Goal: Information Seeking & Learning: Learn about a topic

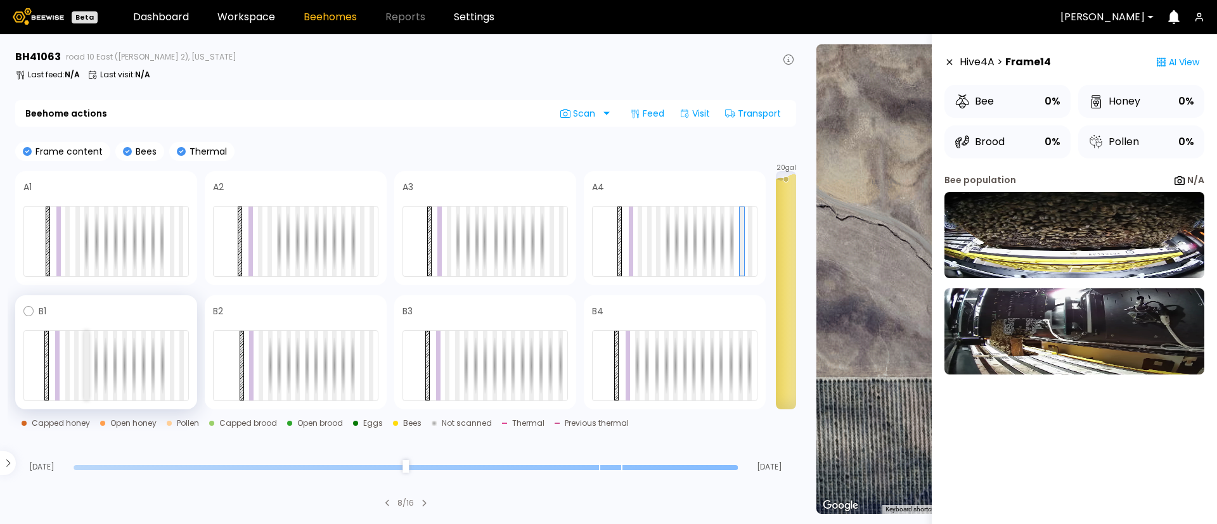
click at [86, 364] on div at bounding box center [86, 366] width 4 height 70
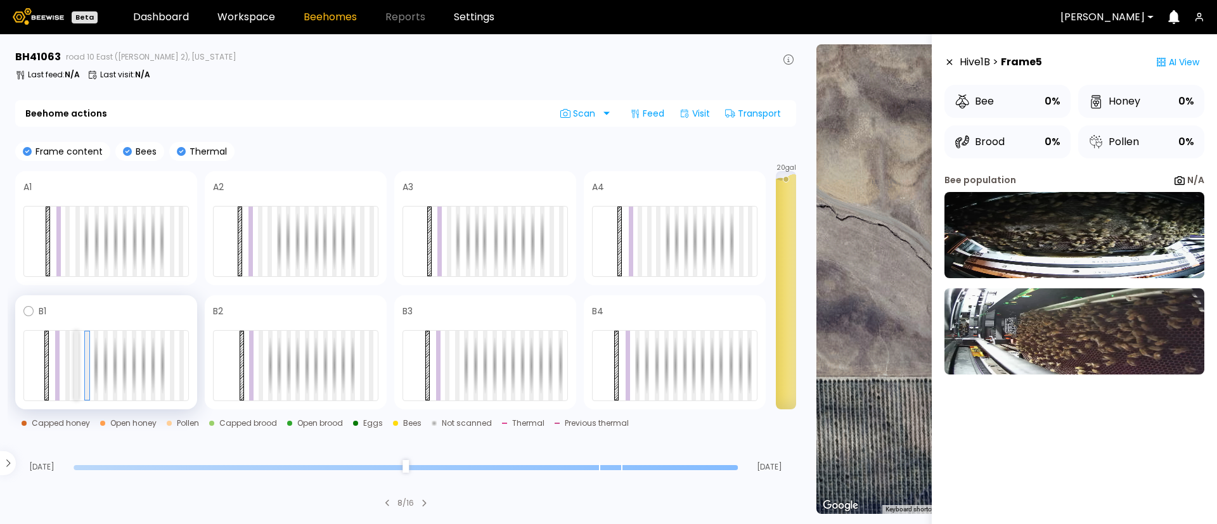
click at [76, 378] on div at bounding box center [76, 366] width 4 height 70
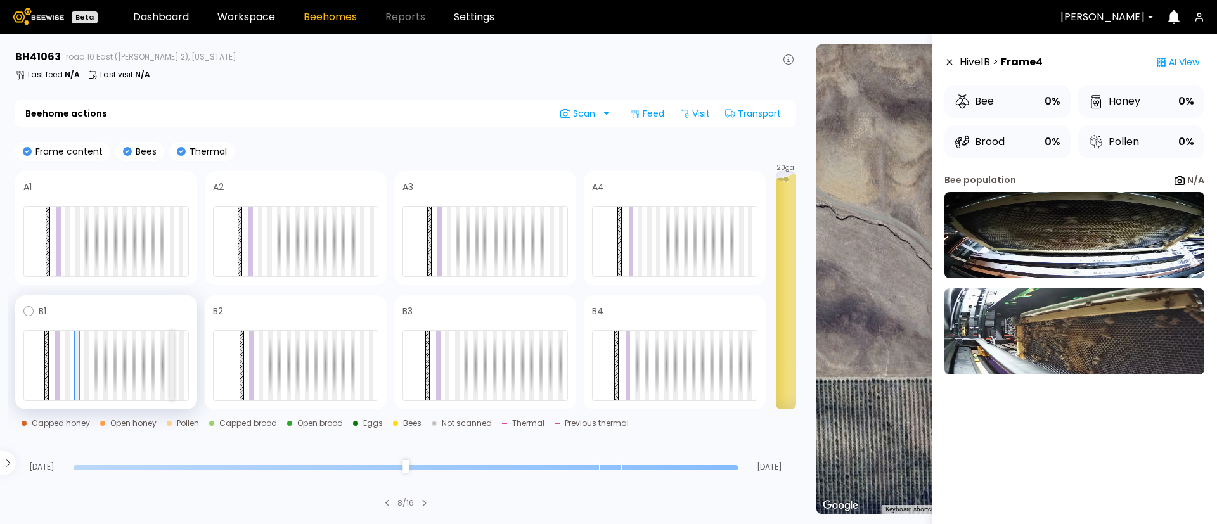
click at [172, 362] on div at bounding box center [172, 366] width 4 height 70
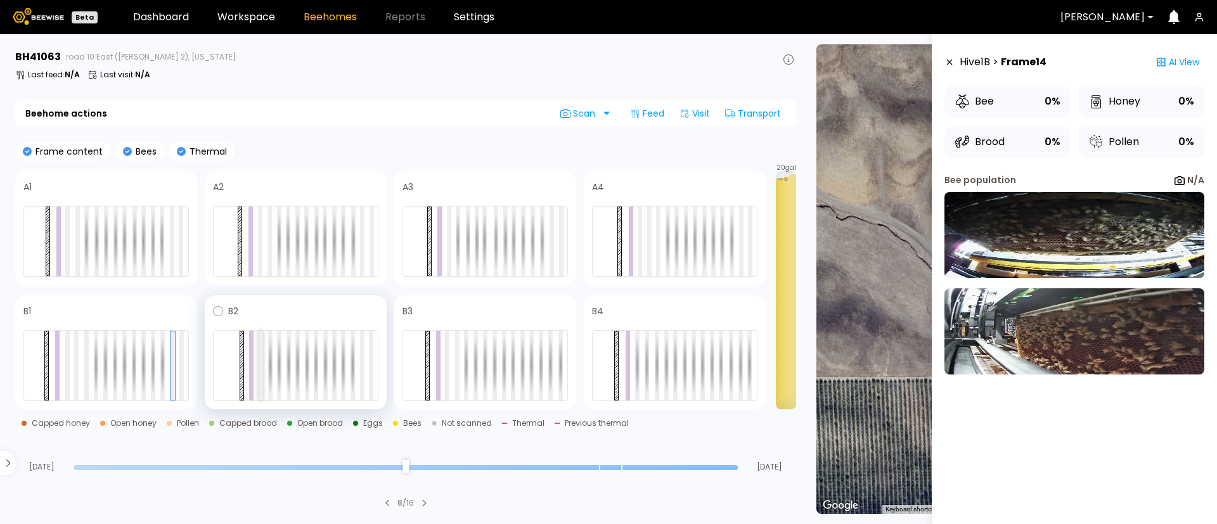
click at [262, 368] on div at bounding box center [261, 366] width 4 height 70
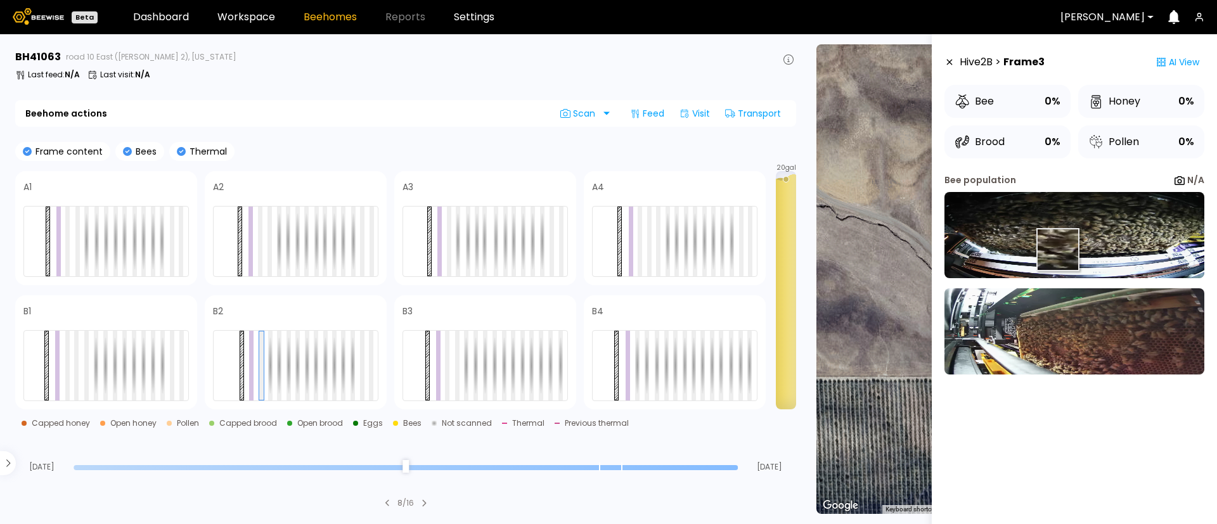
click at [1056, 250] on img at bounding box center [1074, 235] width 260 height 86
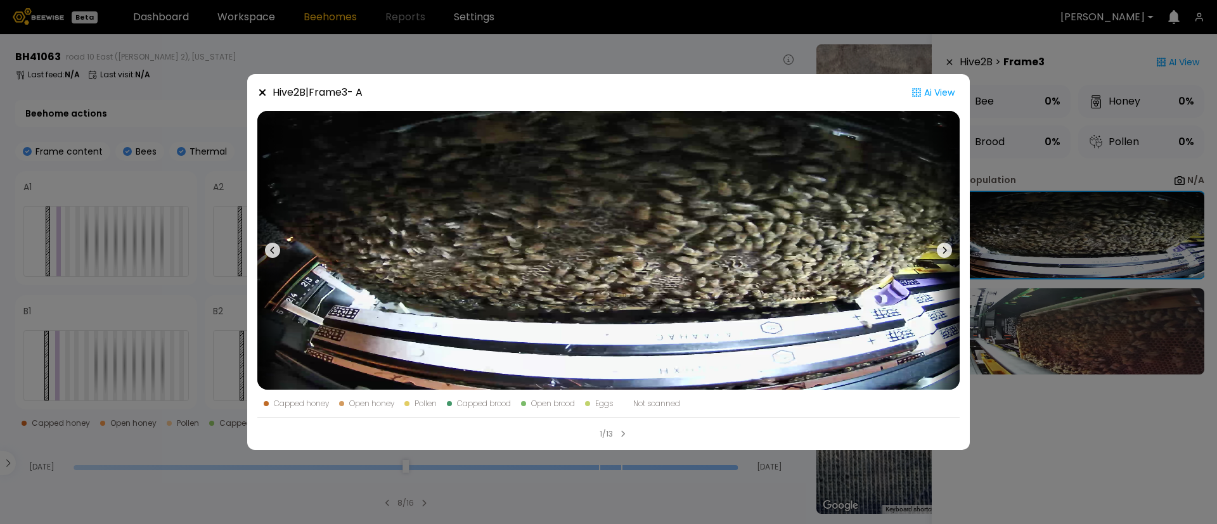
click at [1035, 251] on div "Hive 2 B | Frame 3 - A Ai View Capped honey Open honey Pollen Capped brood Open…" at bounding box center [608, 262] width 1217 height 524
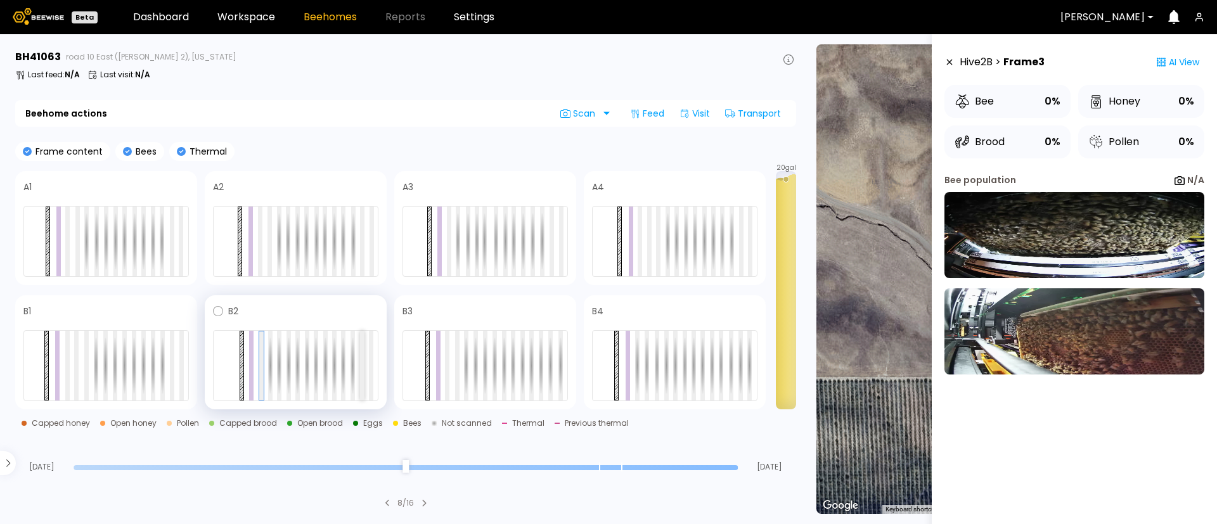
click at [362, 380] on div at bounding box center [362, 366] width 4 height 70
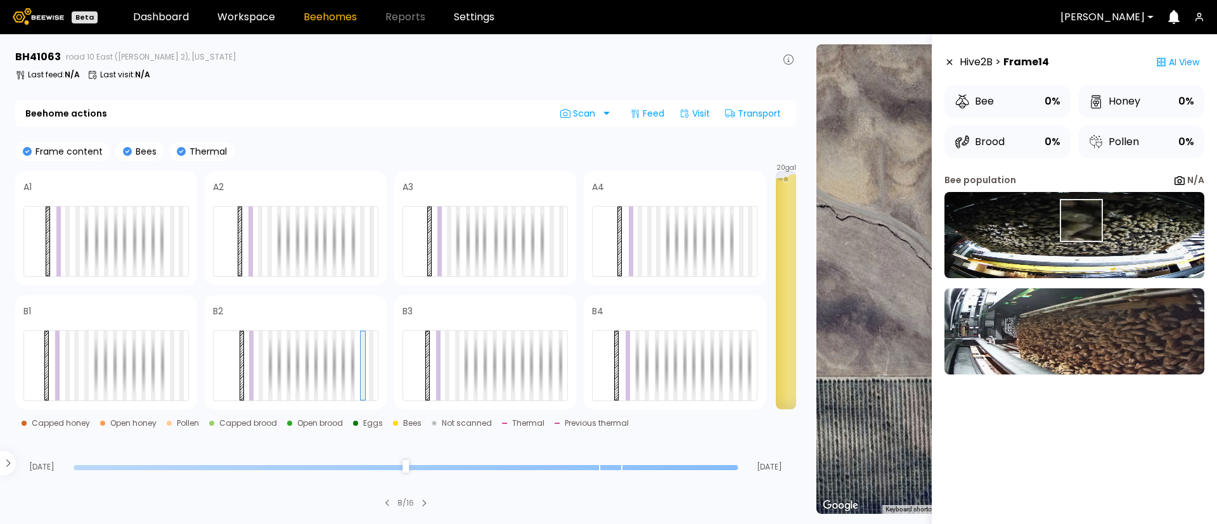
click at [1080, 221] on img at bounding box center [1074, 235] width 260 height 86
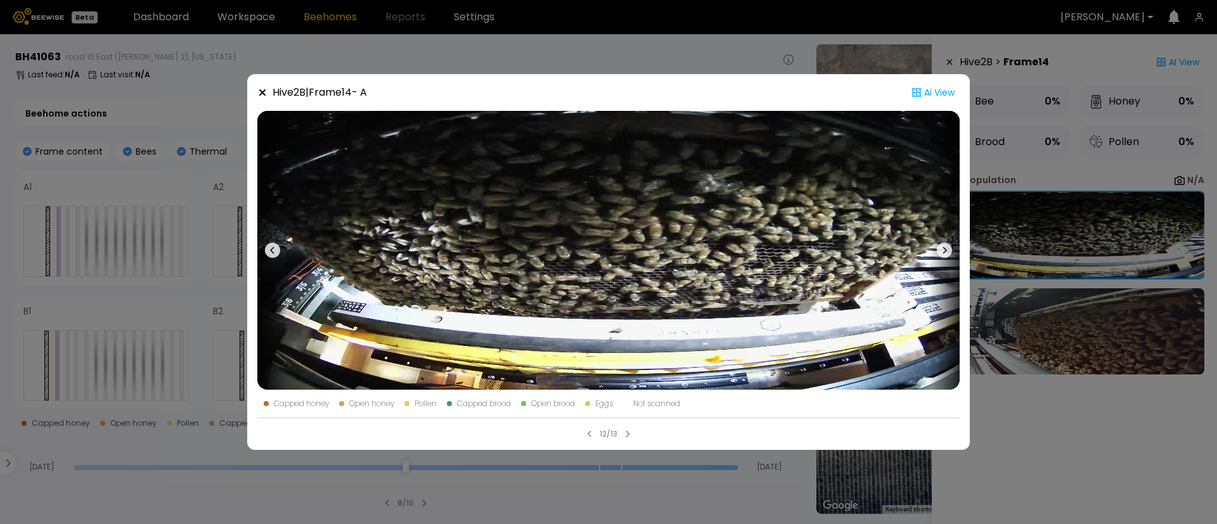
click at [1051, 304] on div "Hive 2 B | Frame 14 - A Ai View Capped honey Open honey Pollen Capped brood Ope…" at bounding box center [608, 262] width 1217 height 524
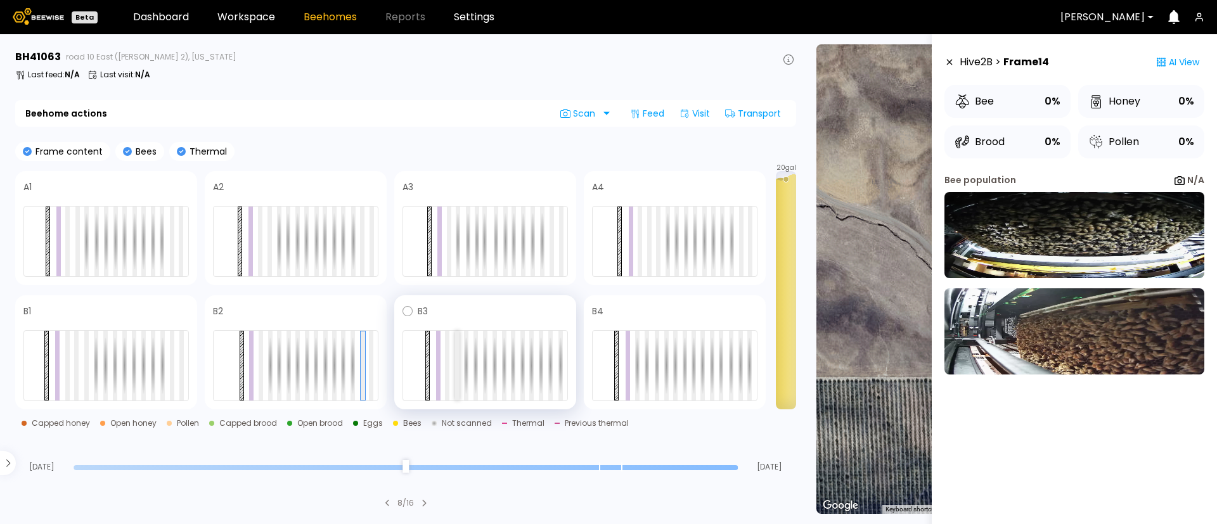
click at [456, 370] on div at bounding box center [457, 366] width 4 height 70
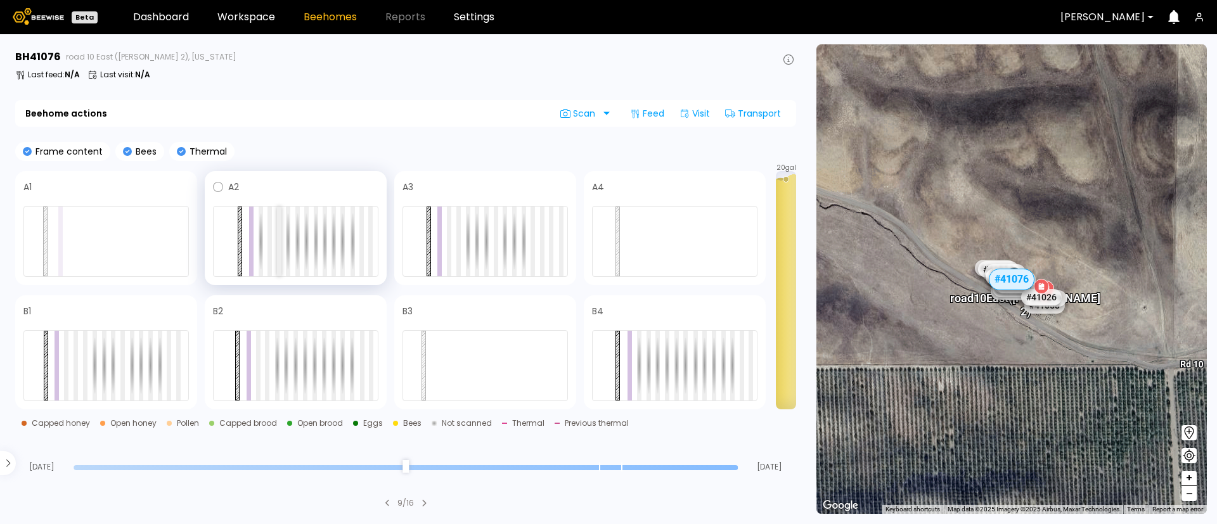
click at [280, 244] on div at bounding box center [279, 242] width 4 height 70
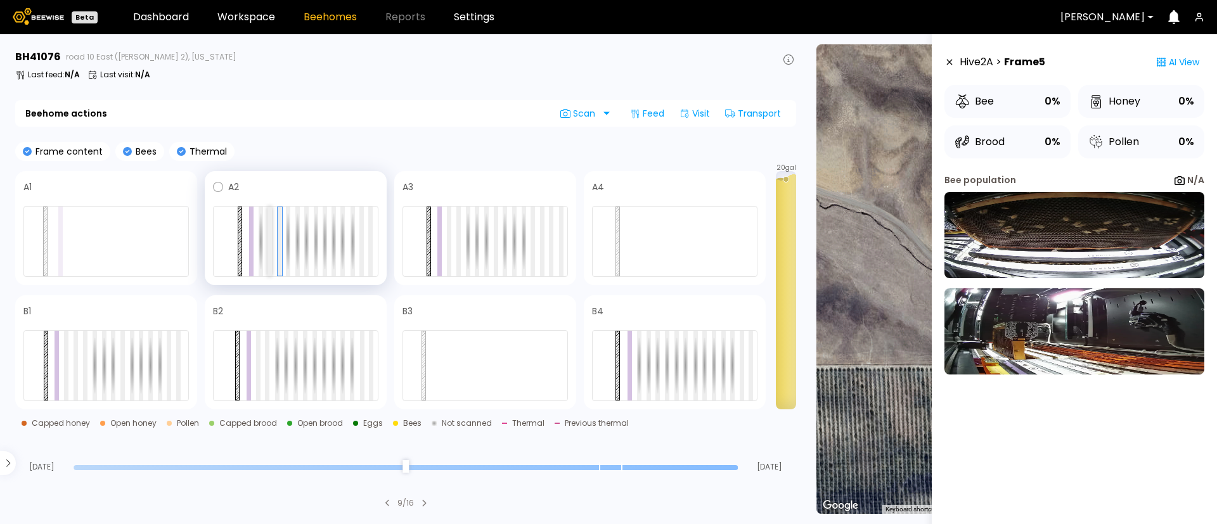
click at [269, 241] on div at bounding box center [269, 242] width 4 height 70
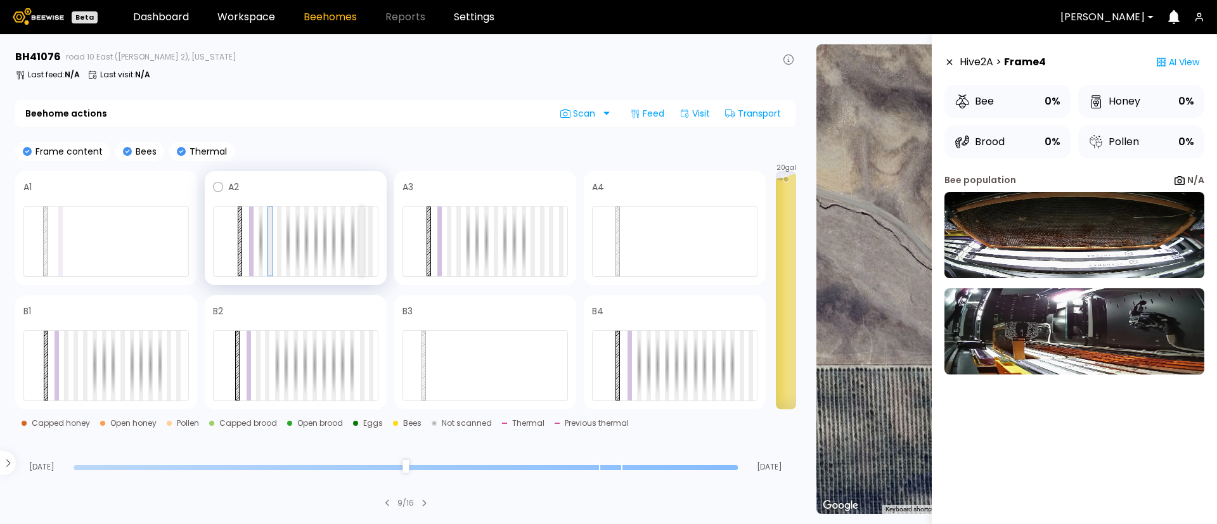
click at [361, 245] on div at bounding box center [361, 242] width 4 height 70
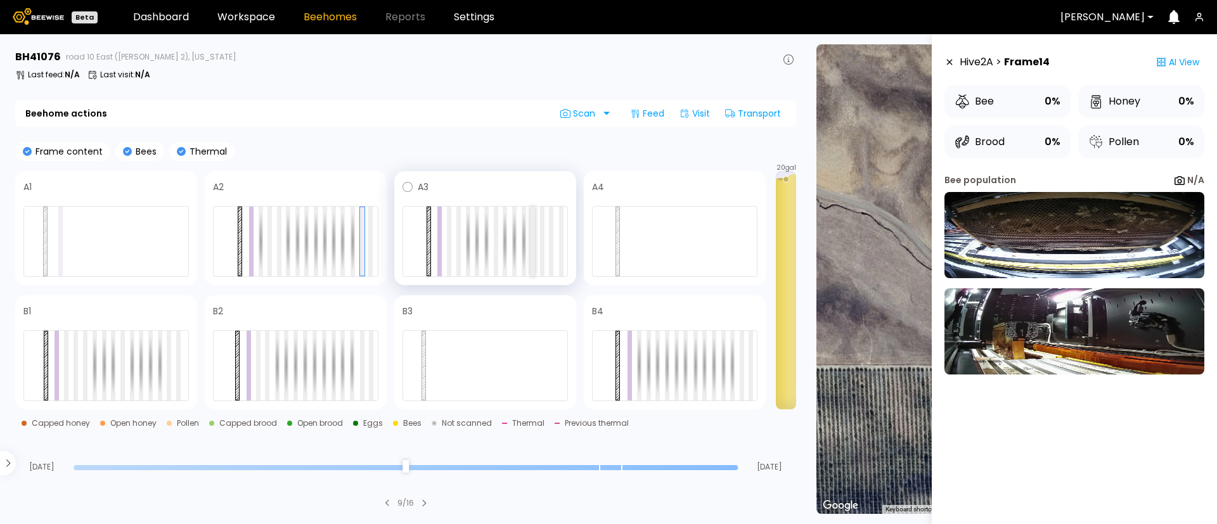
click at [530, 248] on div at bounding box center [532, 242] width 4 height 70
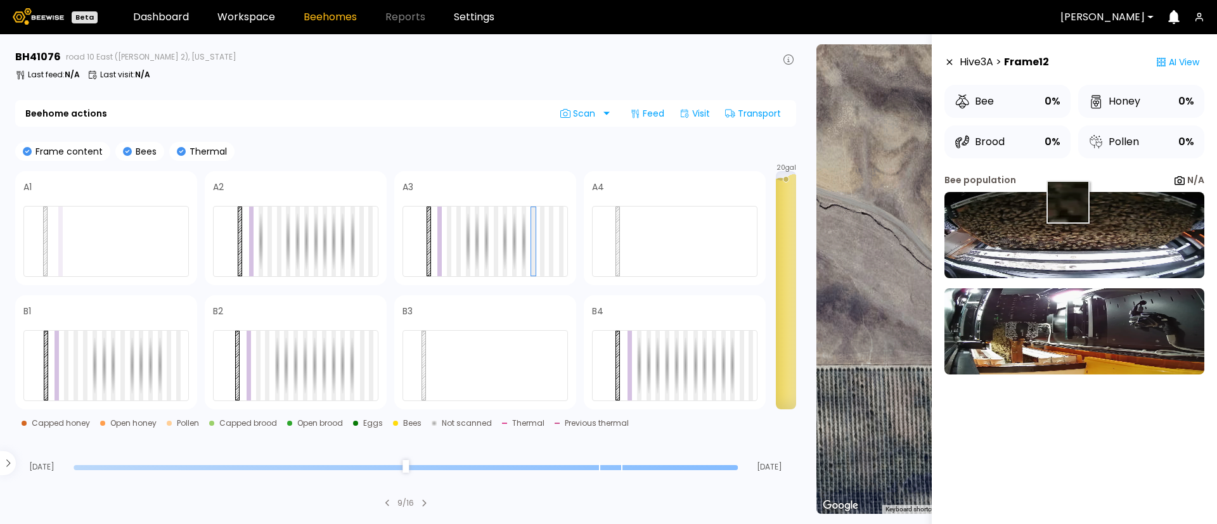
click at [1068, 202] on img at bounding box center [1074, 235] width 260 height 86
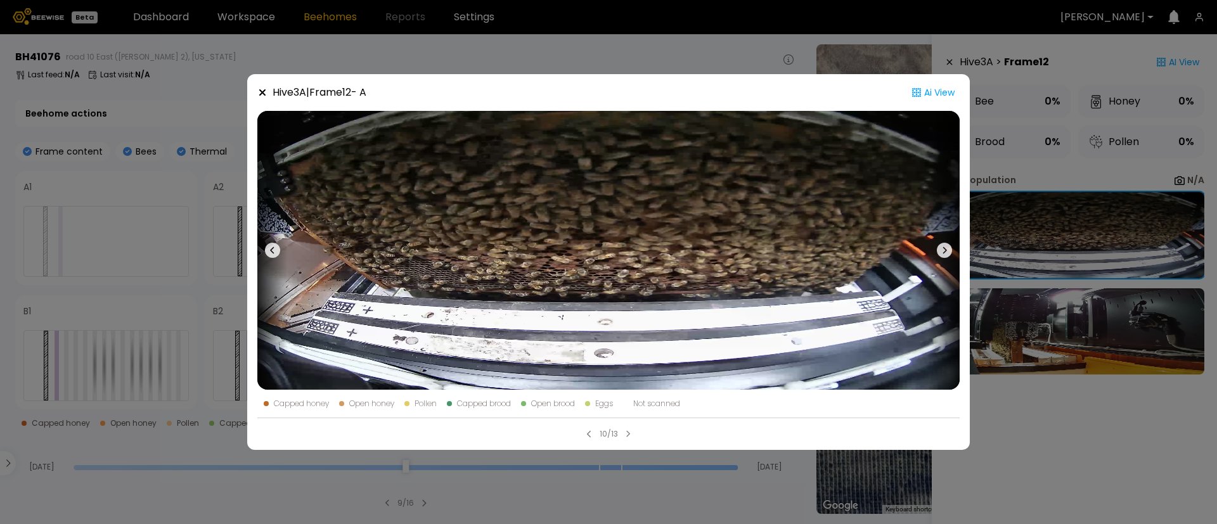
click at [1078, 221] on div "Hive 3 A | Frame 12 - A Ai View Capped honey Open honey Pollen Capped brood Ope…" at bounding box center [608, 262] width 1217 height 524
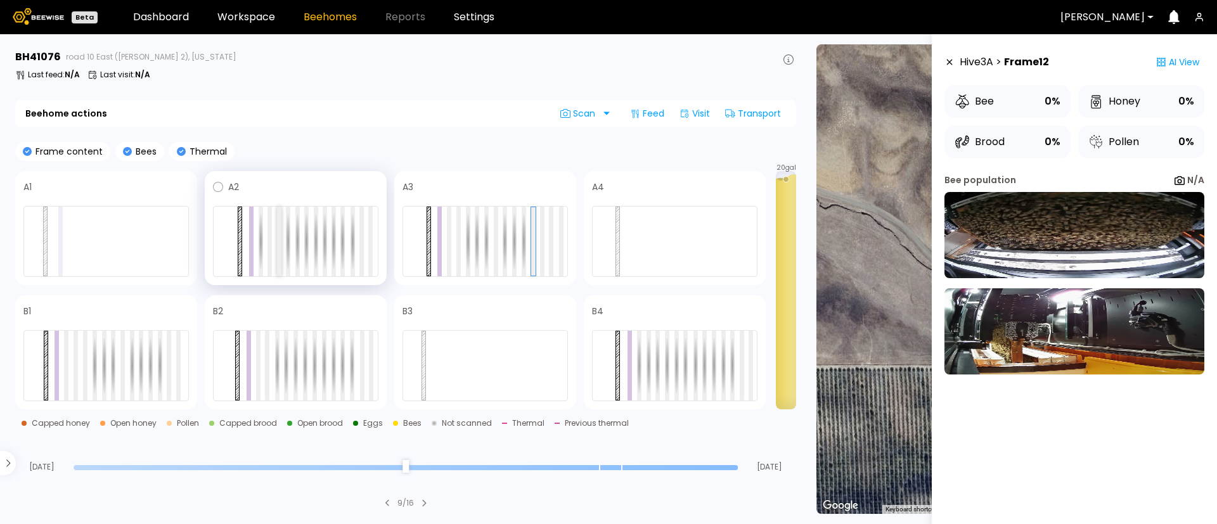
click at [279, 248] on div at bounding box center [279, 242] width 4 height 70
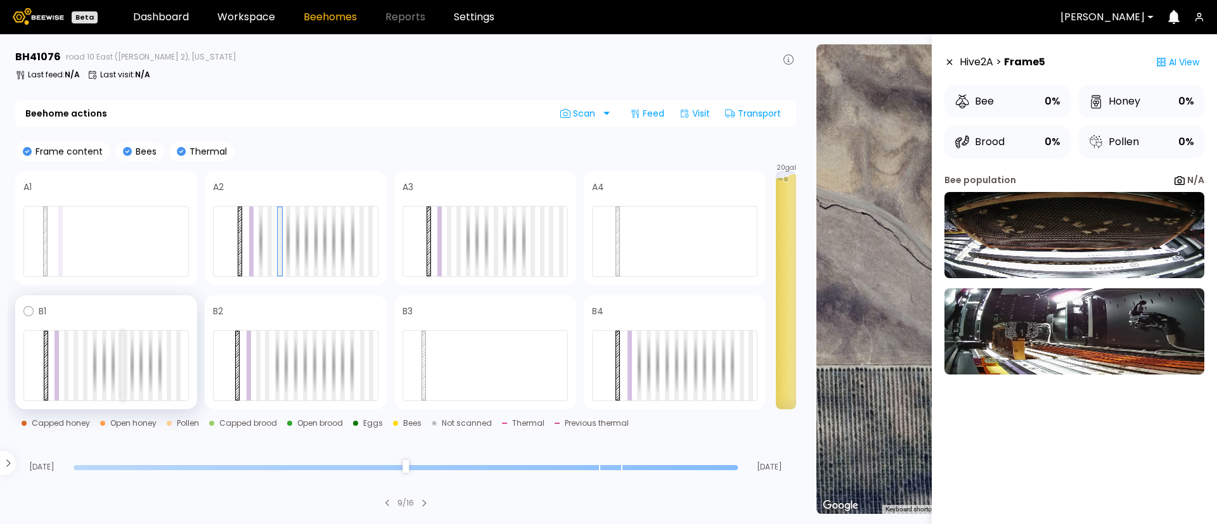
click at [120, 365] on div at bounding box center [122, 366] width 4 height 70
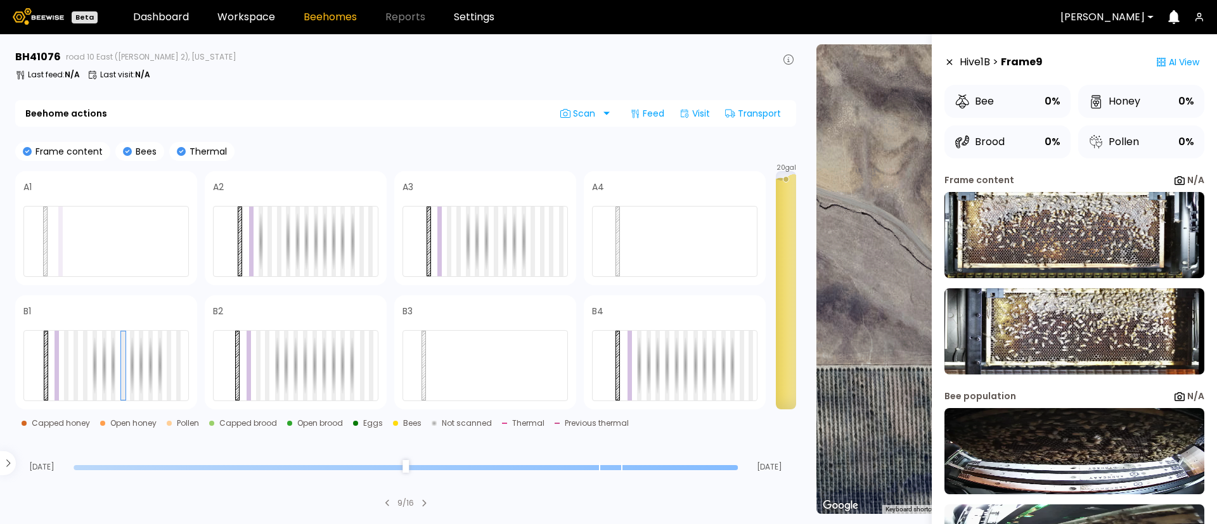
click at [1042, 245] on img at bounding box center [1074, 235] width 260 height 86
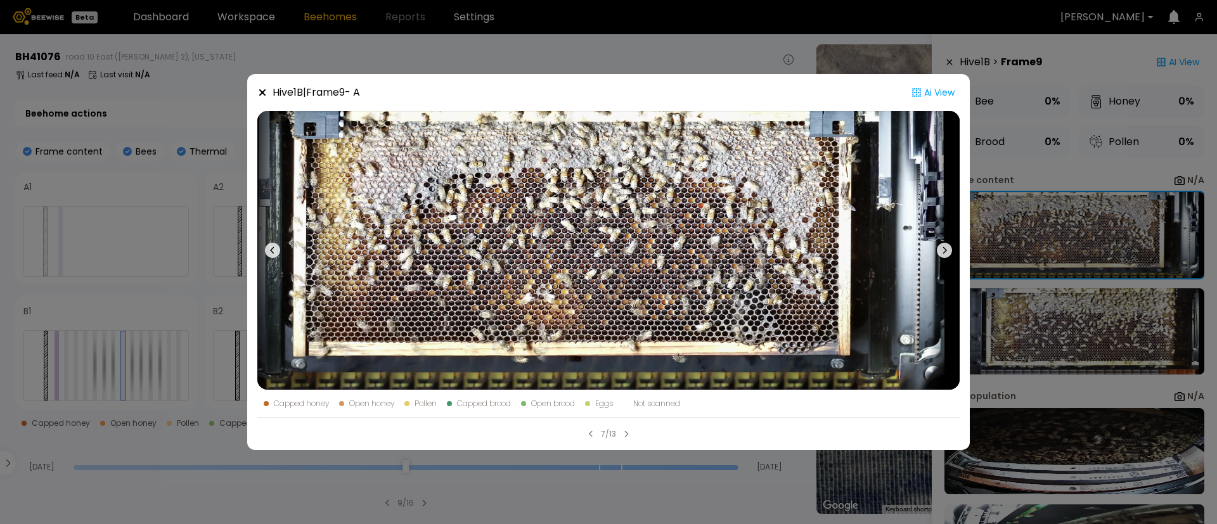
click at [79, 413] on div "Hive 1 B | Frame 9 - A Ai View Capped honey Open honey Pollen Capped brood Open…" at bounding box center [608, 262] width 1217 height 524
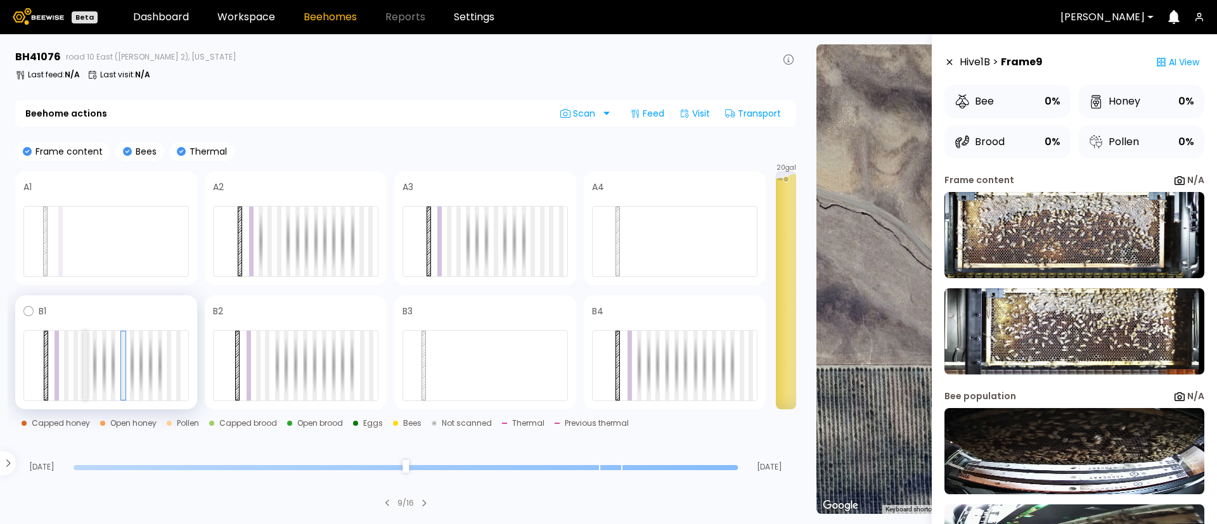
click at [84, 372] on div at bounding box center [85, 366] width 4 height 70
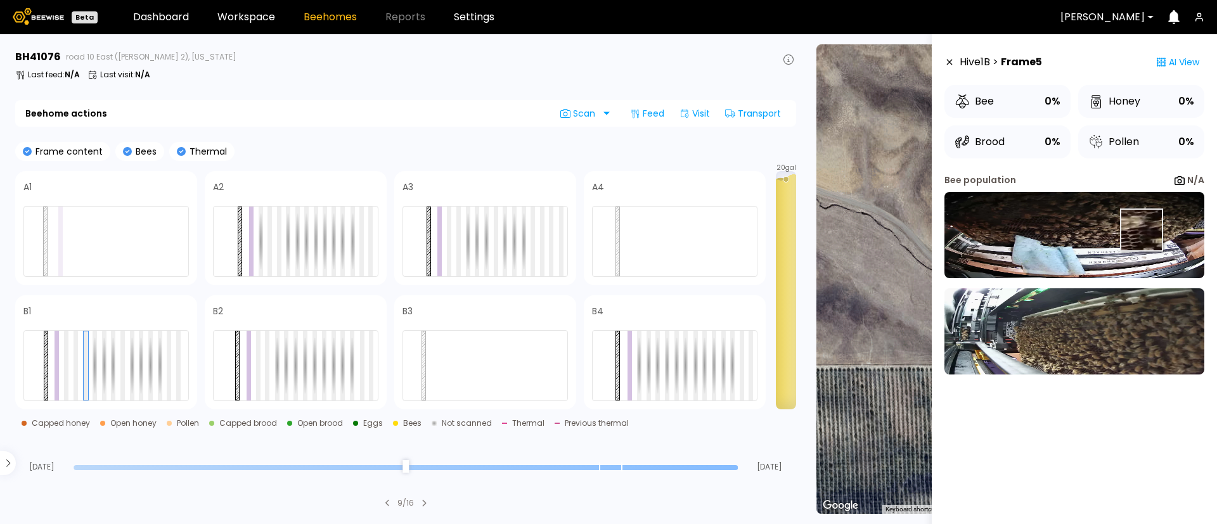
click at [1140, 229] on img at bounding box center [1074, 235] width 260 height 86
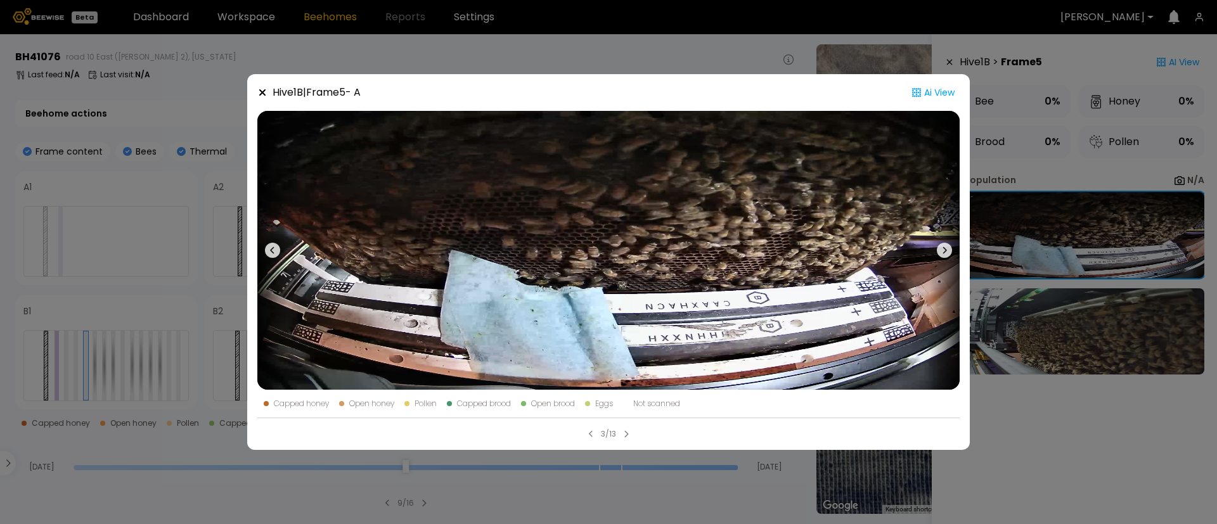
click at [1106, 238] on div "Hive 1 B | Frame 5 - A Ai View Capped honey Open honey Pollen Capped brood Open…" at bounding box center [608, 262] width 1217 height 524
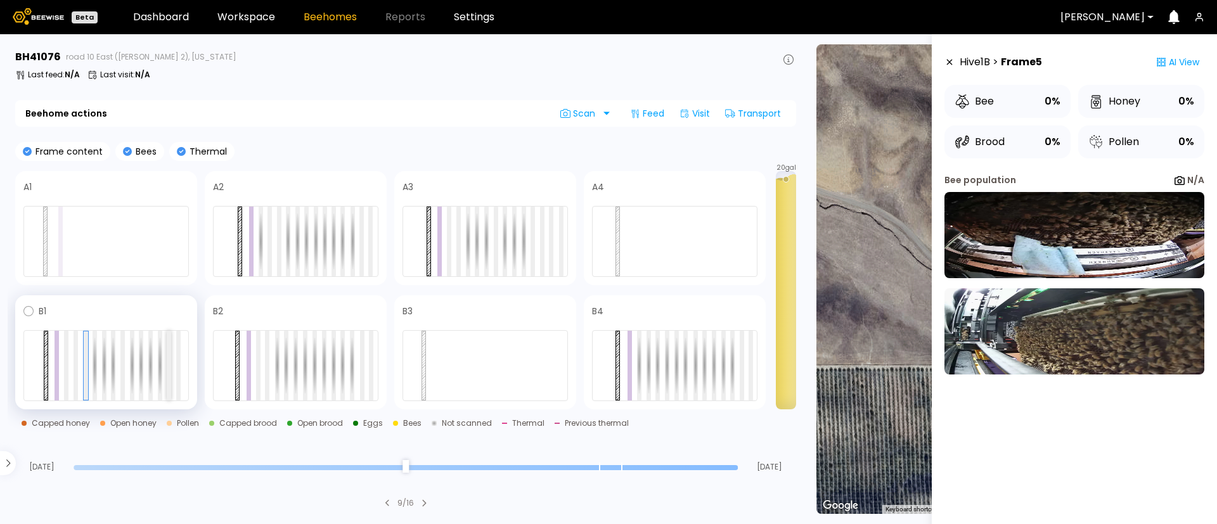
click at [169, 383] on div at bounding box center [169, 366] width 4 height 70
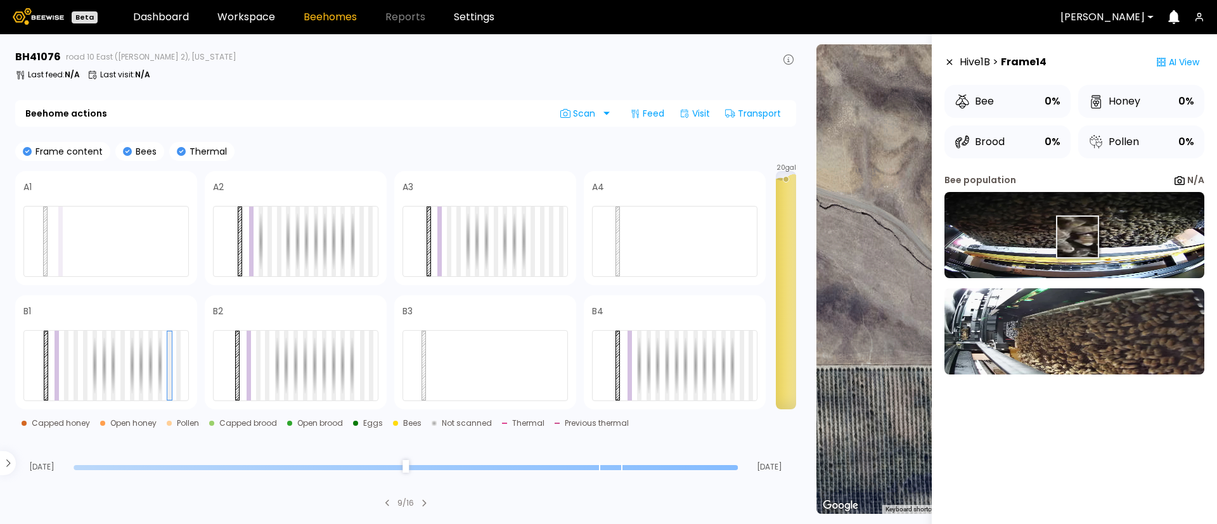
click at [1076, 237] on img at bounding box center [1074, 235] width 260 height 86
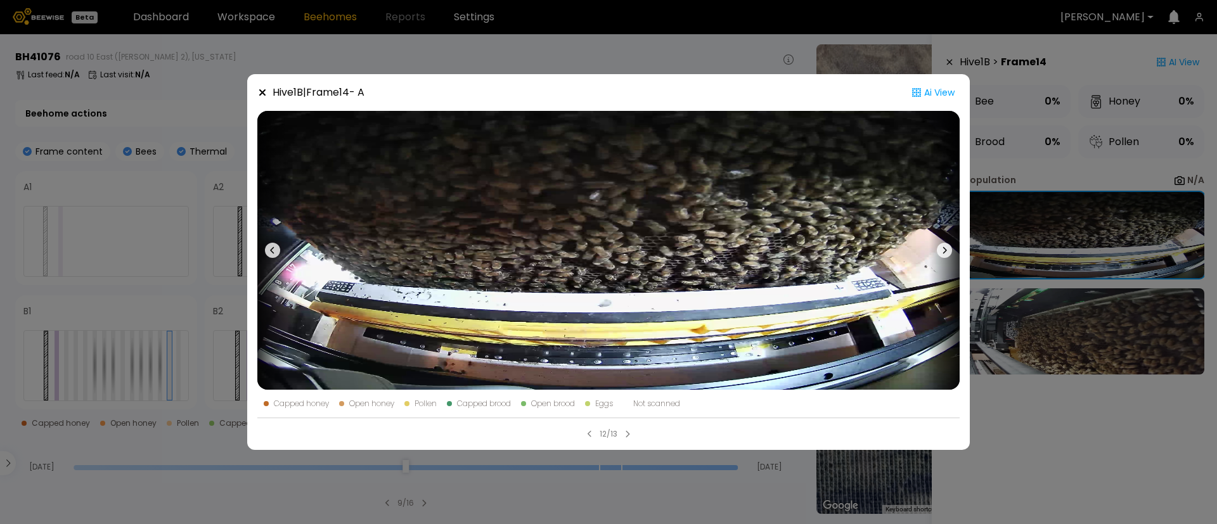
click at [1042, 277] on div "Hive 1 B | Frame 14 - A Ai View Capped honey Open honey Pollen Capped brood Ope…" at bounding box center [608, 262] width 1217 height 524
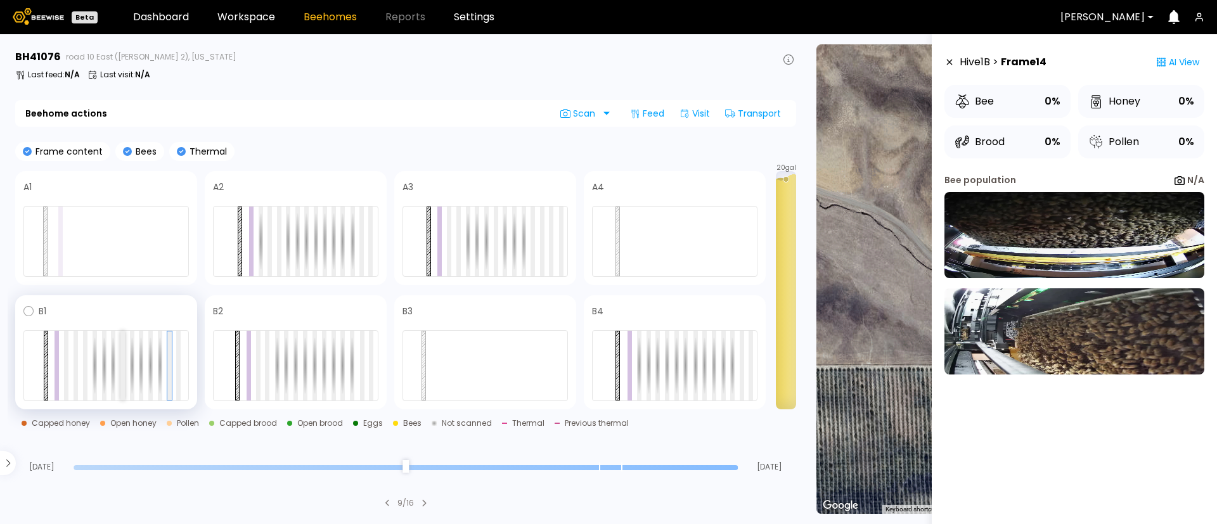
click at [122, 369] on div at bounding box center [122, 366] width 4 height 70
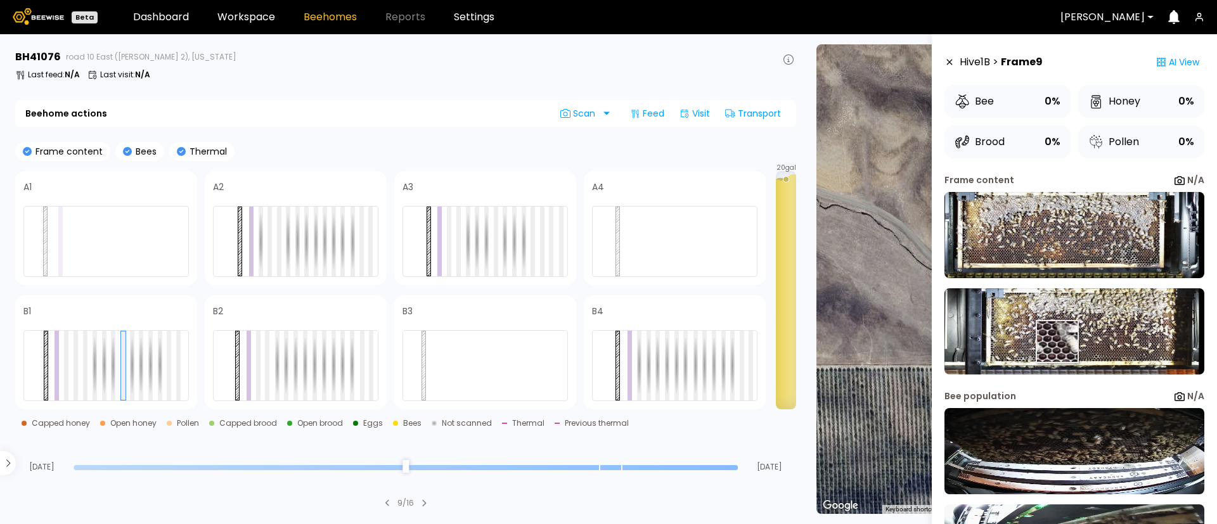
click at [1056, 341] on img at bounding box center [1074, 331] width 260 height 86
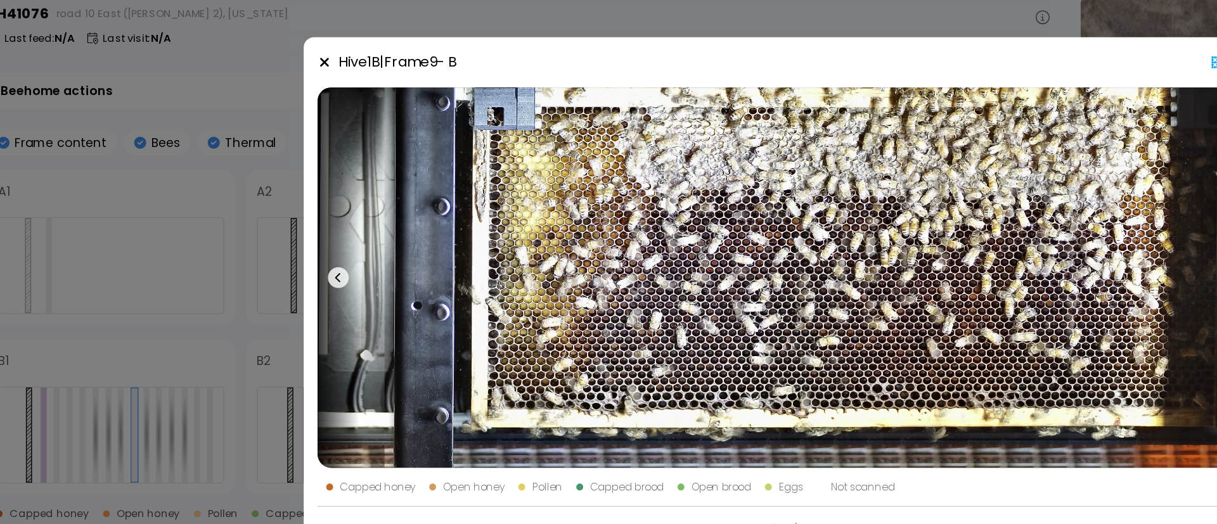
click at [191, 257] on div "Hive 1 B | Frame 9 - B Ai View Capped honey Open honey Pollen Capped brood Open…" at bounding box center [608, 262] width 1217 height 524
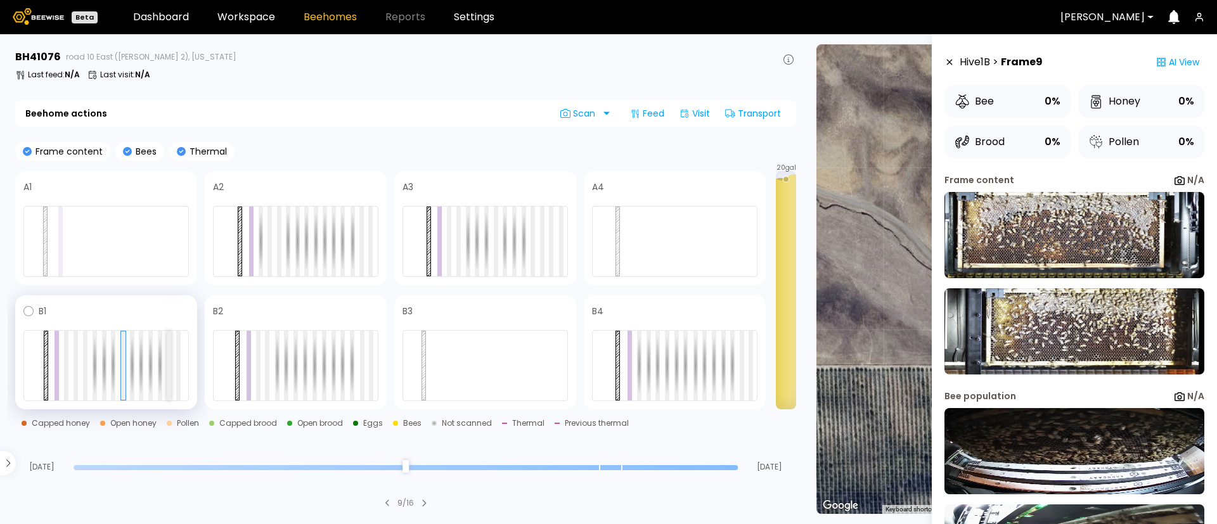
click at [167, 384] on div at bounding box center [169, 366] width 4 height 70
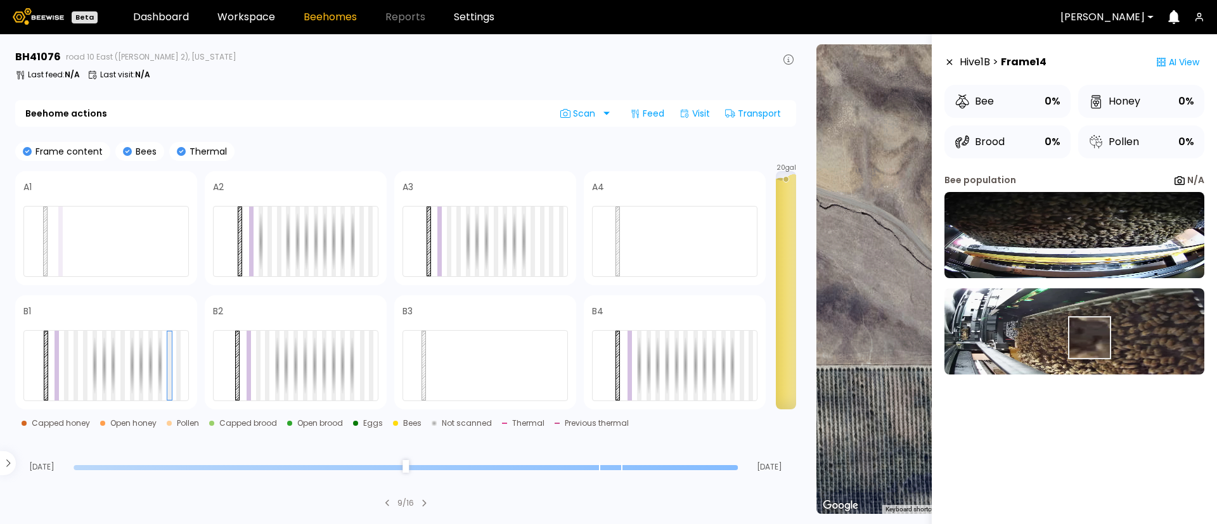
click at [1087, 338] on img at bounding box center [1074, 331] width 260 height 86
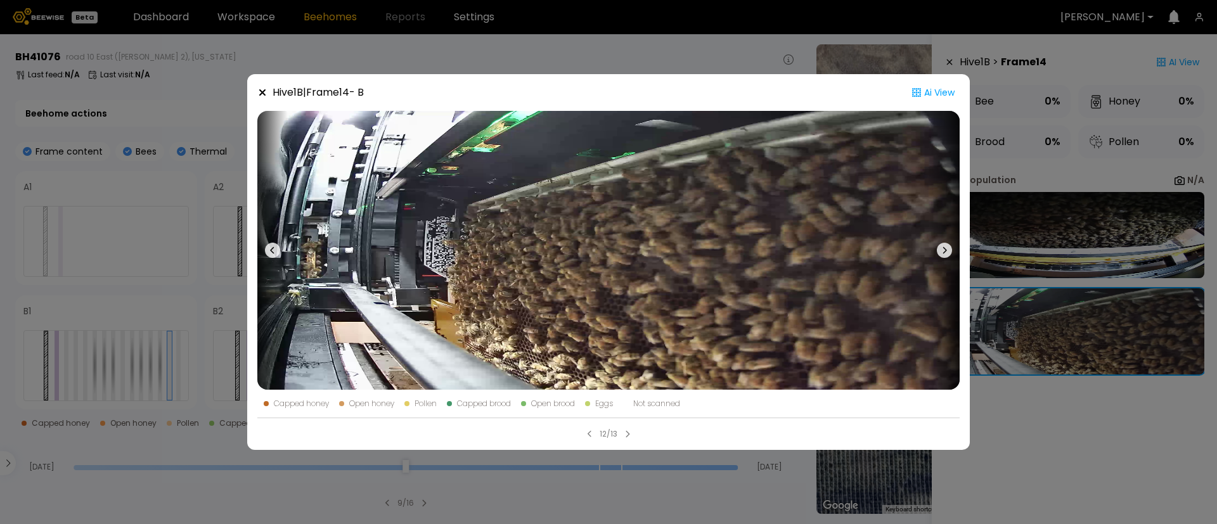
click at [63, 315] on div "Hive 1 B | Frame 14 - B Ai View Capped honey Open honey Pollen Capped brood Ope…" at bounding box center [608, 262] width 1217 height 524
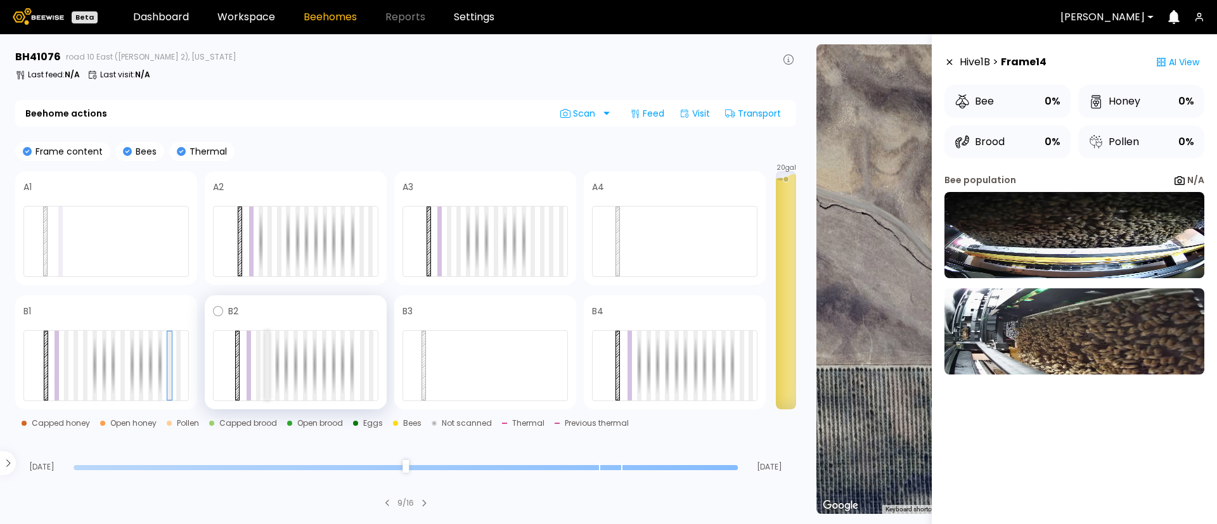
click at [269, 360] on div at bounding box center [267, 366] width 4 height 70
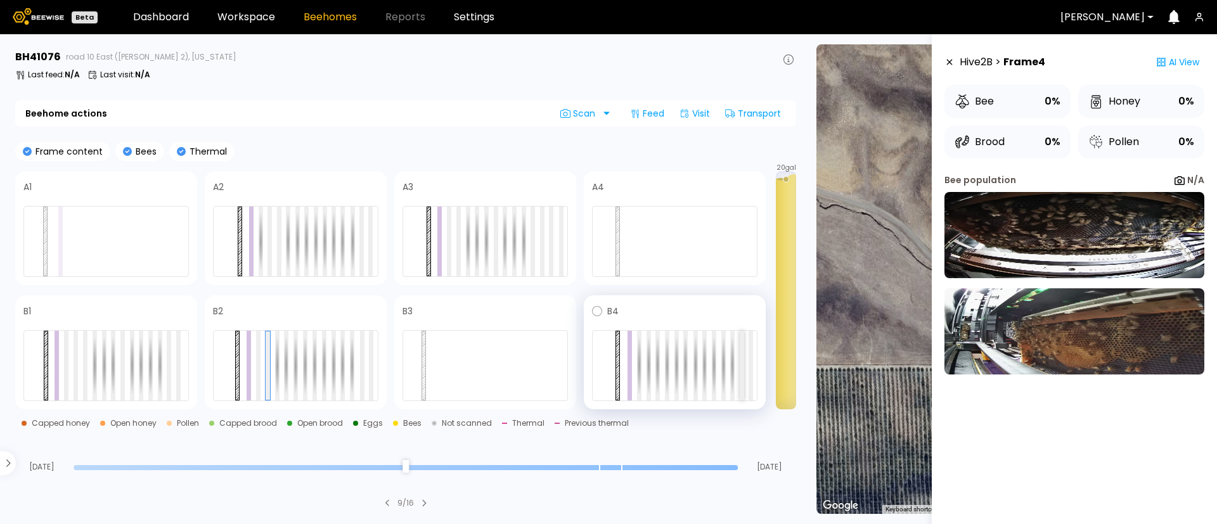
click at [740, 379] on div at bounding box center [741, 366] width 4 height 70
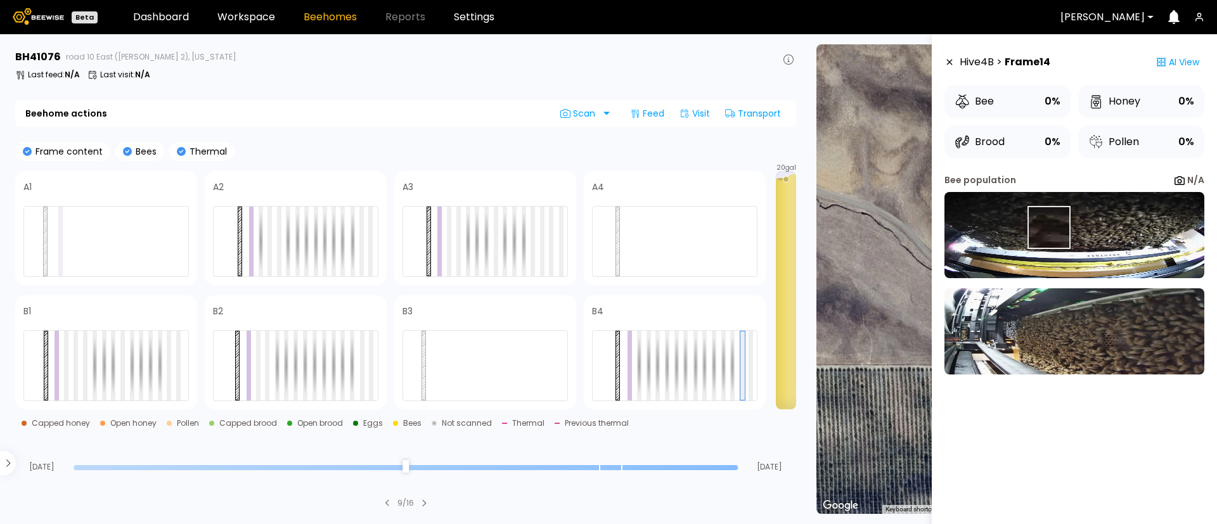
click at [1047, 227] on img at bounding box center [1074, 235] width 260 height 86
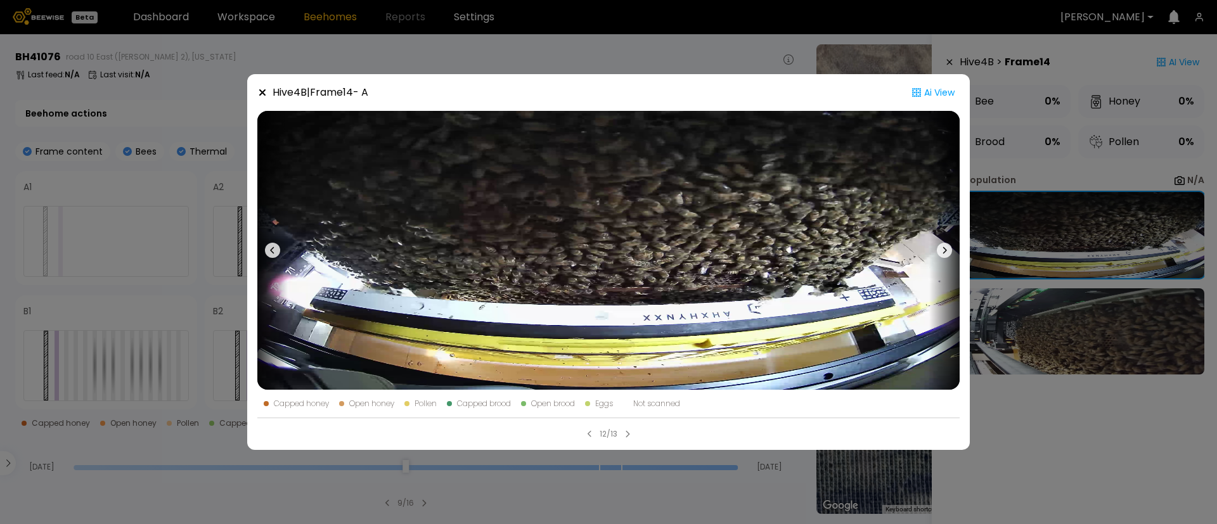
click at [941, 245] on icon at bounding box center [944, 250] width 15 height 15
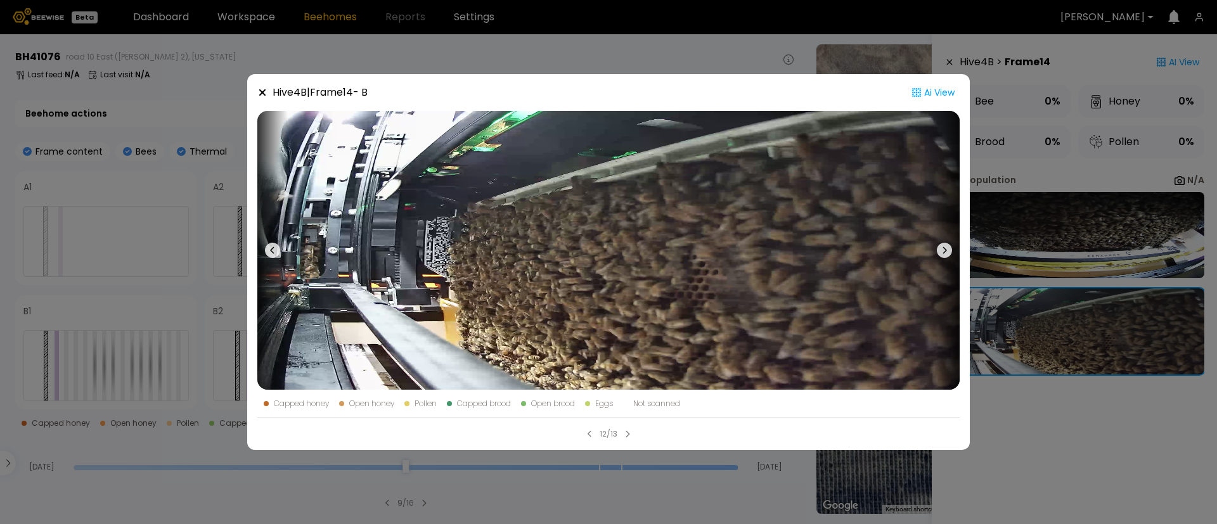
click at [944, 248] on icon at bounding box center [945, 250] width 4 height 7
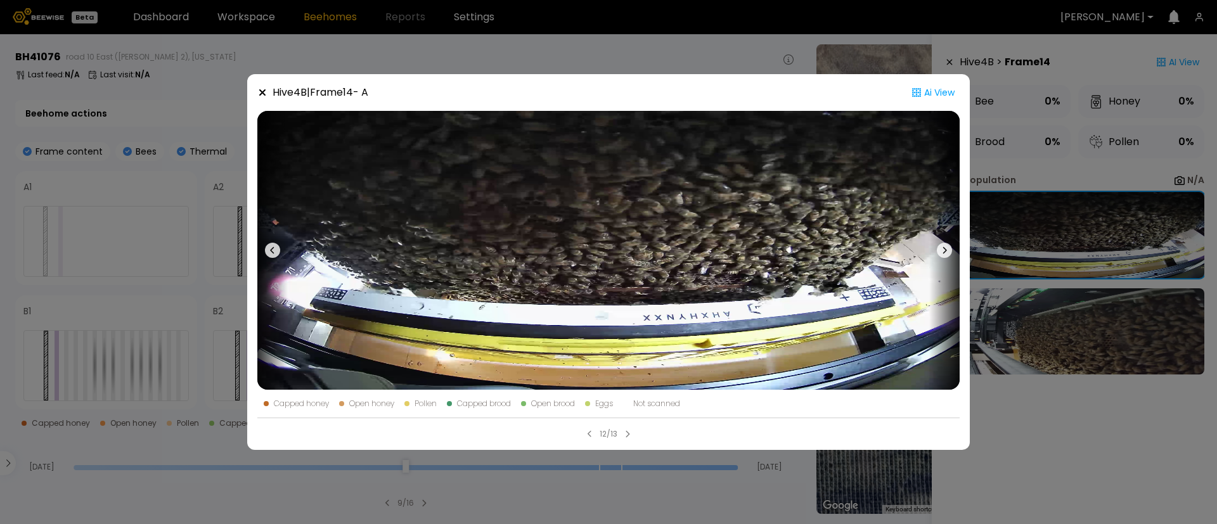
click at [944, 248] on icon at bounding box center [945, 250] width 4 height 7
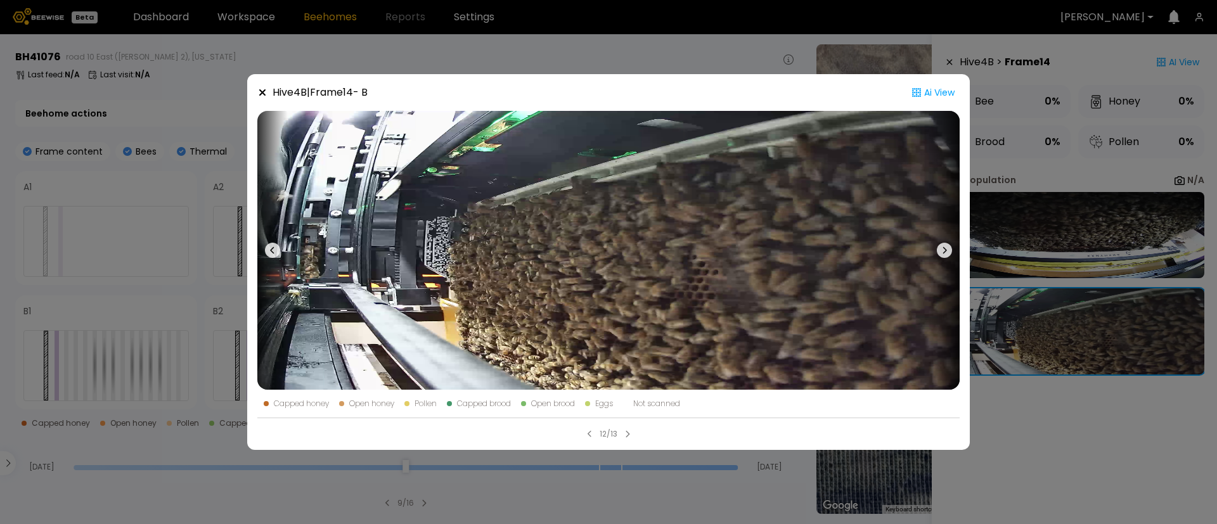
click at [944, 248] on icon at bounding box center [945, 250] width 4 height 7
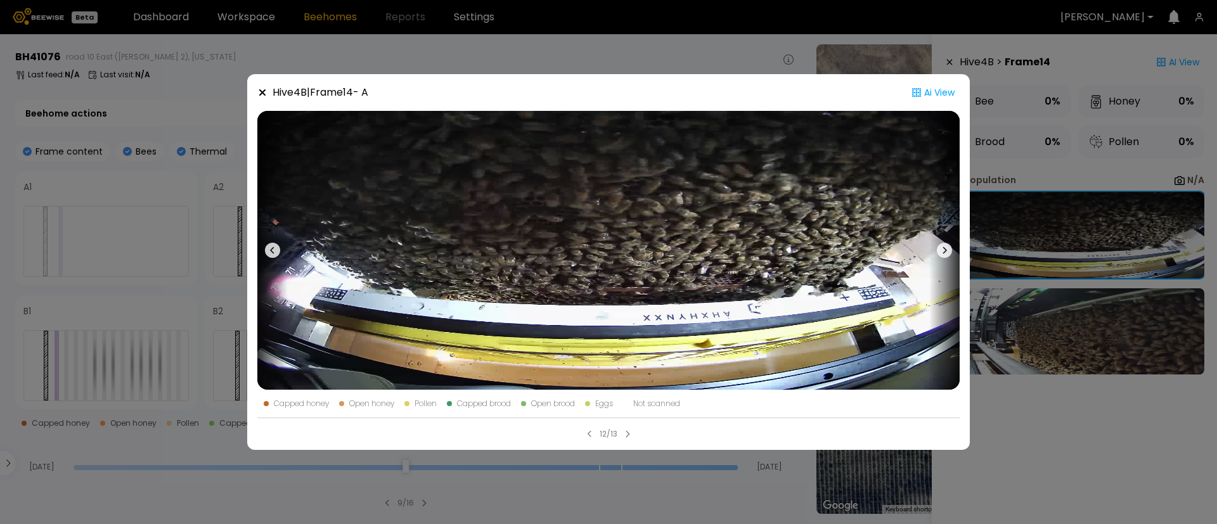
click at [1027, 274] on div "Hive 4 B | Frame 14 - A Ai View Capped honey Open honey Pollen Capped brood Ope…" at bounding box center [608, 262] width 1217 height 524
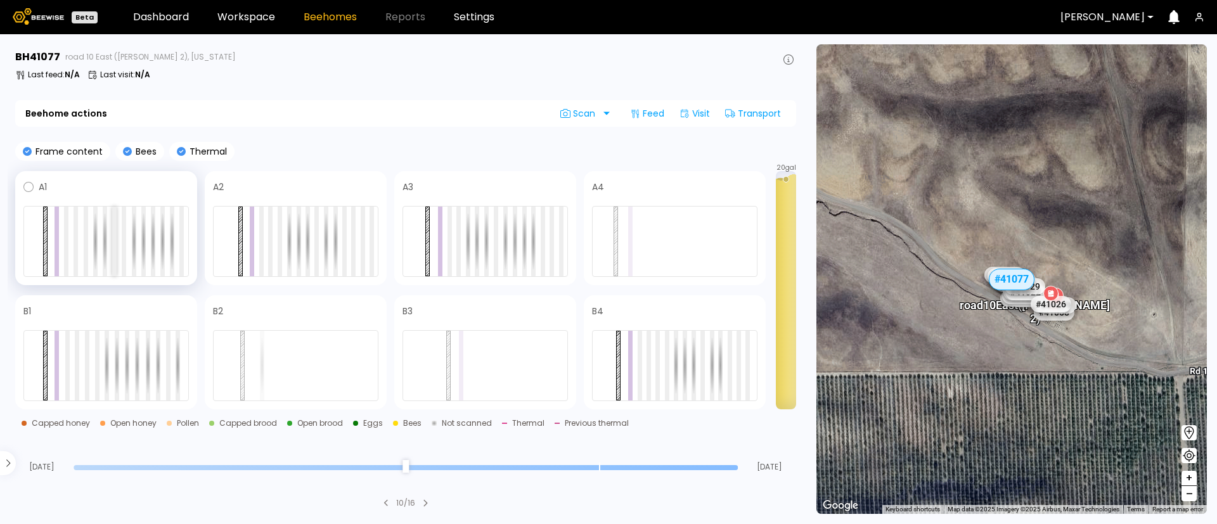
click at [113, 245] on div at bounding box center [114, 242] width 4 height 70
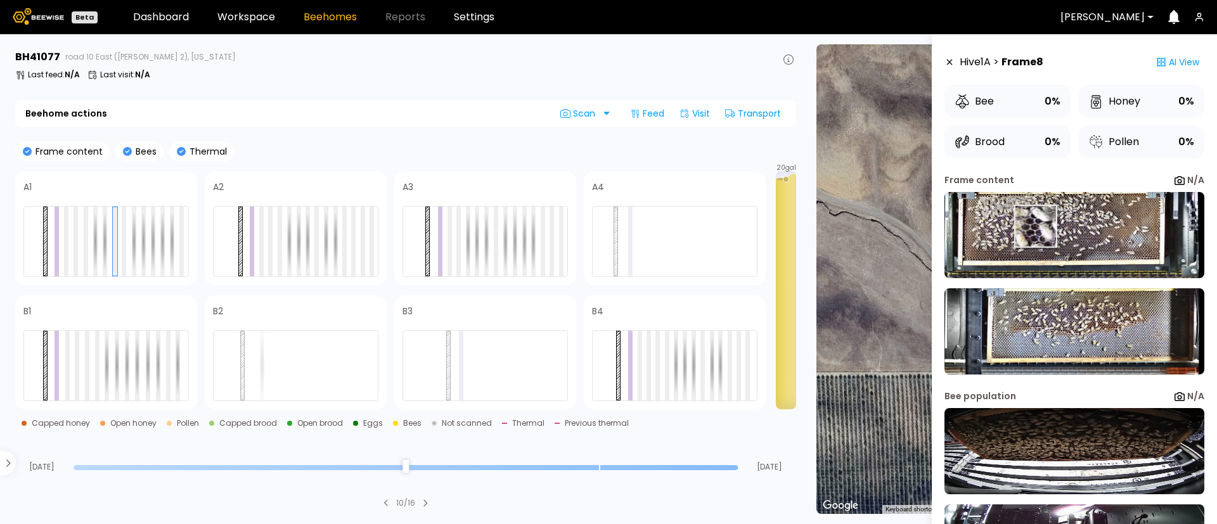
click at [1034, 226] on img at bounding box center [1074, 235] width 260 height 86
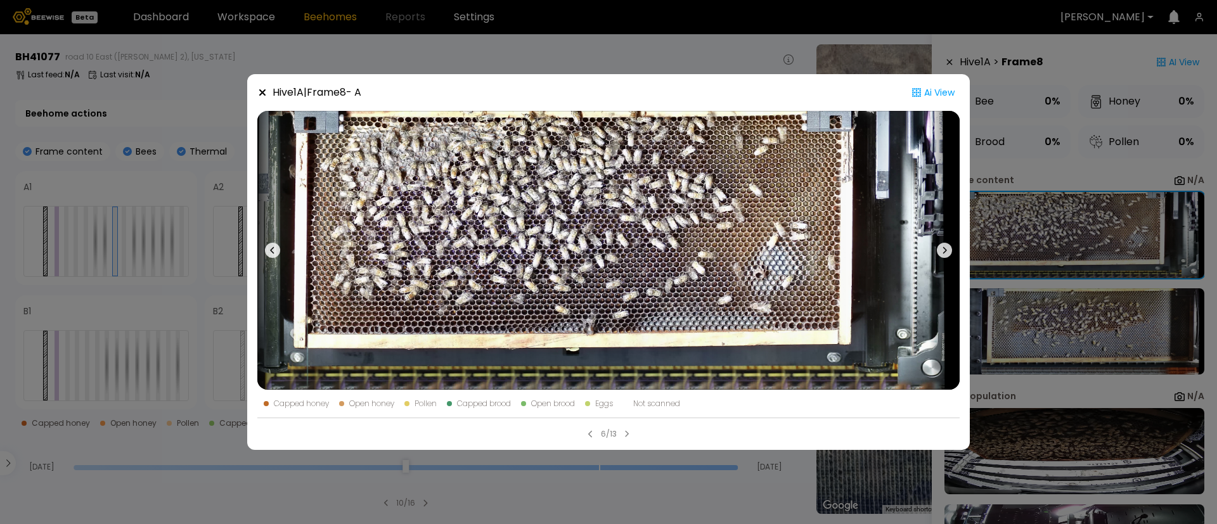
click at [945, 246] on icon at bounding box center [944, 250] width 15 height 15
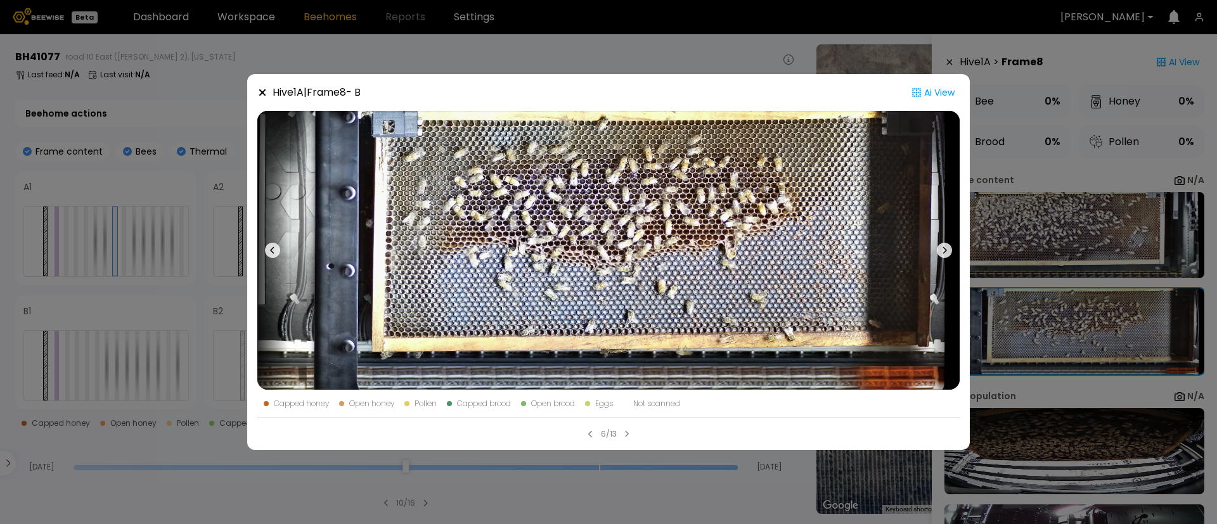
click at [945, 246] on icon at bounding box center [944, 250] width 15 height 15
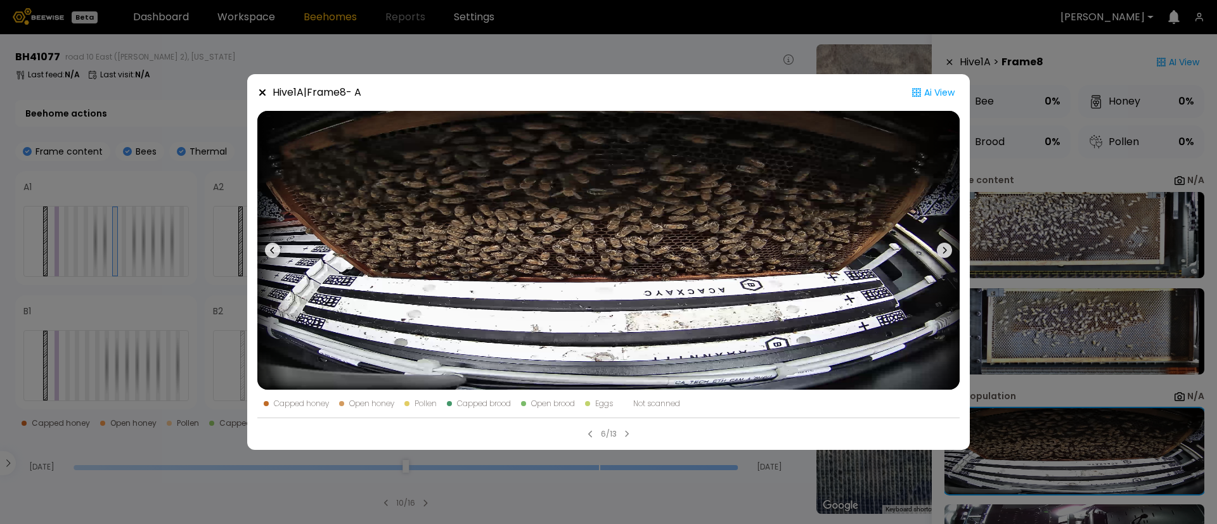
click at [945, 246] on icon at bounding box center [944, 250] width 15 height 15
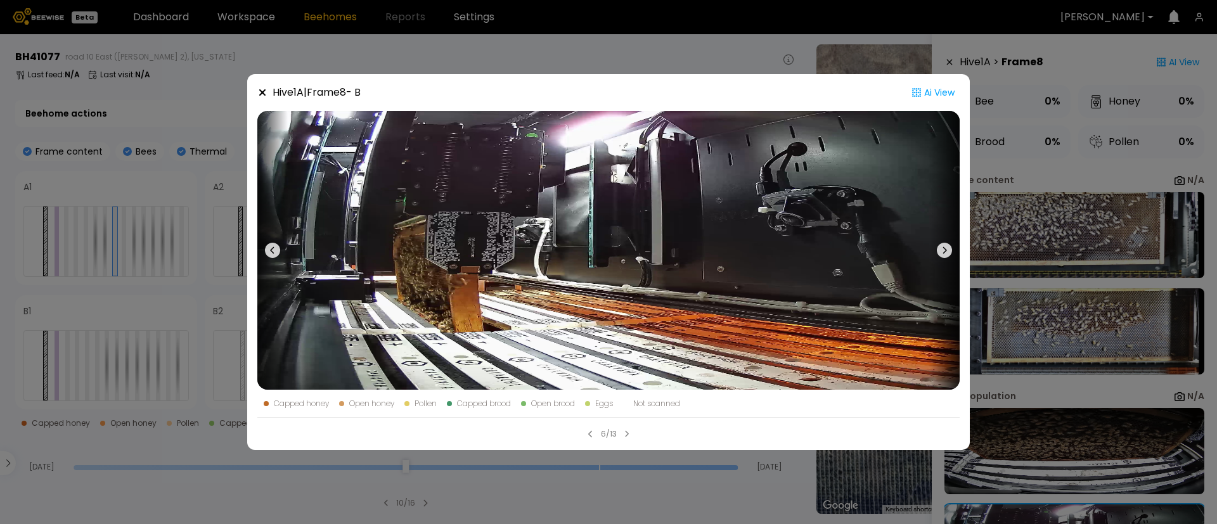
click at [945, 246] on icon at bounding box center [944, 250] width 15 height 15
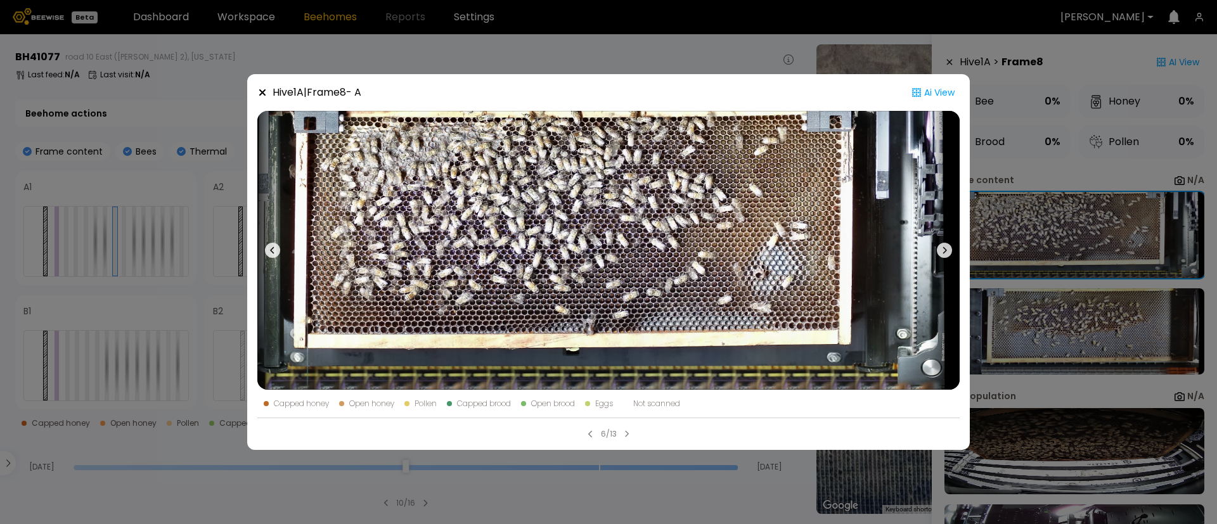
click at [941, 255] on icon at bounding box center [944, 250] width 15 height 15
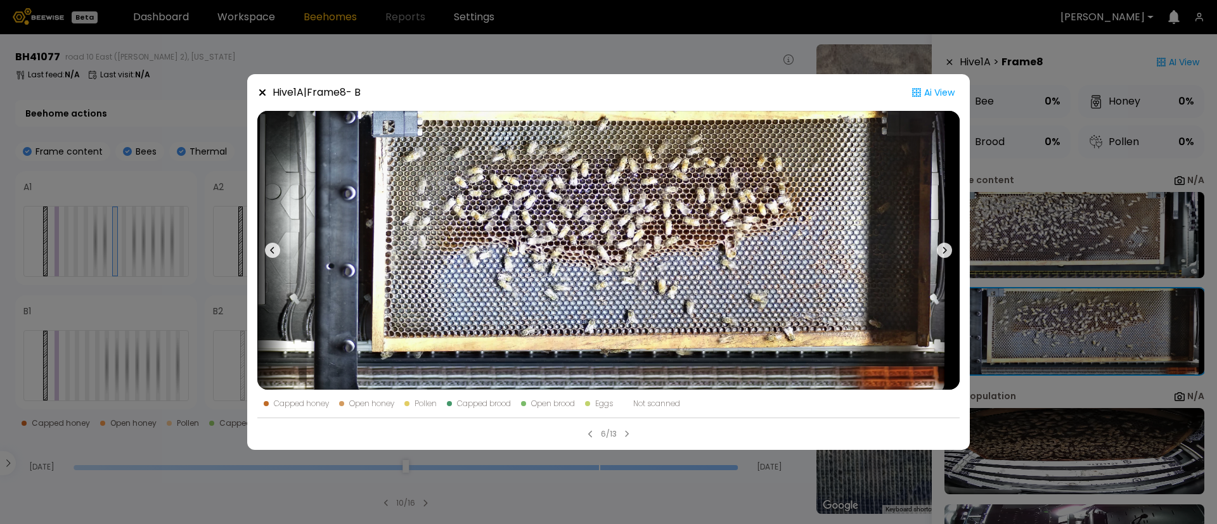
click at [941, 255] on icon at bounding box center [944, 250] width 15 height 15
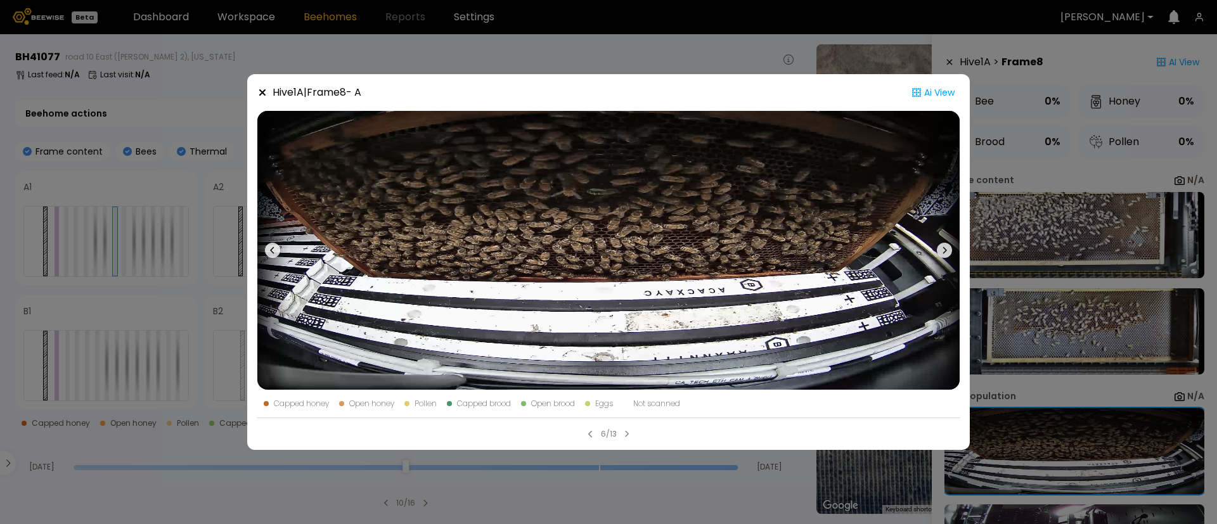
click at [941, 254] on icon at bounding box center [944, 250] width 15 height 15
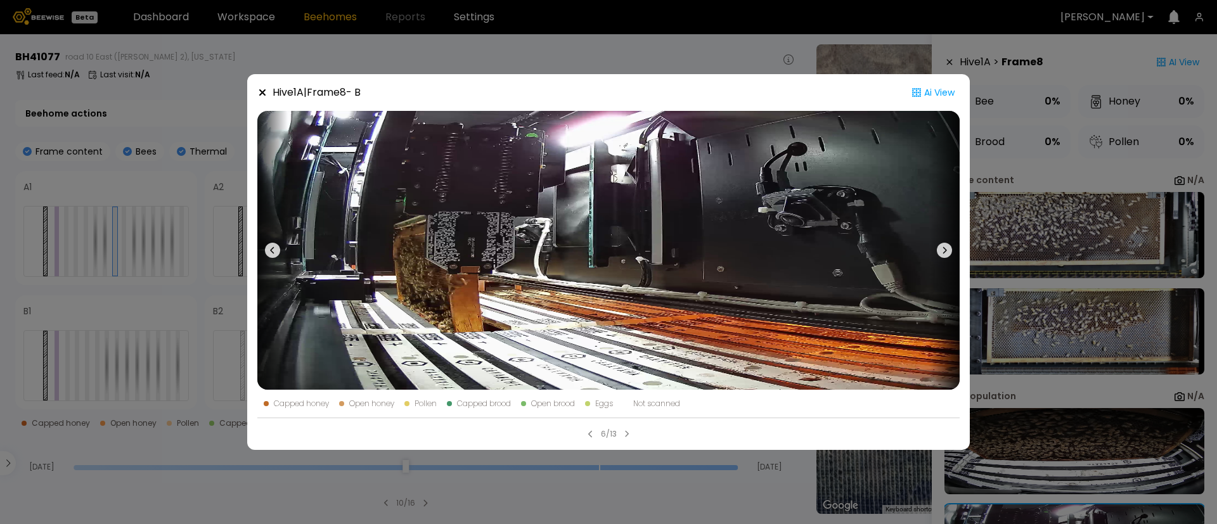
click at [941, 254] on icon at bounding box center [944, 250] width 15 height 15
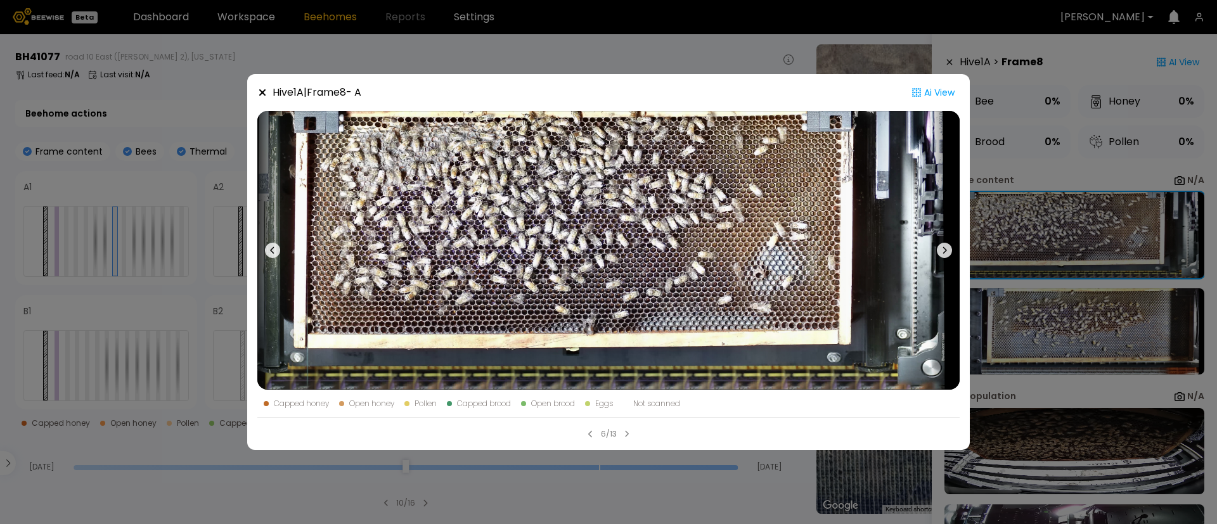
click at [270, 250] on icon at bounding box center [272, 250] width 15 height 15
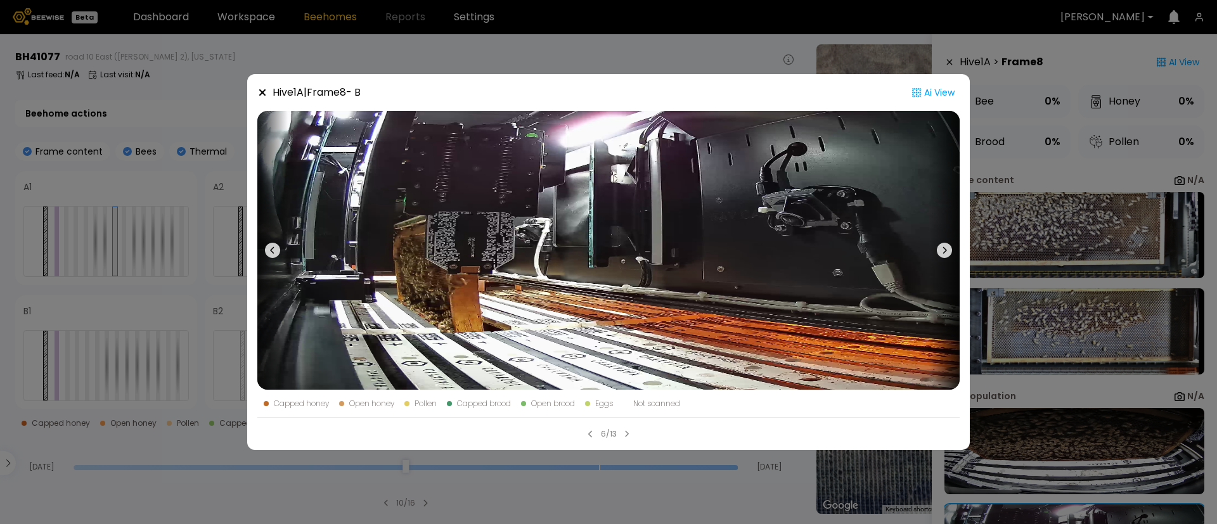
click at [270, 250] on icon at bounding box center [272, 250] width 15 height 15
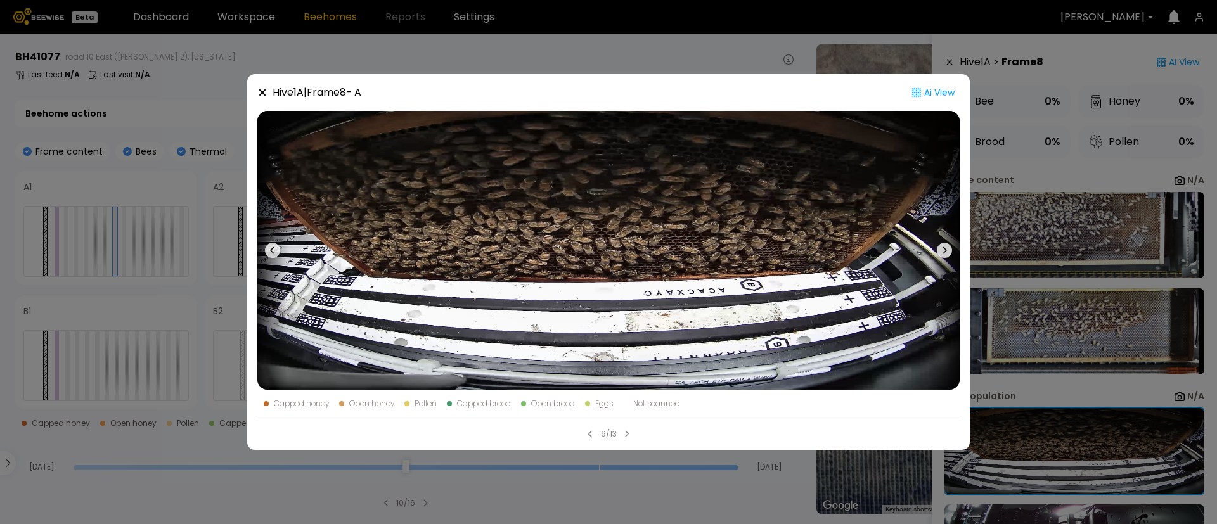
click at [116, 263] on div "Hive 1 A | Frame 8 - A Ai View Capped honey Open honey Pollen Capped brood Open…" at bounding box center [608, 262] width 1217 height 524
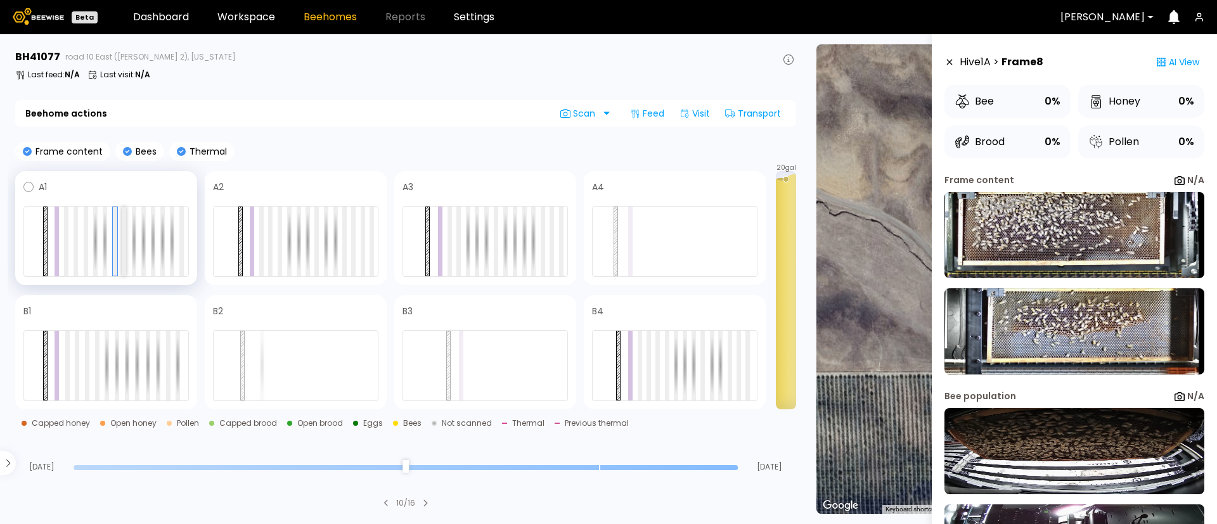
click at [123, 259] on div at bounding box center [124, 242] width 4 height 70
click at [123, 259] on div at bounding box center [124, 241] width 4 height 68
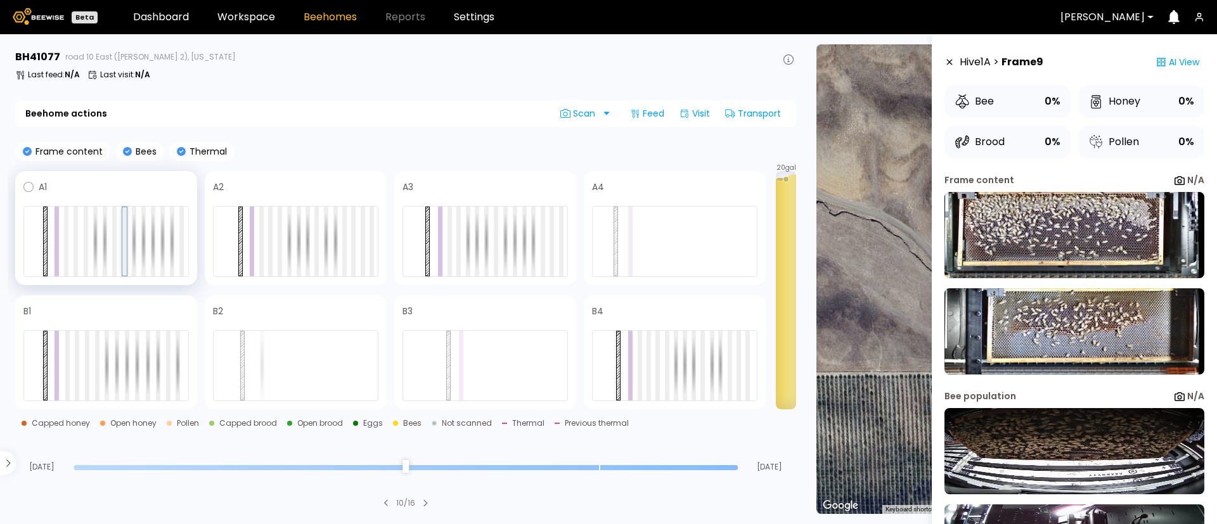
click at [126, 242] on div at bounding box center [124, 241] width 4 height 68
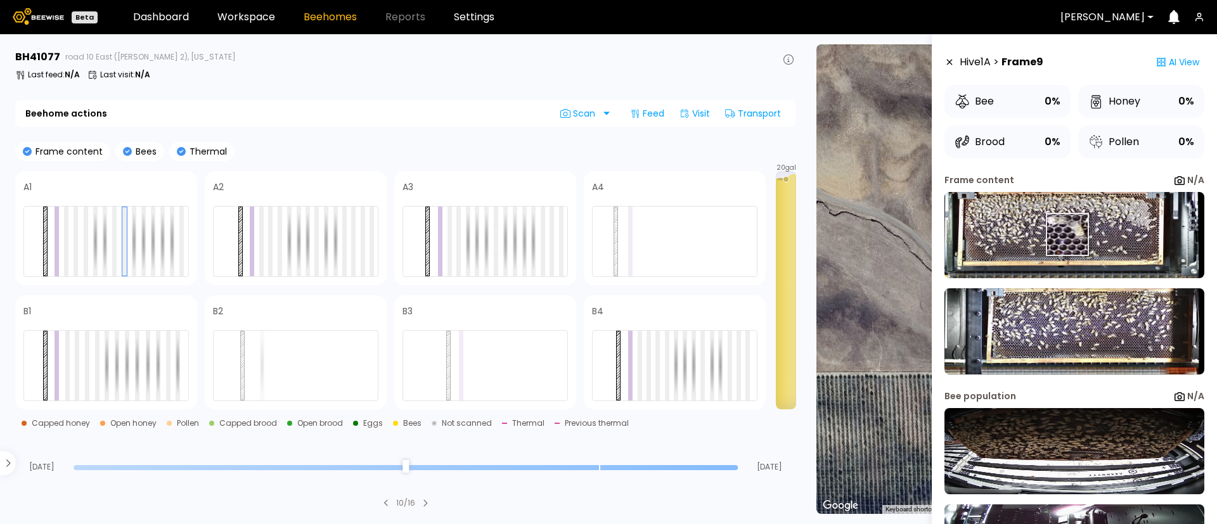
click at [1066, 234] on img at bounding box center [1074, 235] width 260 height 86
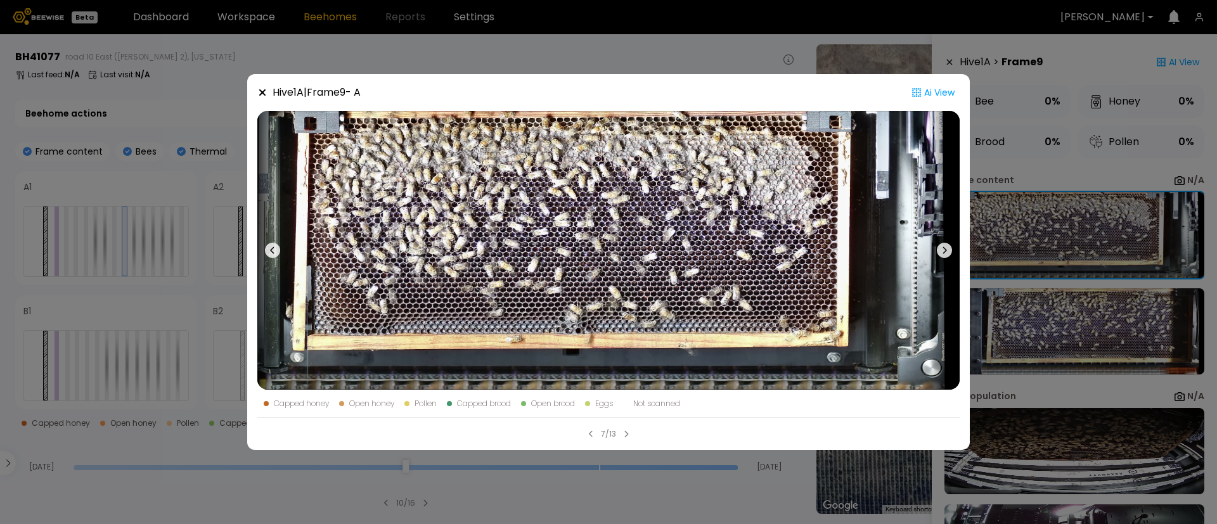
click at [1111, 299] on div "Hive 1 A | Frame 9 - A Ai View Capped honey Open honey Pollen Capped brood Open…" at bounding box center [608, 262] width 1217 height 524
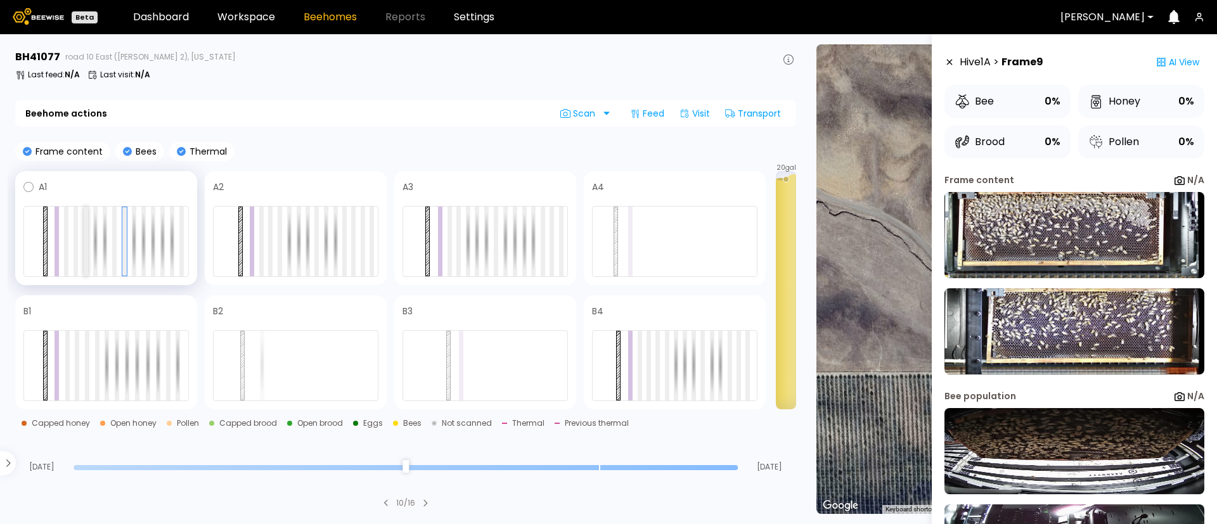
click at [84, 252] on div at bounding box center [86, 242] width 4 height 70
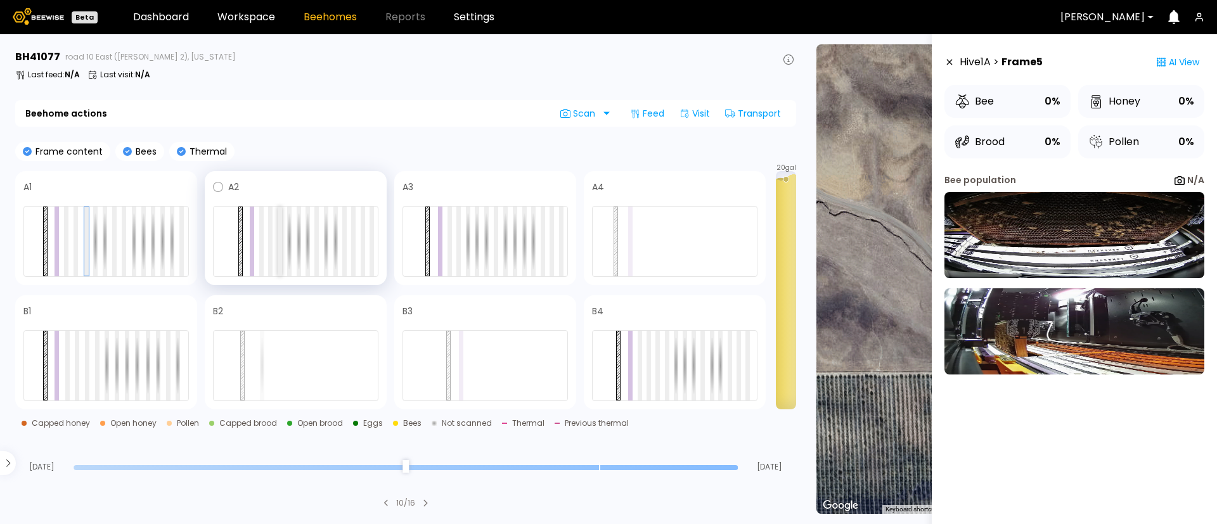
click at [278, 245] on div at bounding box center [280, 242] width 4 height 70
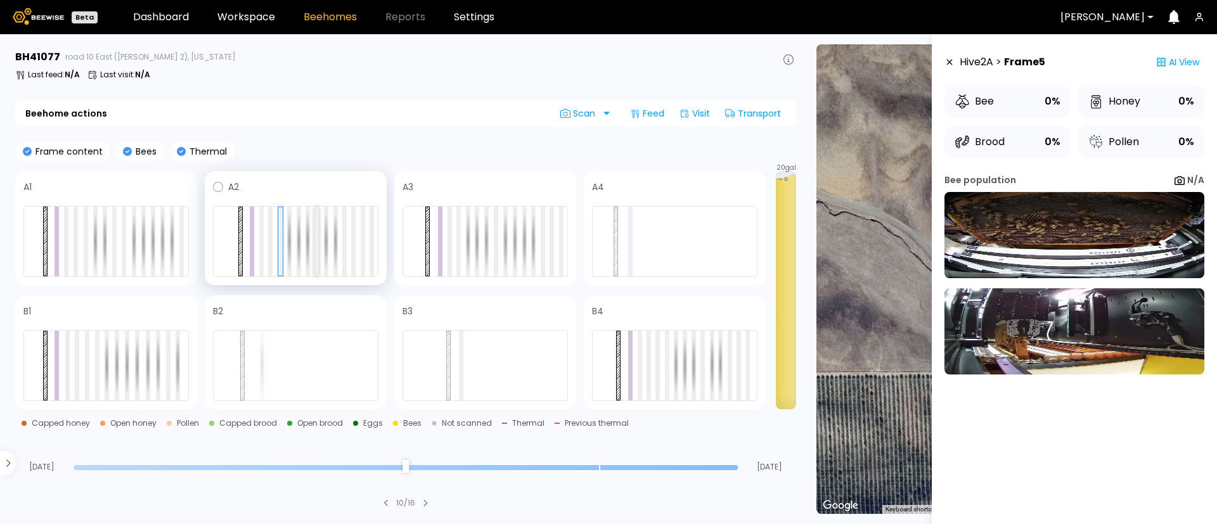
click at [316, 248] on div at bounding box center [316, 242] width 4 height 70
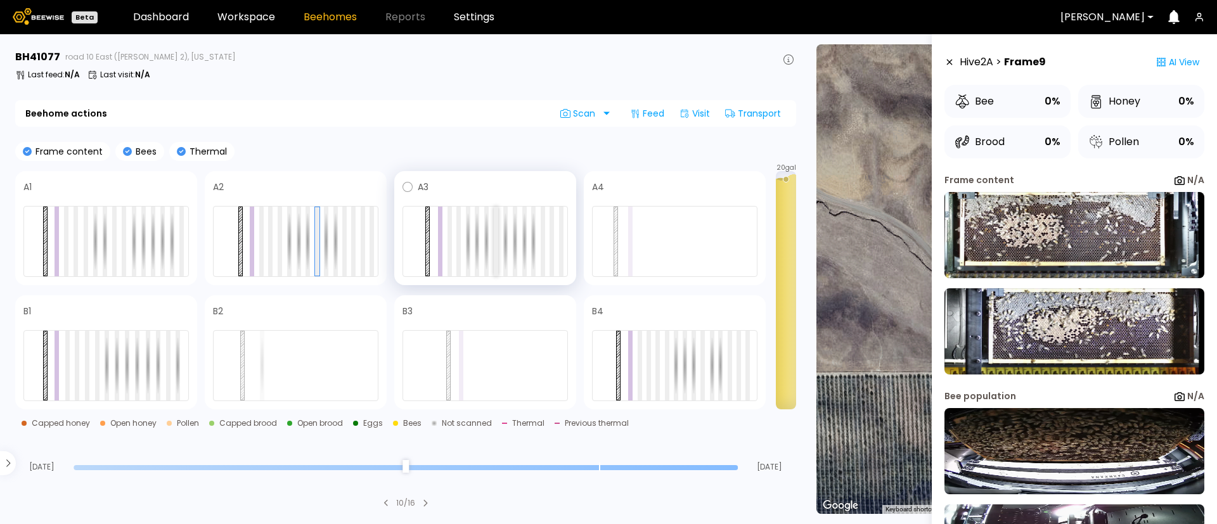
click at [494, 245] on div at bounding box center [496, 242] width 4 height 70
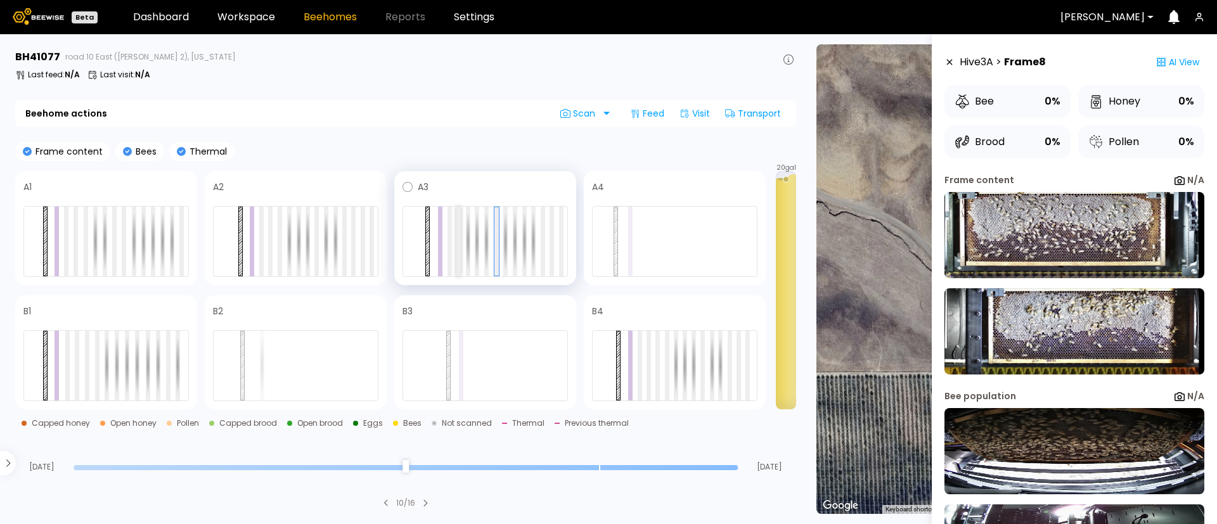
click at [458, 252] on div at bounding box center [458, 242] width 4 height 70
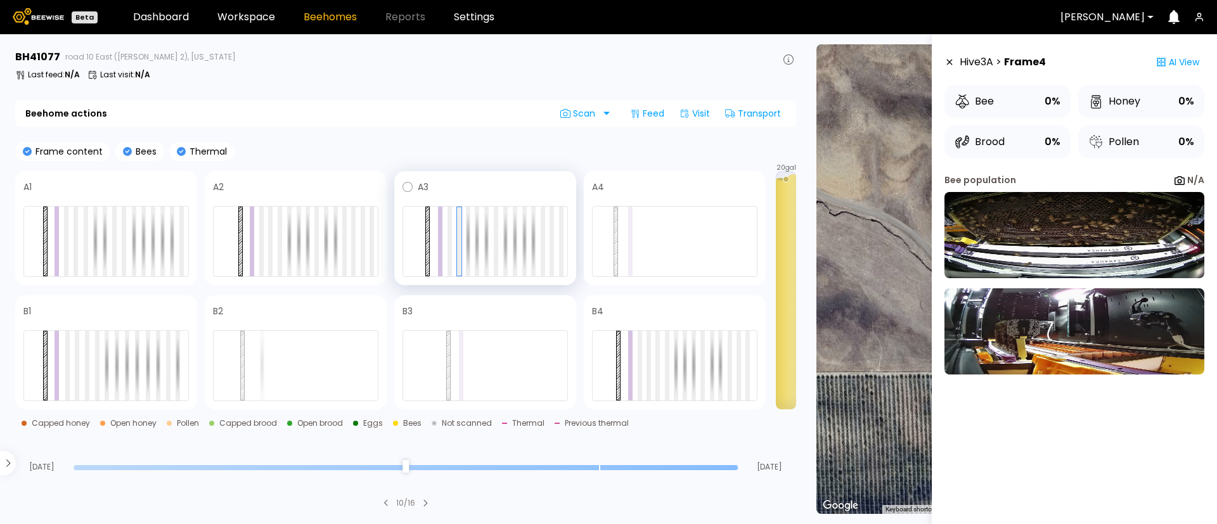
click at [545, 238] on div at bounding box center [484, 241] width 165 height 71
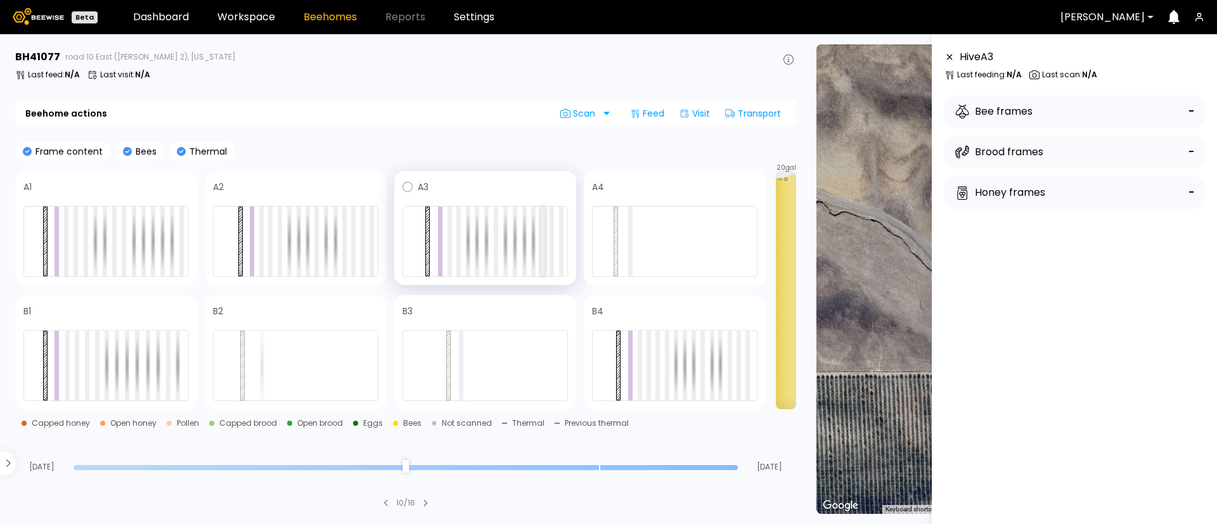
click at [541, 241] on div at bounding box center [543, 242] width 4 height 70
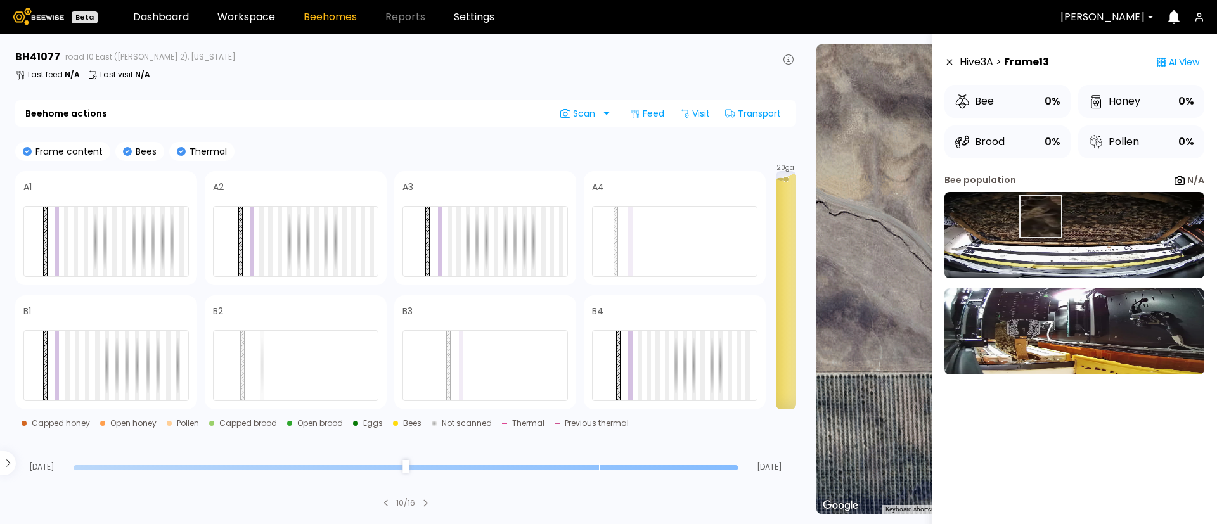
click at [1040, 217] on img at bounding box center [1074, 235] width 260 height 86
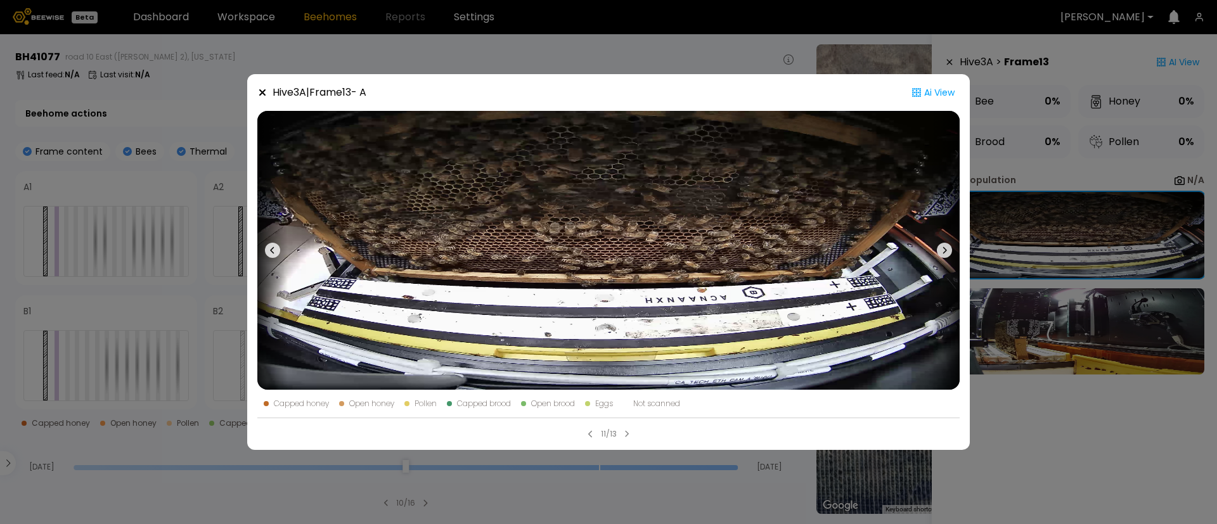
click at [1040, 217] on div "Hive 3 A | Frame 13 - A Ai View Capped honey Open honey Pollen Capped brood Ope…" at bounding box center [608, 262] width 1217 height 524
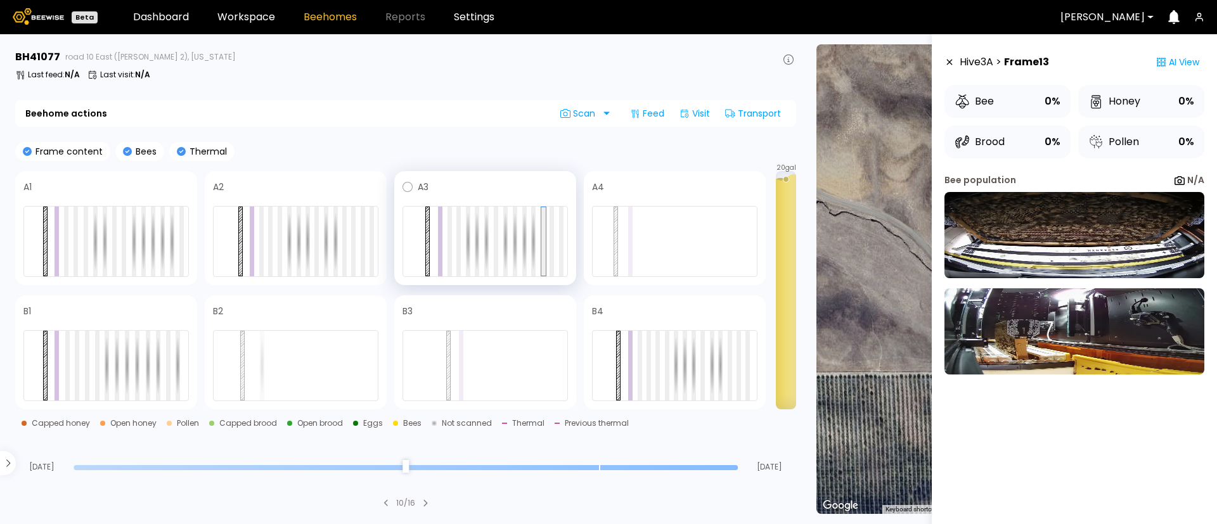
click at [498, 254] on div at bounding box center [484, 241] width 165 height 71
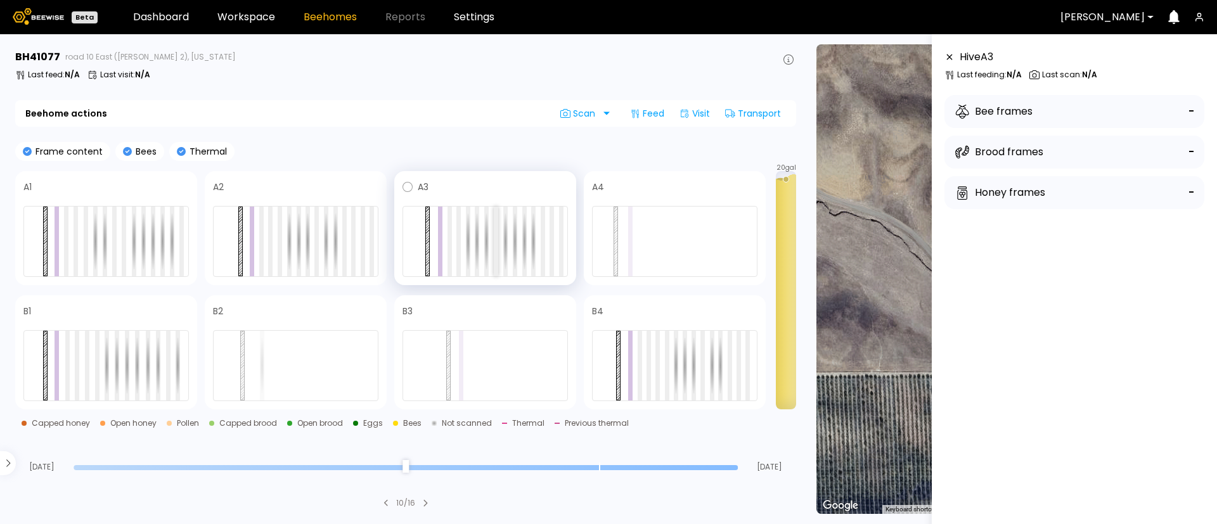
click at [497, 252] on div at bounding box center [496, 242] width 4 height 70
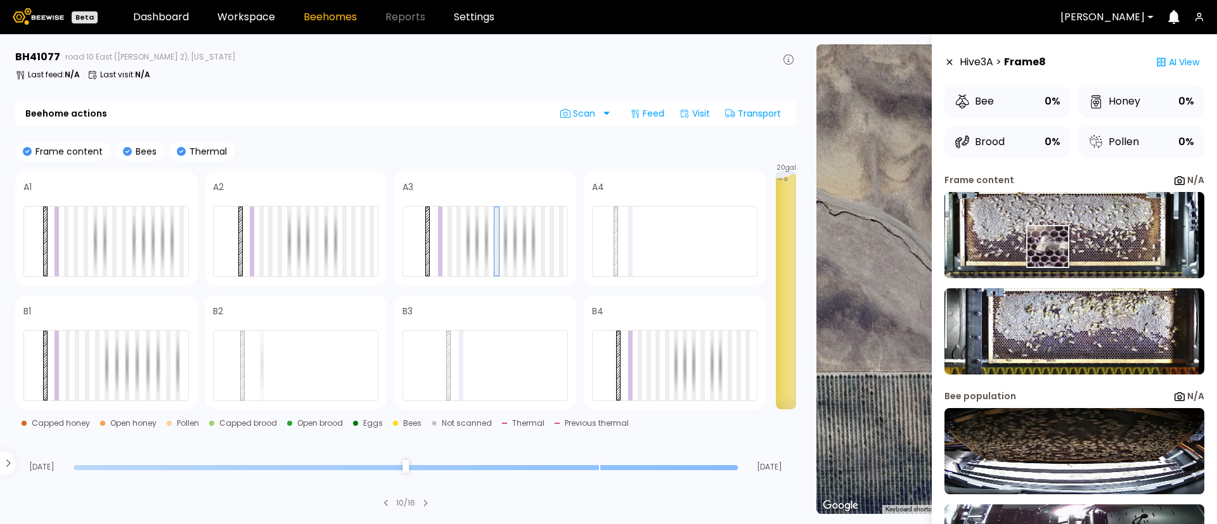
click at [1047, 245] on img at bounding box center [1074, 235] width 260 height 86
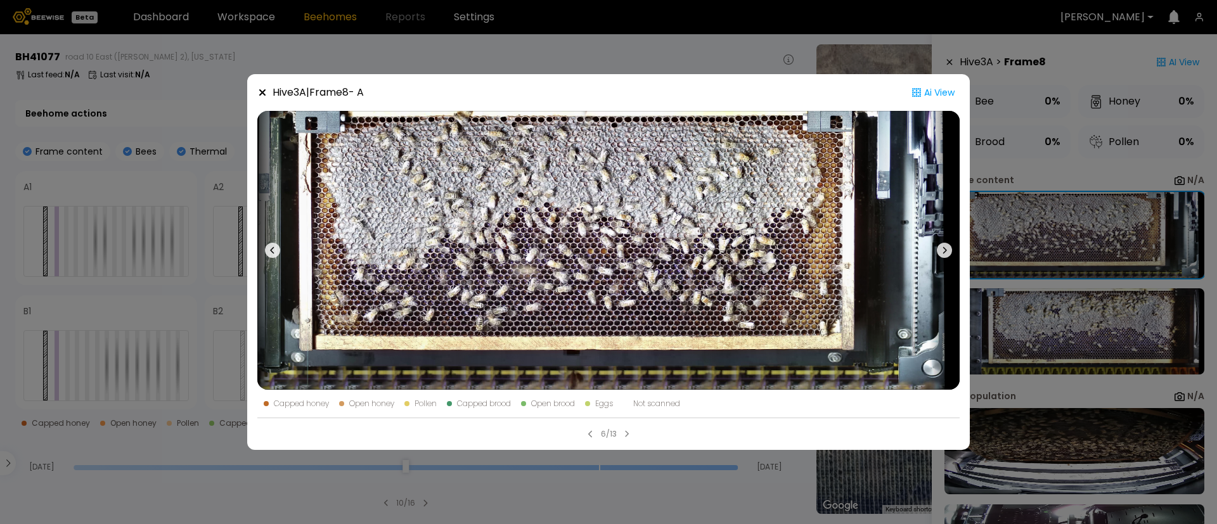
click at [1108, 252] on div "Hive 3 A | Frame 8 - A Ai View Capped honey Open honey Pollen Capped brood Open…" at bounding box center [608, 262] width 1217 height 524
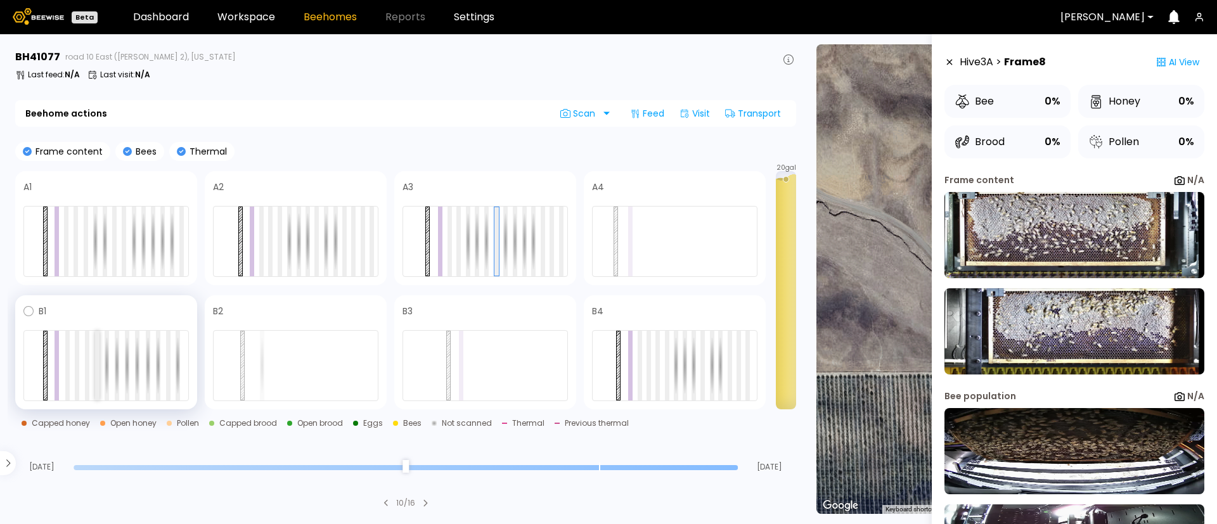
click at [97, 361] on div at bounding box center [97, 366] width 4 height 70
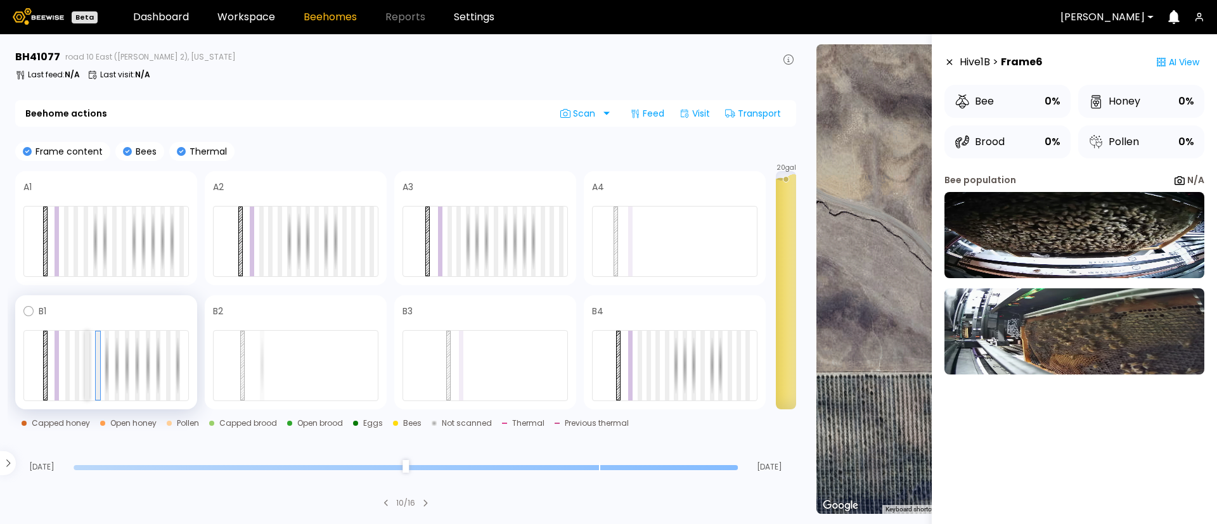
click at [85, 361] on div at bounding box center [87, 366] width 4 height 70
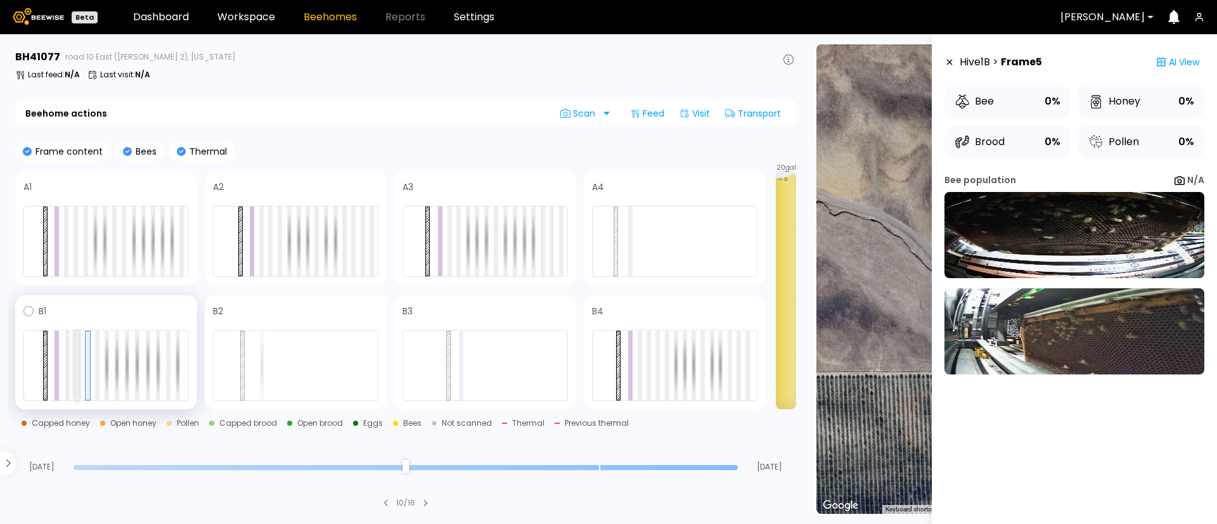
click at [75, 364] on div at bounding box center [77, 366] width 4 height 70
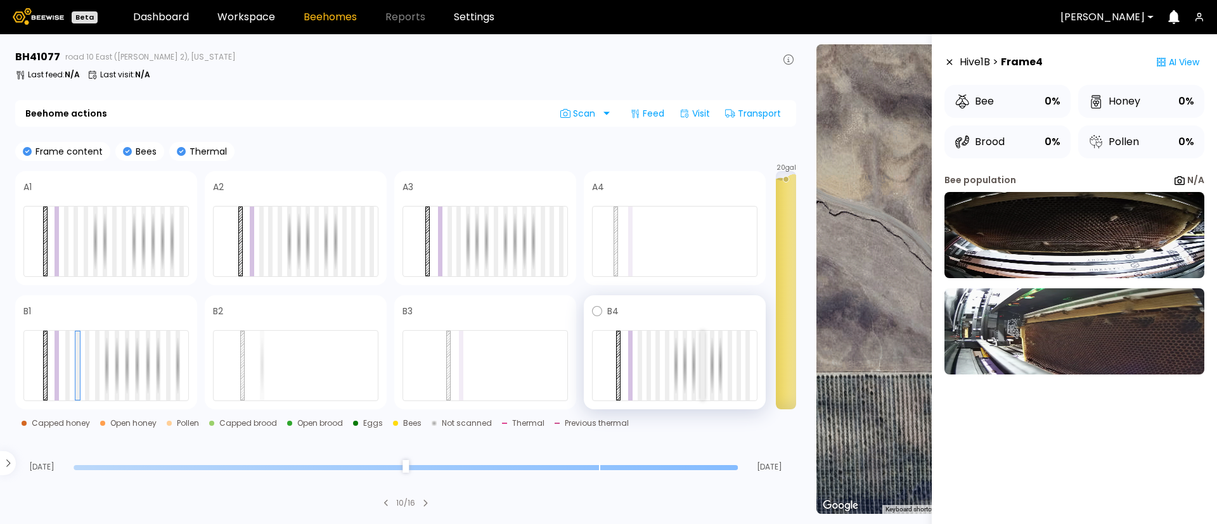
click at [703, 367] on div at bounding box center [702, 366] width 4 height 70
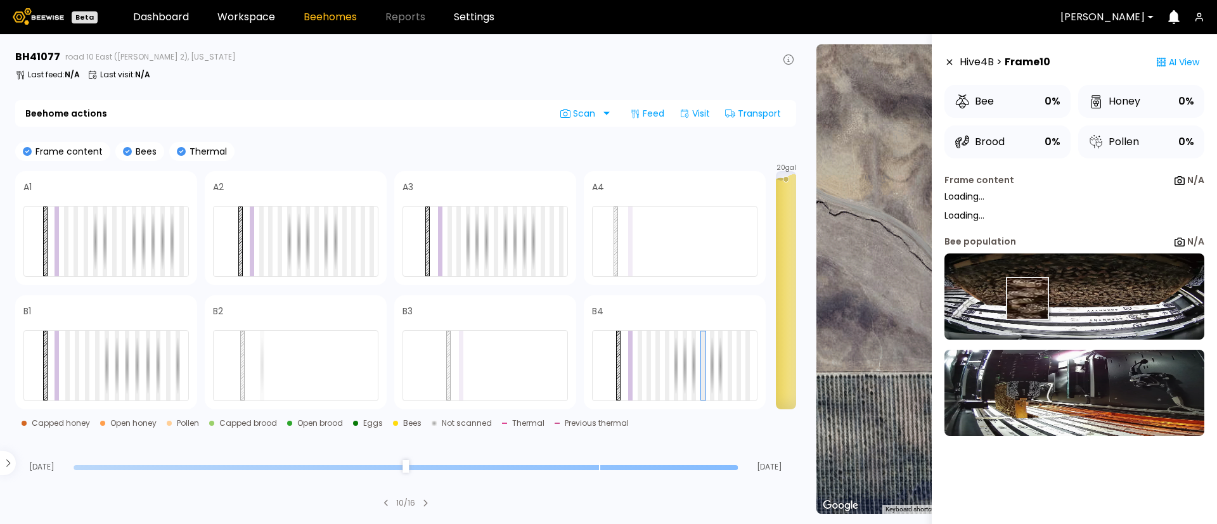
click at [1027, 298] on div "Frame content N/A Loading... Loading... Bee population N/A" at bounding box center [1074, 324] width 260 height 300
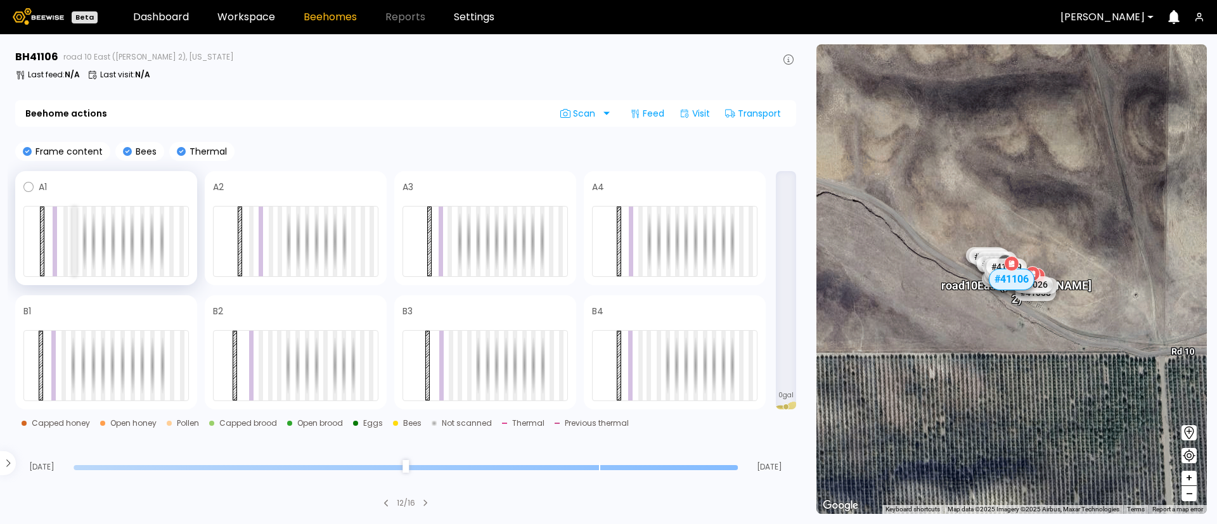
click at [74, 257] on div at bounding box center [74, 242] width 4 height 70
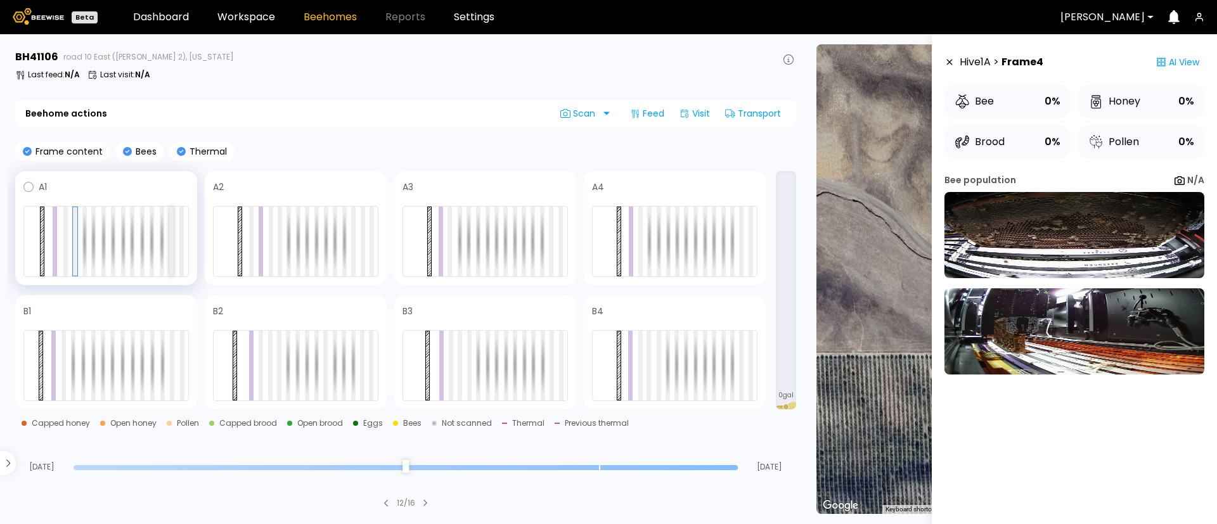
click at [170, 260] on div at bounding box center [171, 242] width 4 height 70
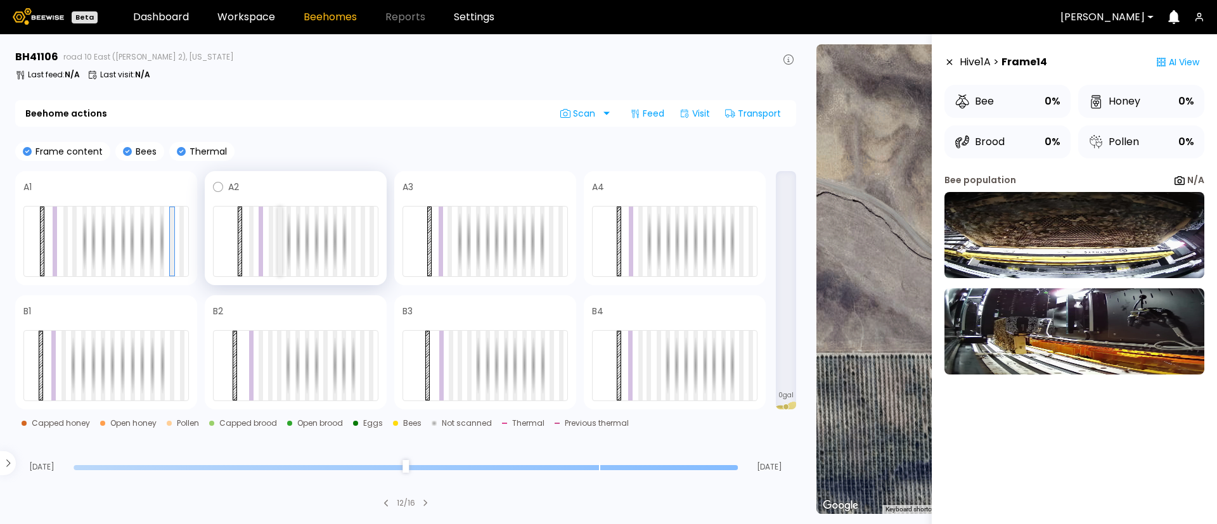
click at [281, 243] on div at bounding box center [280, 242] width 4 height 70
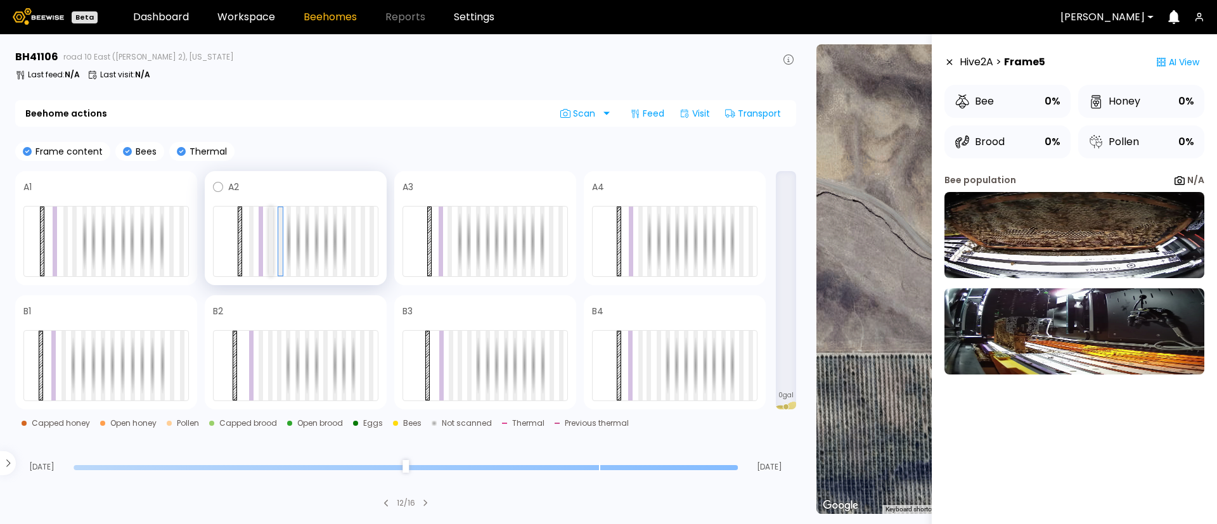
click at [271, 244] on div at bounding box center [271, 242] width 4 height 70
click at [249, 244] on div at bounding box center [251, 242] width 4 height 70
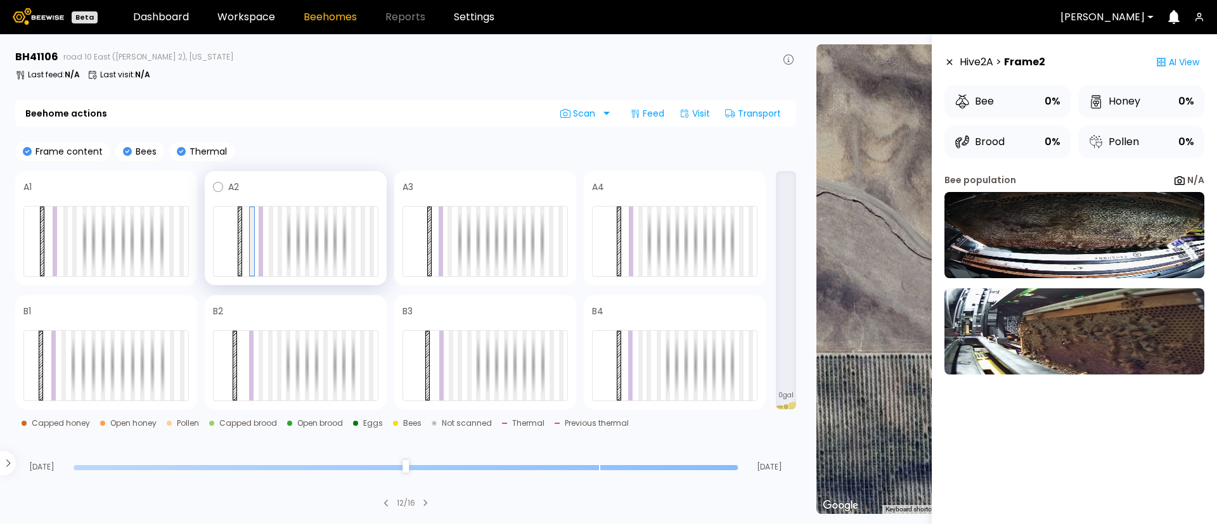
click at [350, 245] on div at bounding box center [295, 241] width 165 height 71
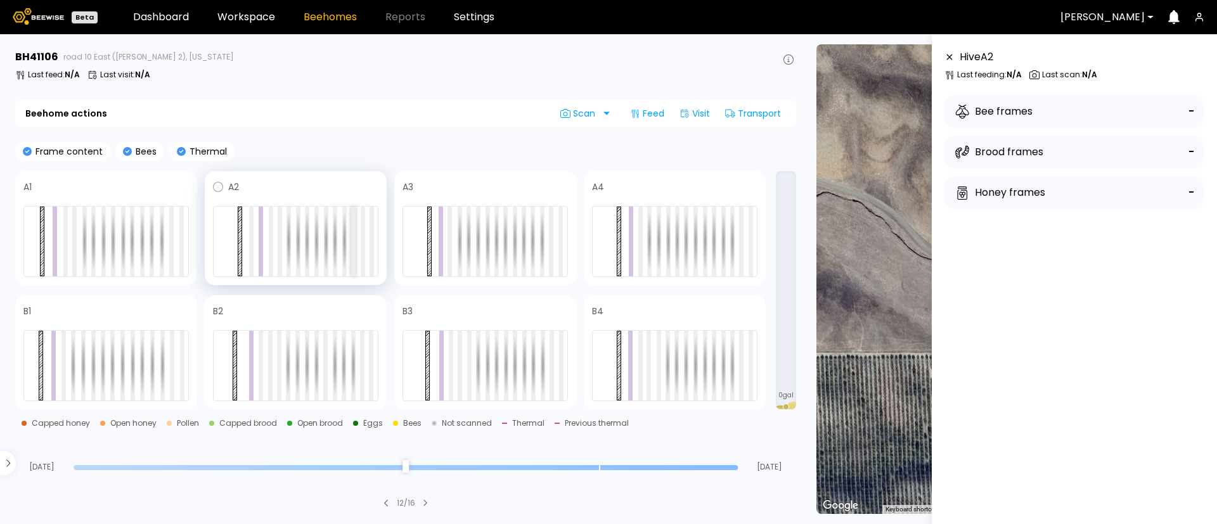
click at [355, 236] on div at bounding box center [353, 242] width 4 height 70
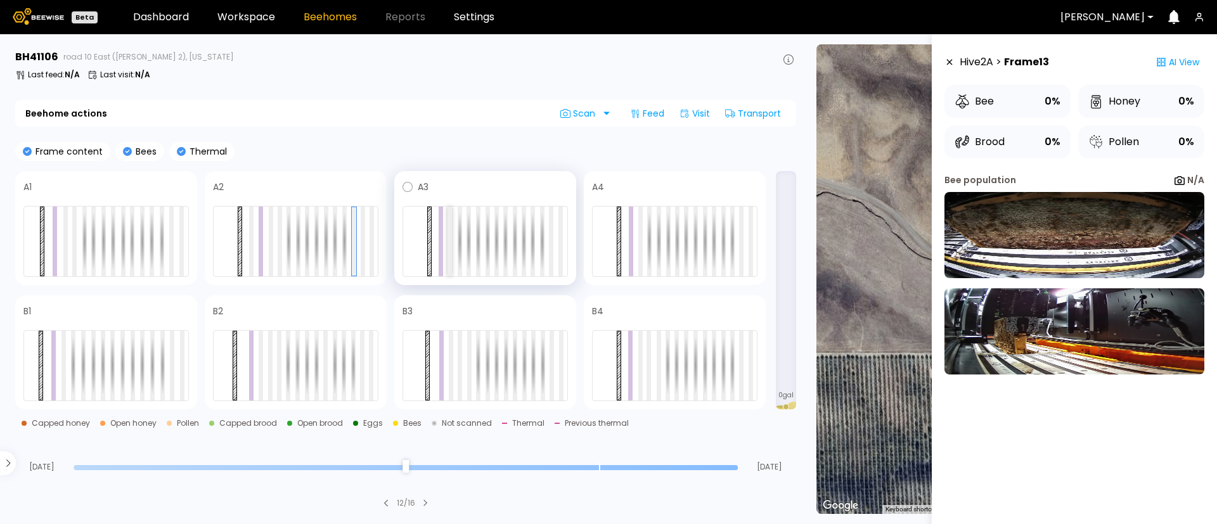
click at [451, 232] on div at bounding box center [449, 242] width 4 height 70
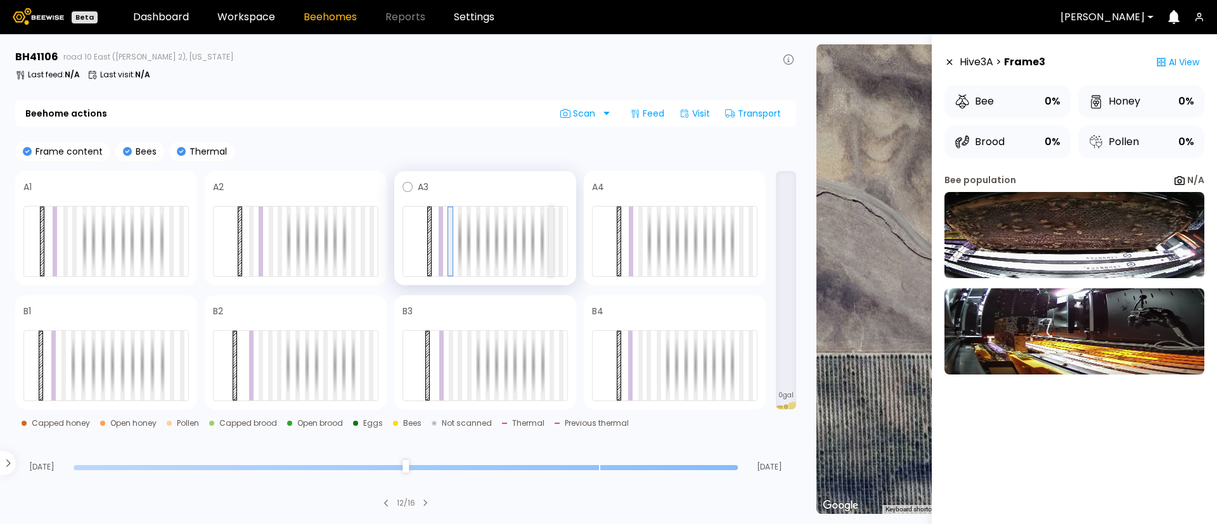
click at [551, 231] on div at bounding box center [551, 242] width 4 height 70
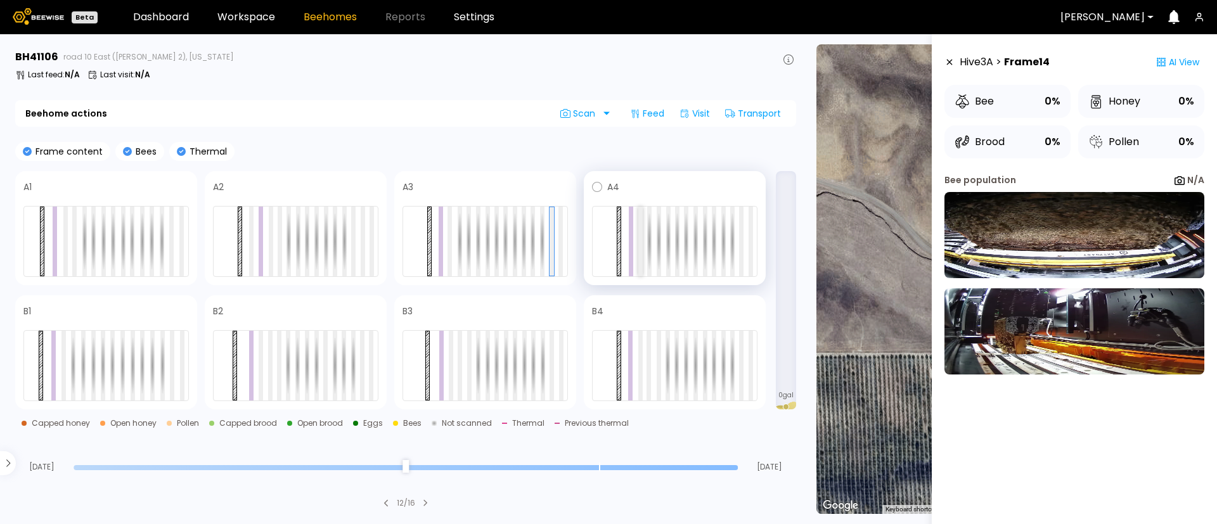
click at [641, 245] on div at bounding box center [640, 242] width 4 height 70
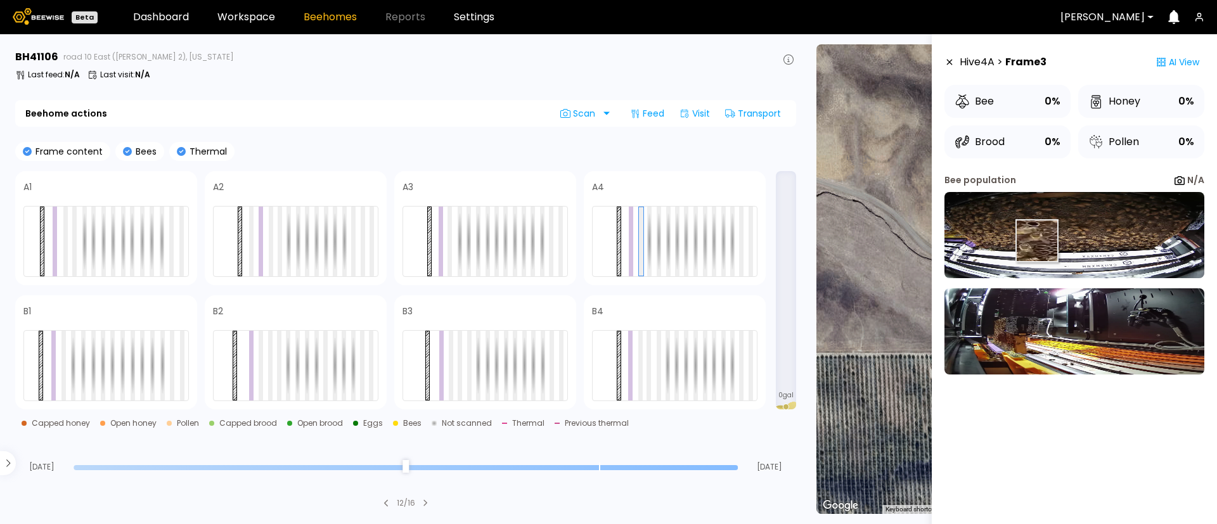
click at [1037, 241] on img at bounding box center [1074, 235] width 260 height 86
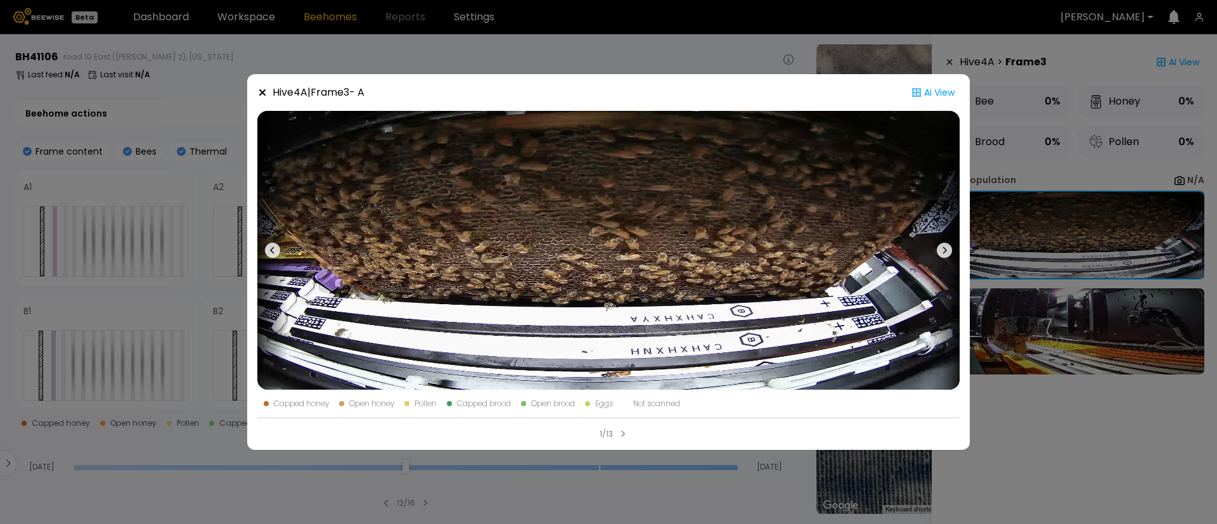
click at [1068, 239] on div "Hive 4 A | Frame 3 - A Ai View Capped honey Open honey Pollen Capped brood Open…" at bounding box center [608, 262] width 1217 height 524
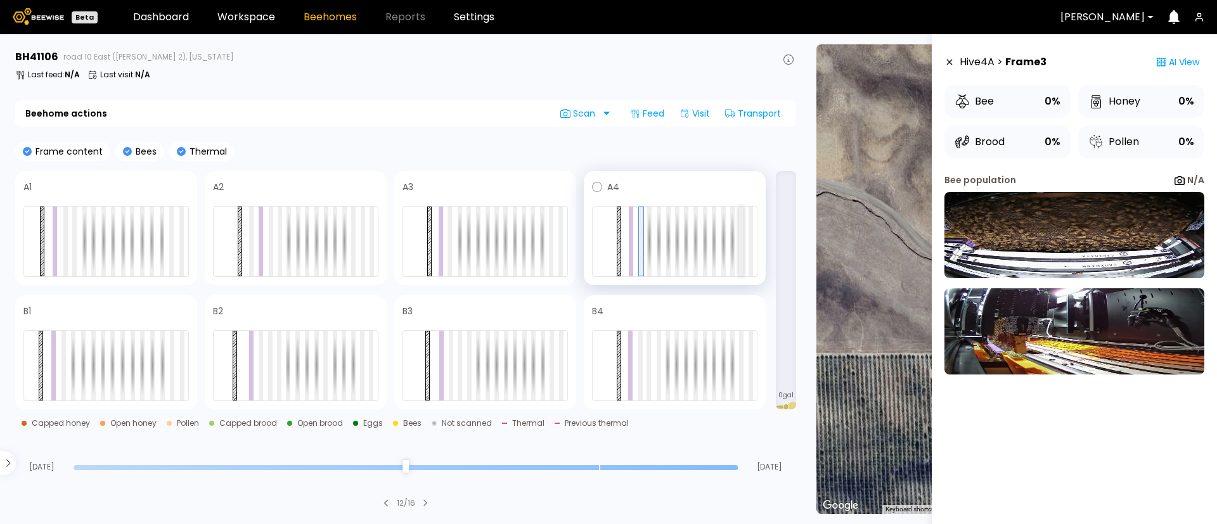
click at [743, 248] on div at bounding box center [741, 242] width 4 height 70
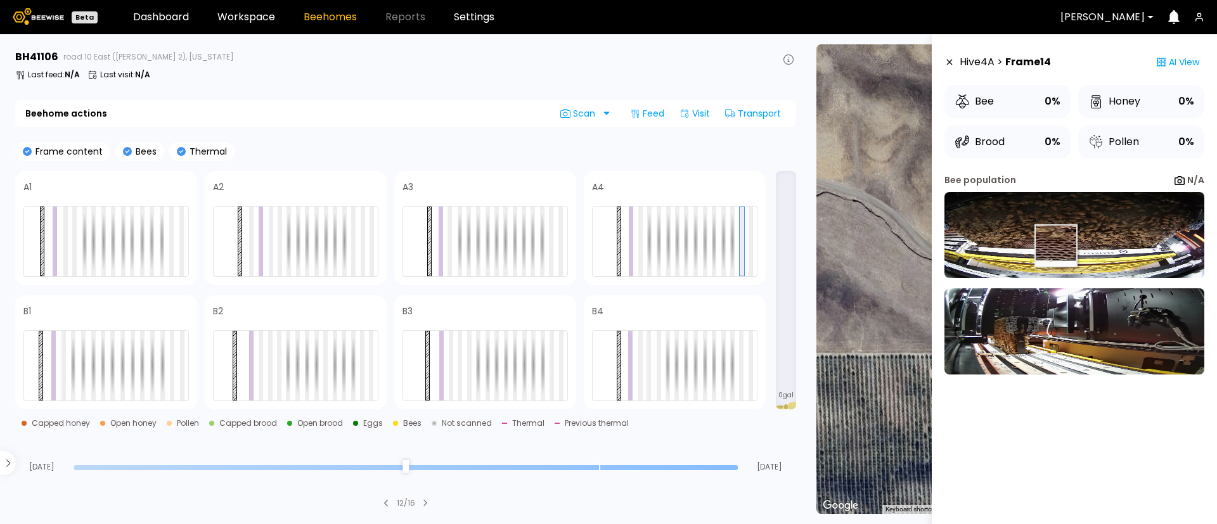
click at [1054, 245] on img at bounding box center [1074, 235] width 260 height 86
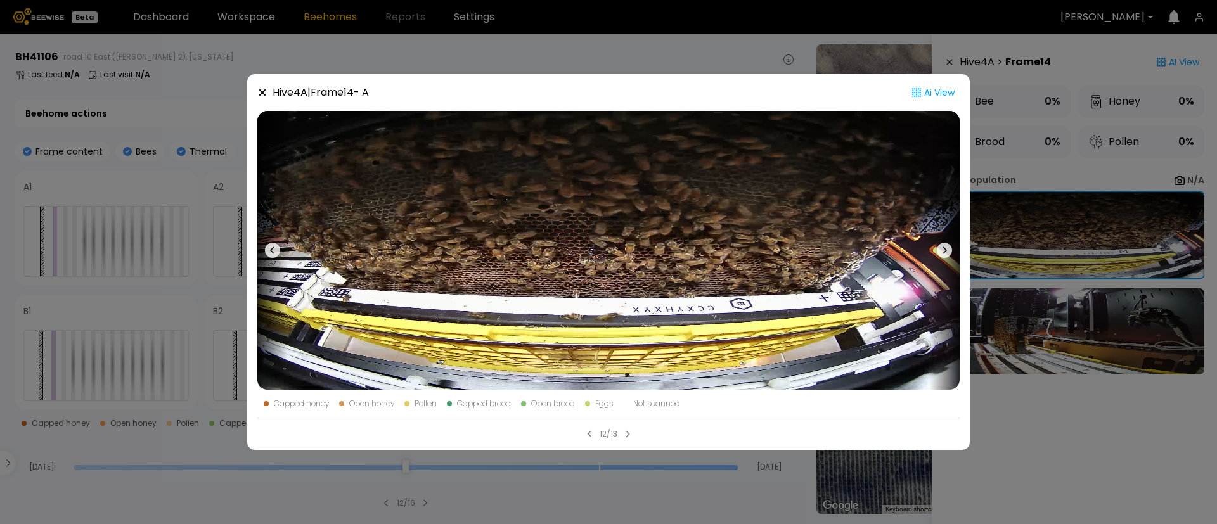
click at [1106, 324] on div "Hive 4 A | Frame 14 - A Ai View Capped honey Open honey Pollen Capped brood Ope…" at bounding box center [608, 262] width 1217 height 524
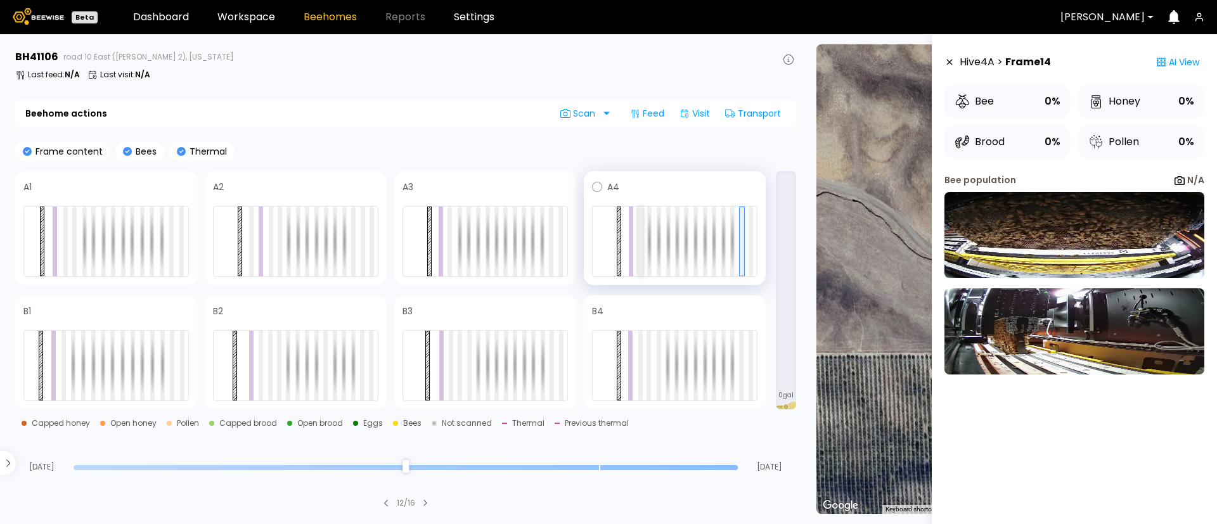
click at [639, 251] on div at bounding box center [640, 242] width 4 height 70
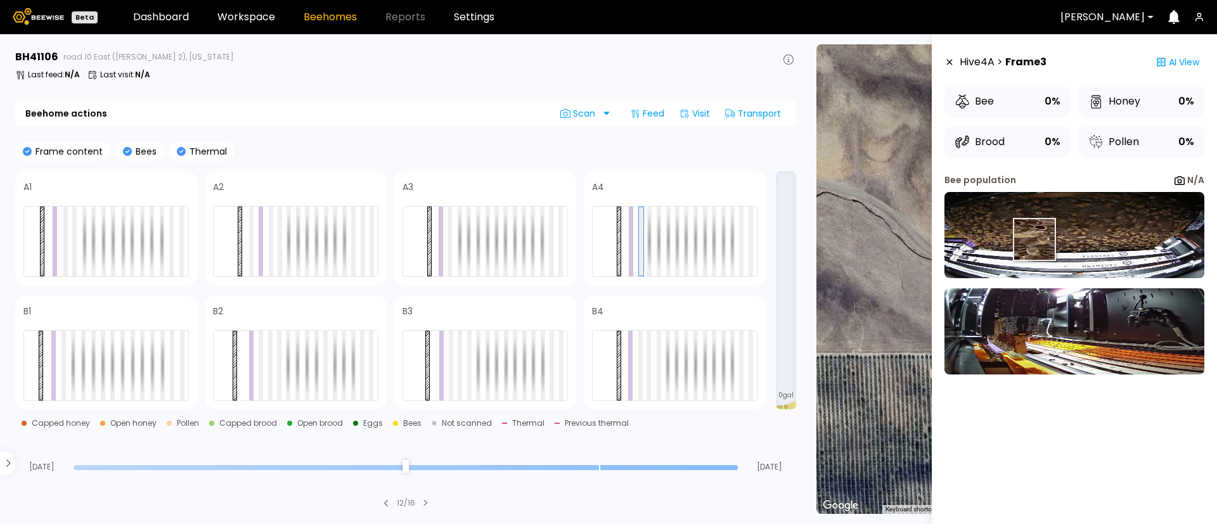
click at [1034, 241] on img at bounding box center [1074, 235] width 260 height 86
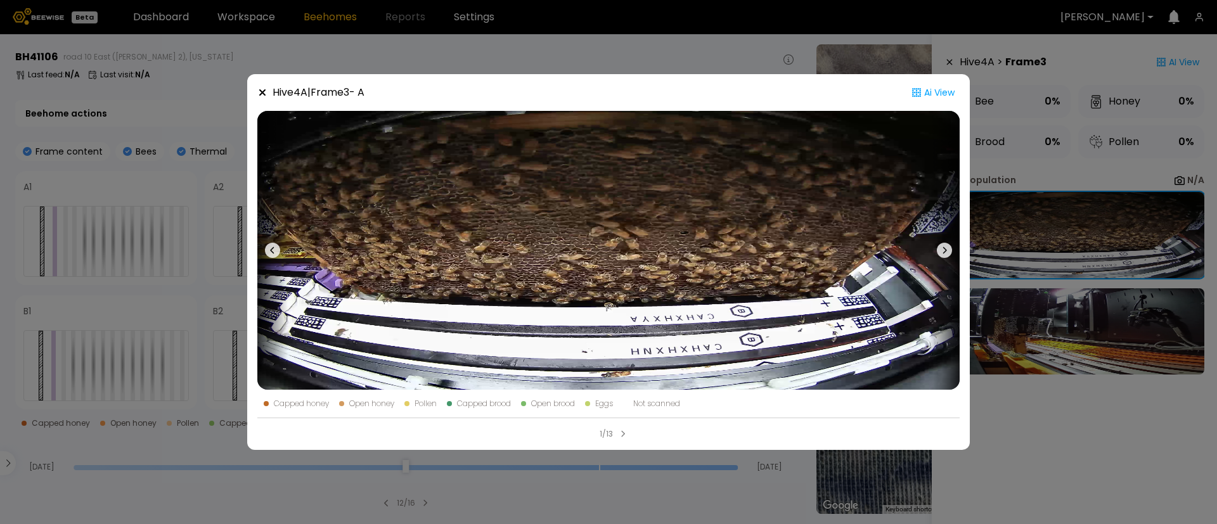
click at [1130, 200] on div "Hive 4 A | Frame 3 - A Ai View Capped honey Open honey Pollen Capped brood Open…" at bounding box center [608, 262] width 1217 height 524
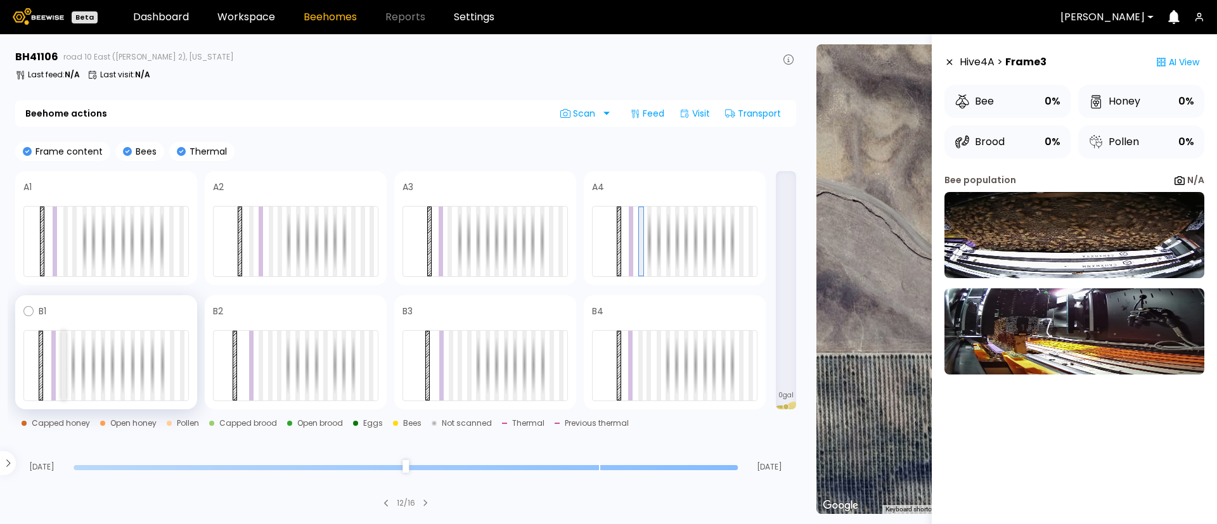
click at [62, 378] on div at bounding box center [63, 366] width 4 height 70
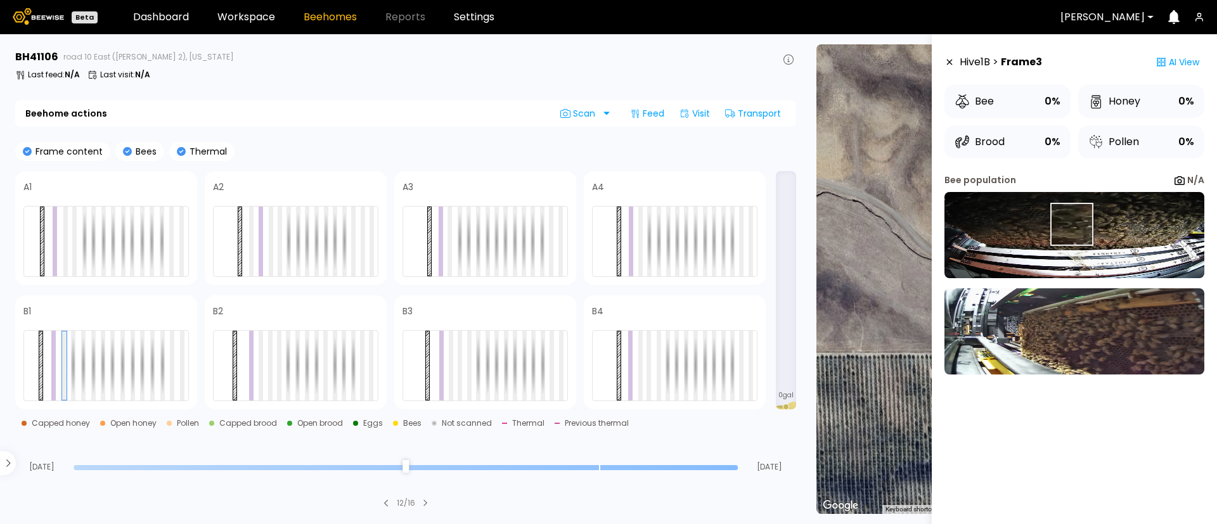
click at [1070, 224] on img at bounding box center [1074, 235] width 260 height 86
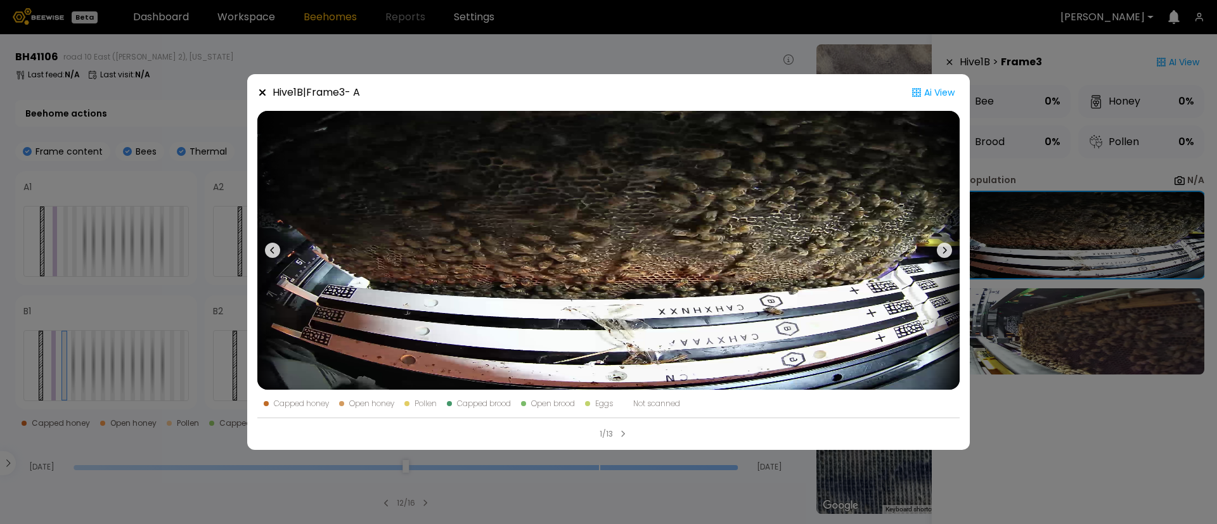
click at [1130, 239] on div "Hive 1 B | Frame 3 - A Ai View Capped honey Open honey Pollen Capped brood Open…" at bounding box center [608, 262] width 1217 height 524
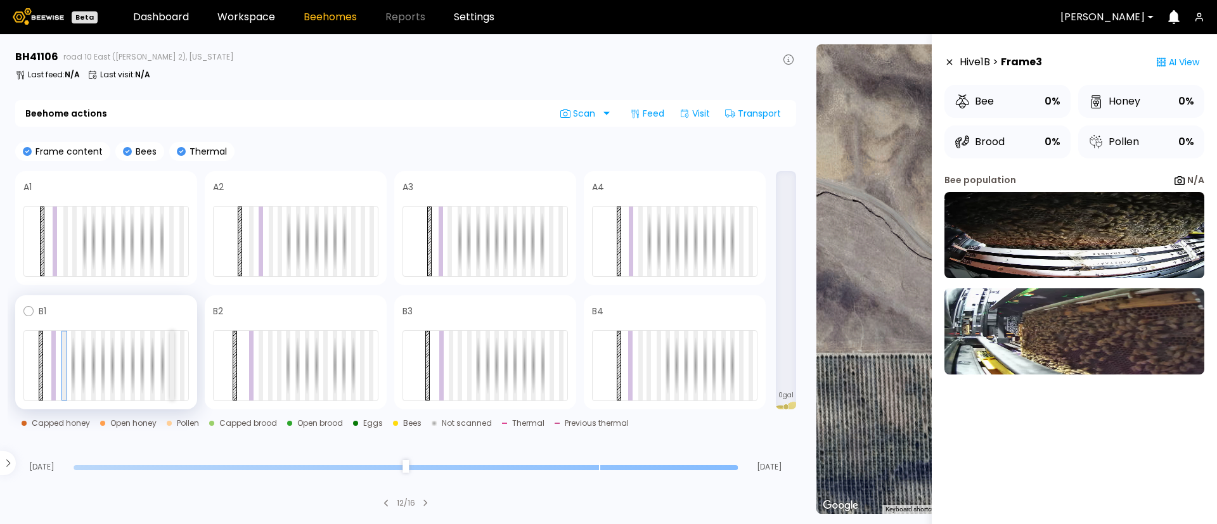
click at [174, 367] on div at bounding box center [172, 366] width 4 height 70
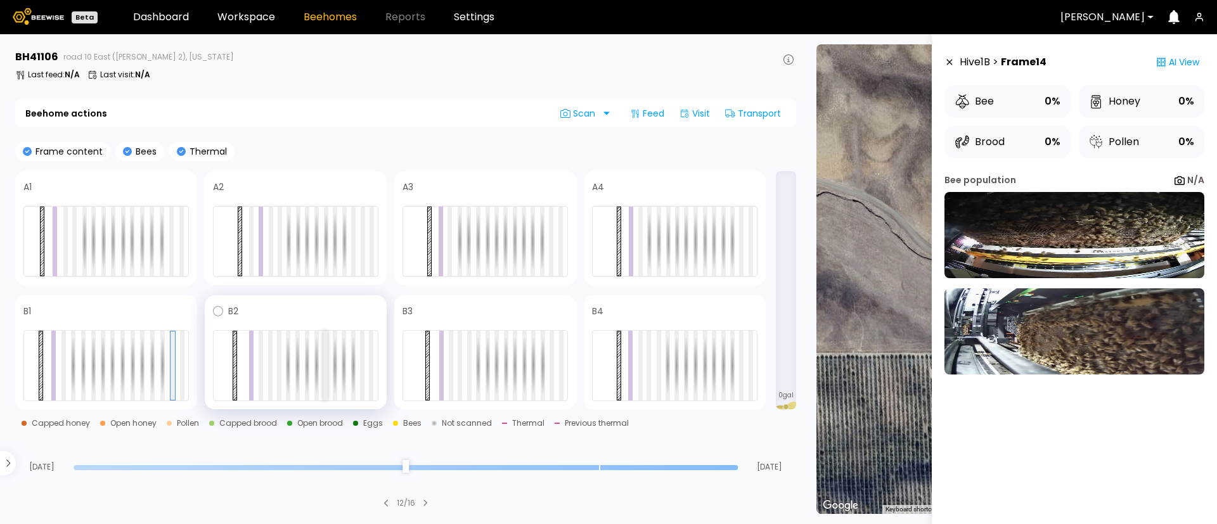
click at [326, 370] on div at bounding box center [325, 366] width 4 height 70
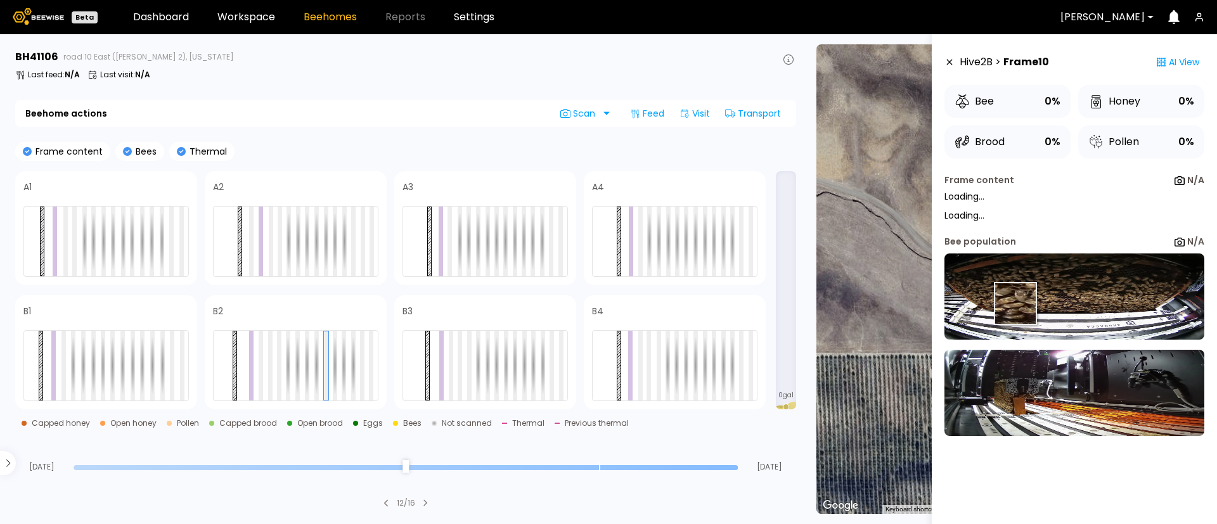
click at [1014, 302] on img at bounding box center [1074, 296] width 260 height 86
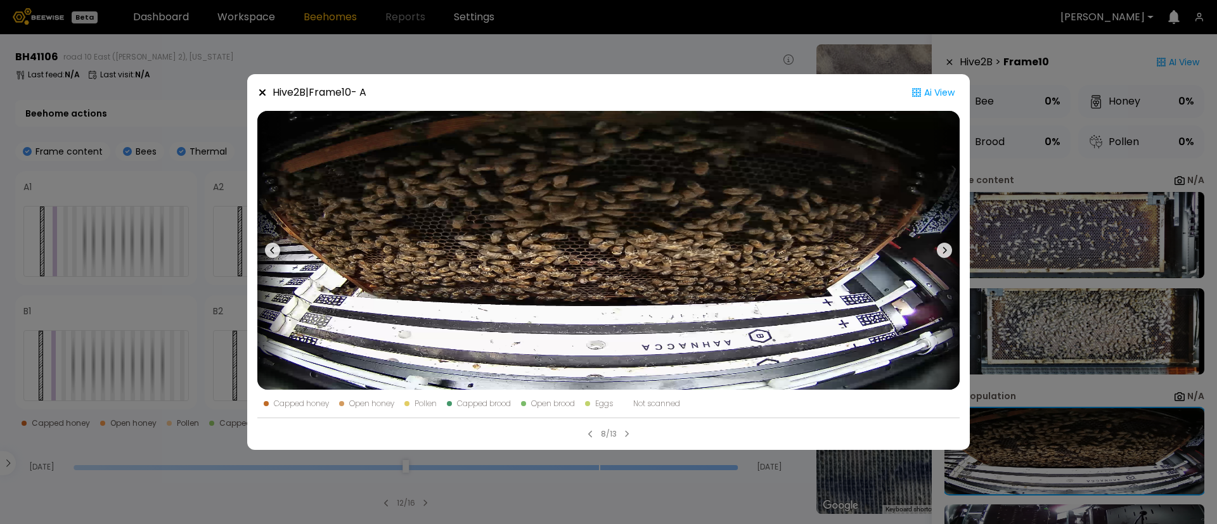
click at [1127, 216] on div "Hive 2 B | Frame 10 - A Ai View Capped honey Open honey Pollen Capped brood Ope…" at bounding box center [608, 262] width 1217 height 524
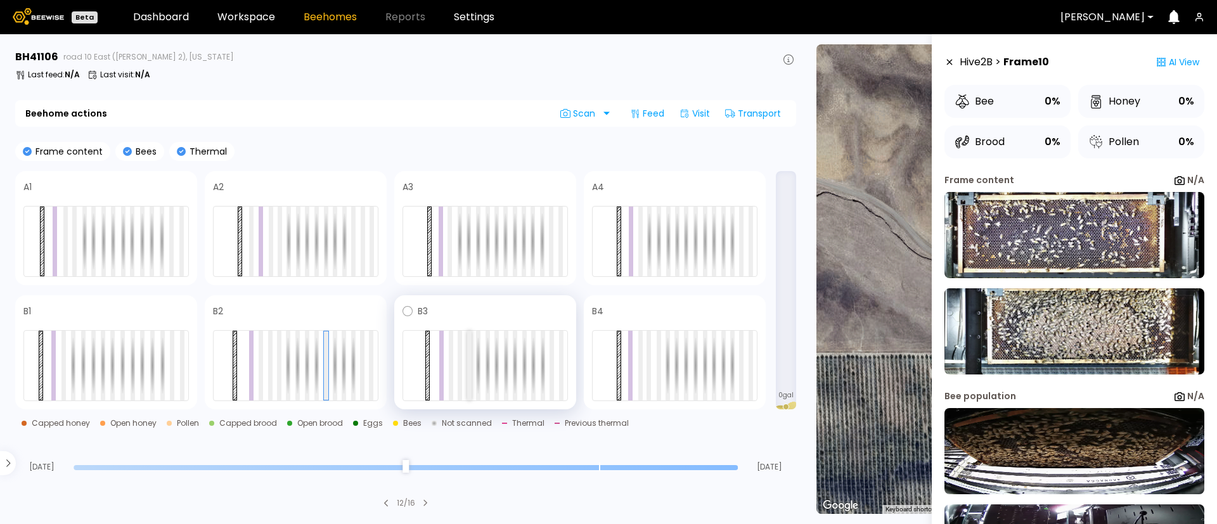
click at [468, 374] on div at bounding box center [469, 366] width 4 height 70
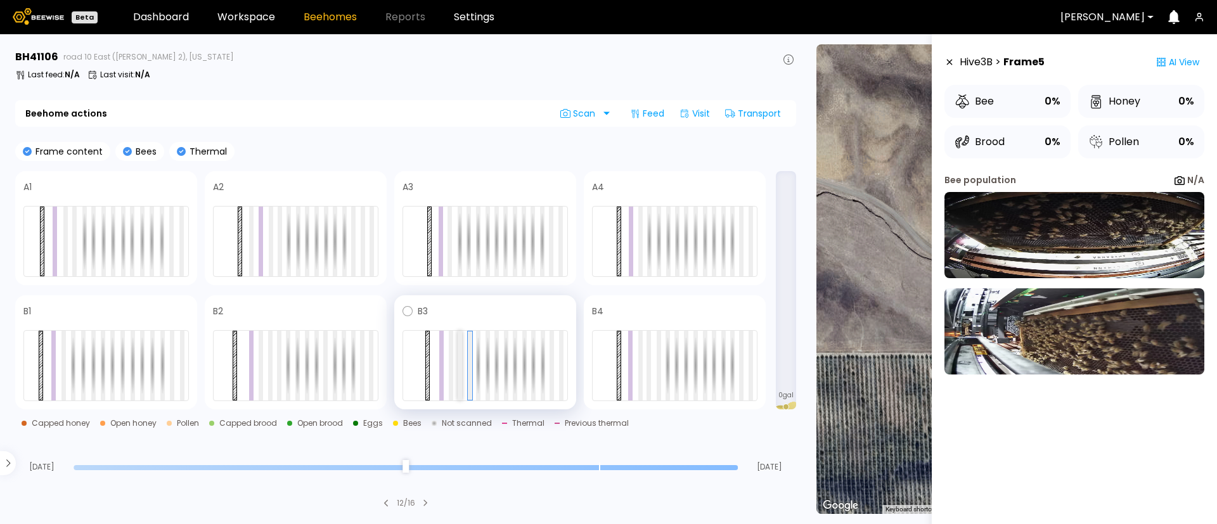
click at [461, 379] on div at bounding box center [459, 366] width 4 height 70
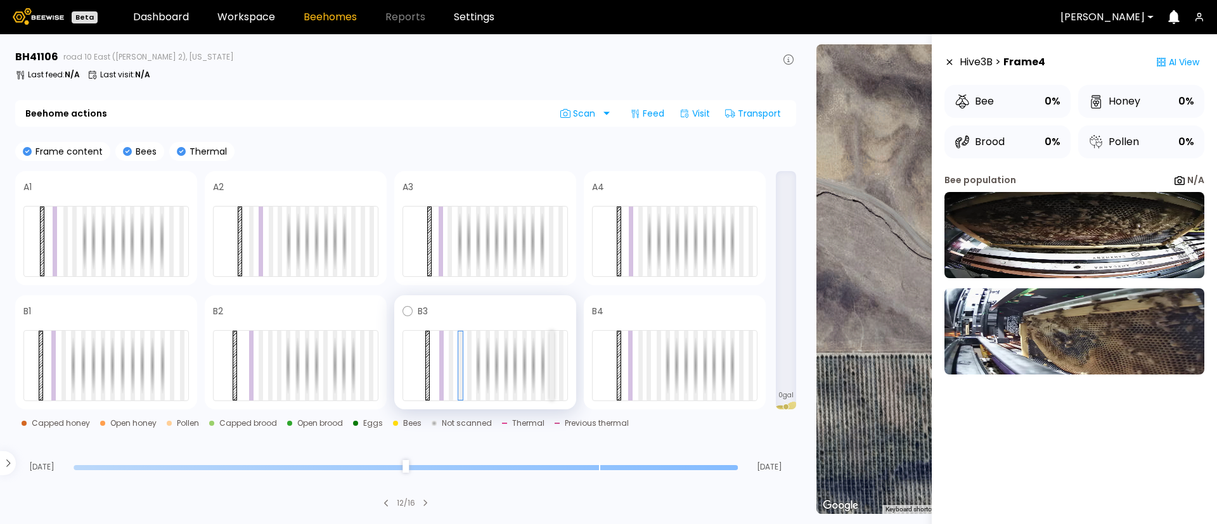
click at [553, 359] on div at bounding box center [551, 366] width 4 height 70
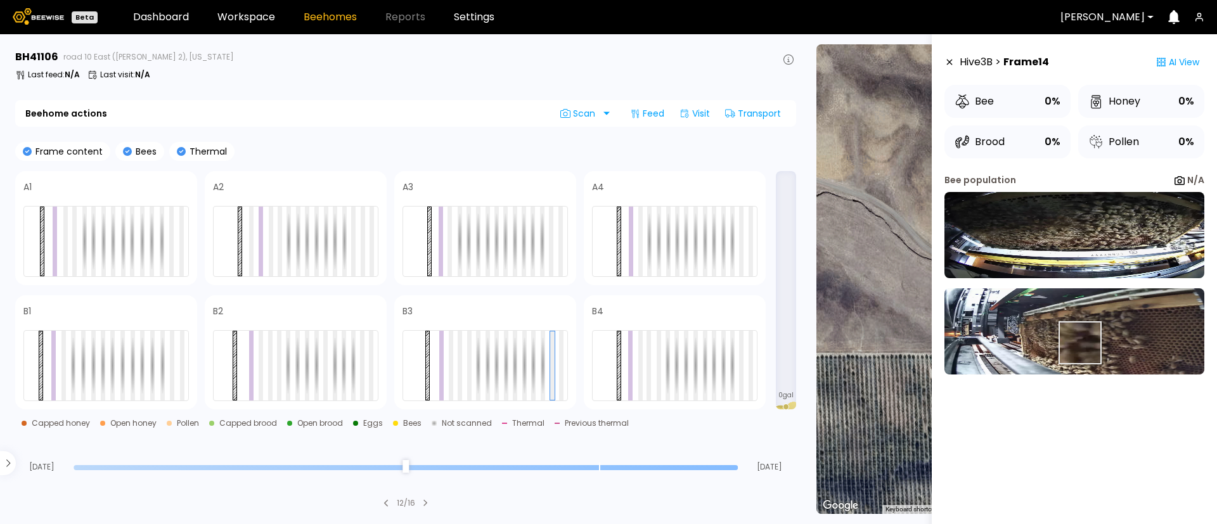
click at [1078, 343] on img at bounding box center [1074, 331] width 260 height 86
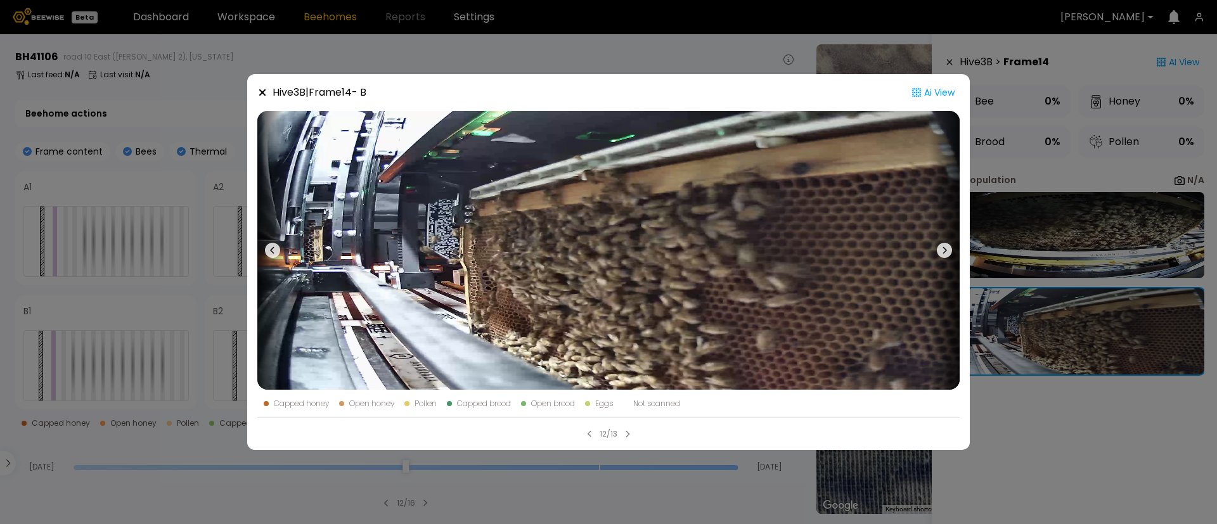
click at [1051, 311] on div "Hive 3 B | Frame 14 - B Ai View Capped honey Open honey Pollen Capped brood Ope…" at bounding box center [608, 262] width 1217 height 524
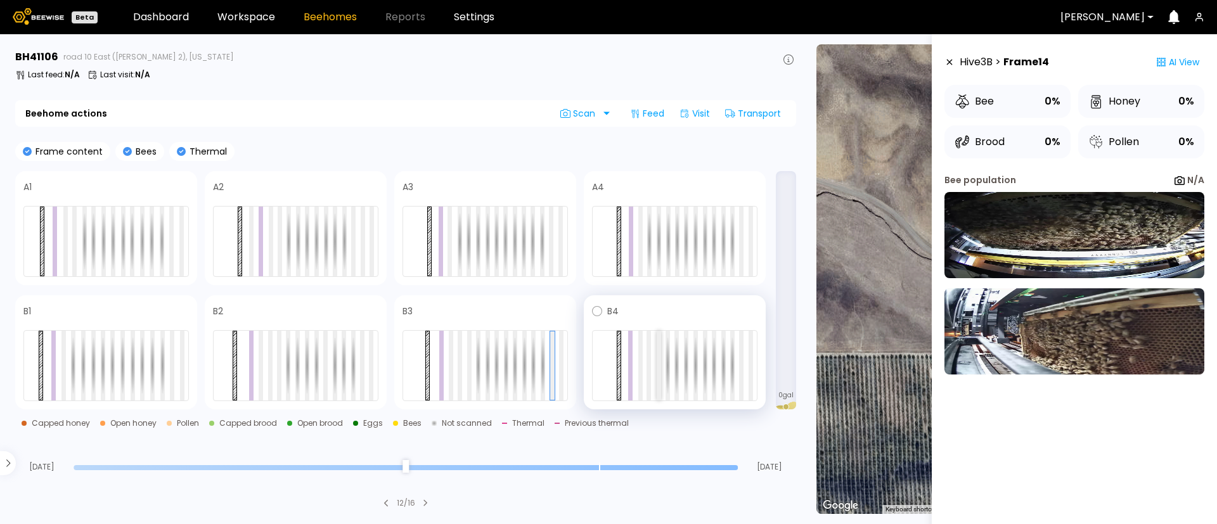
click at [657, 376] on div at bounding box center [658, 366] width 4 height 70
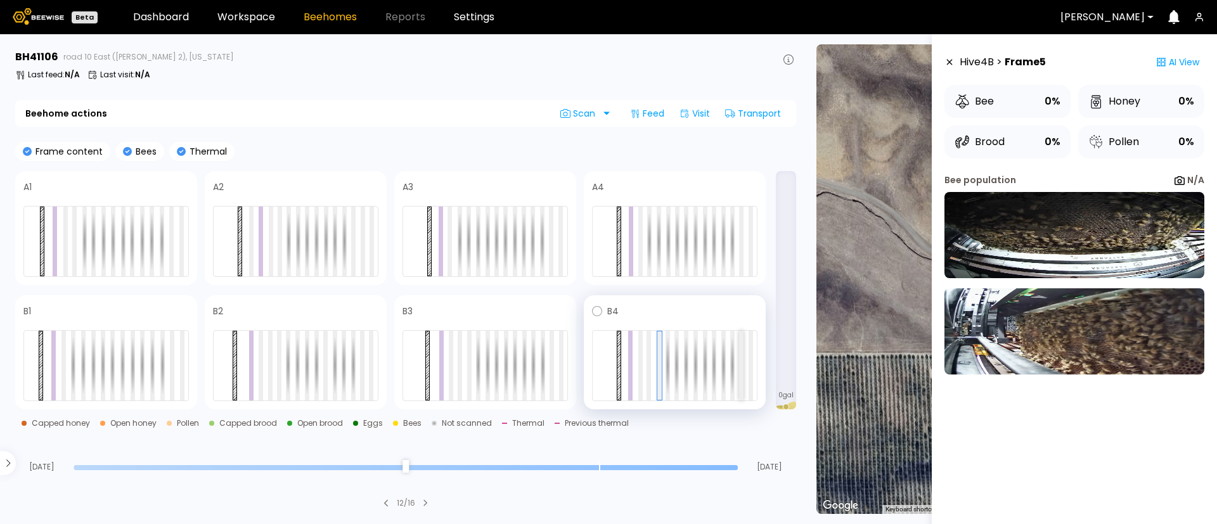
click at [742, 376] on div at bounding box center [741, 366] width 4 height 70
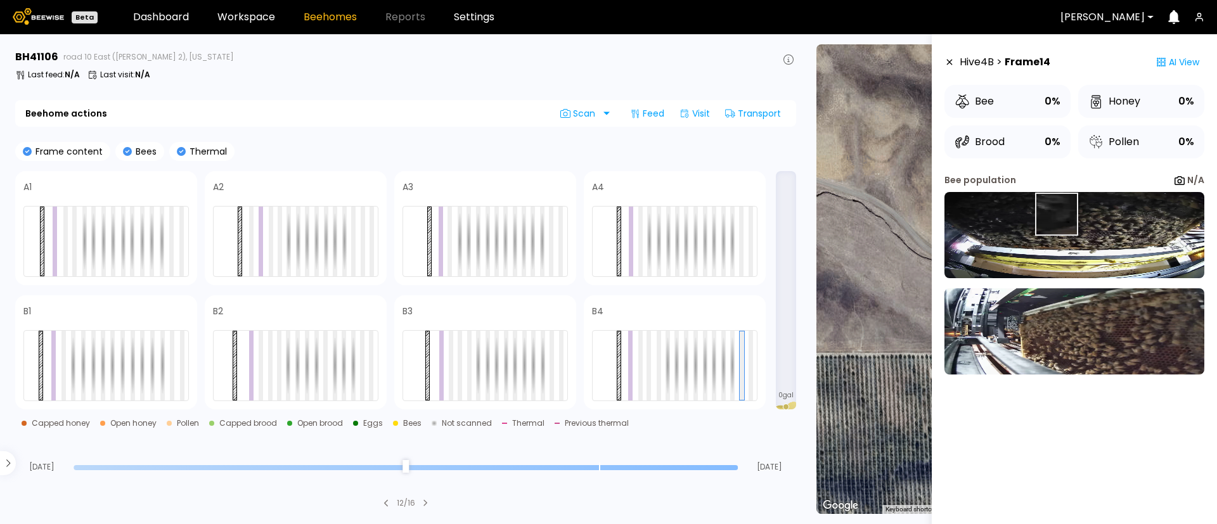
click at [1055, 214] on img at bounding box center [1074, 235] width 260 height 86
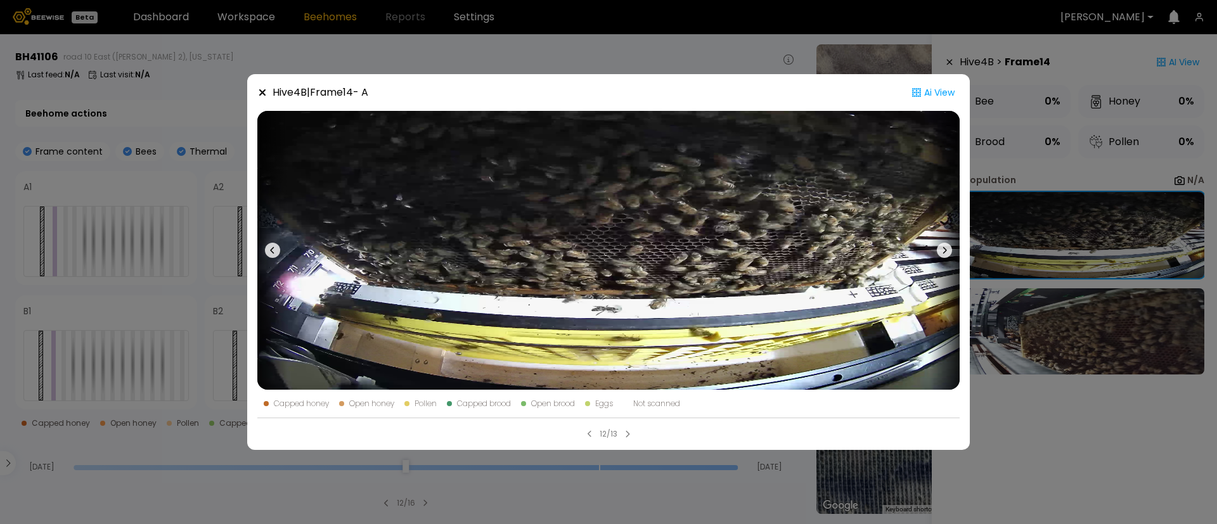
click at [1031, 307] on div "Hive 4 B | Frame 14 - A Ai View Capped honey Open honey Pollen Capped brood Ope…" at bounding box center [608, 262] width 1217 height 524
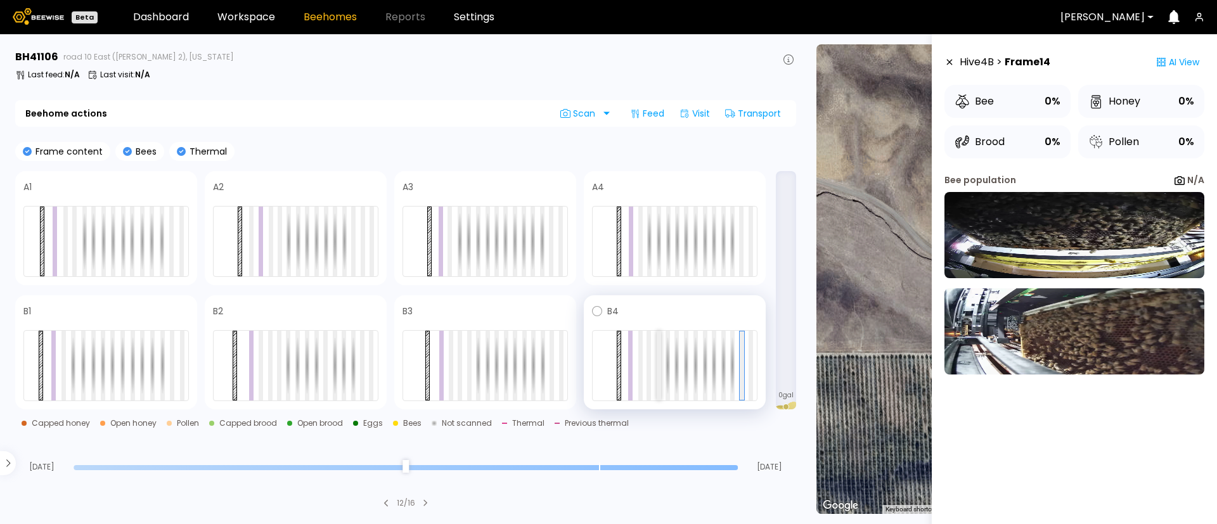
click at [658, 379] on div at bounding box center [658, 366] width 4 height 70
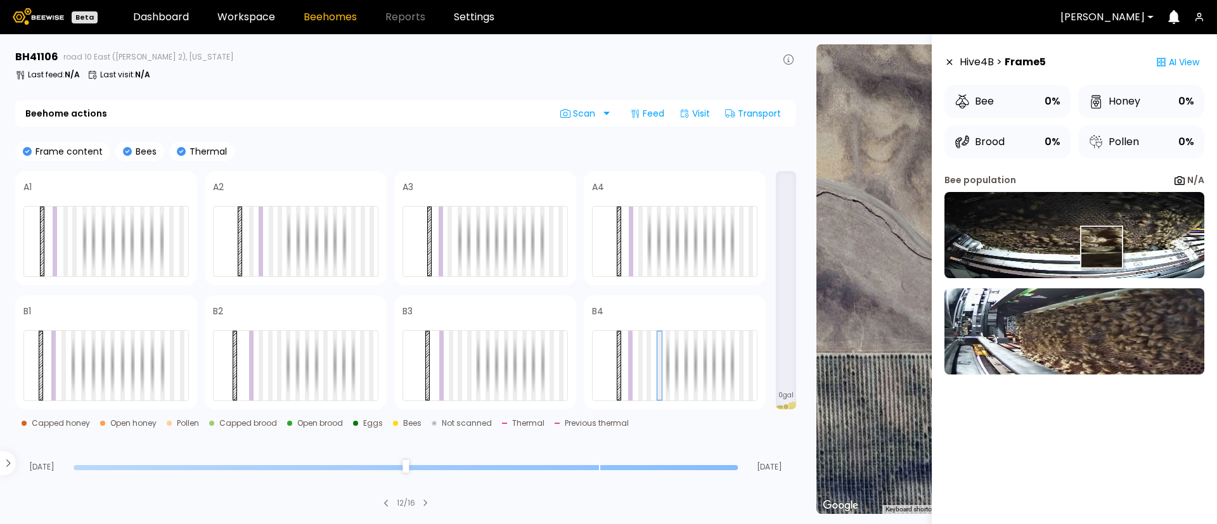
click at [1100, 247] on img at bounding box center [1074, 235] width 260 height 86
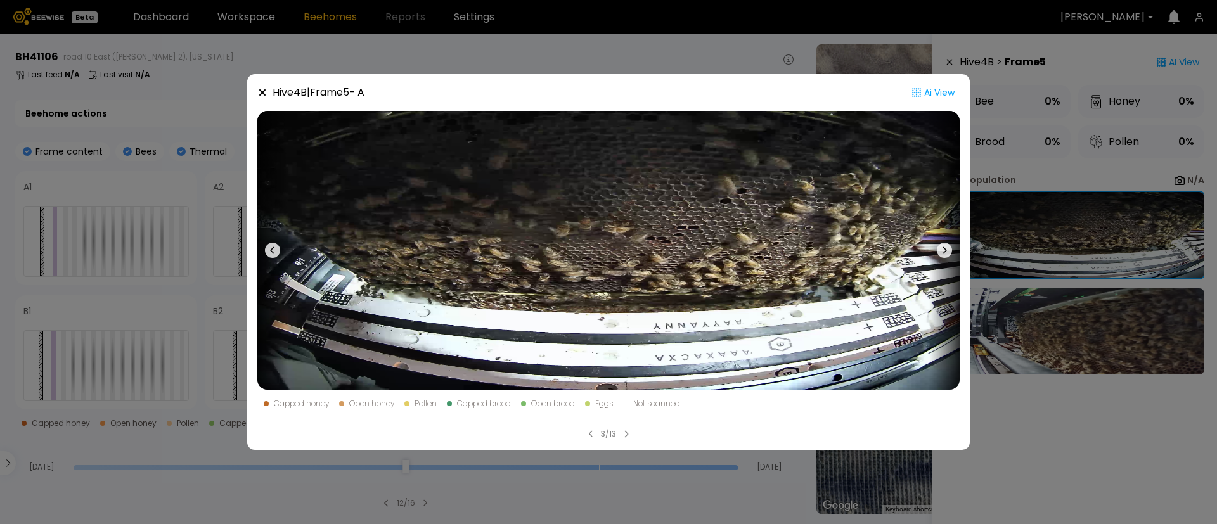
click at [1051, 221] on div "Hive 4 B | Frame 5 - A Ai View Capped honey Open honey Pollen Capped brood Open…" at bounding box center [608, 262] width 1217 height 524
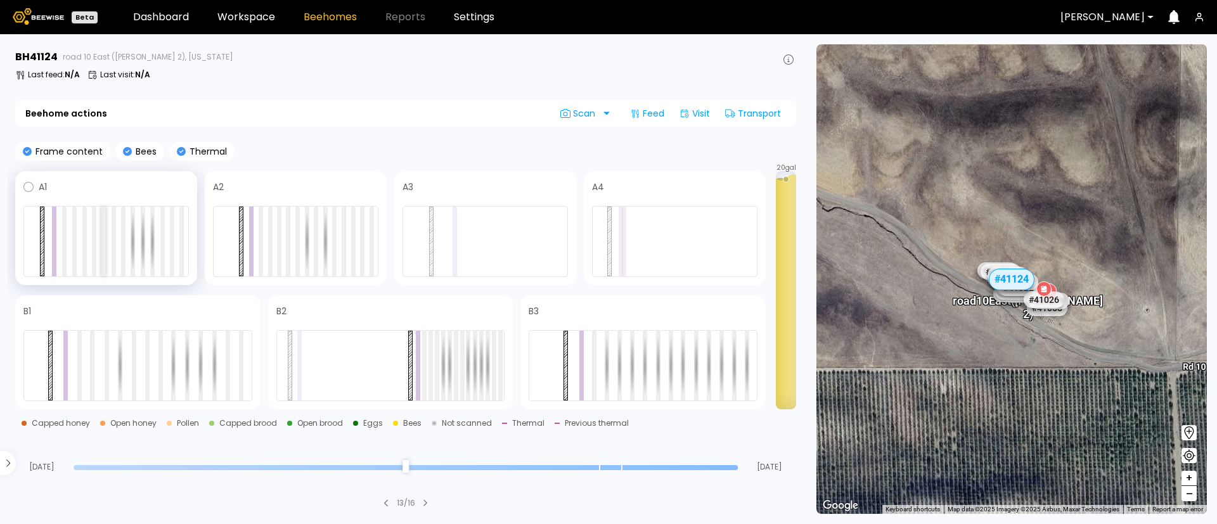
click at [102, 245] on div at bounding box center [103, 242] width 4 height 70
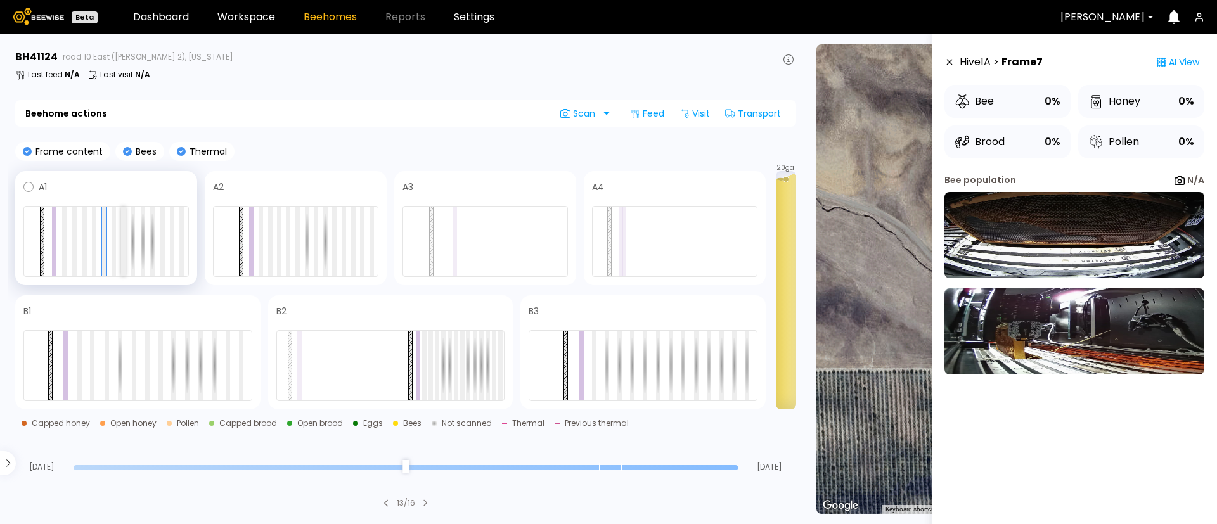
click at [124, 244] on div at bounding box center [123, 242] width 4 height 70
click at [124, 244] on div at bounding box center [124, 241] width 4 height 68
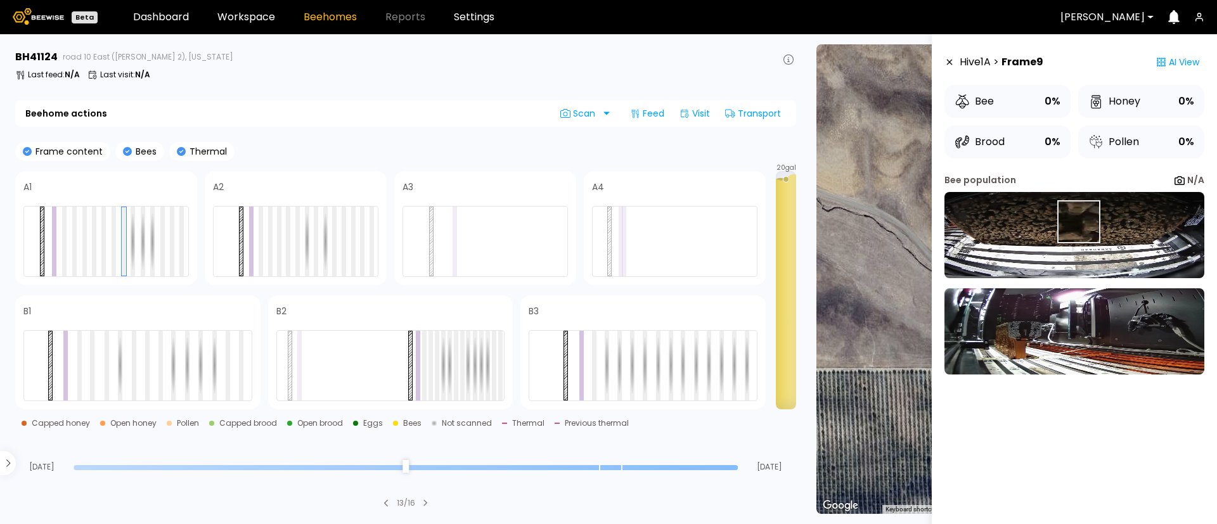
click at [1077, 222] on img at bounding box center [1074, 235] width 260 height 86
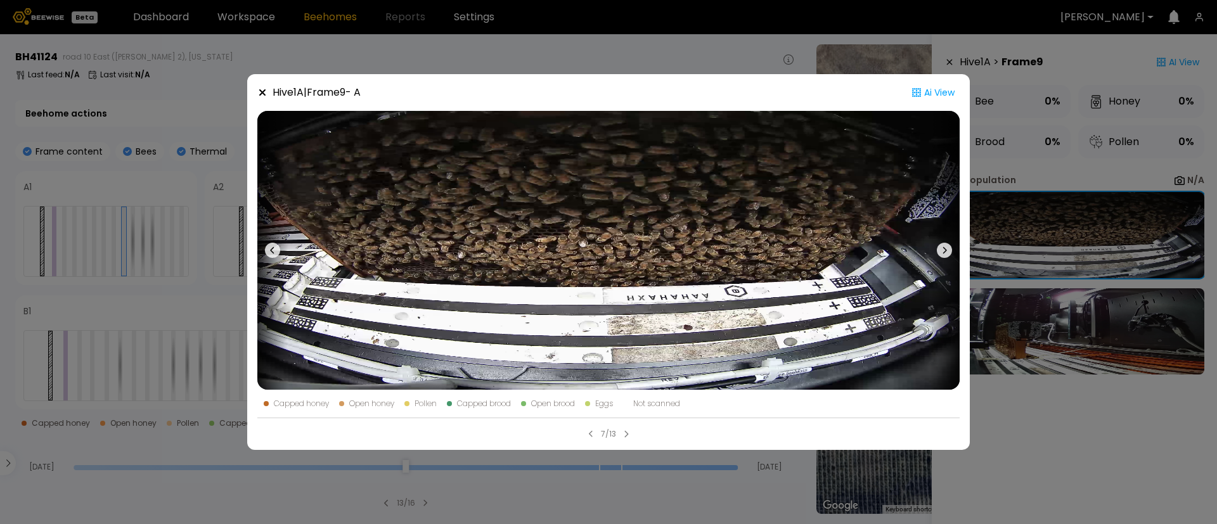
click at [148, 275] on div "Hive 1 A | Frame 9 - A Ai View Capped honey Open honey Pollen Capped brood Open…" at bounding box center [608, 262] width 1217 height 524
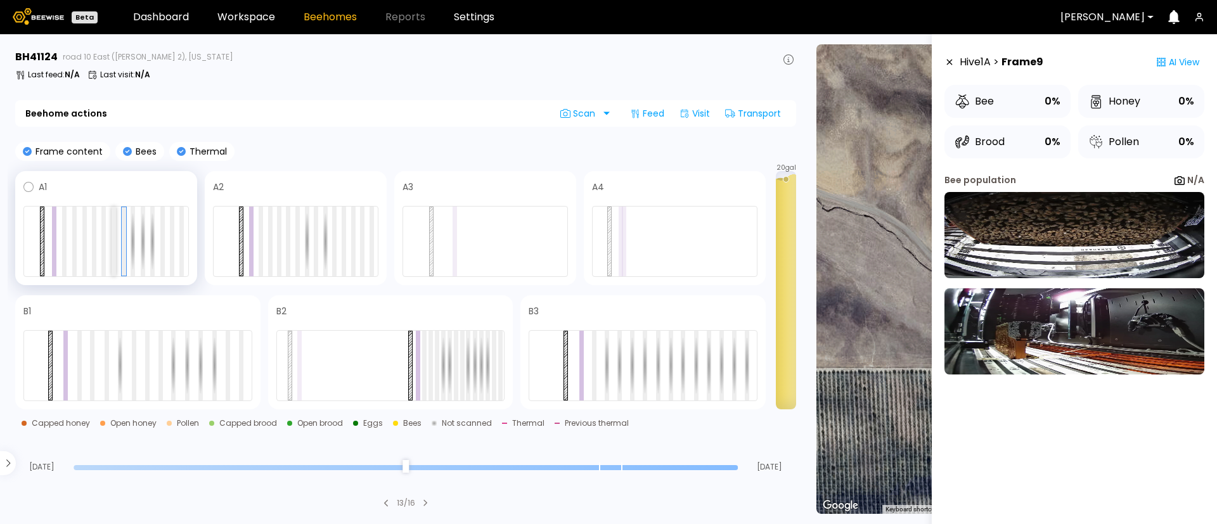
click at [112, 252] on div at bounding box center [114, 242] width 4 height 70
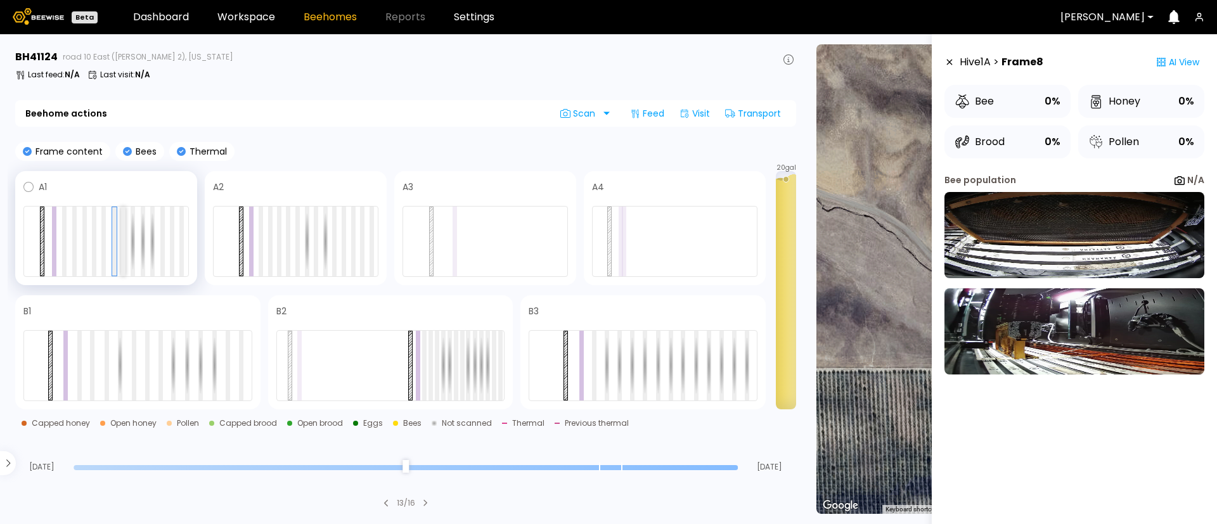
click at [122, 245] on div at bounding box center [123, 242] width 4 height 70
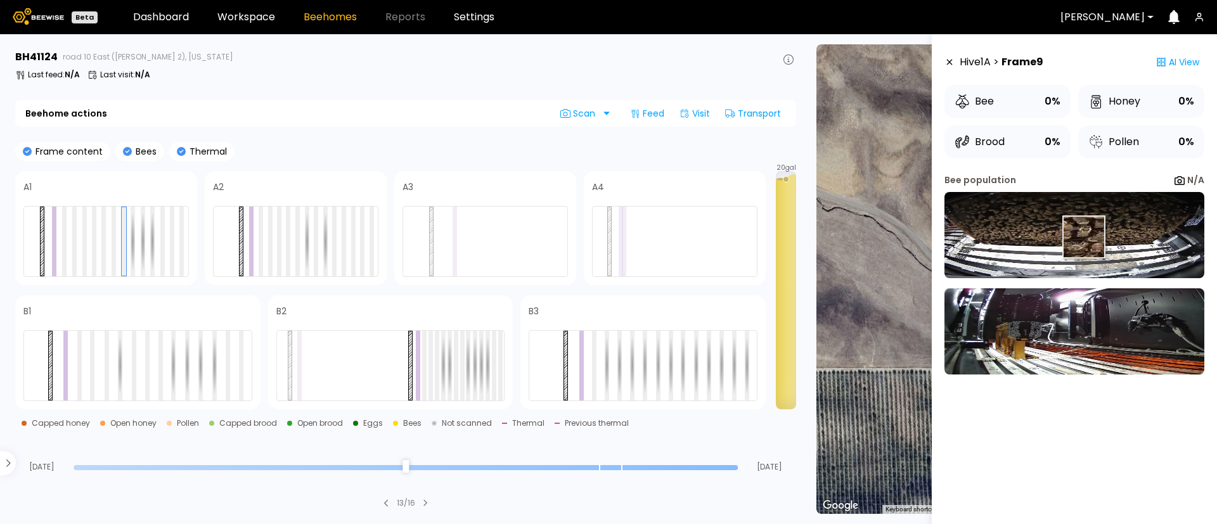
click at [1080, 238] on img at bounding box center [1074, 235] width 260 height 86
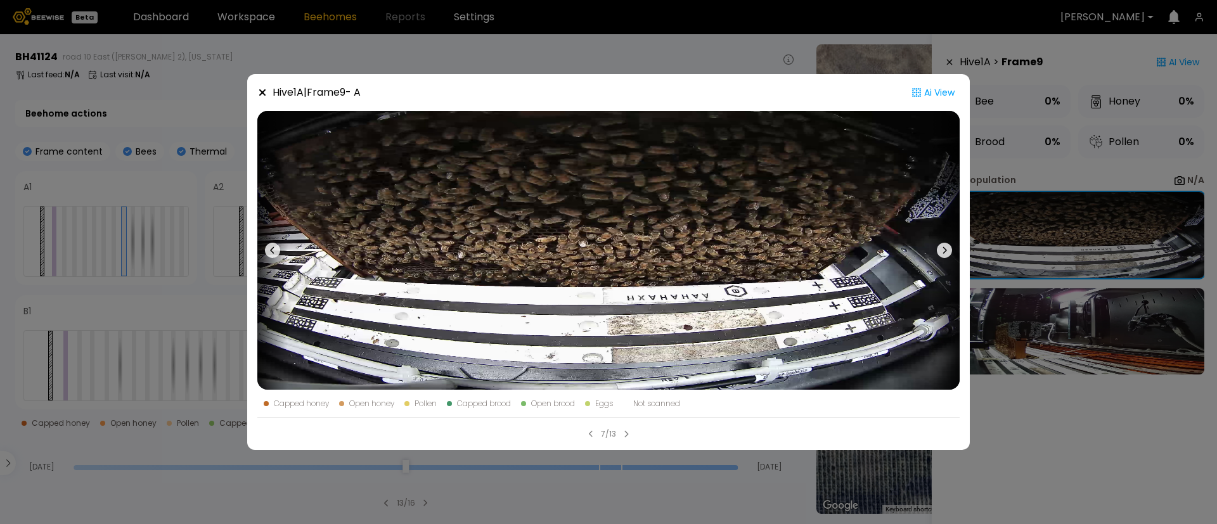
click at [1039, 285] on div "Hive 1 A | Frame 9 - A Ai View Capped honey Open honey Pollen Capped brood Open…" at bounding box center [608, 262] width 1217 height 524
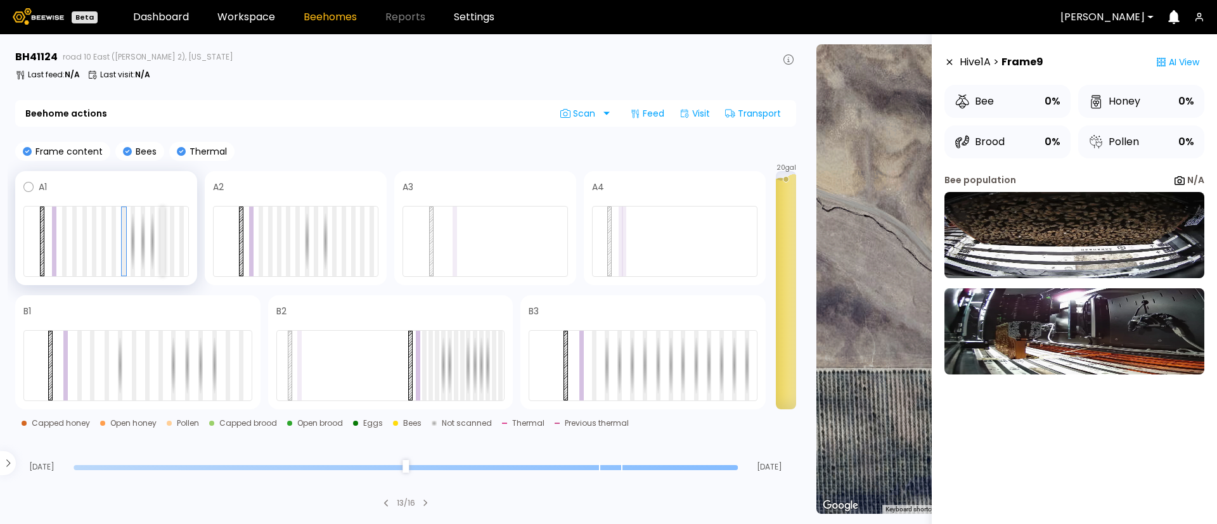
click at [160, 246] on div at bounding box center [162, 242] width 4 height 70
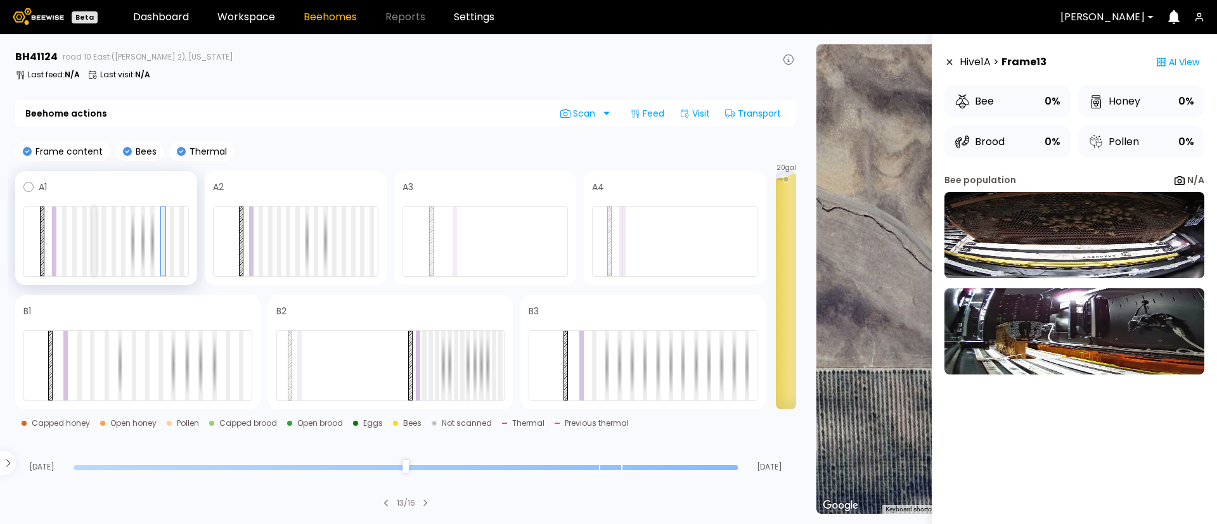
click at [96, 249] on div at bounding box center [94, 242] width 4 height 70
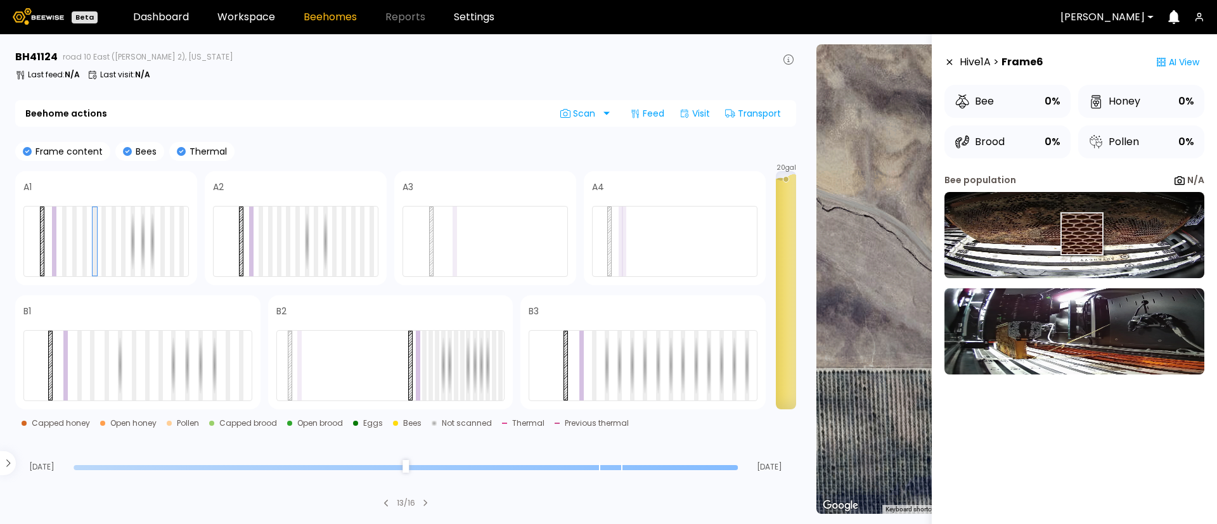
click at [1080, 235] on img at bounding box center [1074, 235] width 260 height 86
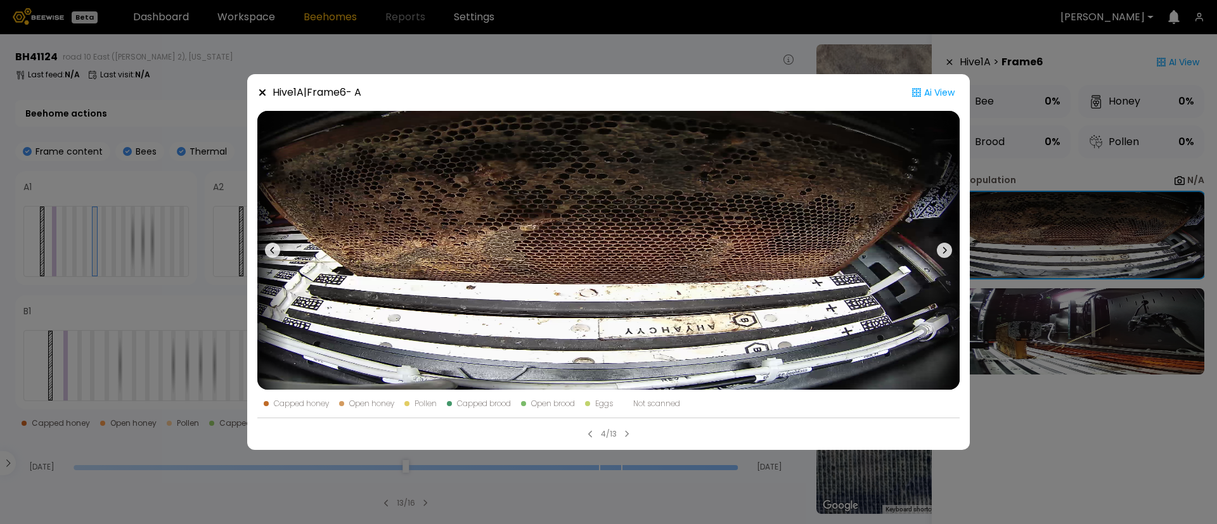
click at [1028, 194] on div "Hive 1 A | Frame 6 - A Ai View Capped honey Open honey Pollen Capped brood Open…" at bounding box center [608, 262] width 1217 height 524
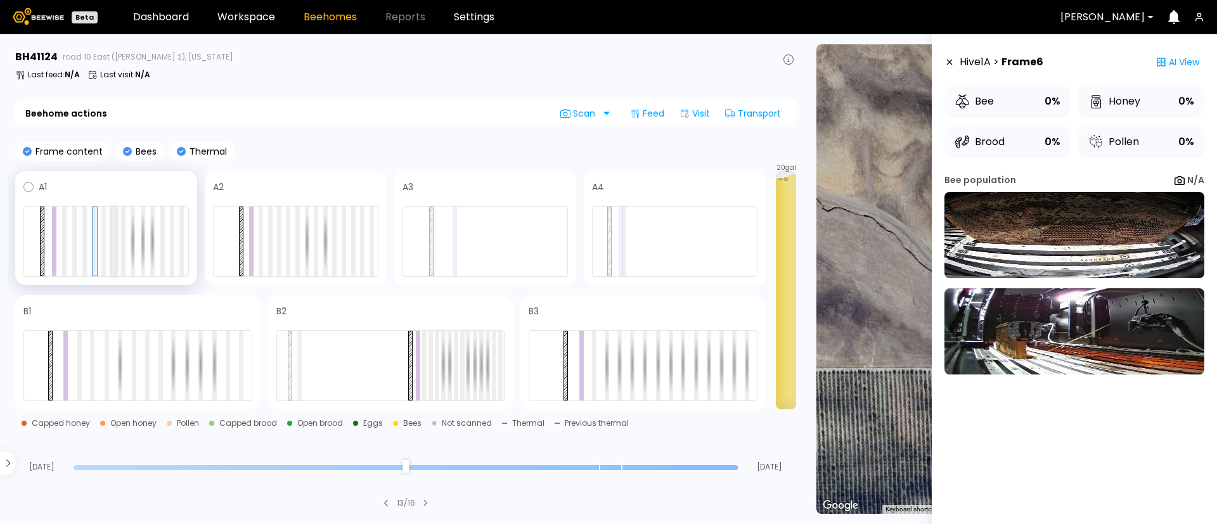
click at [112, 236] on div at bounding box center [114, 242] width 4 height 70
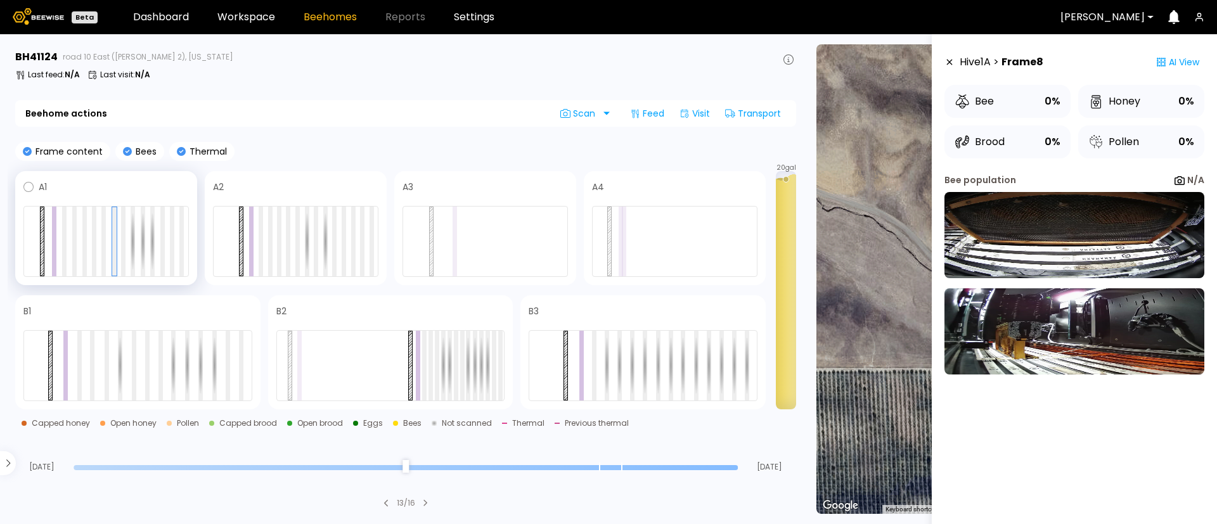
click at [128, 232] on div at bounding box center [105, 241] width 165 height 71
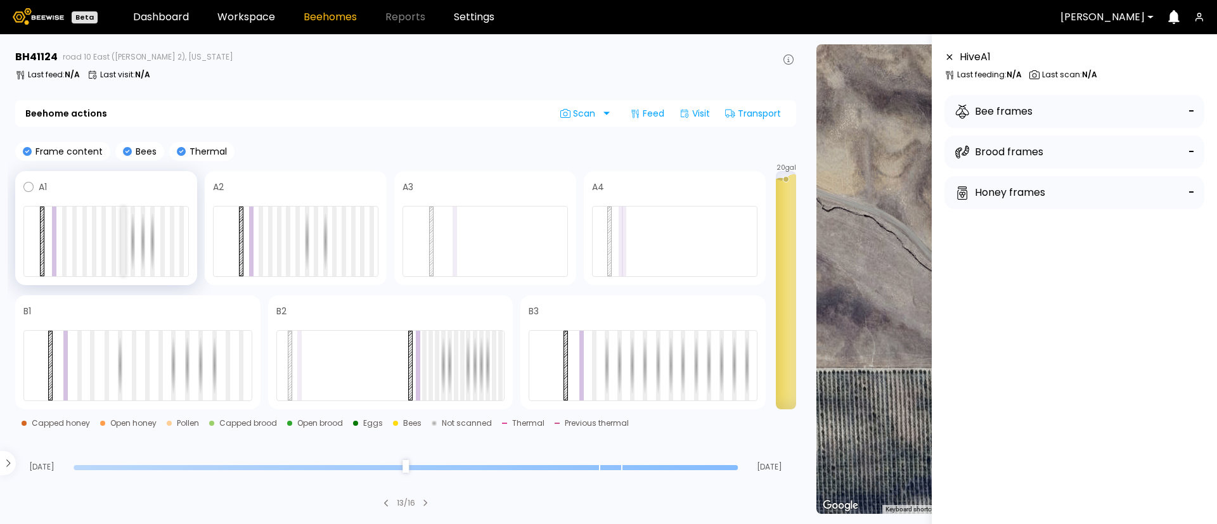
click at [122, 236] on div at bounding box center [123, 242] width 4 height 70
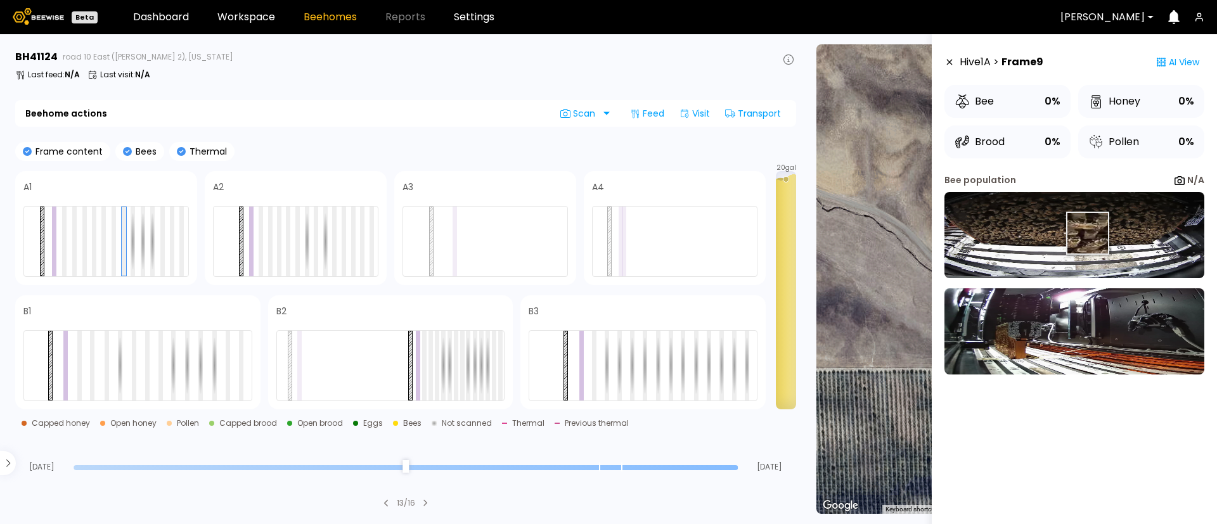
click at [1087, 233] on img at bounding box center [1074, 235] width 260 height 86
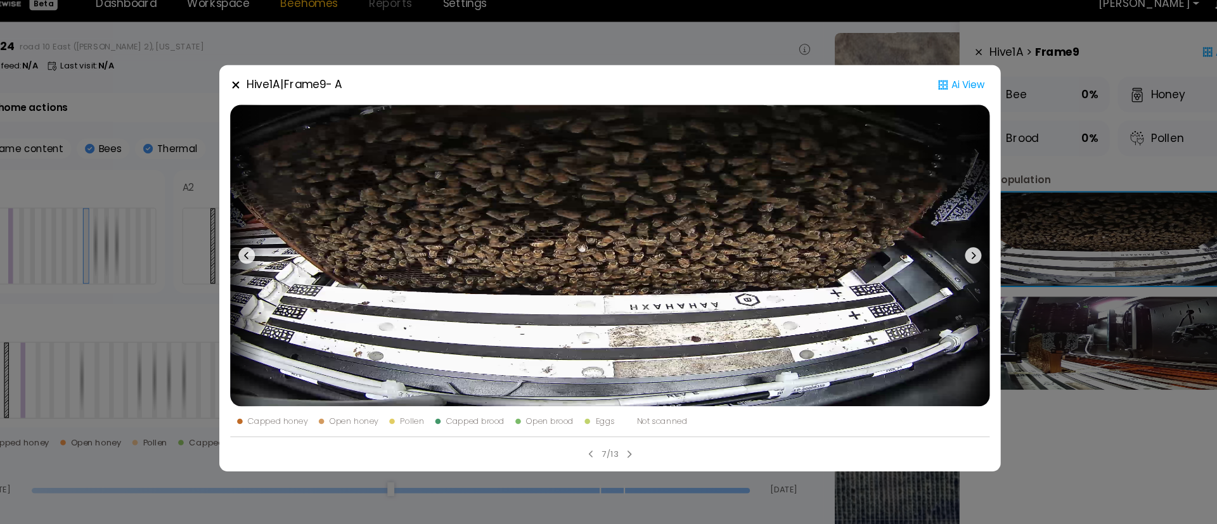
click at [151, 187] on div "Hive 1 A | Frame 9 - A Ai View Capped honey Open honey Pollen Capped brood Open…" at bounding box center [608, 262] width 1217 height 524
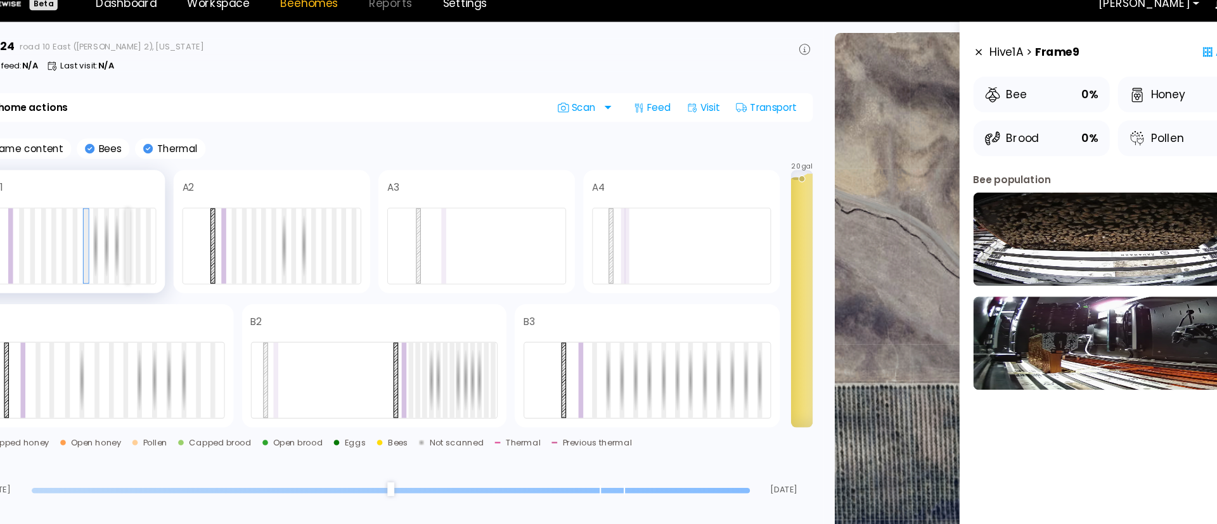
click at [162, 236] on div at bounding box center [162, 242] width 4 height 70
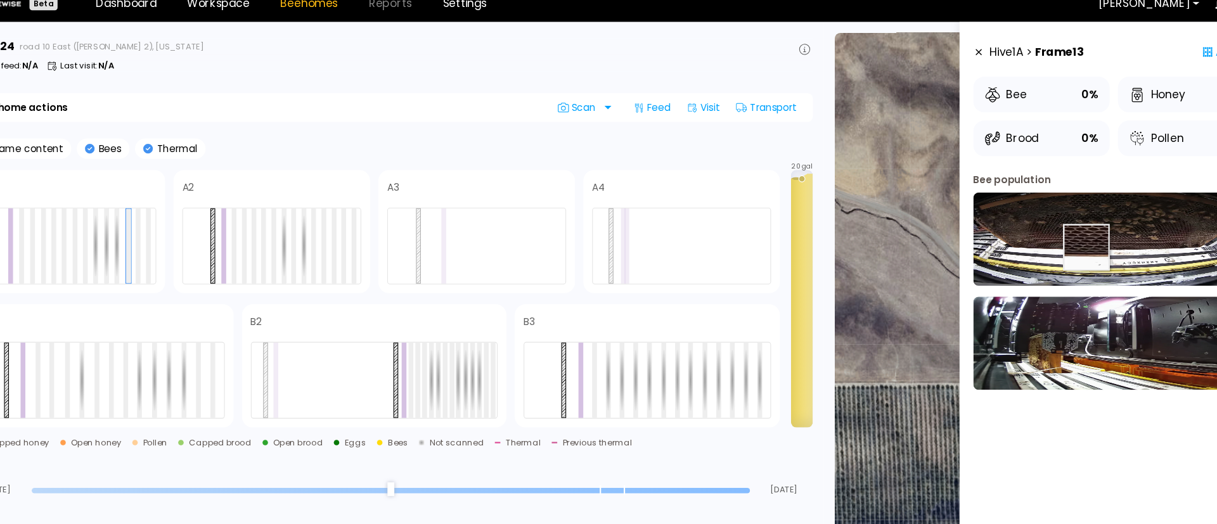
click at [1047, 241] on img at bounding box center [1074, 235] width 260 height 86
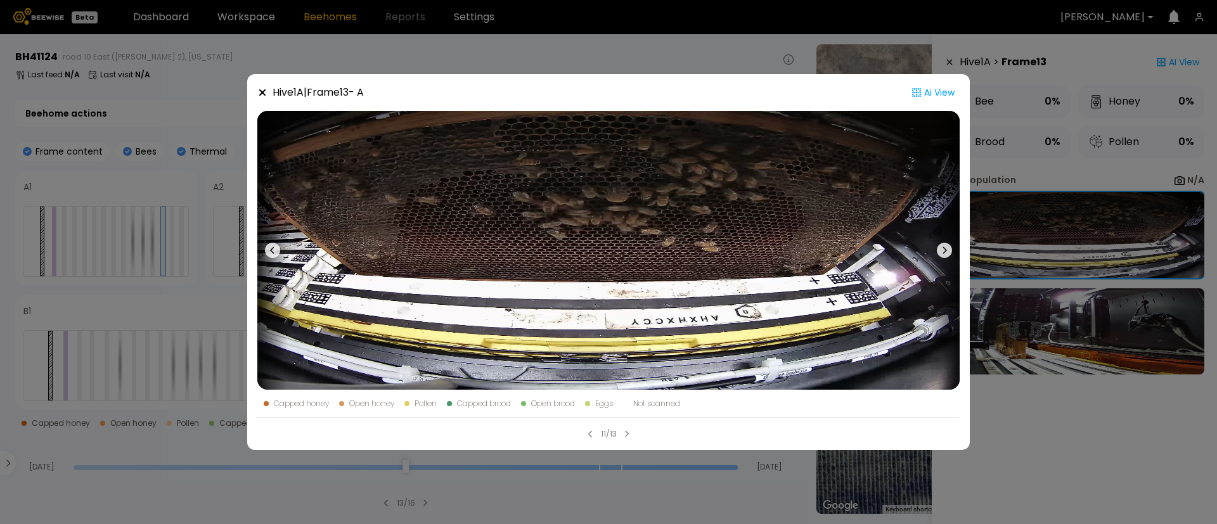
click at [124, 198] on div "Hive 1 A | Frame 13 - A Ai View Capped honey Open honey Pollen Capped brood Ope…" at bounding box center [608, 262] width 1217 height 524
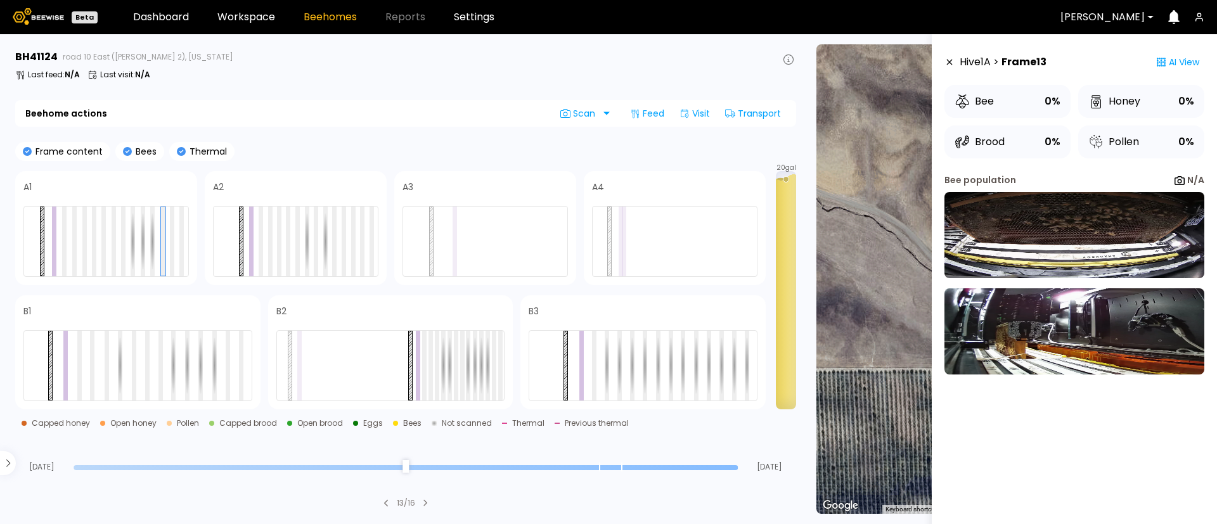
click at [124, 198] on div at bounding box center [105, 199] width 165 height 9
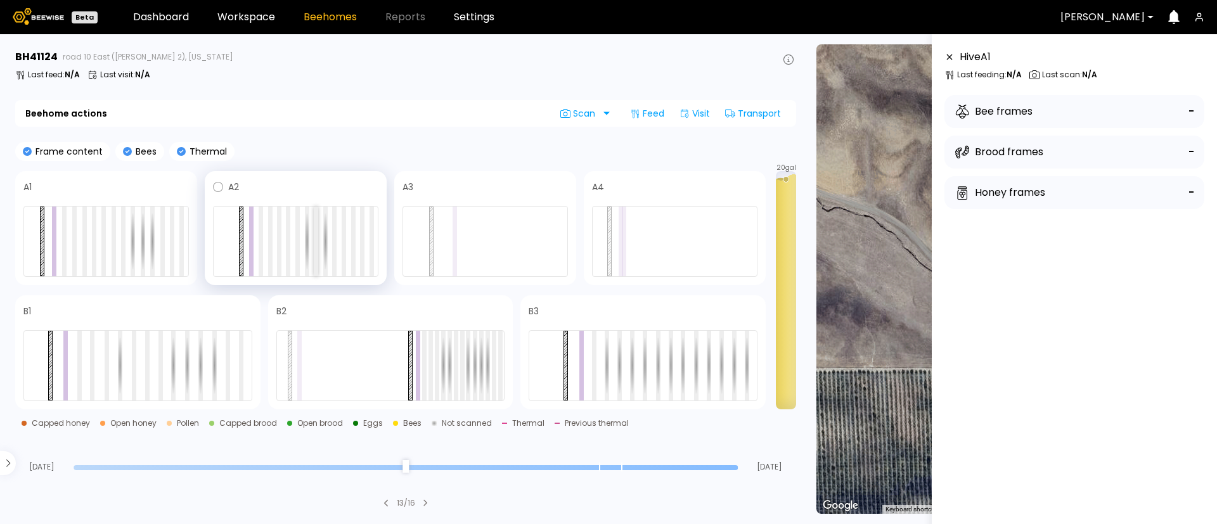
click at [315, 249] on div at bounding box center [316, 242] width 4 height 70
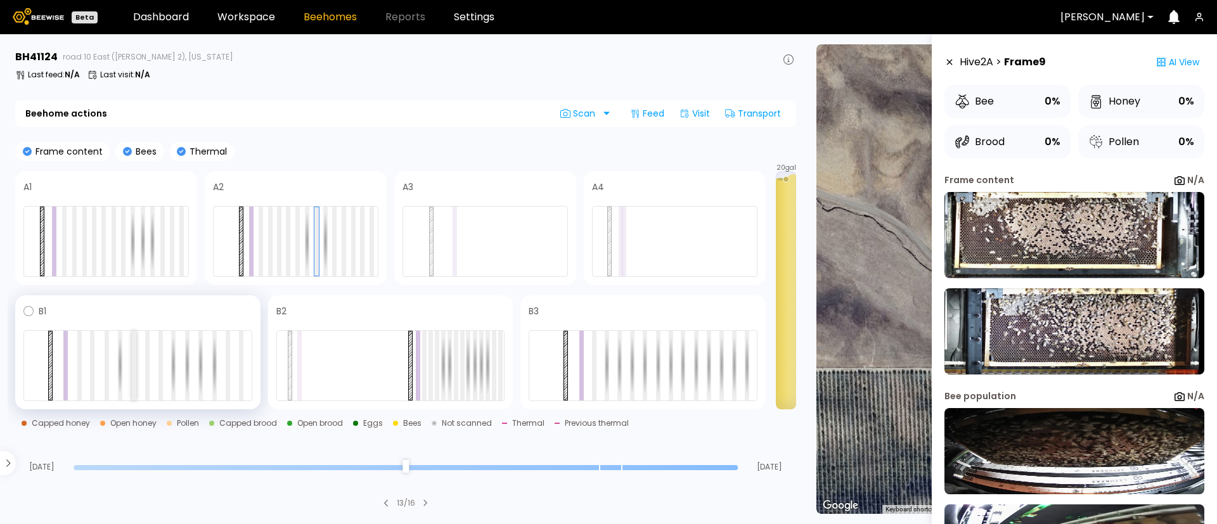
click at [132, 352] on div at bounding box center [134, 366] width 4 height 70
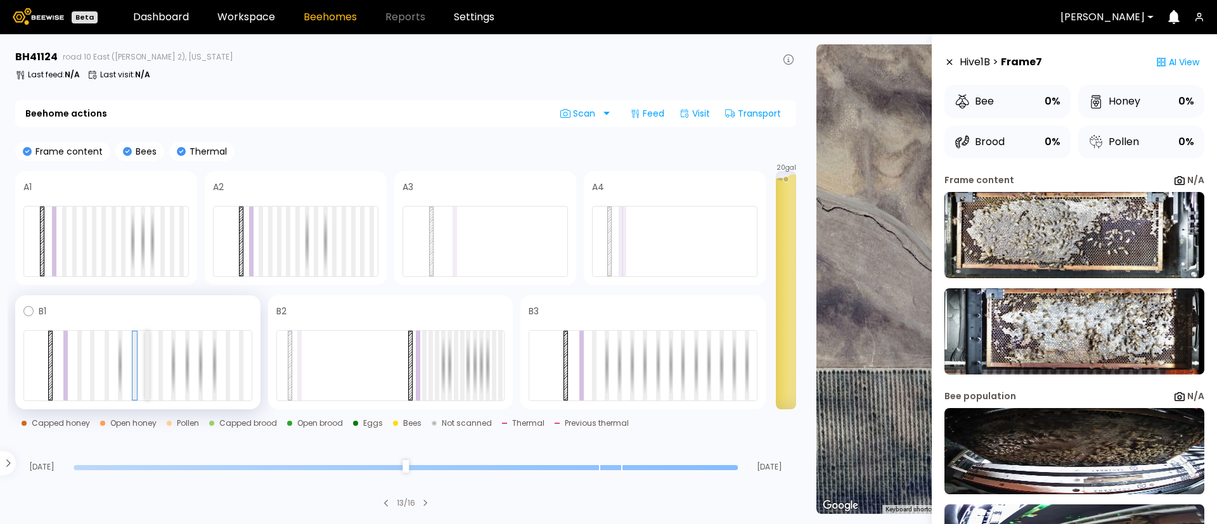
click at [145, 363] on div at bounding box center [147, 366] width 4 height 70
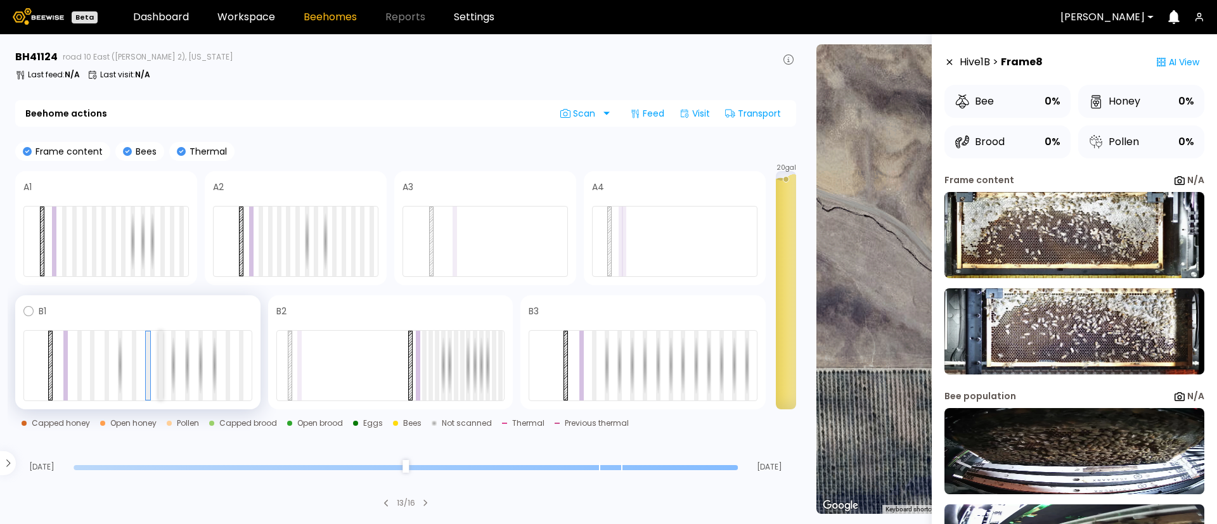
click at [159, 365] on div at bounding box center [160, 366] width 4 height 70
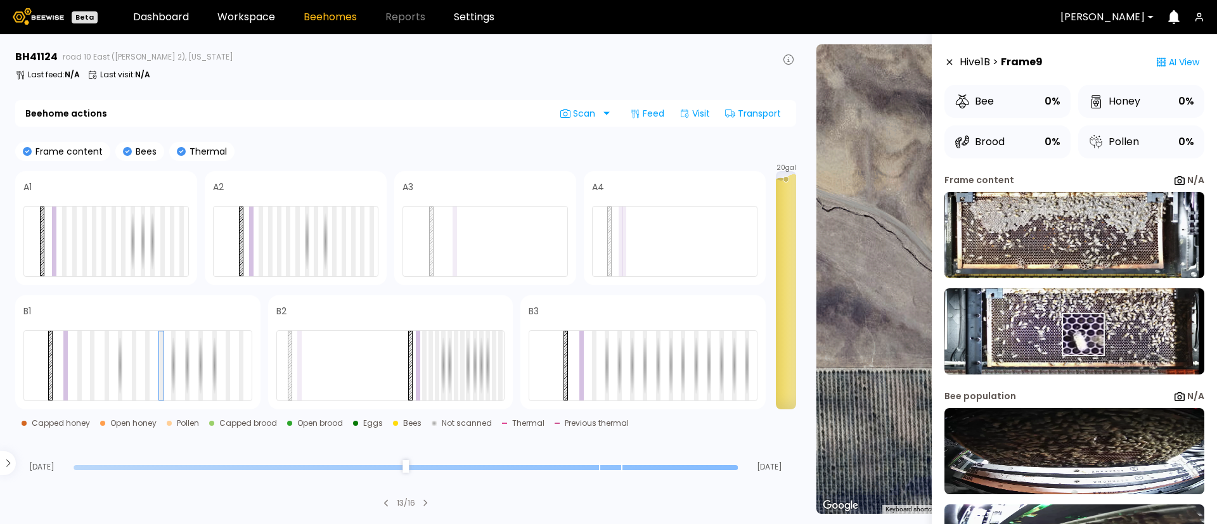
click at [1082, 328] on img at bounding box center [1074, 331] width 260 height 86
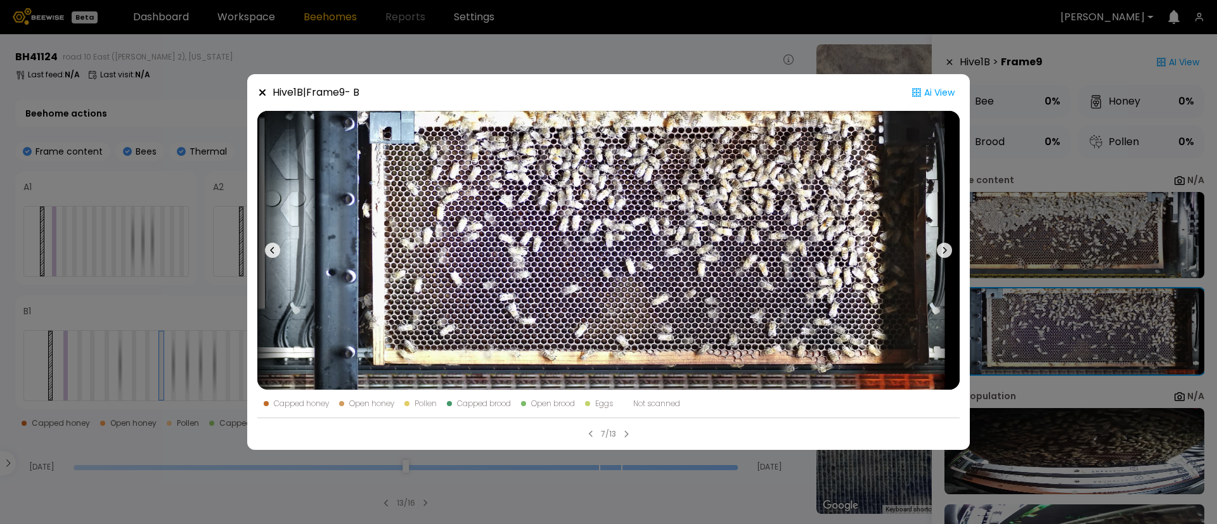
click at [196, 124] on div "Hive 1 B | Frame 9 - B Ai View Capped honey Open honey Pollen Capped brood Open…" at bounding box center [608, 262] width 1217 height 524
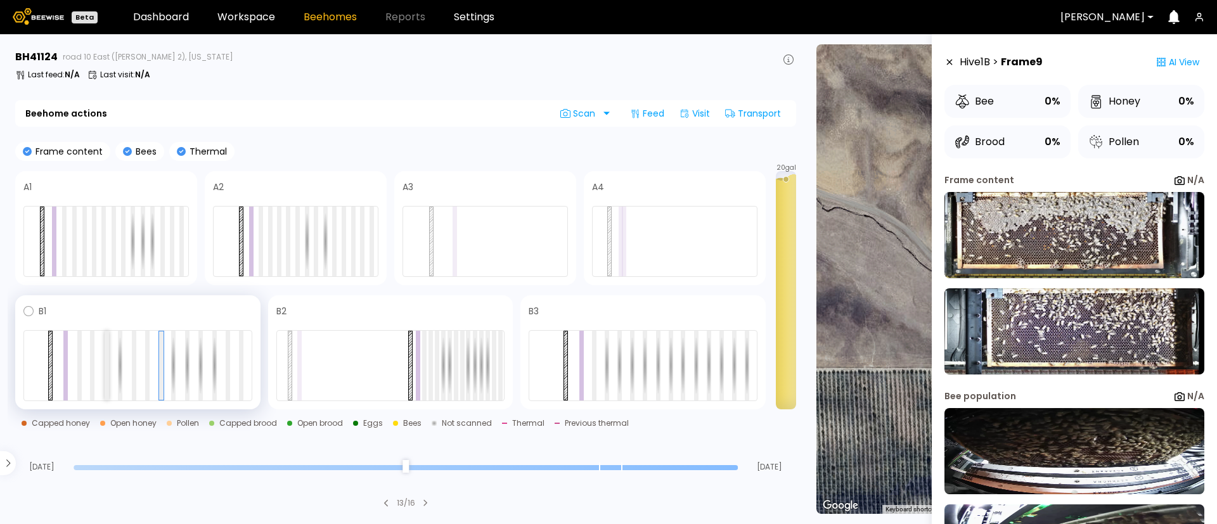
click at [105, 373] on div at bounding box center [107, 366] width 4 height 70
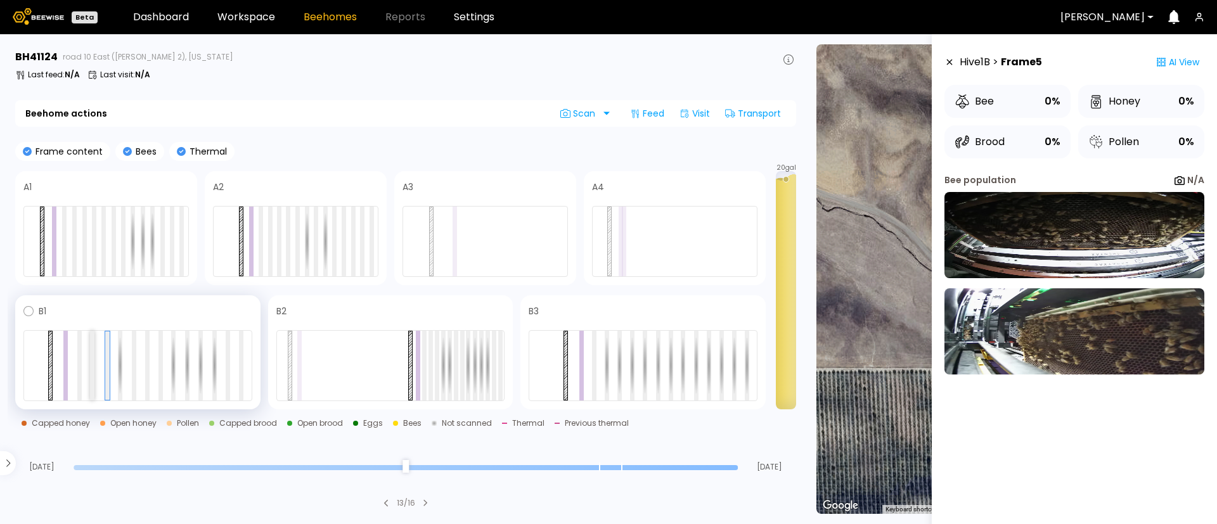
click at [92, 362] on div at bounding box center [92, 366] width 4 height 70
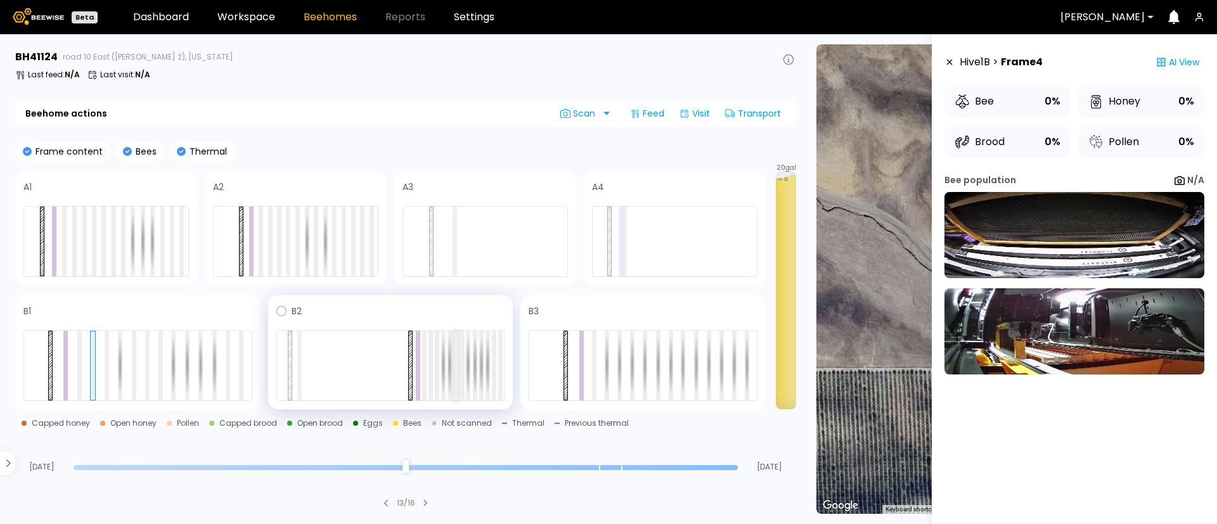
click at [456, 377] on div at bounding box center [456, 366] width 4 height 70
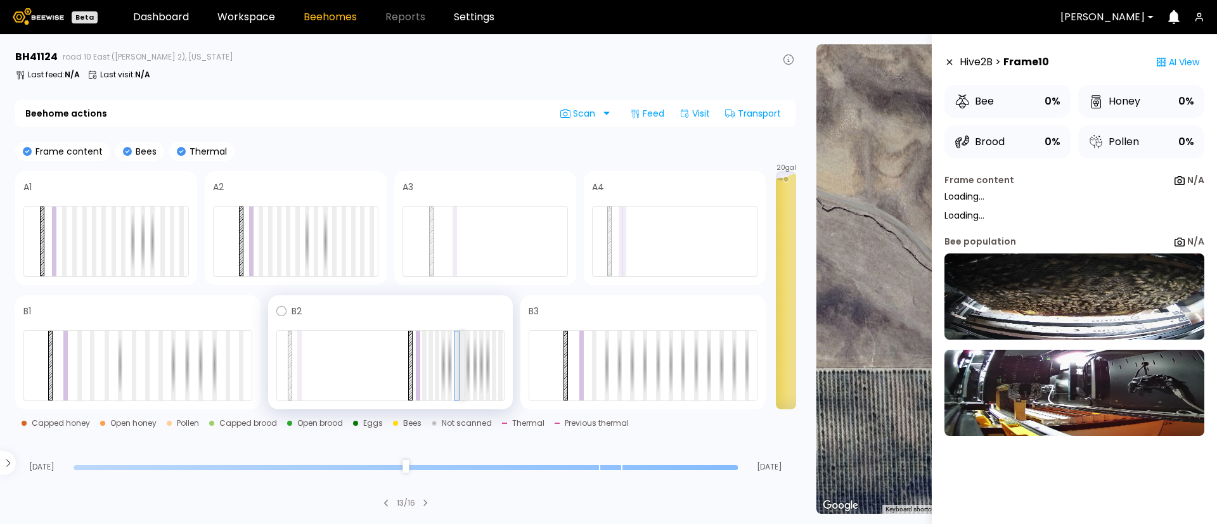
click at [462, 364] on div at bounding box center [462, 366] width 4 height 70
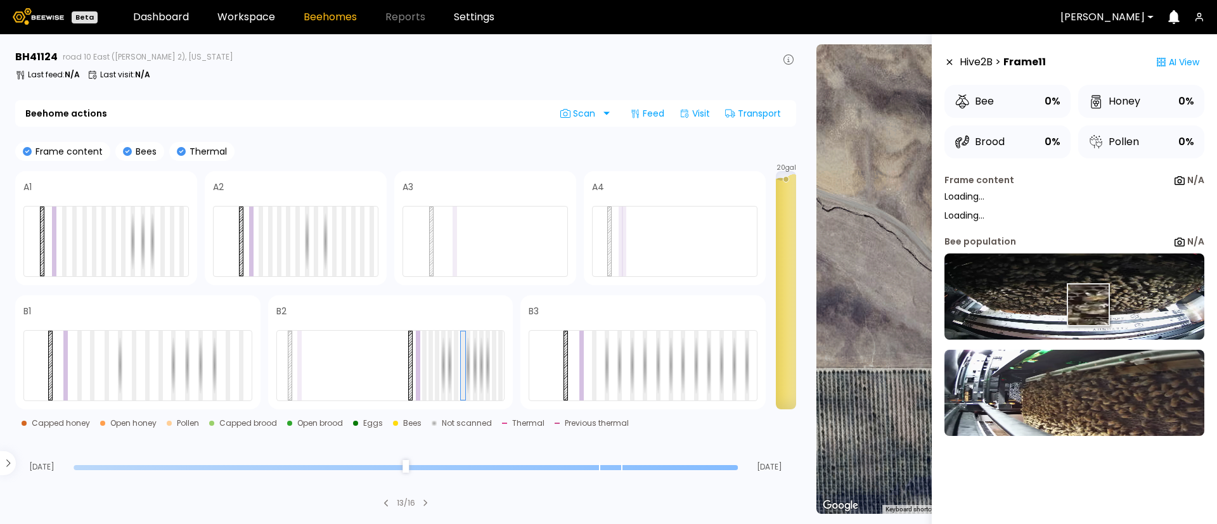
click at [1087, 305] on img at bounding box center [1074, 296] width 260 height 86
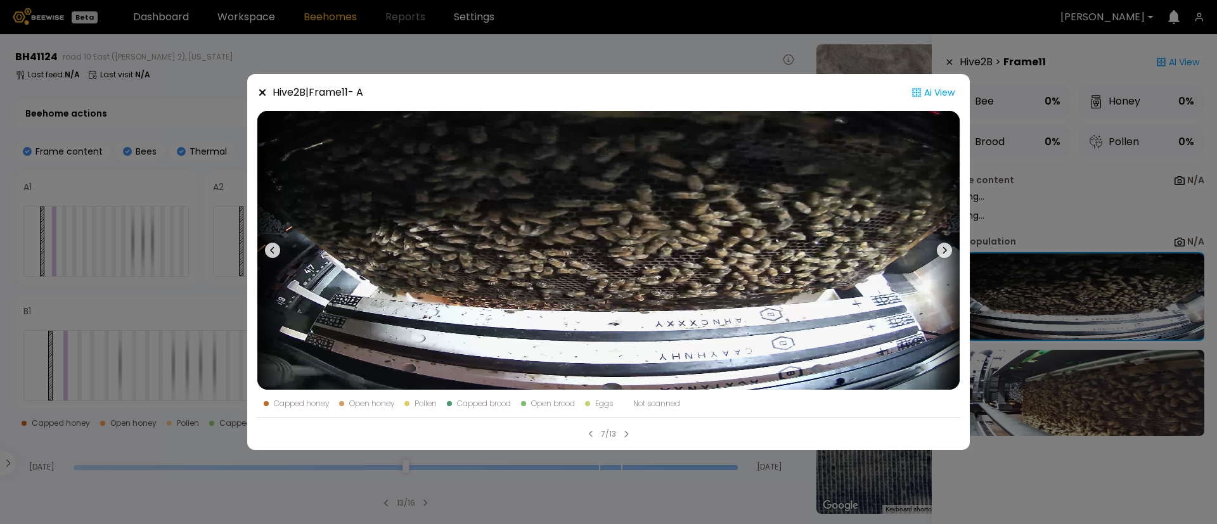
click at [1158, 239] on div "Hive 2 B | Frame 11 - A Ai View Capped honey Open honey Pollen Capped brood Ope…" at bounding box center [608, 262] width 1217 height 524
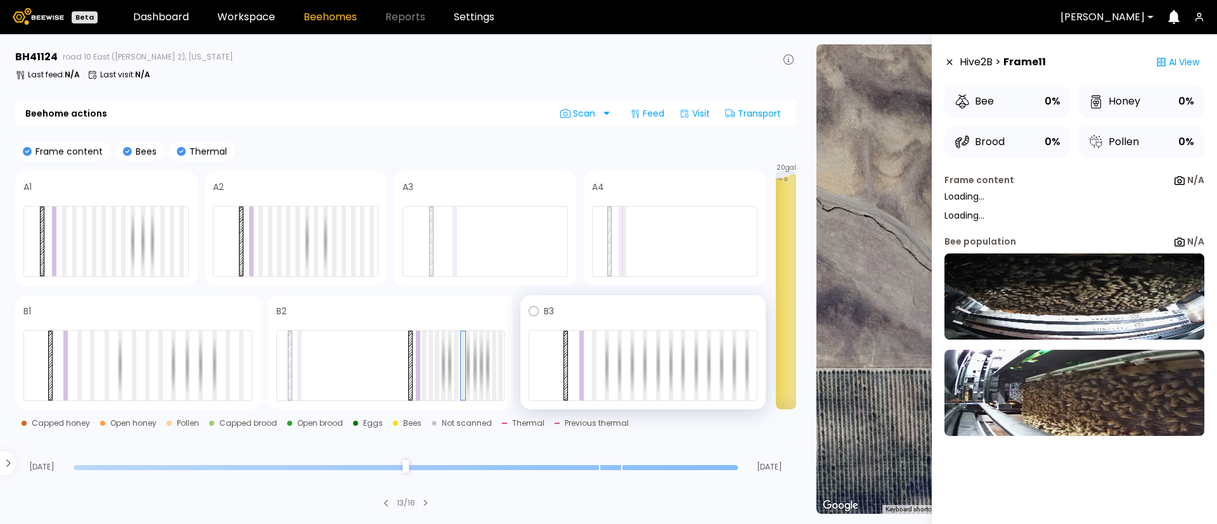
click at [588, 368] on div at bounding box center [642, 365] width 229 height 71
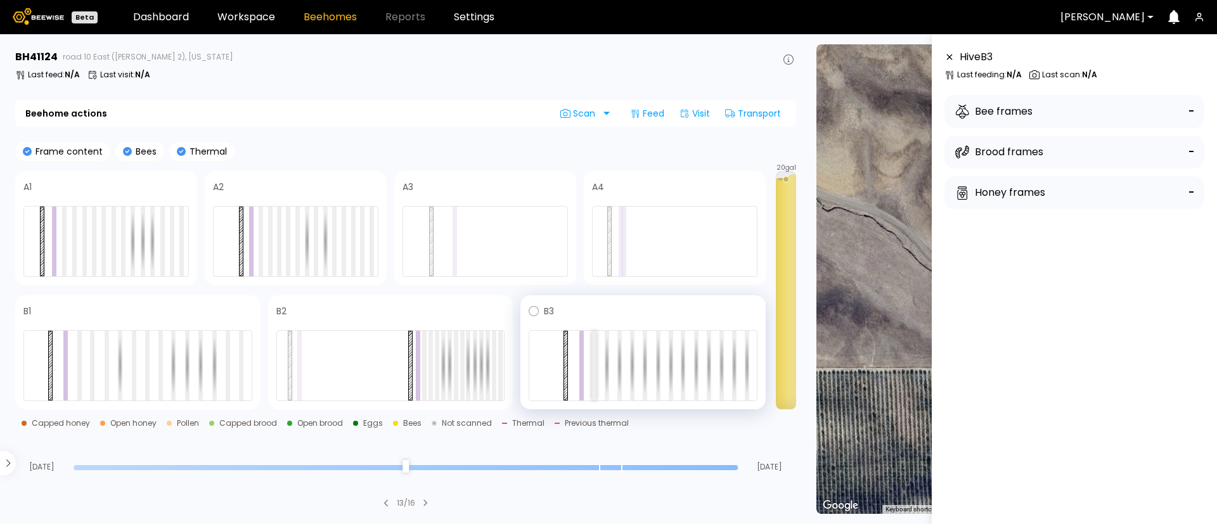
click at [592, 361] on div at bounding box center [594, 366] width 4 height 70
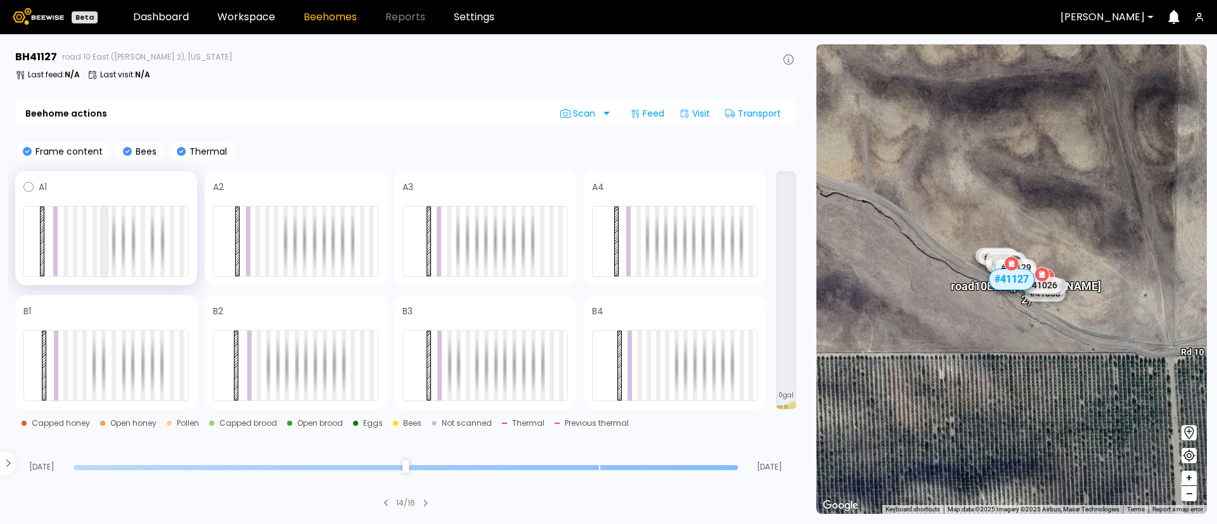
click at [103, 246] on div at bounding box center [104, 242] width 4 height 70
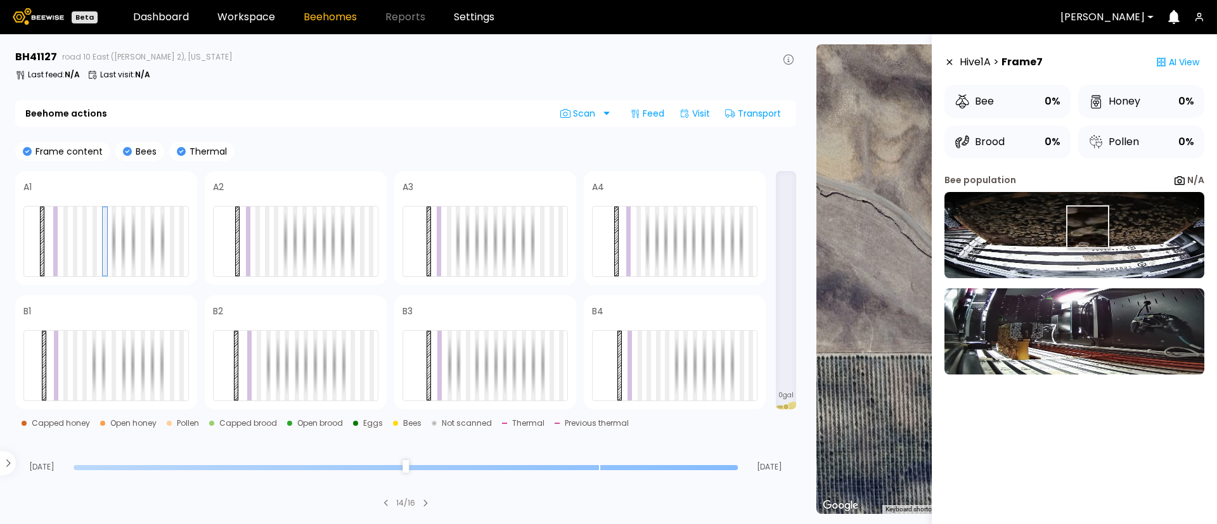
click at [1085, 229] on img at bounding box center [1074, 235] width 260 height 86
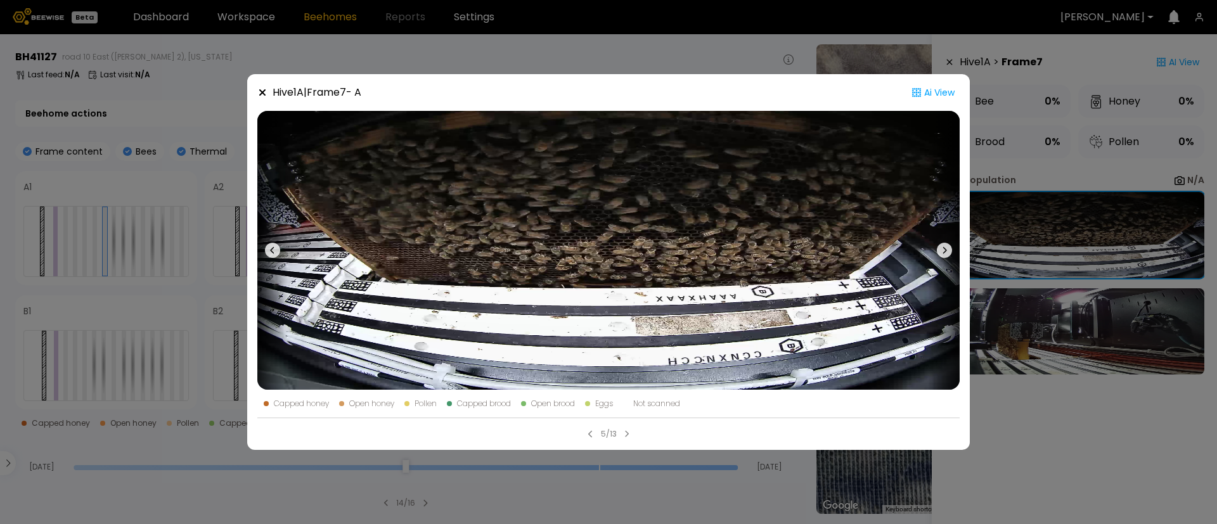
click at [151, 257] on div "Hive 1 A | Frame 7 - A Ai View Capped honey Open honey Pollen Capped brood Open…" at bounding box center [608, 262] width 1217 height 524
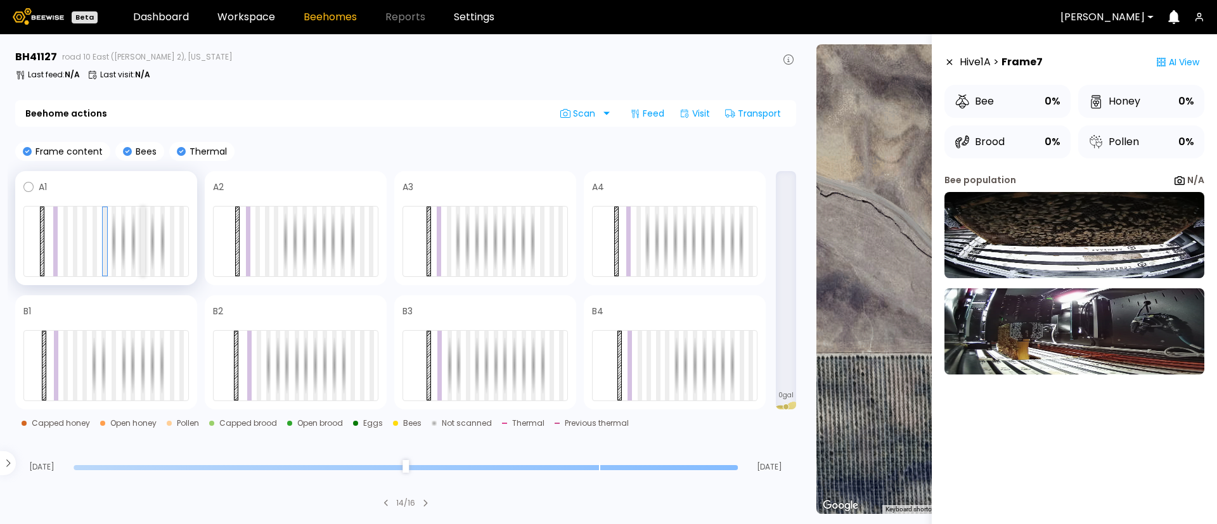
click at [142, 252] on div at bounding box center [143, 242] width 4 height 70
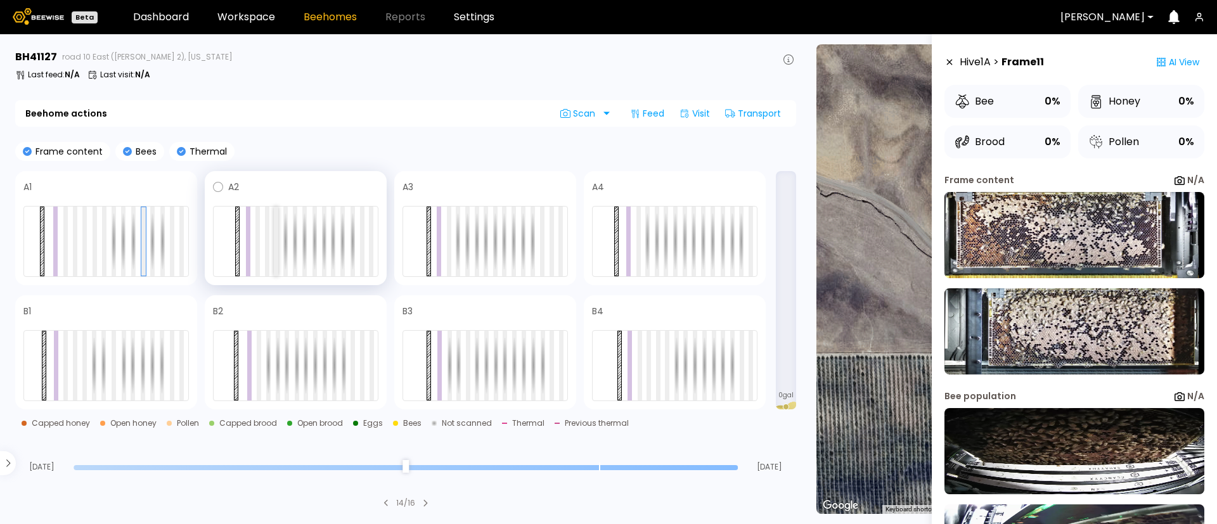
click at [274, 245] on div at bounding box center [276, 242] width 4 height 70
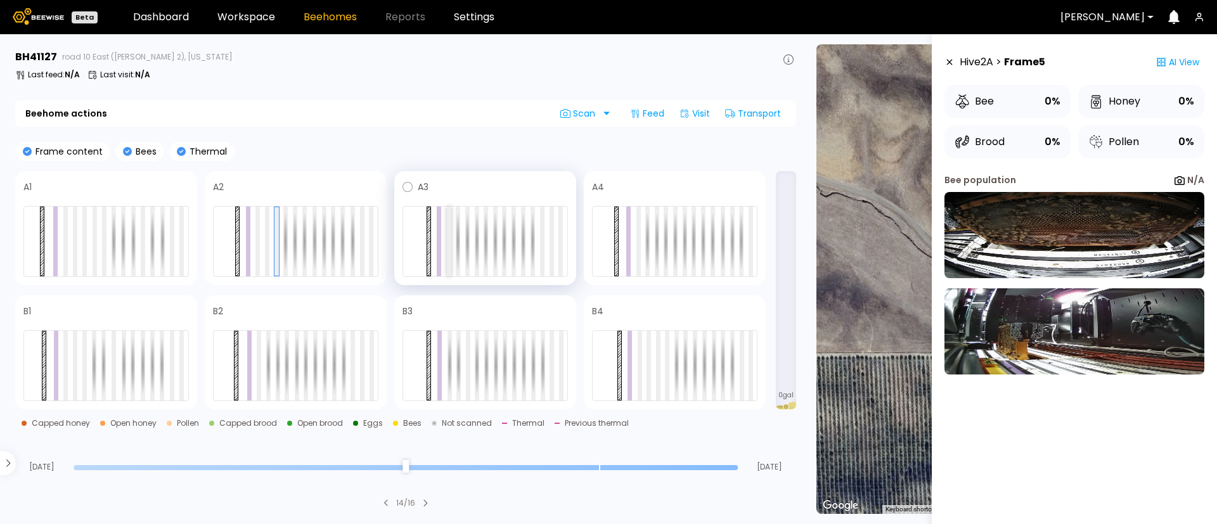
click at [448, 246] on div at bounding box center [449, 242] width 4 height 70
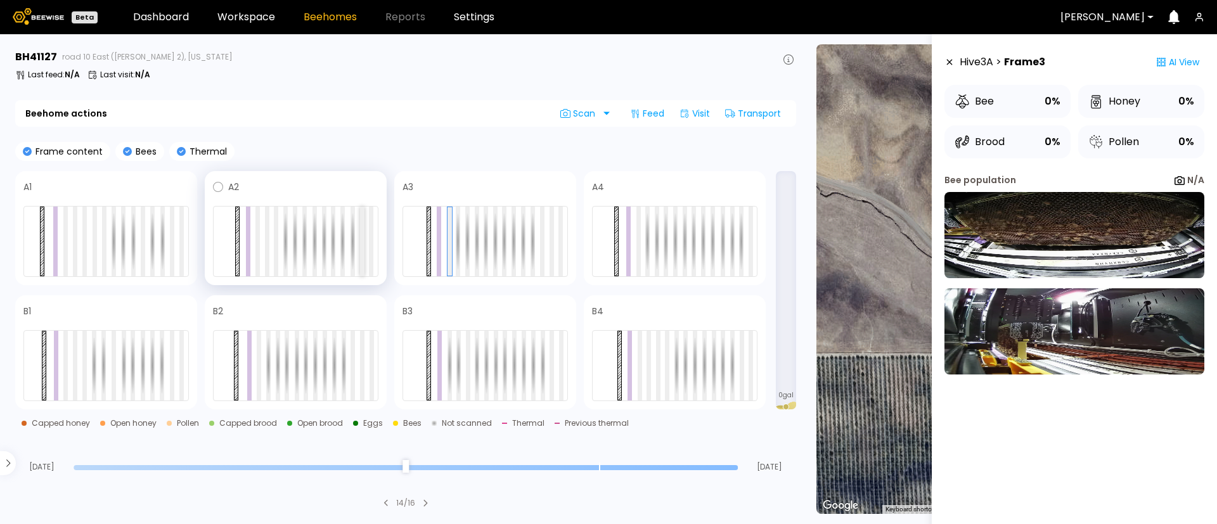
click at [361, 245] on div at bounding box center [362, 242] width 4 height 70
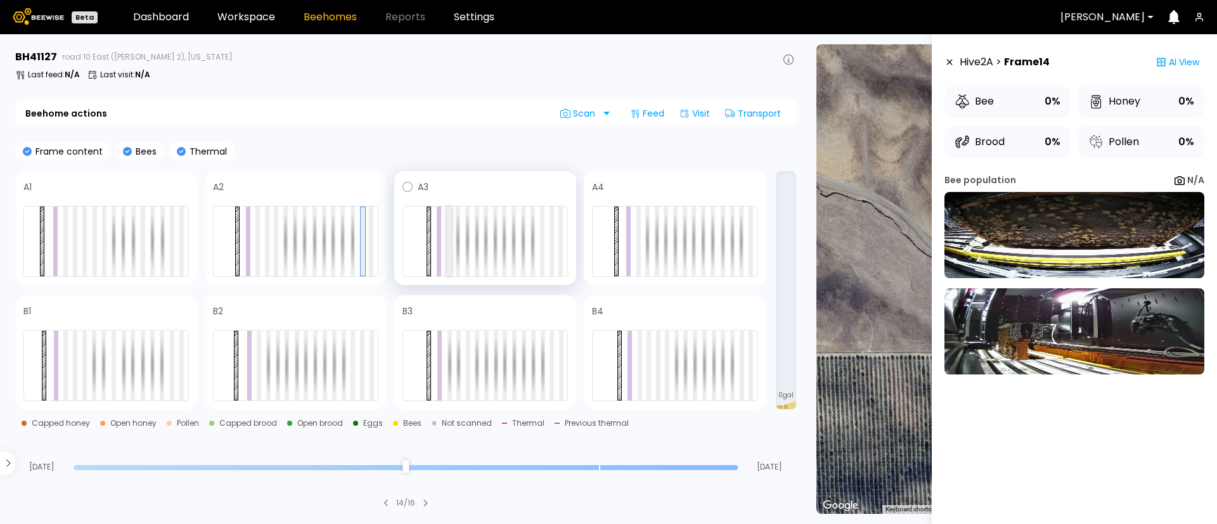
click at [448, 241] on div at bounding box center [449, 242] width 4 height 70
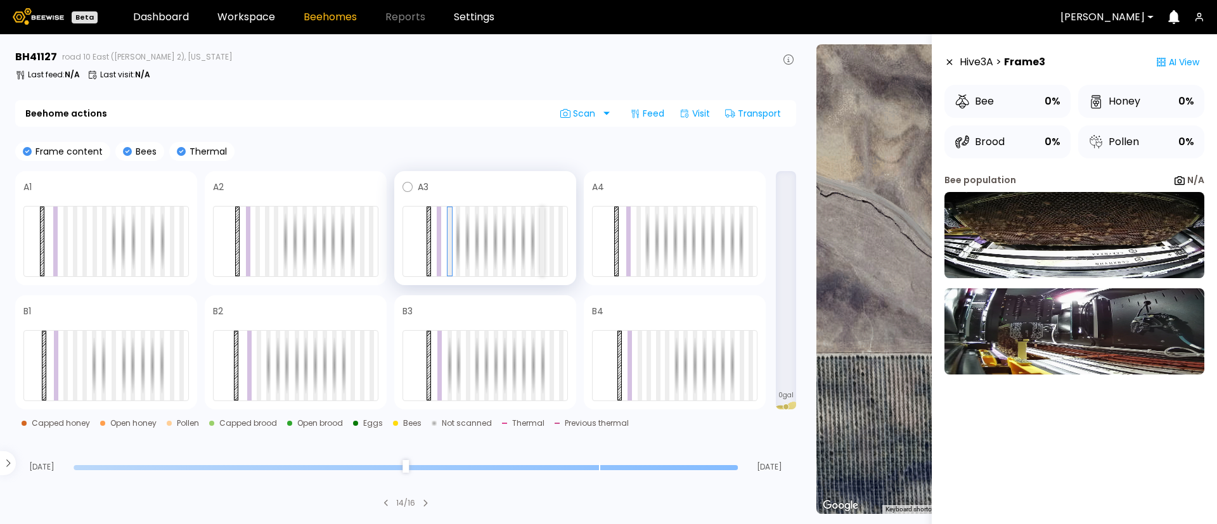
click at [542, 242] on div at bounding box center [542, 242] width 4 height 70
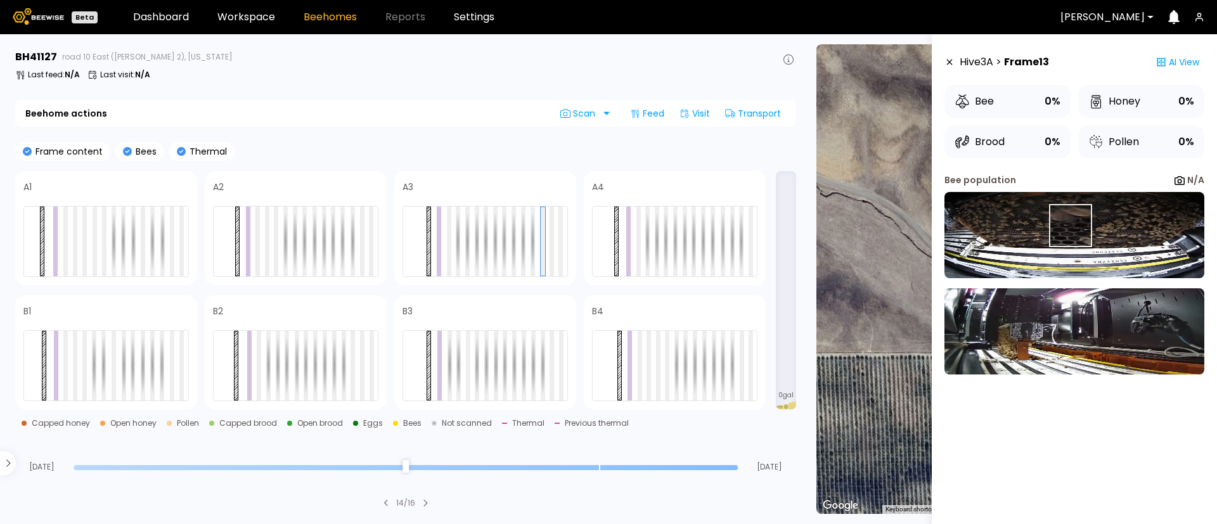
click at [1069, 226] on img at bounding box center [1074, 235] width 260 height 86
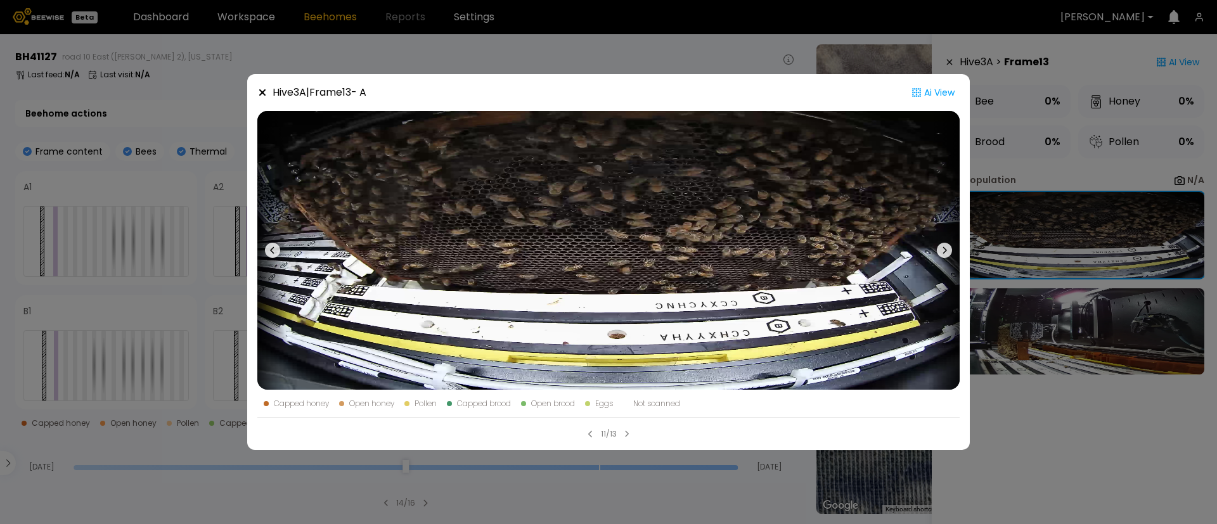
click at [1139, 326] on div "Hive 3 A | Frame 13 - A Ai View Capped honey Open honey Pollen Capped brood Ope…" at bounding box center [608, 262] width 1217 height 524
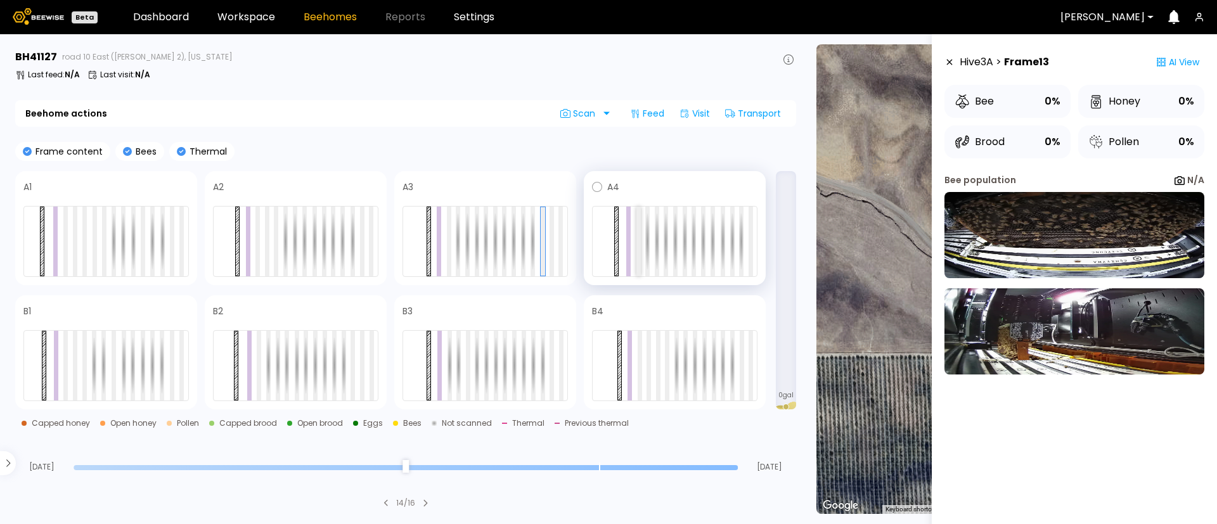
click at [639, 249] on div at bounding box center [638, 242] width 4 height 70
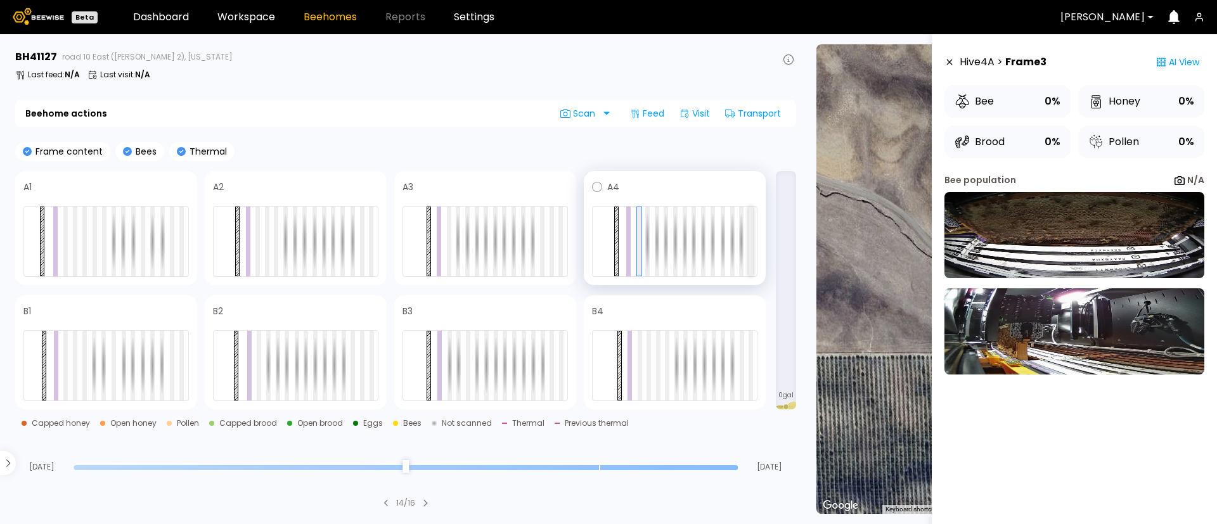
click at [750, 241] on div at bounding box center [750, 242] width 4 height 70
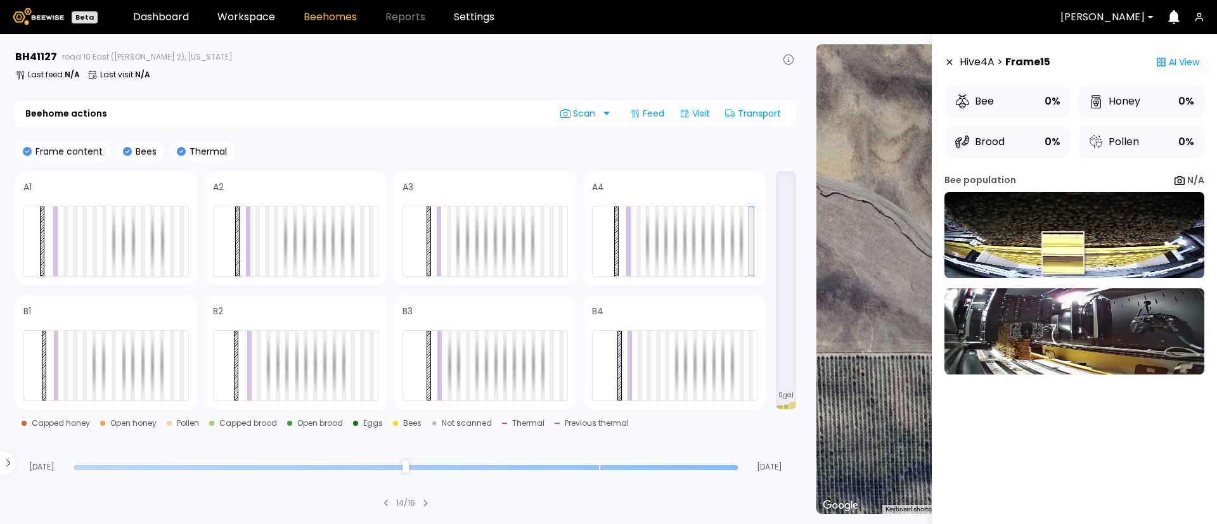
click at [1063, 255] on img at bounding box center [1074, 235] width 260 height 86
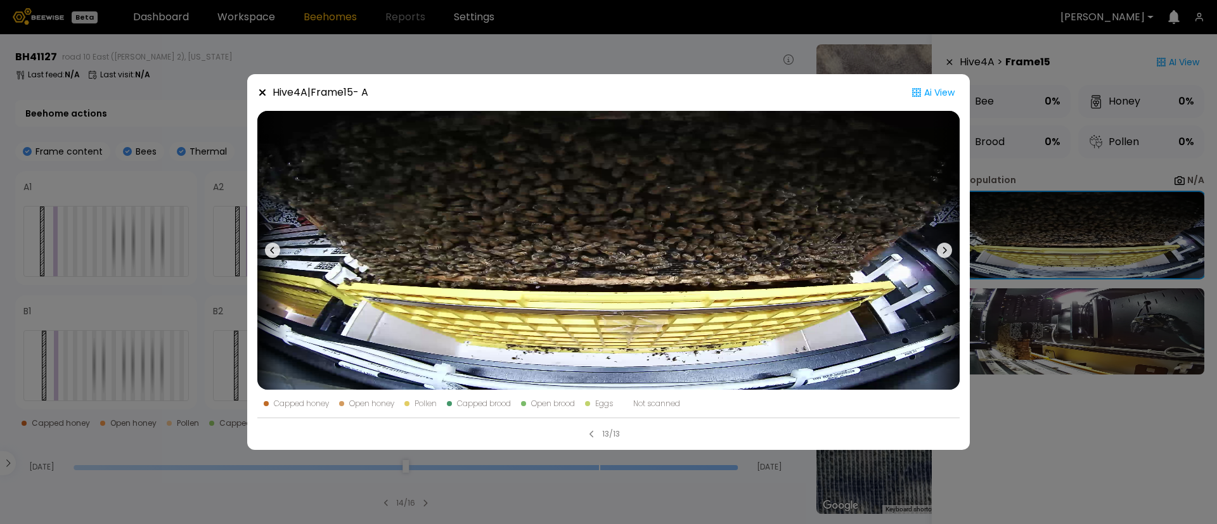
click at [1153, 312] on div "Hive 4 A | Frame 15 - A Ai View Capped honey Open honey Pollen Capped brood Ope…" at bounding box center [608, 262] width 1217 height 524
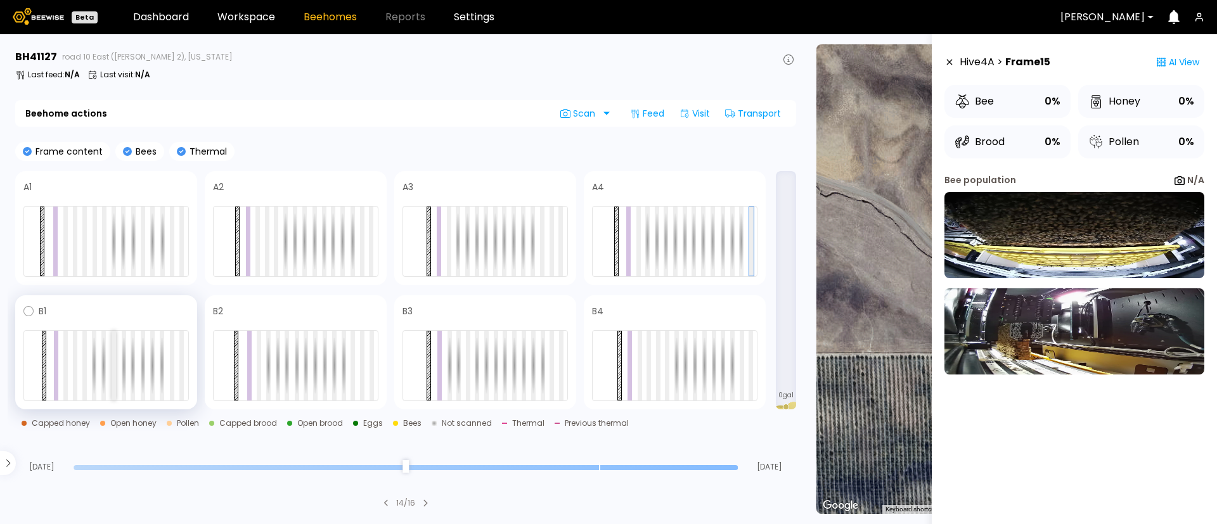
click at [113, 373] on div at bounding box center [114, 366] width 4 height 70
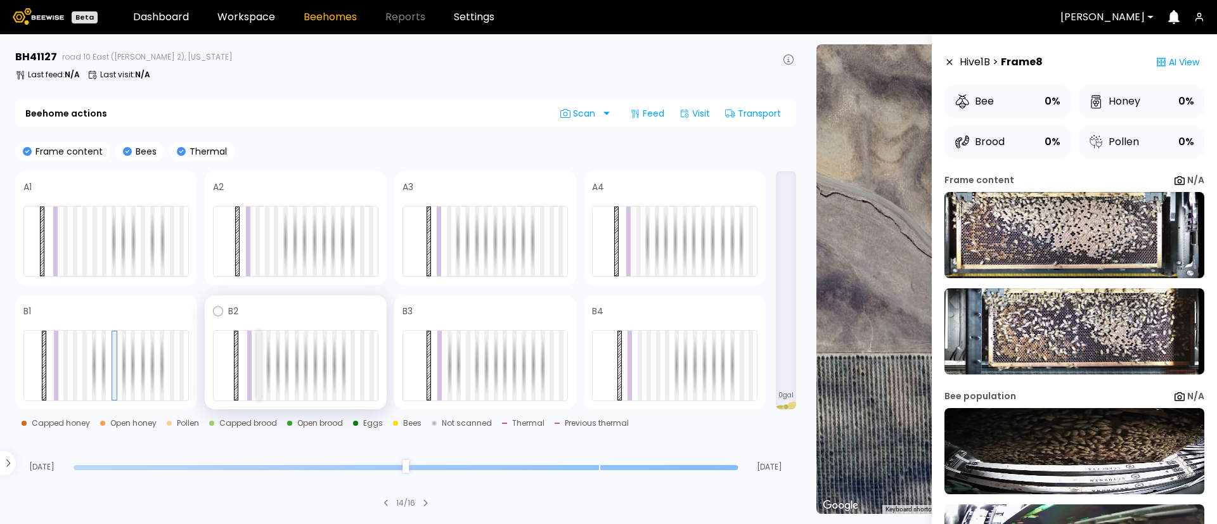
click at [258, 371] on div at bounding box center [259, 366] width 4 height 70
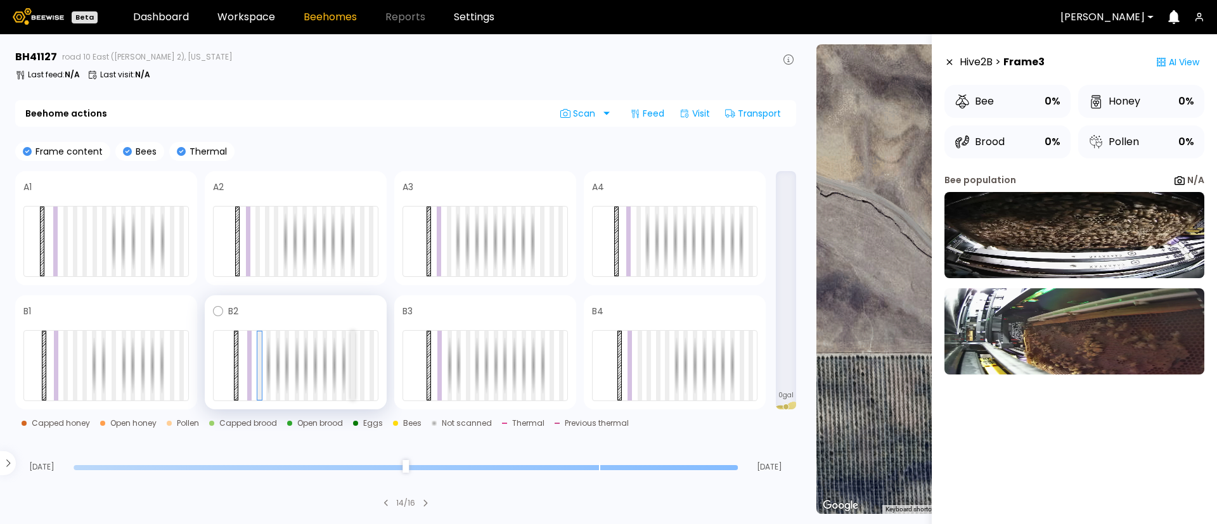
click at [352, 377] on div at bounding box center [352, 366] width 4 height 70
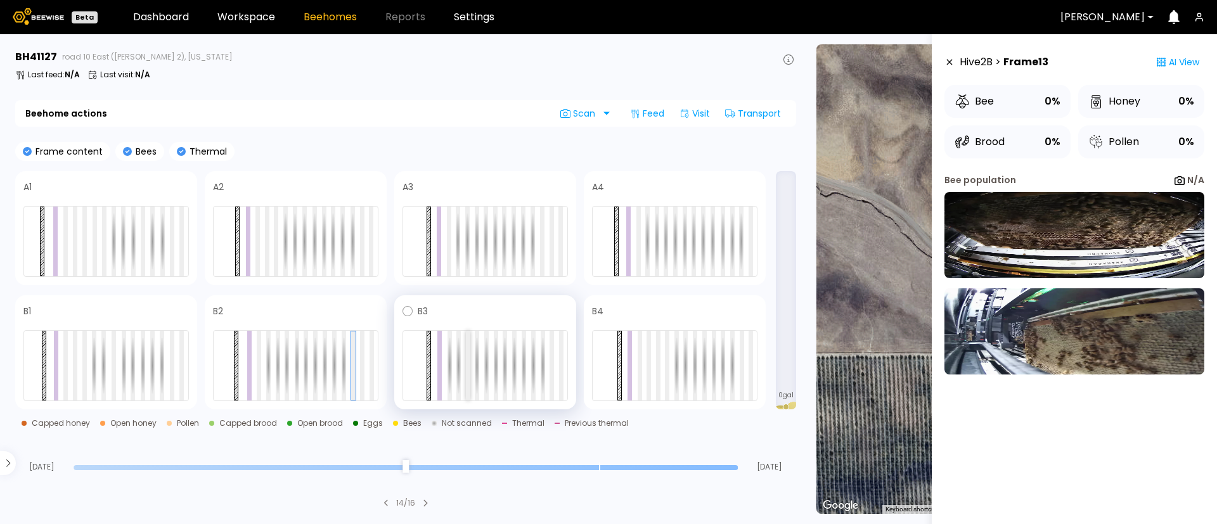
click at [467, 363] on div at bounding box center [468, 366] width 4 height 70
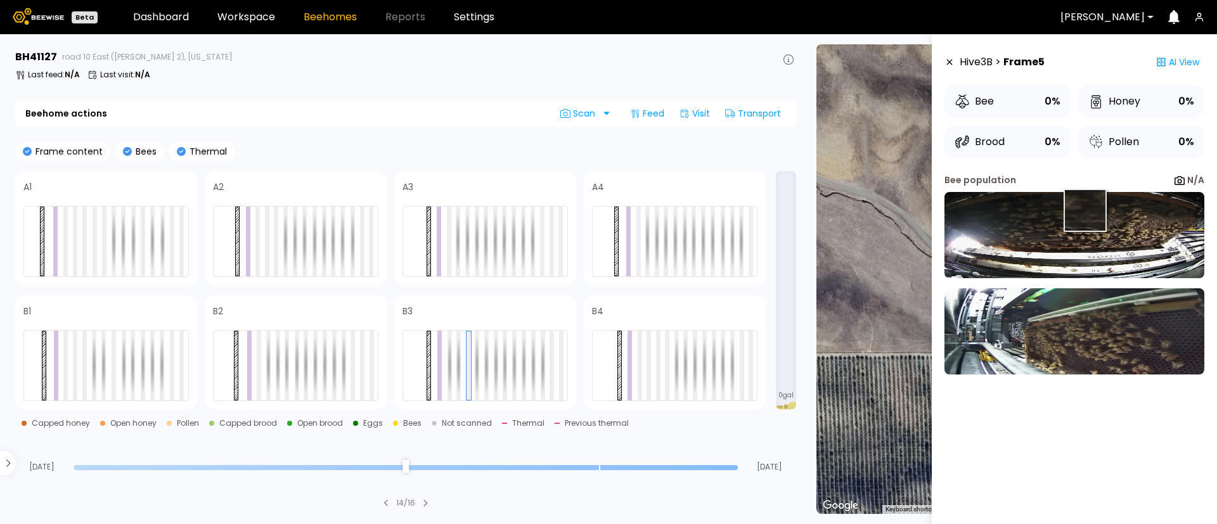
click at [1084, 210] on img at bounding box center [1074, 235] width 260 height 86
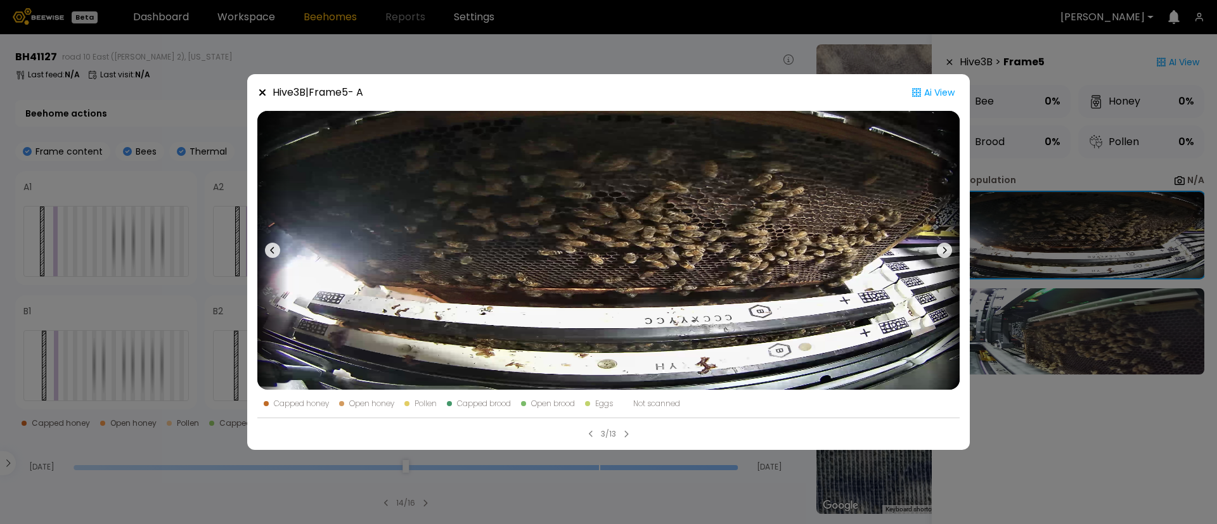
click at [1061, 337] on div "Hive 3 B | Frame 5 - A Ai View Capped honey Open honey Pollen Capped brood Open…" at bounding box center [608, 262] width 1217 height 524
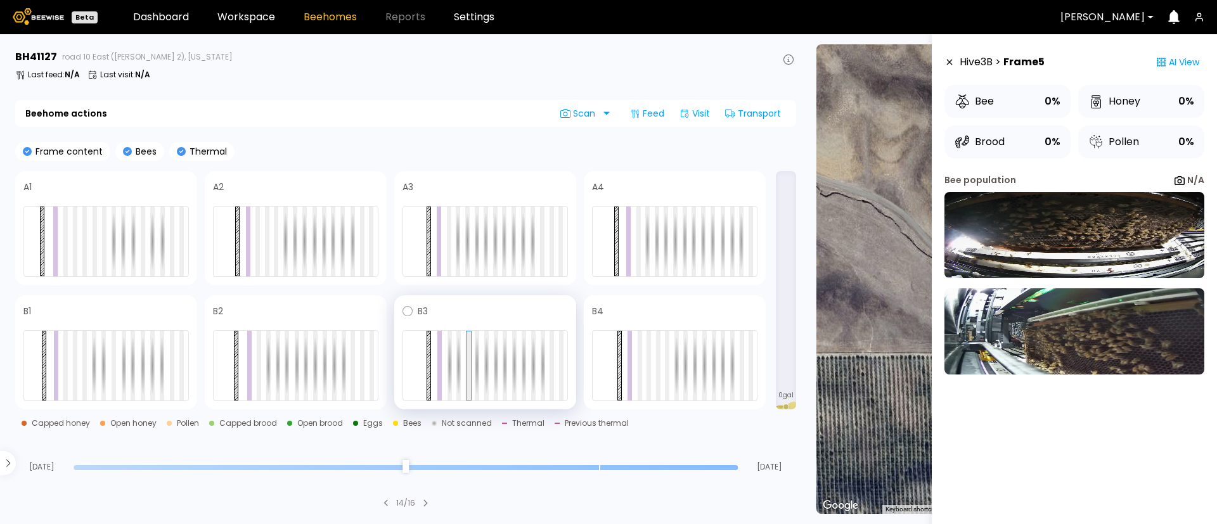
click at [547, 367] on div at bounding box center [484, 365] width 165 height 71
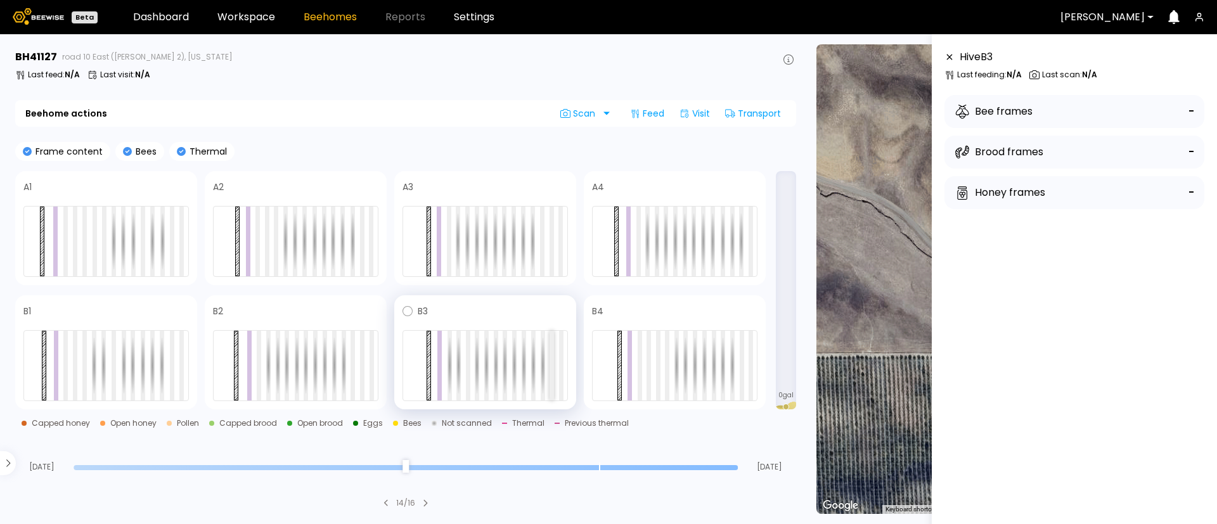
click at [553, 366] on div at bounding box center [551, 366] width 4 height 70
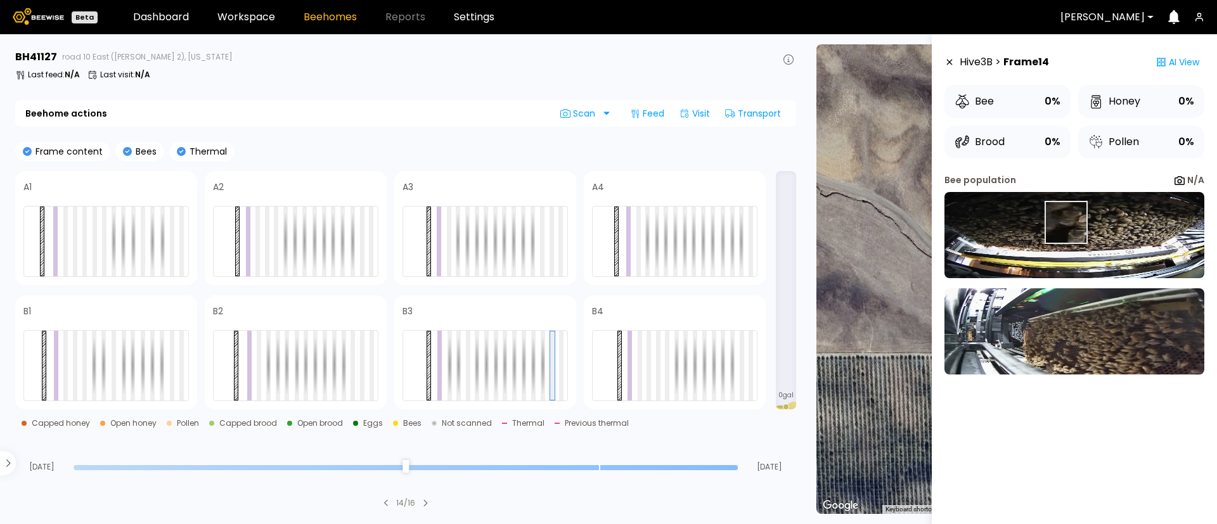
click at [1065, 222] on img at bounding box center [1074, 235] width 260 height 86
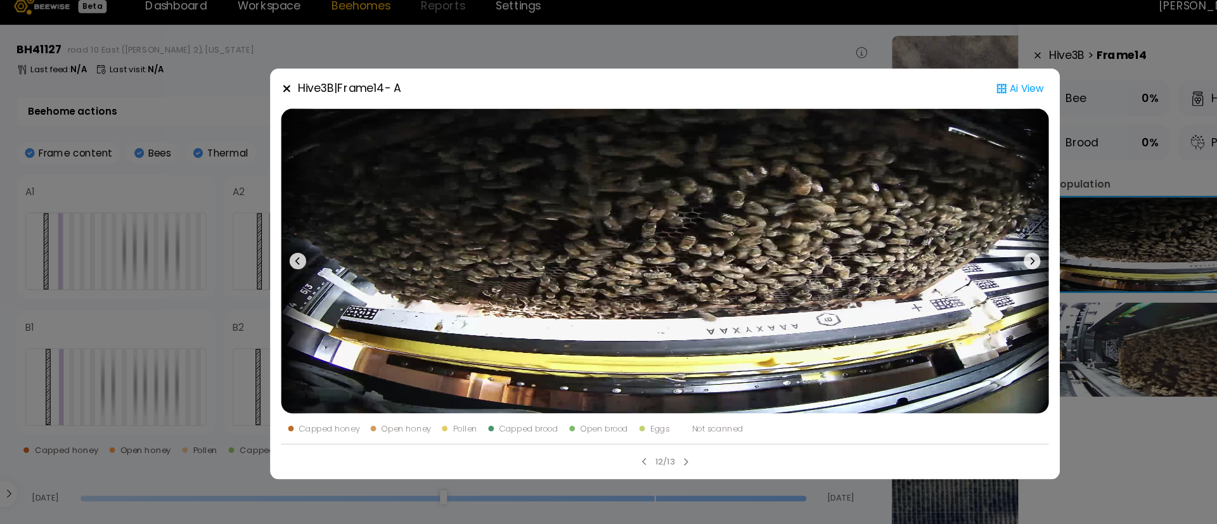
click at [1018, 267] on div "Hive 3 B | Frame 14 - A Ai View Capped honey Open honey Pollen Capped brood Ope…" at bounding box center [608, 262] width 1217 height 524
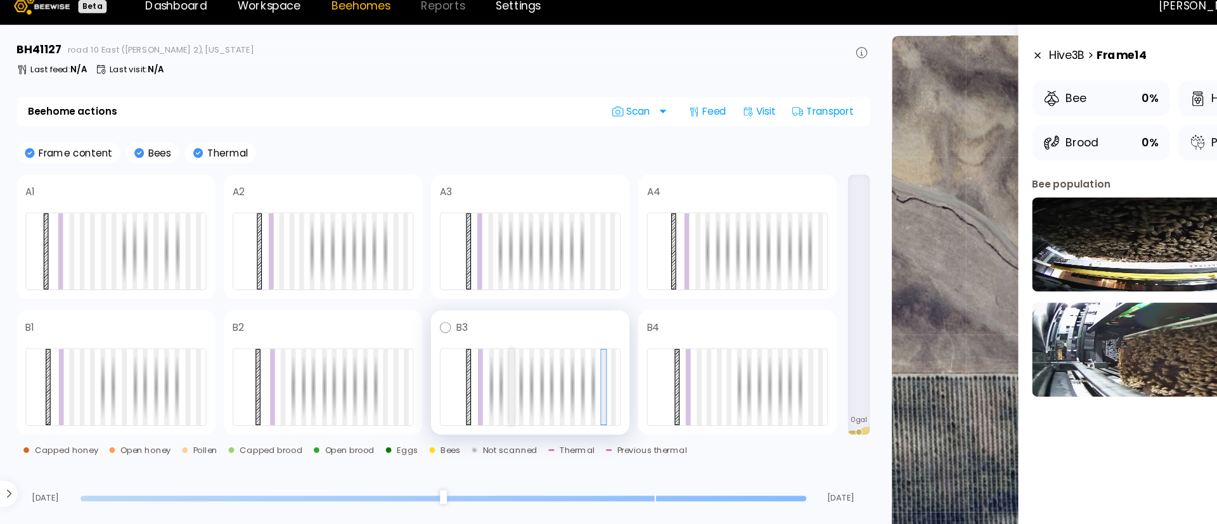
click at [466, 374] on div at bounding box center [468, 366] width 4 height 70
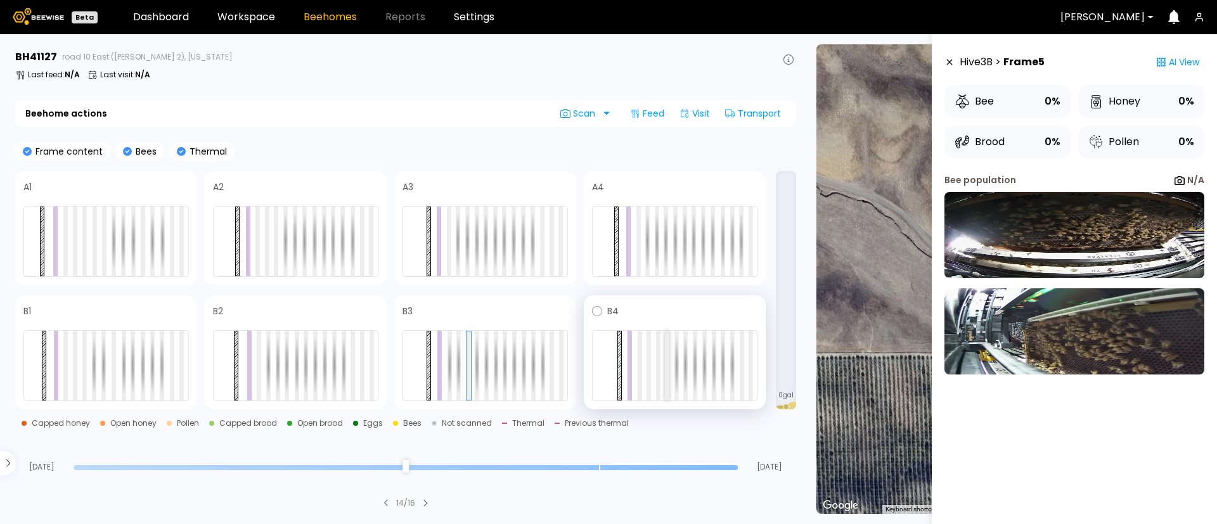
click at [665, 376] on div at bounding box center [667, 366] width 4 height 70
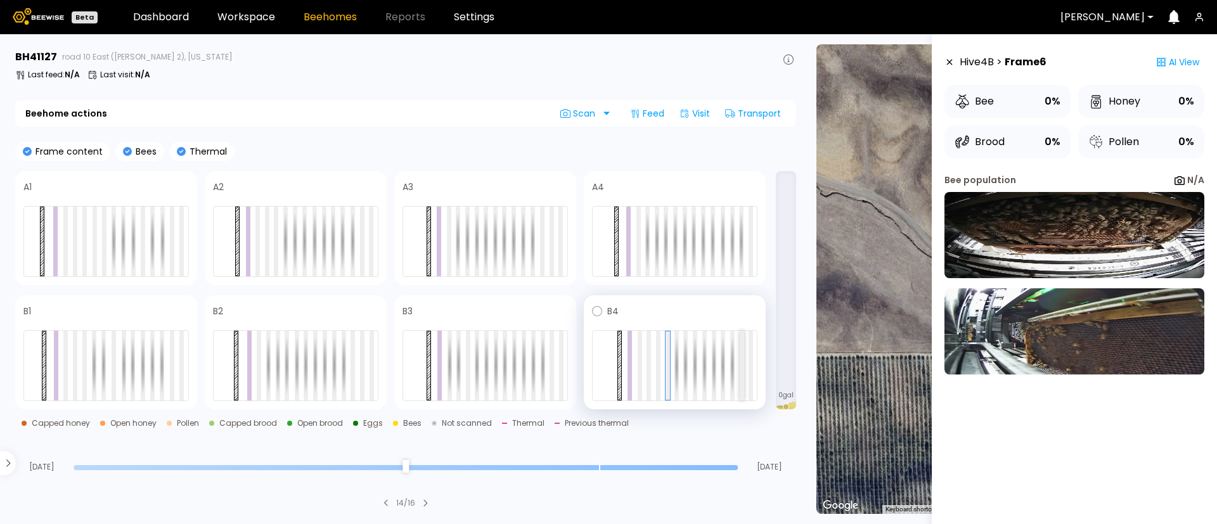
click at [742, 373] on div at bounding box center [741, 366] width 4 height 70
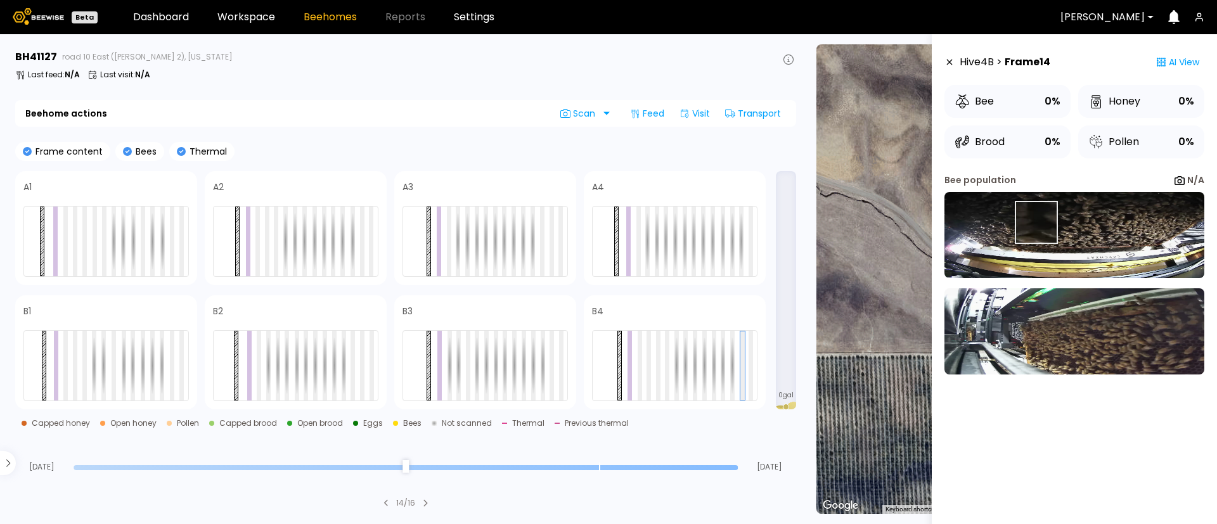
click at [1035, 222] on img at bounding box center [1074, 235] width 260 height 86
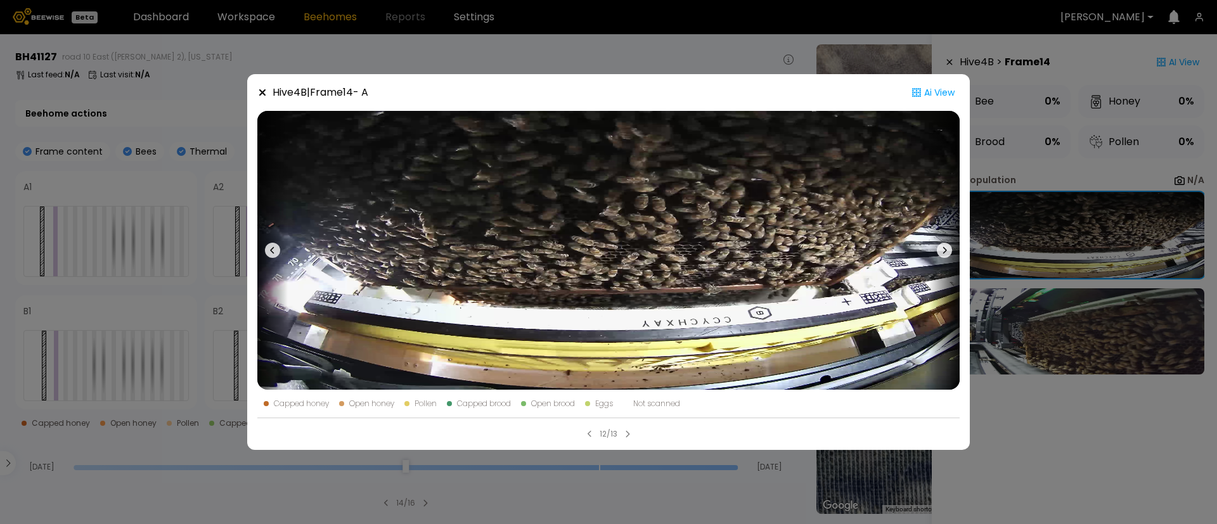
click at [265, 254] on button at bounding box center [272, 250] width 30 height 279
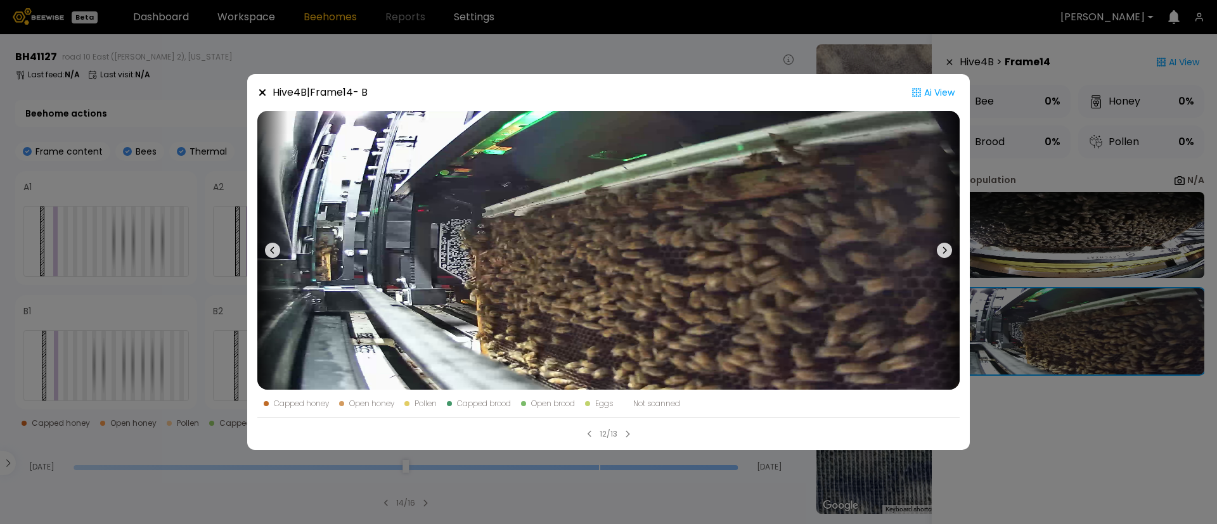
click at [267, 256] on icon at bounding box center [272, 250] width 15 height 15
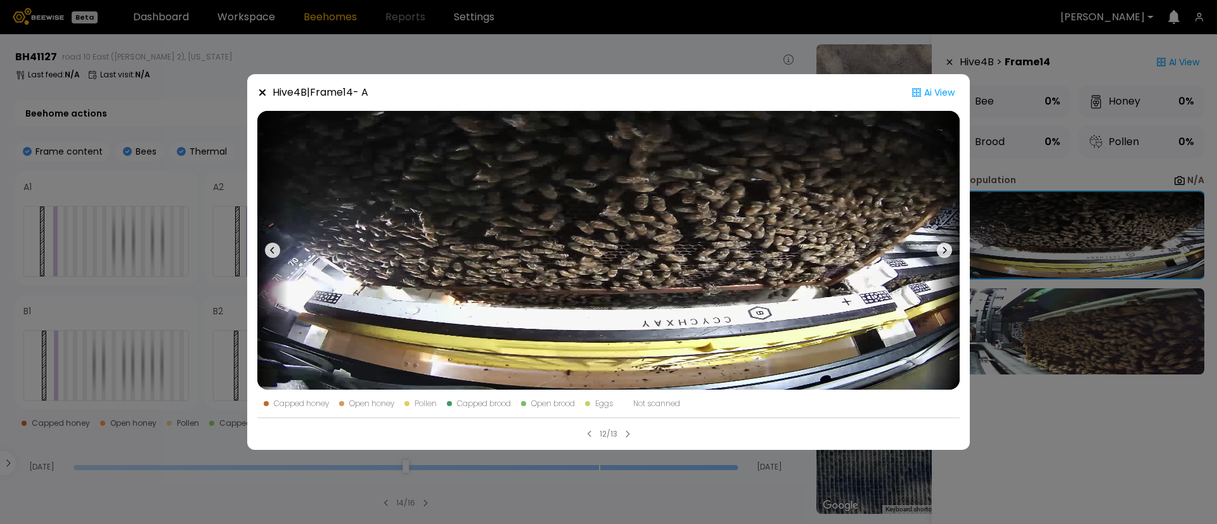
click at [267, 256] on icon at bounding box center [272, 250] width 15 height 15
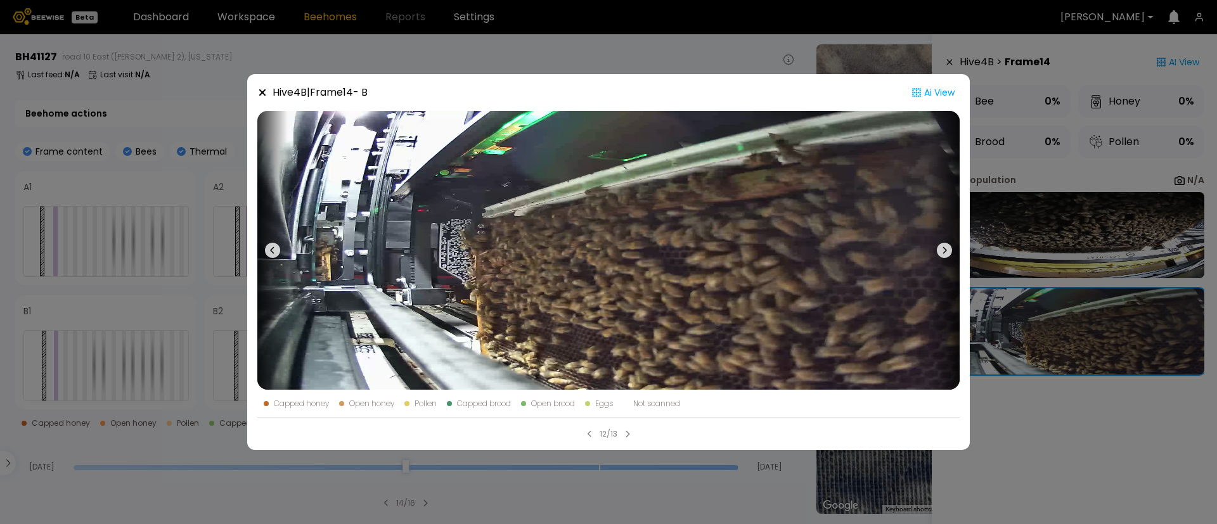
click at [267, 256] on icon at bounding box center [272, 250] width 15 height 15
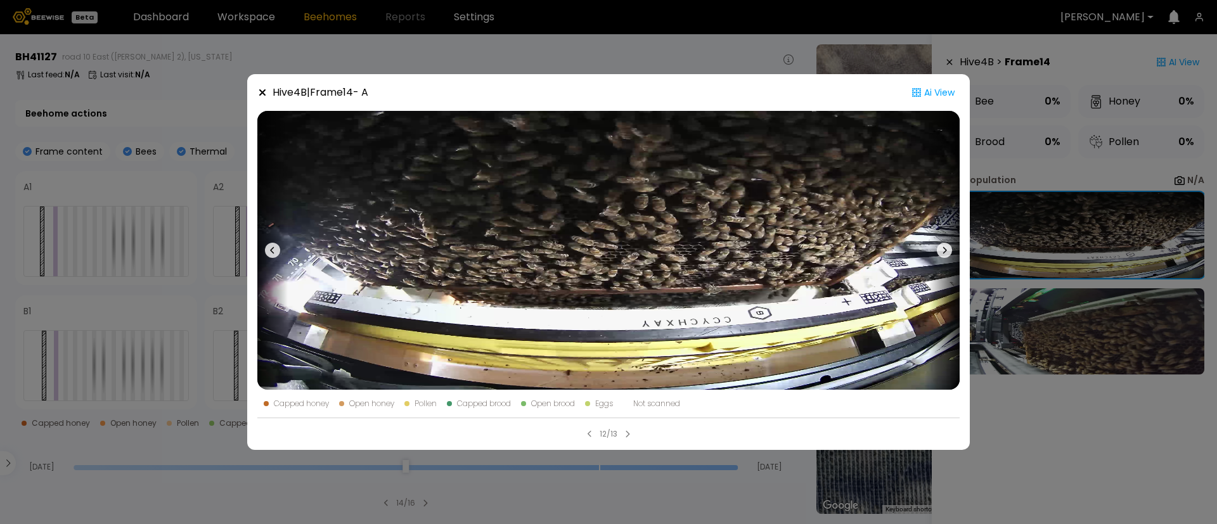
click at [267, 256] on icon at bounding box center [272, 250] width 15 height 15
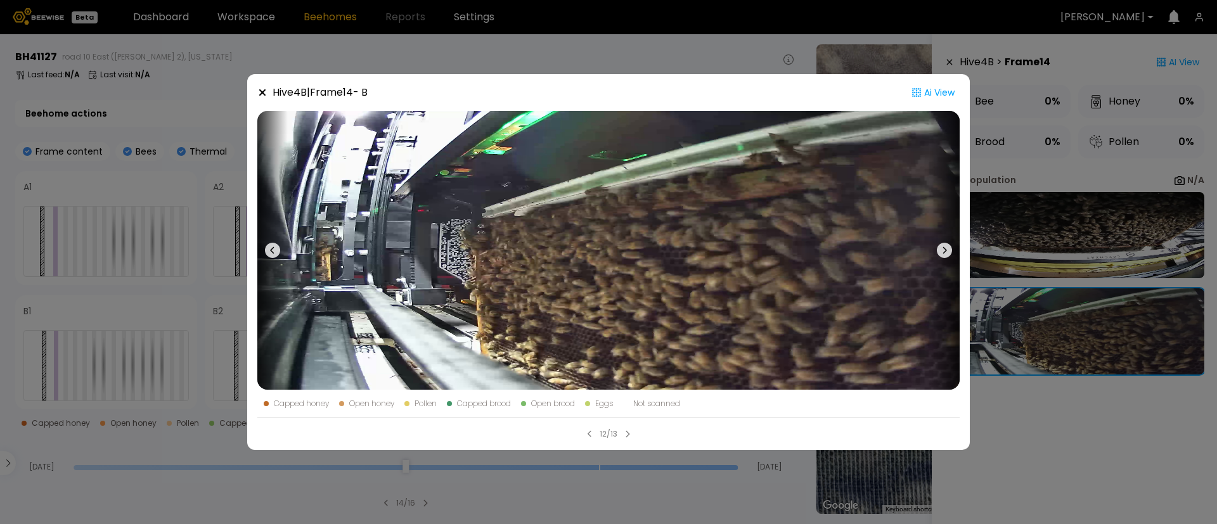
click at [267, 256] on icon at bounding box center [272, 250] width 15 height 15
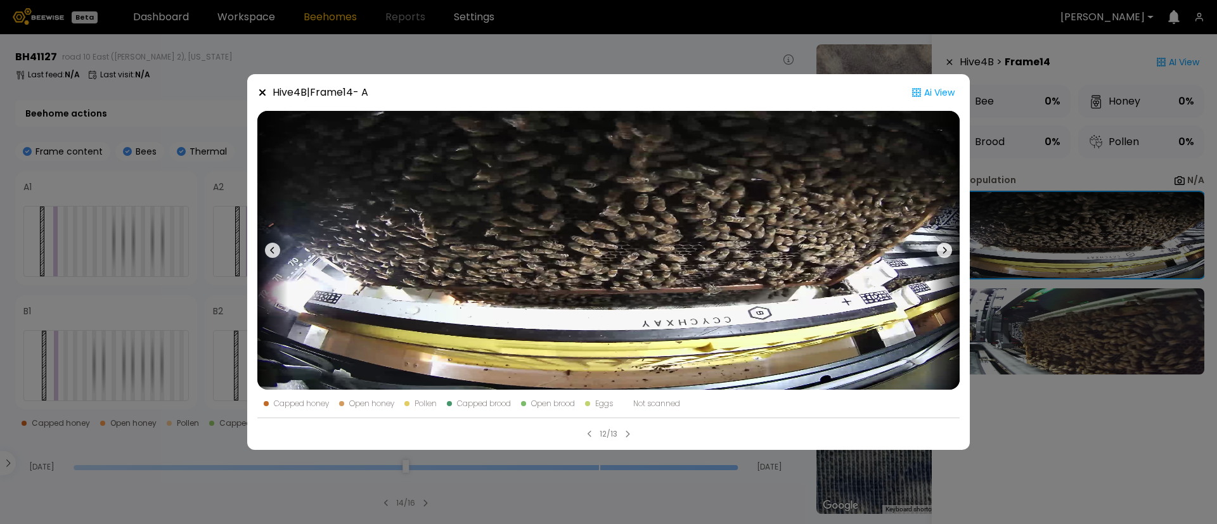
click at [267, 256] on icon at bounding box center [272, 250] width 15 height 15
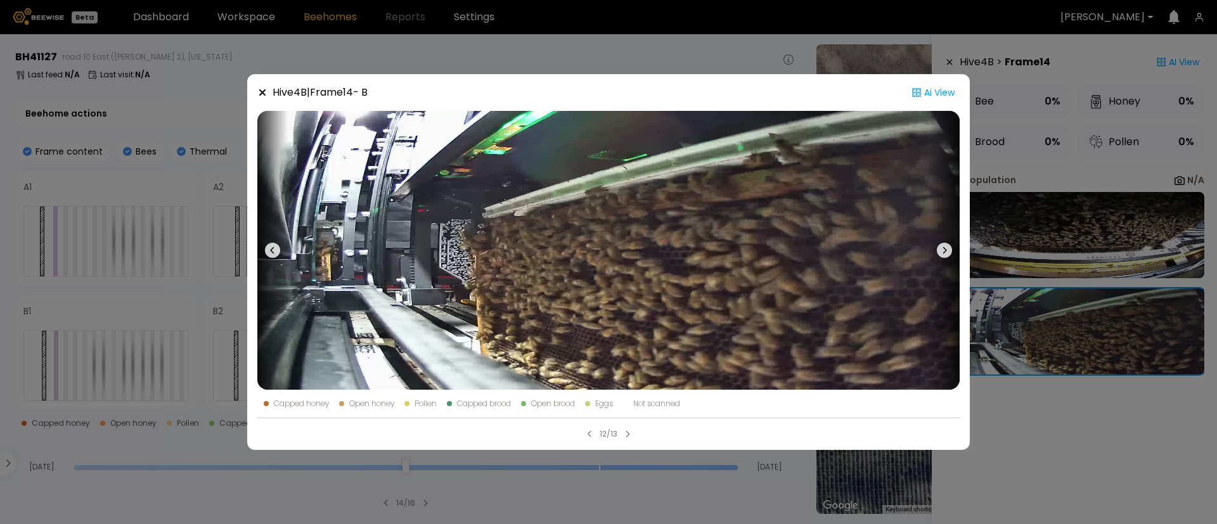
click at [179, 308] on div "Hive 4 B | Frame 14 - B Ai View Capped honey Open honey Pollen Capped brood Ope…" at bounding box center [608, 262] width 1217 height 524
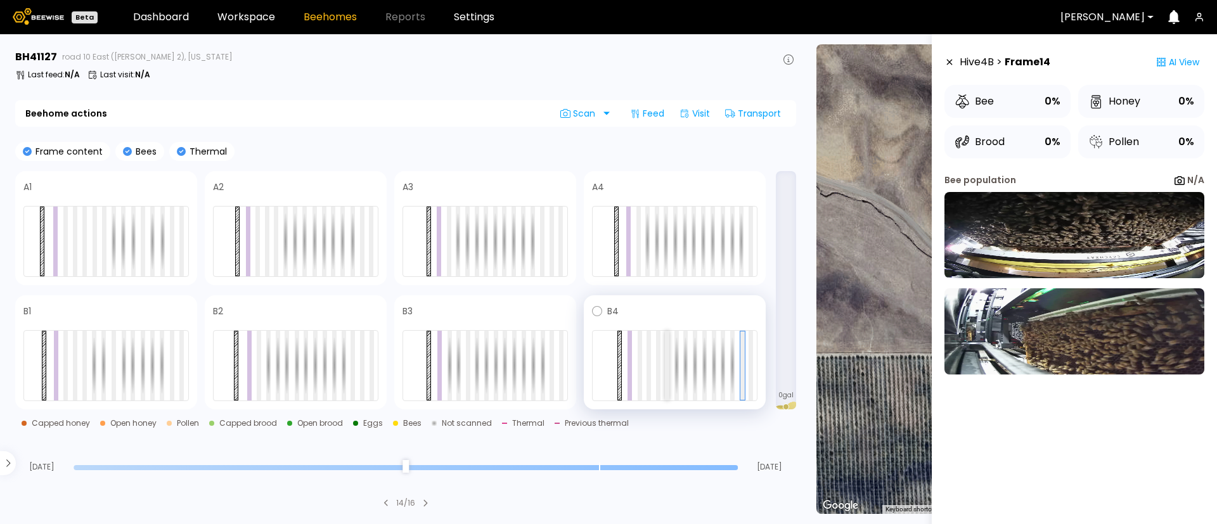
click at [668, 374] on div at bounding box center [667, 366] width 4 height 70
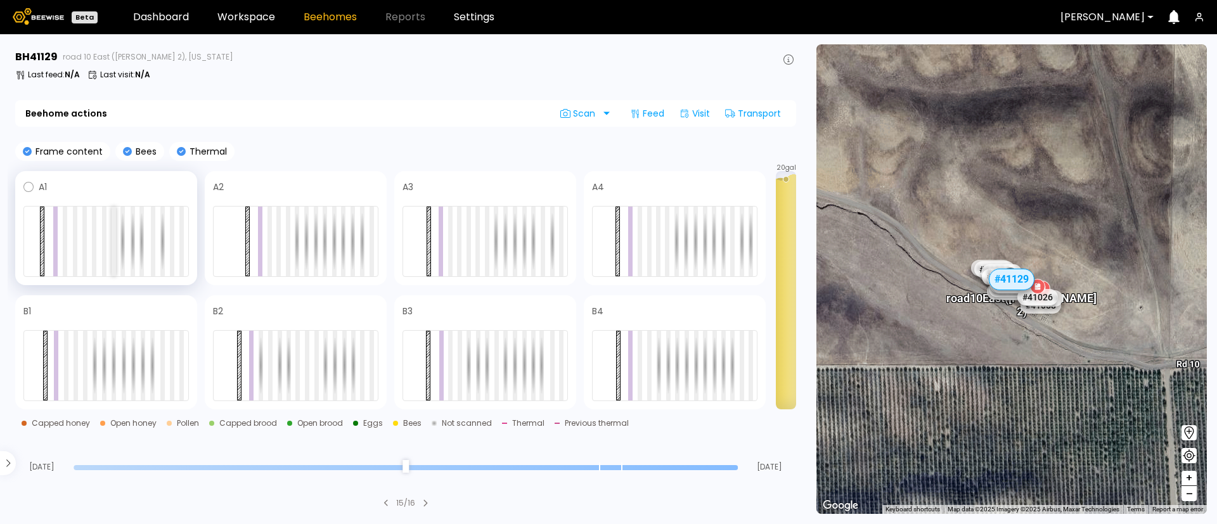
click at [114, 248] on div at bounding box center [114, 242] width 4 height 70
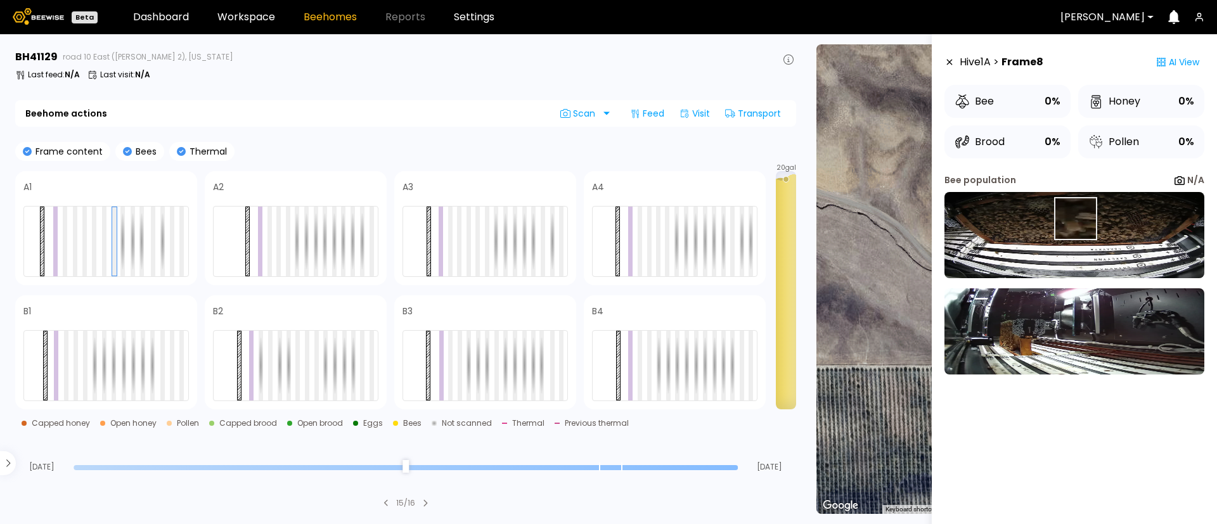
click at [1075, 219] on img at bounding box center [1074, 235] width 260 height 86
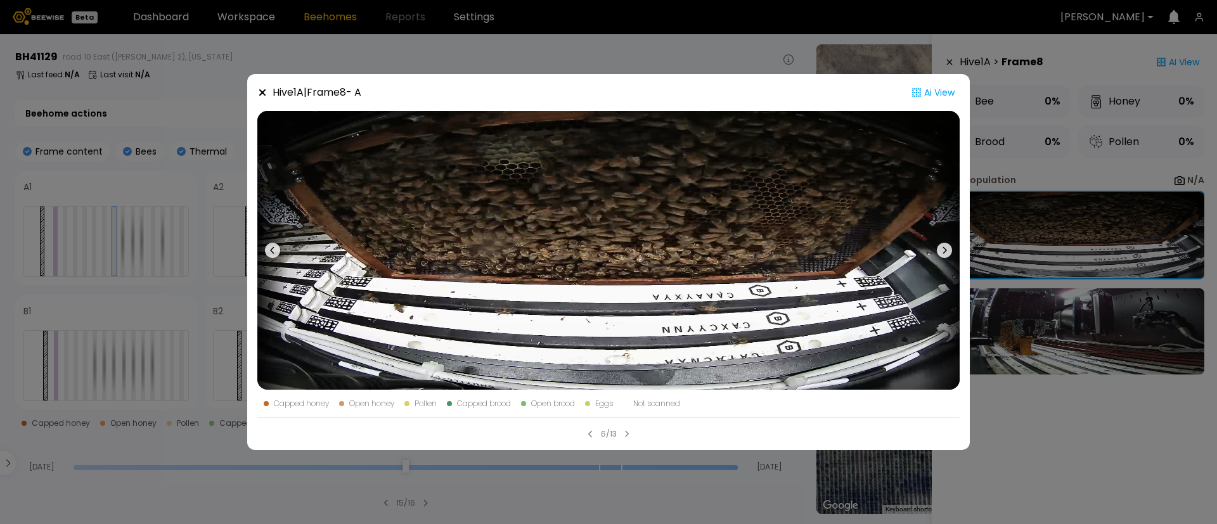
click at [1018, 199] on div "Hive 1 A | Frame 8 - A Ai View Capped honey Open honey Pollen Capped brood Open…" at bounding box center [608, 262] width 1217 height 524
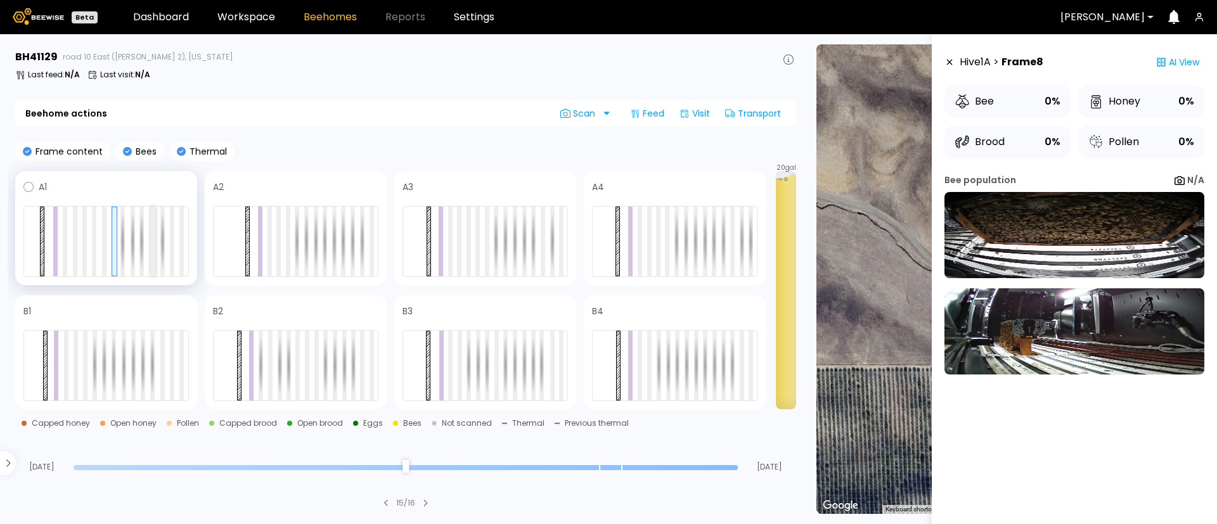
click at [153, 236] on div at bounding box center [153, 242] width 4 height 70
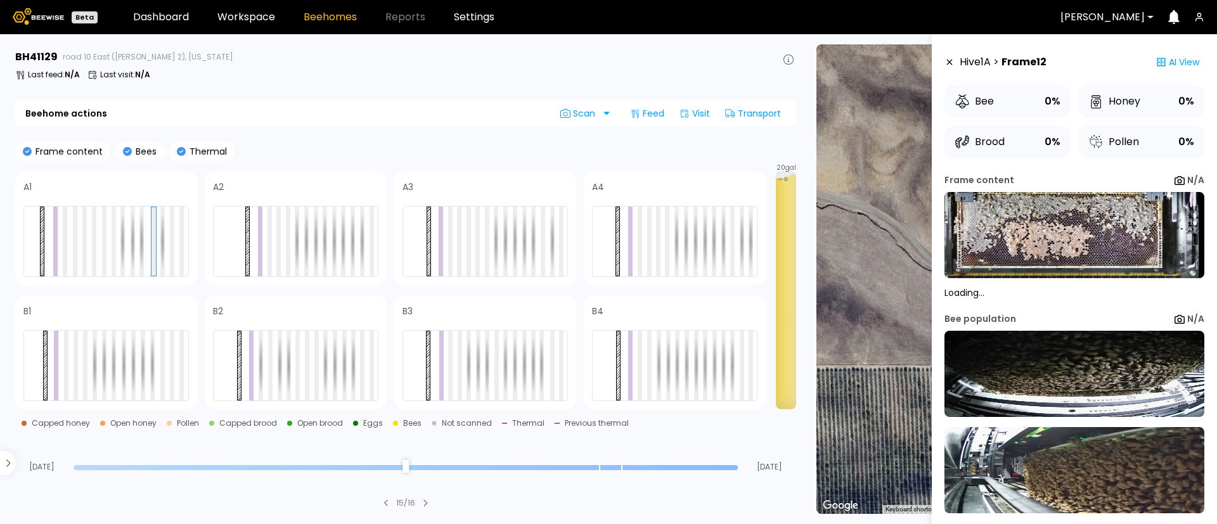
click at [1059, 295] on p "Loading..." at bounding box center [1074, 292] width 260 height 9
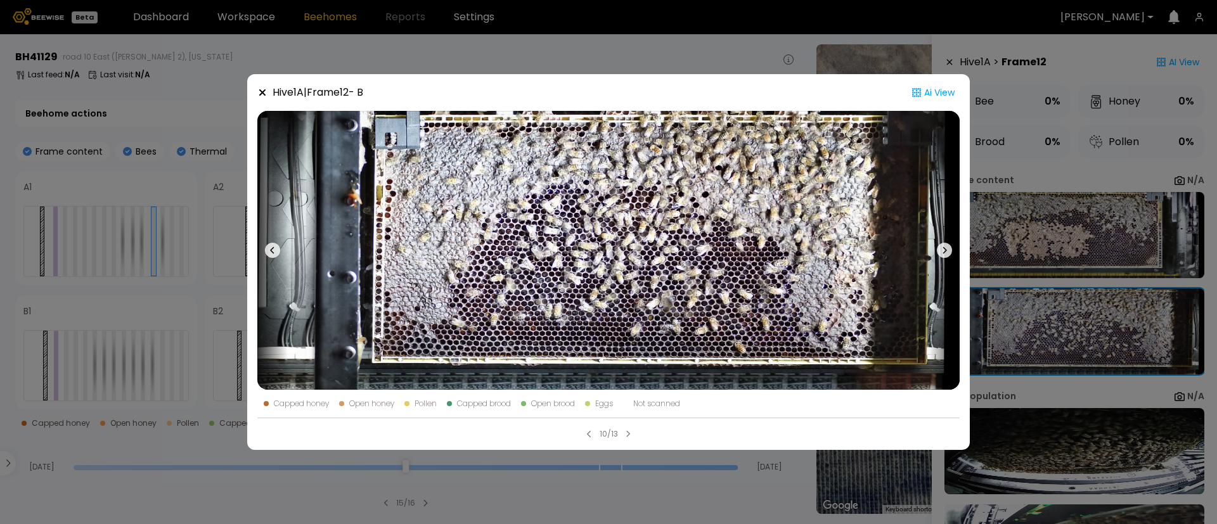
click at [1056, 236] on div "Hive 1 A | Frame 12 - B Ai View Capped honey Open honey Pollen Capped brood Ope…" at bounding box center [608, 262] width 1217 height 524
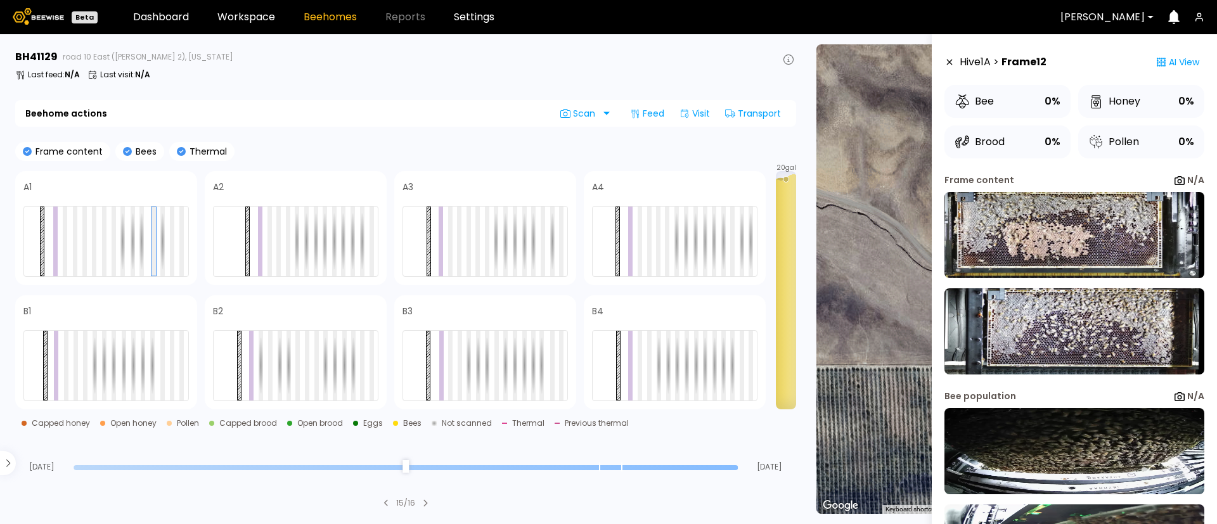
click at [1056, 236] on img at bounding box center [1074, 235] width 260 height 86
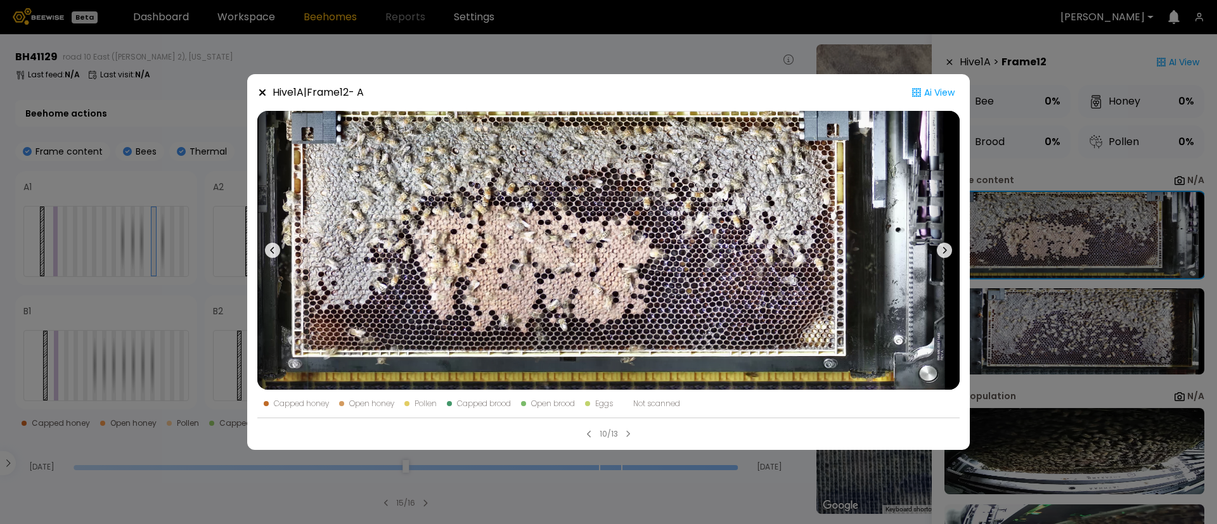
click at [1149, 230] on div "Hive 1 A | Frame 12 - A Ai View Capped honey Open honey Pollen Capped brood Ope…" at bounding box center [608, 262] width 1217 height 524
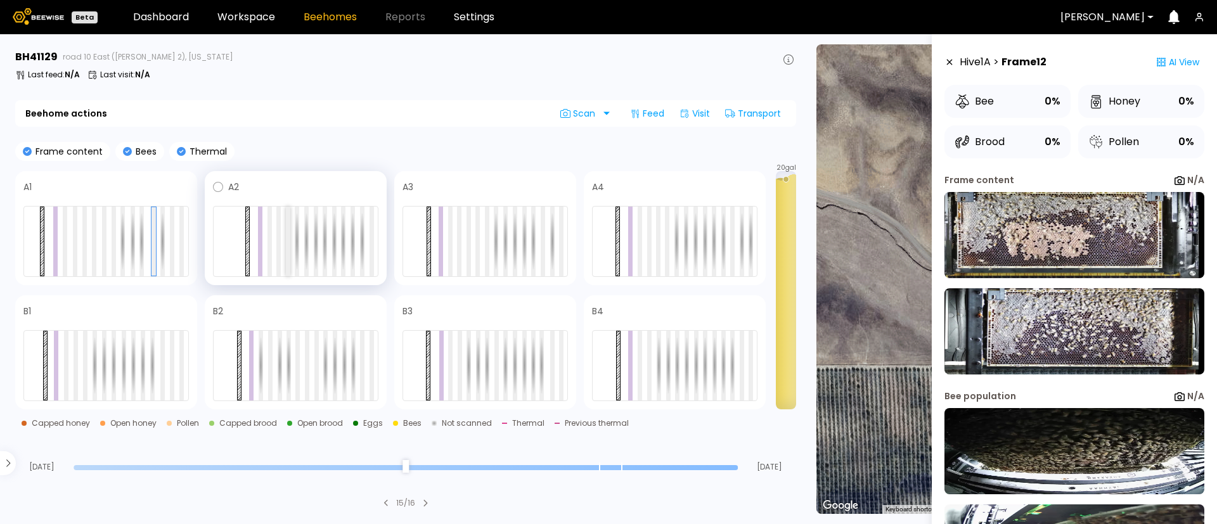
click at [286, 247] on div at bounding box center [288, 242] width 4 height 70
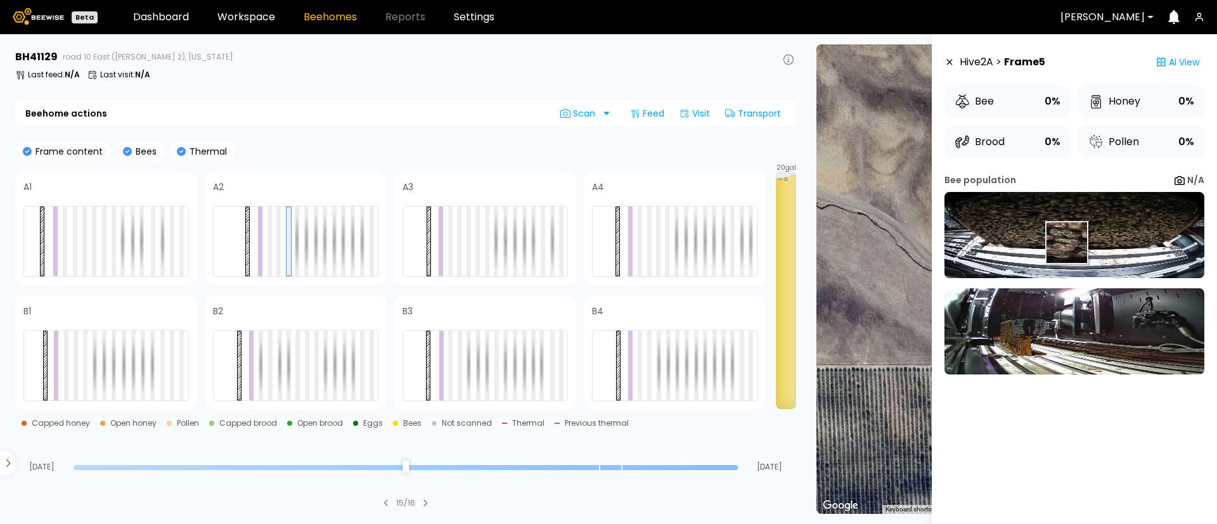
click at [1065, 240] on img at bounding box center [1074, 235] width 260 height 86
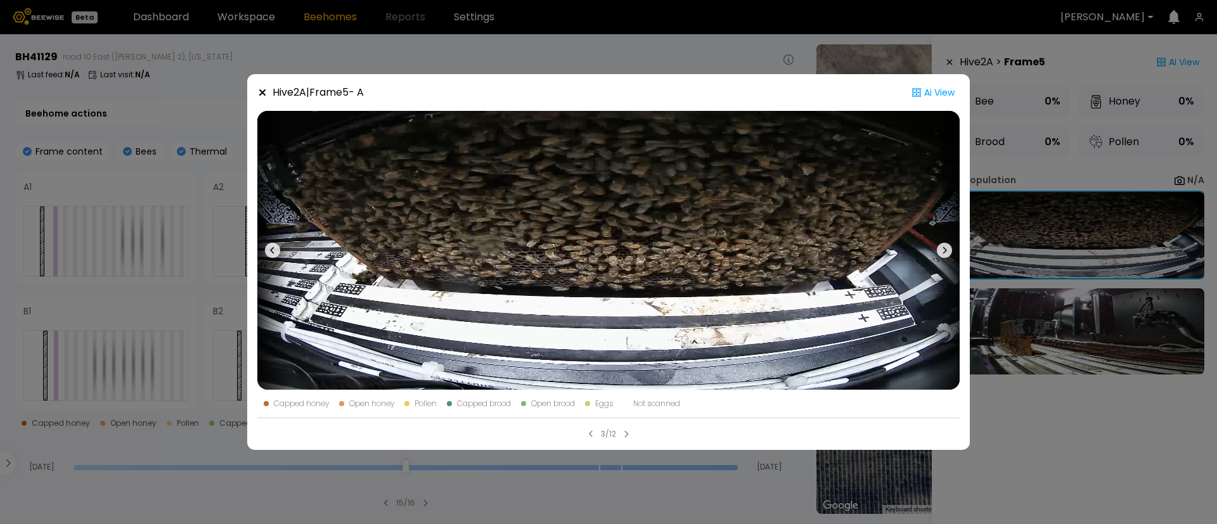
click at [179, 255] on div "Hive 2 A | Frame 5 - A Ai View Capped honey Open honey Pollen Capped brood Open…" at bounding box center [608, 262] width 1217 height 524
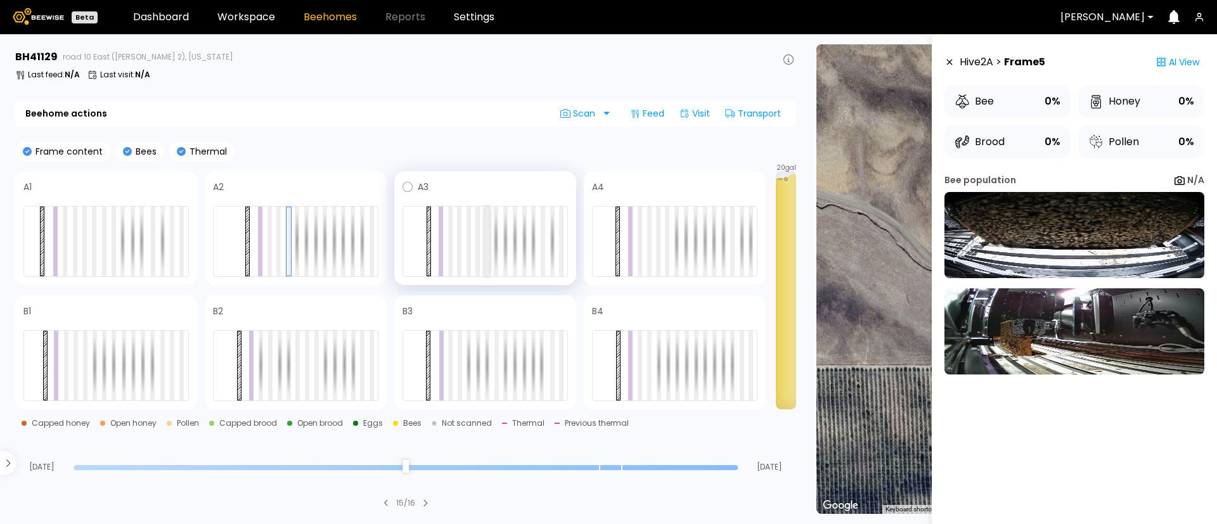
click at [488, 247] on div at bounding box center [487, 242] width 4 height 70
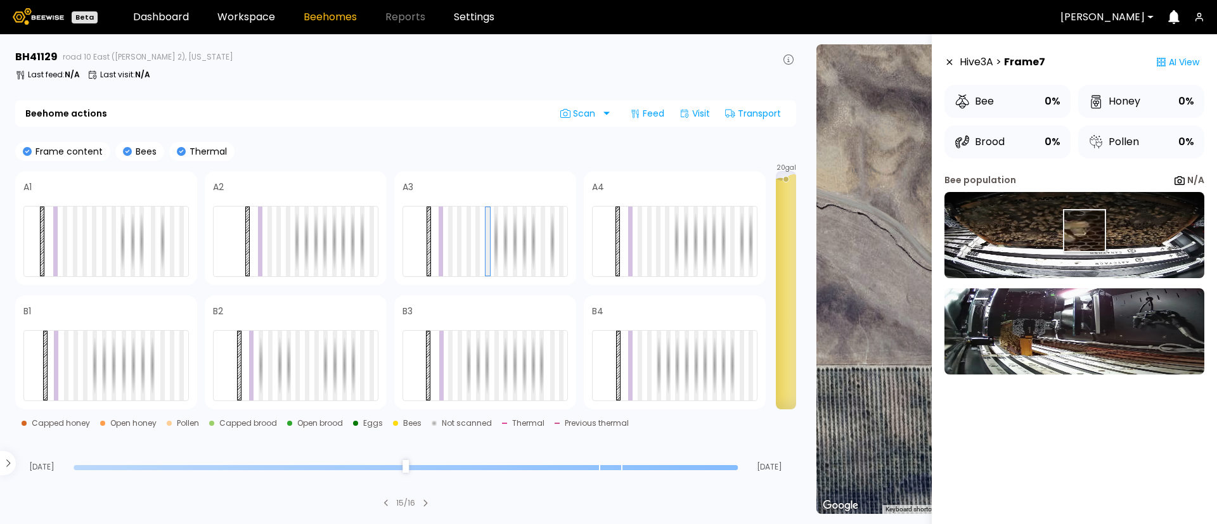
click at [1083, 231] on img at bounding box center [1074, 235] width 260 height 86
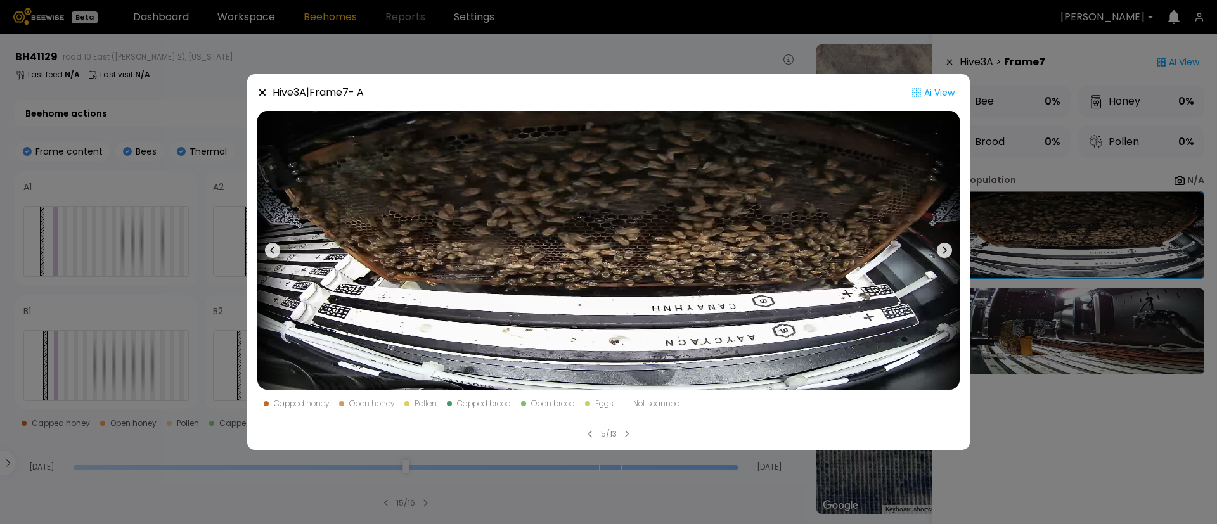
click at [1070, 255] on div "Hive 3 A | Frame 7 - A Ai View Capped honey Open honey Pollen Capped brood Open…" at bounding box center [608, 262] width 1217 height 524
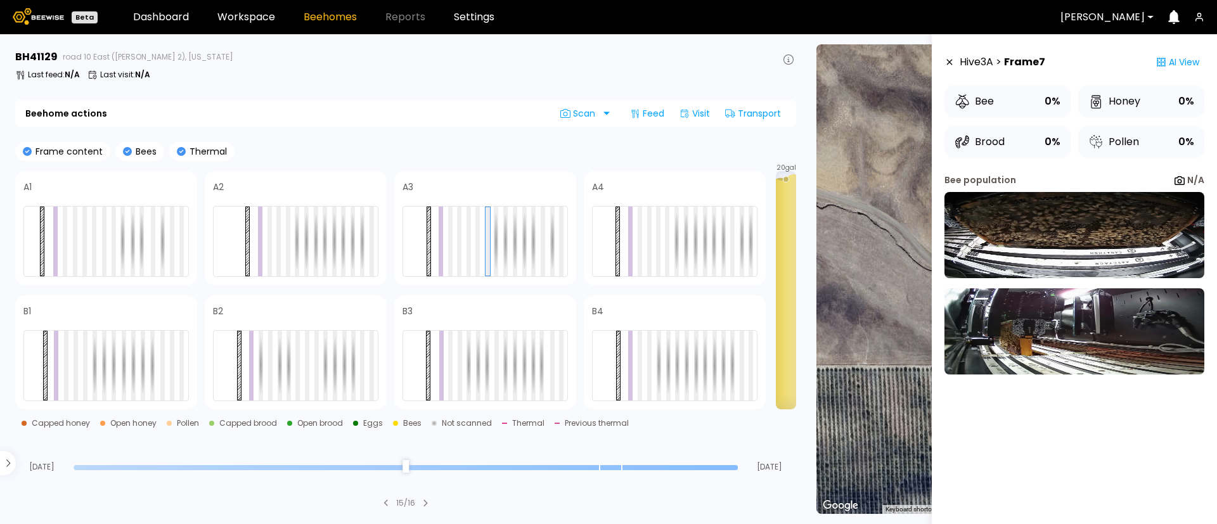
click at [1070, 255] on img at bounding box center [1074, 235] width 260 height 86
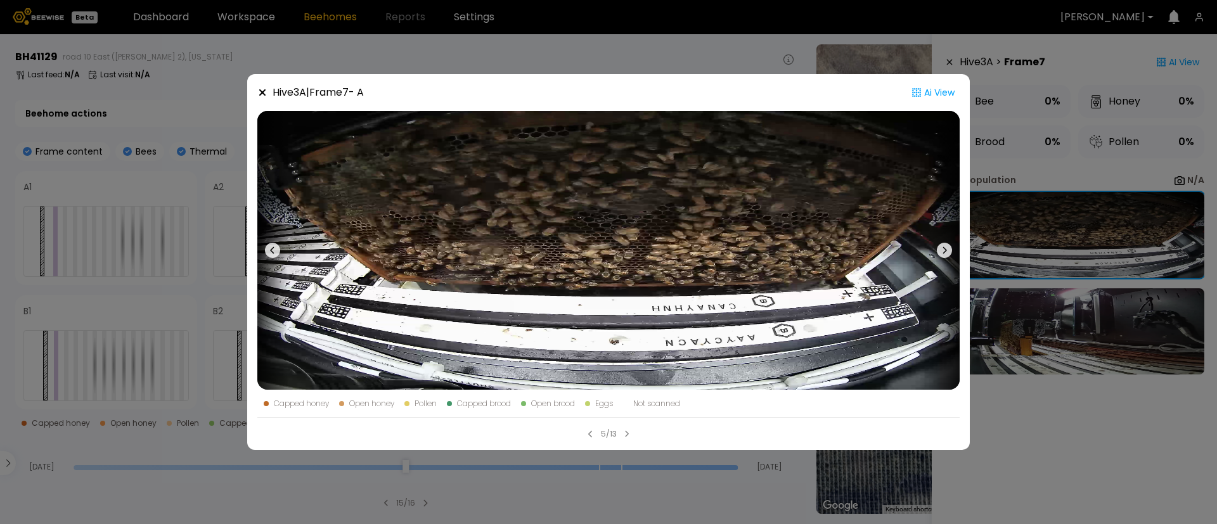
click at [133, 274] on div "Hive 3 A | Frame 7 - A Ai View Capped honey Open honey Pollen Capped brood Open…" at bounding box center [608, 262] width 1217 height 524
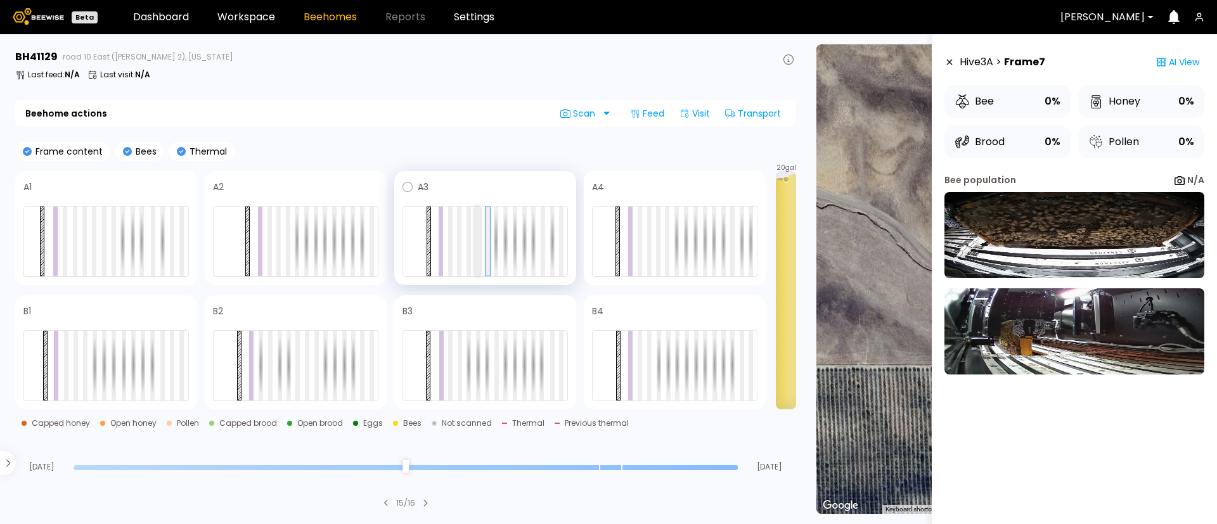
click at [480, 247] on div at bounding box center [477, 242] width 4 height 70
click at [471, 248] on div at bounding box center [468, 242] width 4 height 70
click at [471, 248] on div at bounding box center [469, 241] width 4 height 68
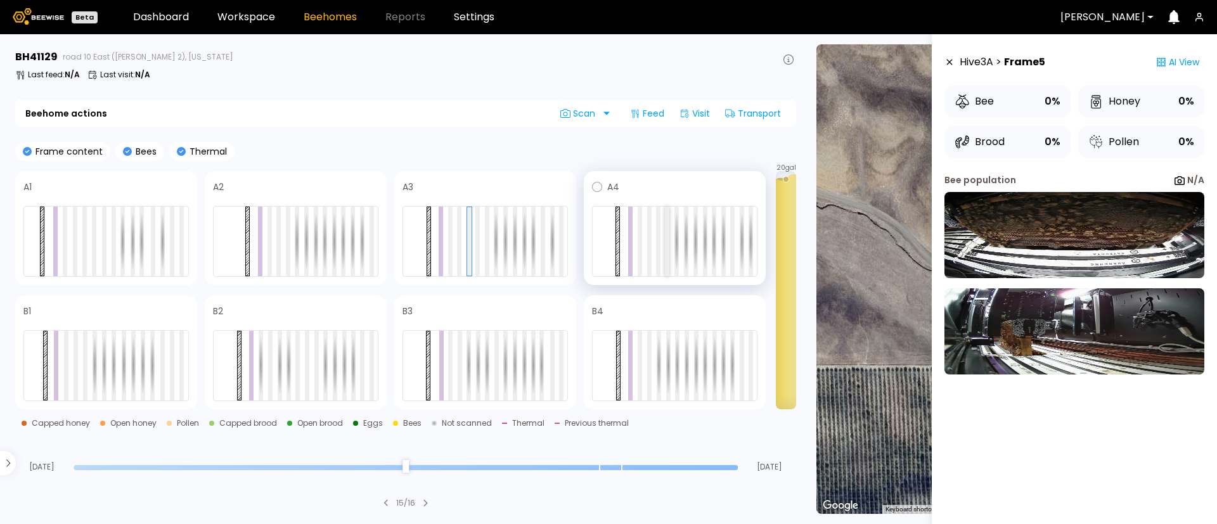
click at [665, 252] on div at bounding box center [667, 242] width 4 height 70
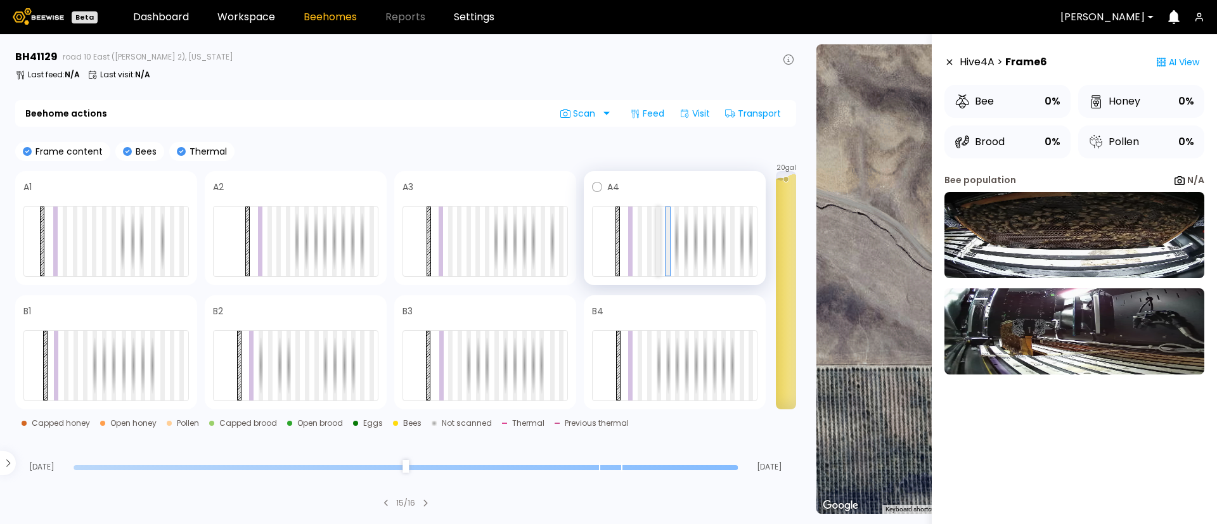
click at [656, 260] on div at bounding box center [658, 242] width 4 height 70
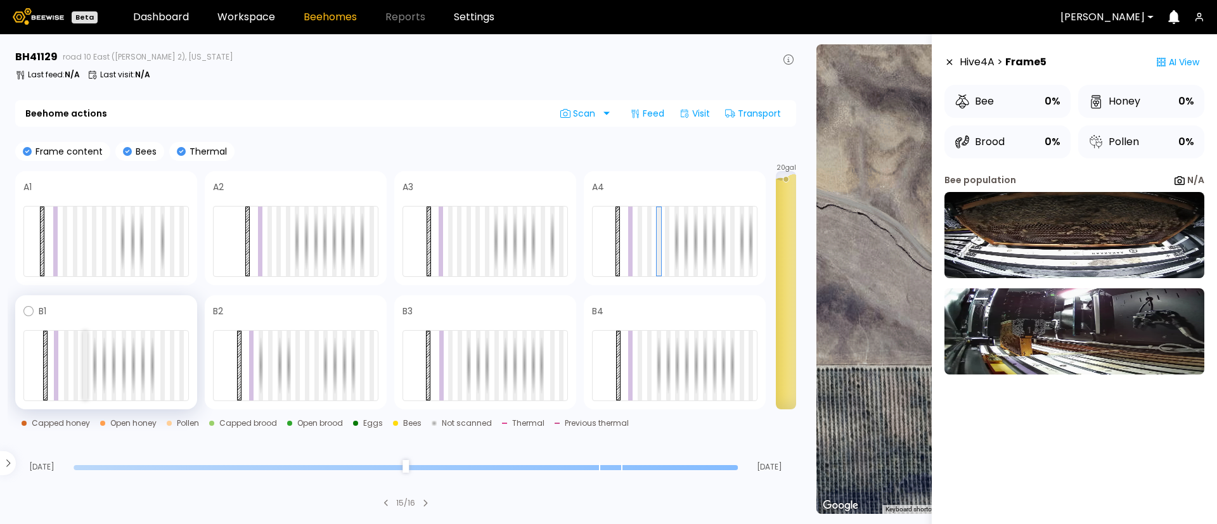
click at [85, 376] on div at bounding box center [85, 366] width 4 height 70
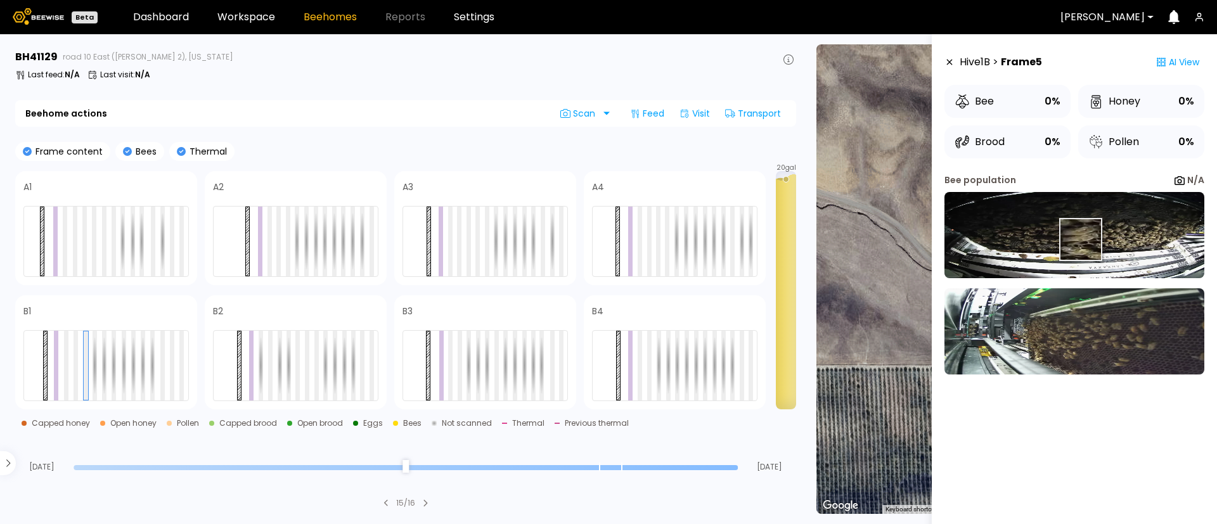
click at [1079, 240] on img at bounding box center [1074, 235] width 260 height 86
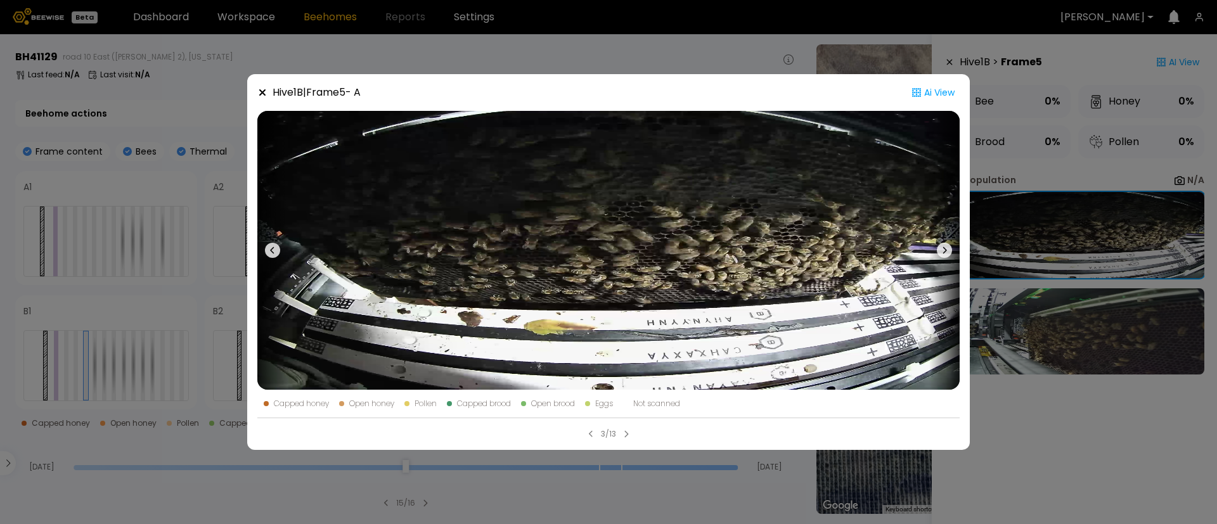
click at [1086, 328] on div "Hive 1 B | Frame 5 - A Ai View Capped honey Open honey Pollen Capped brood Open…" at bounding box center [608, 262] width 1217 height 524
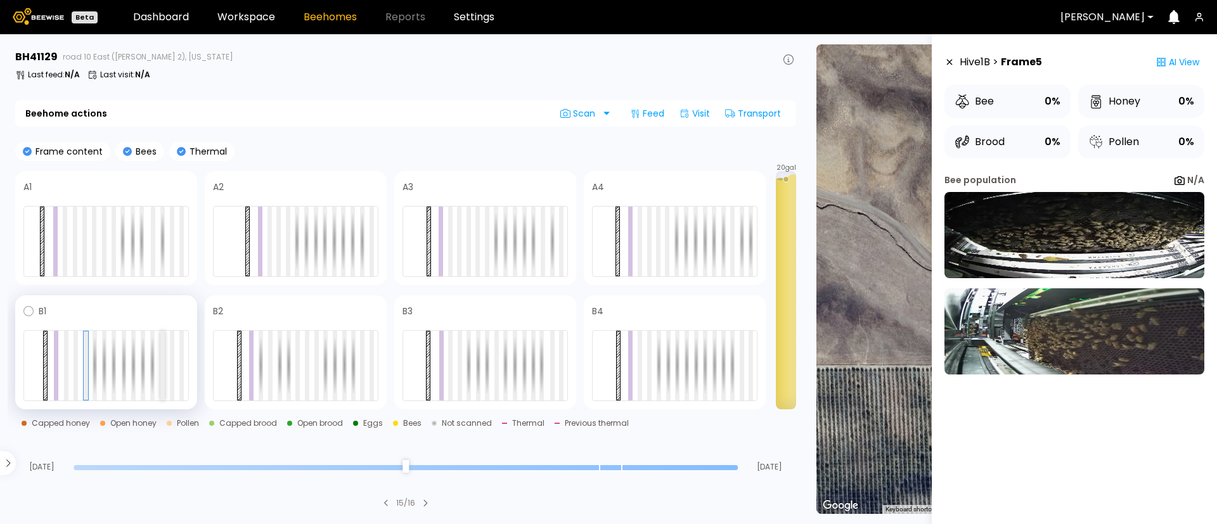
click at [160, 375] on div at bounding box center [162, 366] width 4 height 70
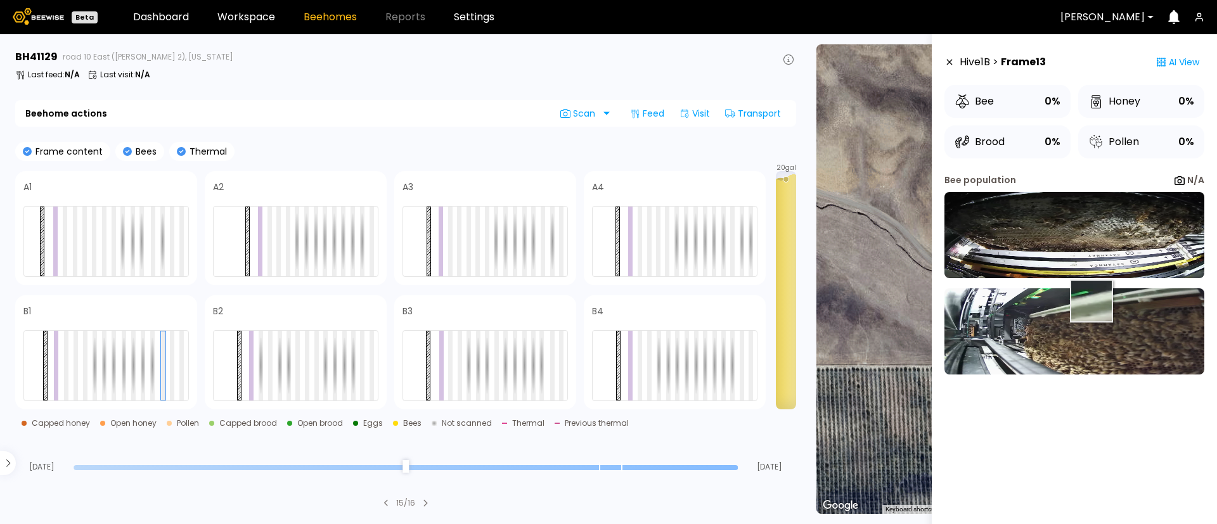
click at [1090, 302] on img at bounding box center [1074, 331] width 260 height 86
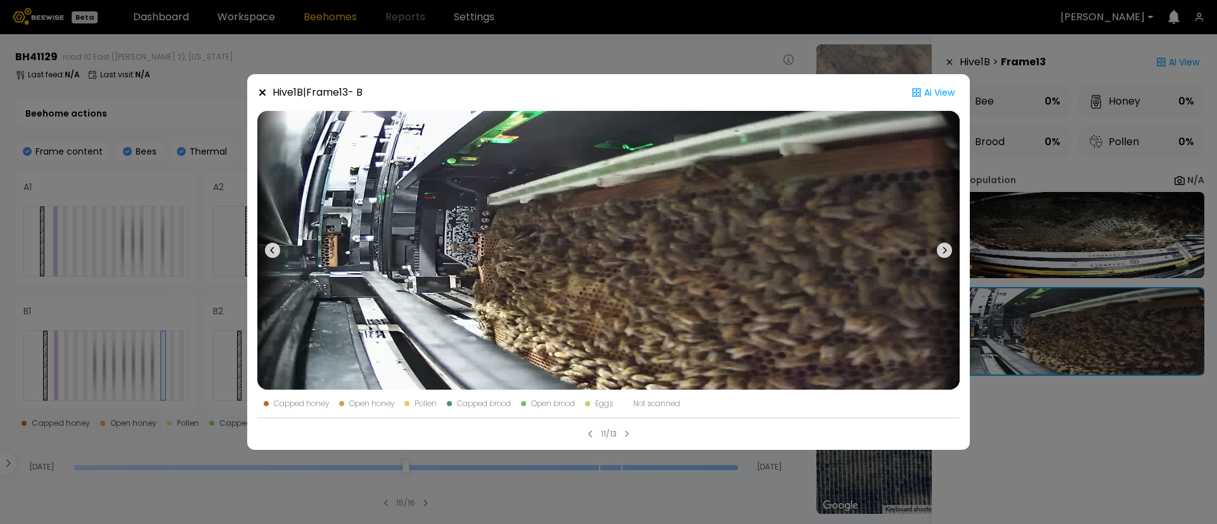
click at [1065, 333] on div "Hive 1 B | Frame 13 - B Ai View Capped honey Open honey Pollen Capped brood Ope…" at bounding box center [608, 262] width 1217 height 524
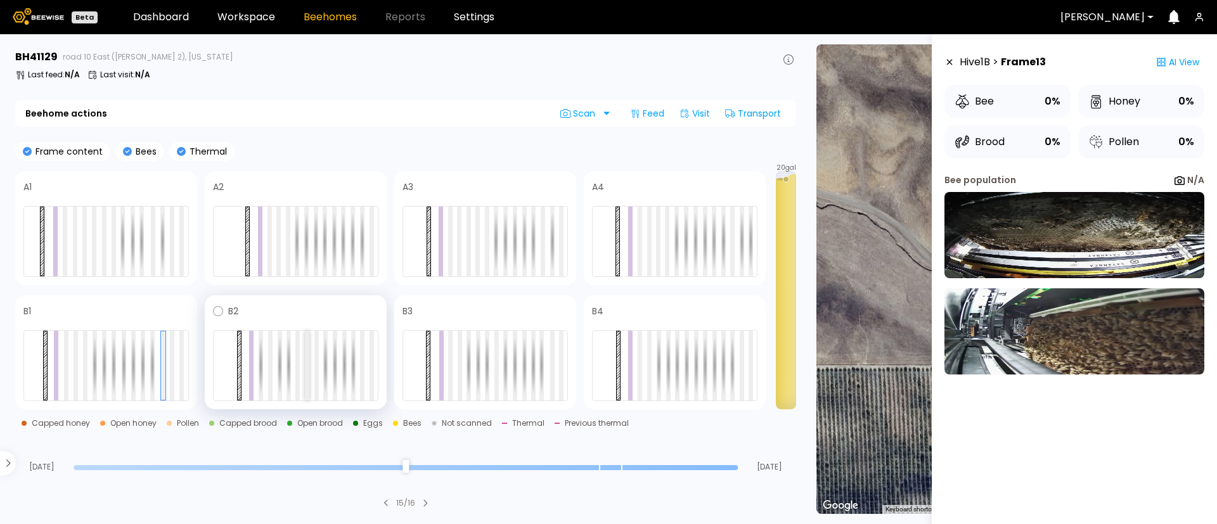
click at [305, 373] on div at bounding box center [307, 366] width 4 height 70
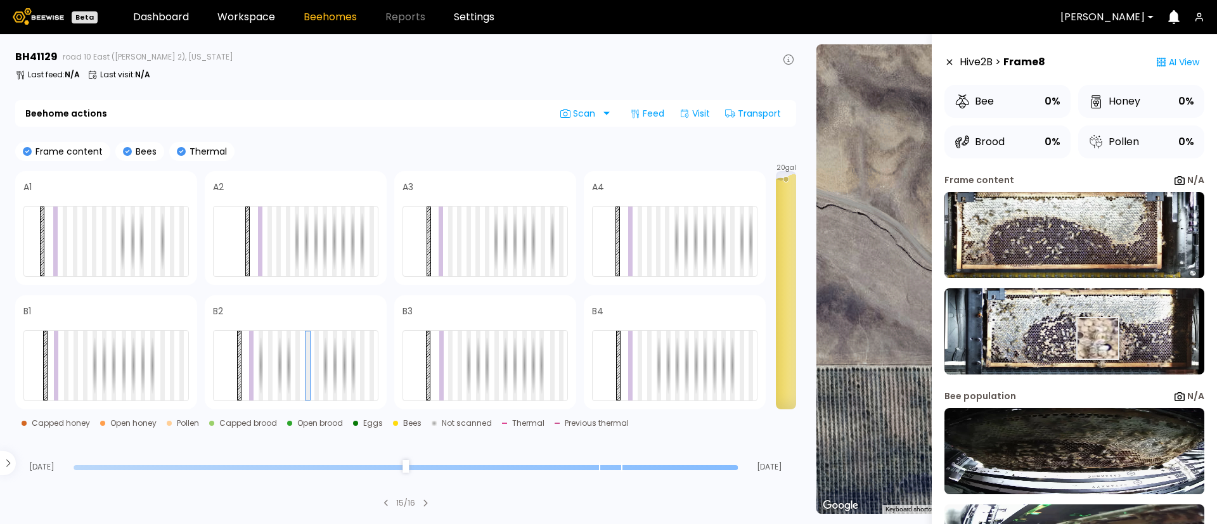
click at [1096, 338] on img at bounding box center [1074, 331] width 260 height 86
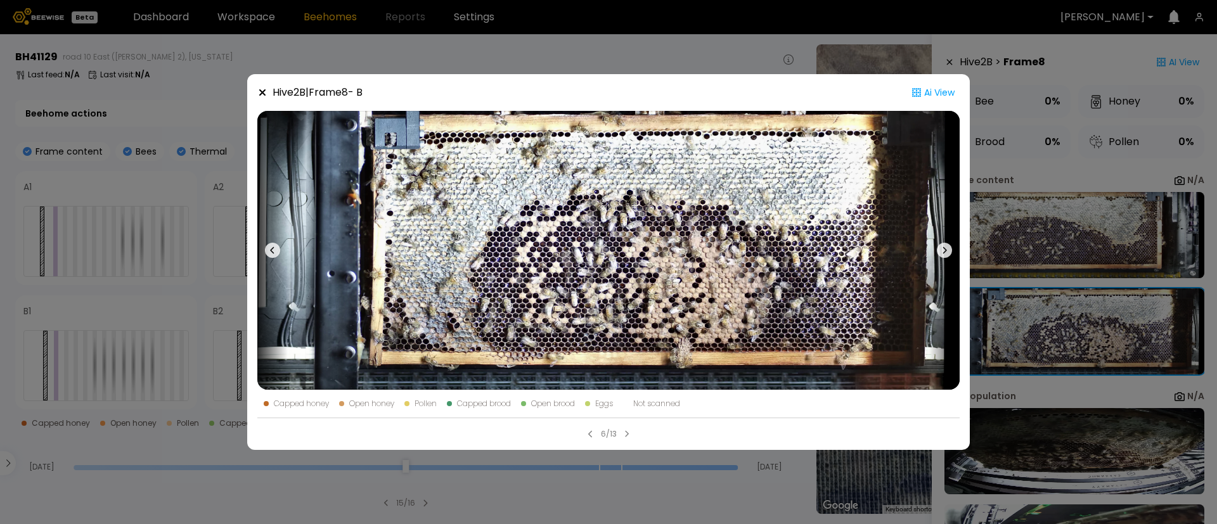
click at [1100, 340] on div "Hive 2 B | Frame 8 - B Ai View Capped honey Open honey Pollen Capped brood Open…" at bounding box center [608, 262] width 1217 height 524
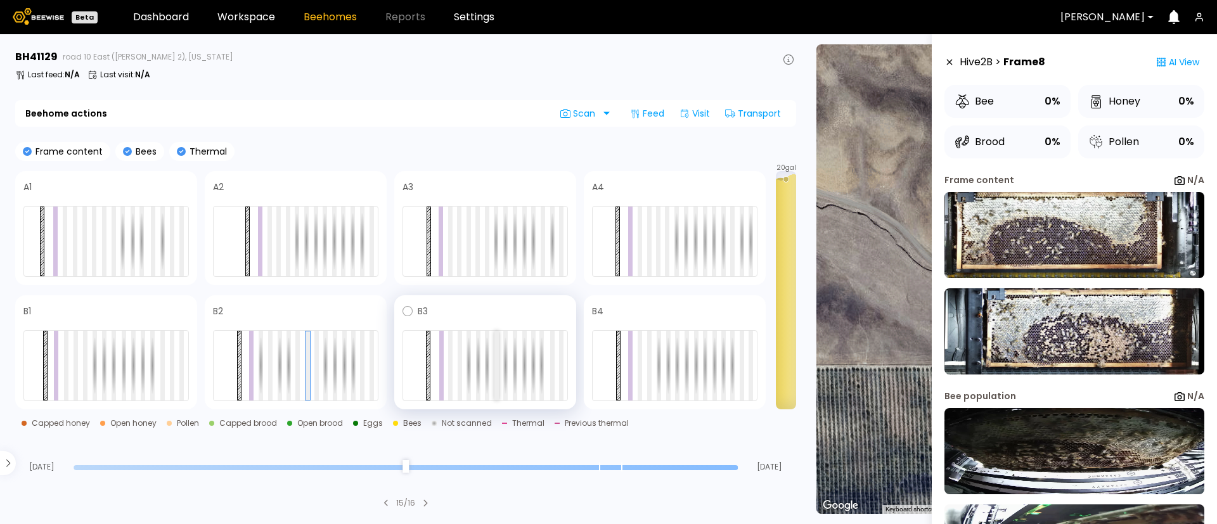
click at [494, 362] on div at bounding box center [496, 366] width 4 height 70
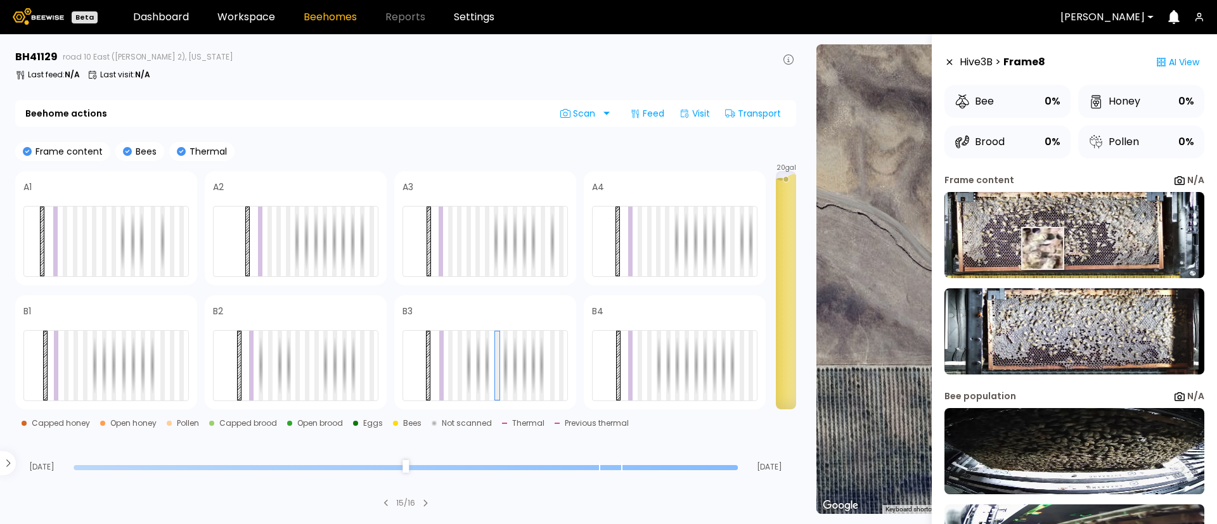
click at [1041, 248] on img at bounding box center [1074, 235] width 260 height 86
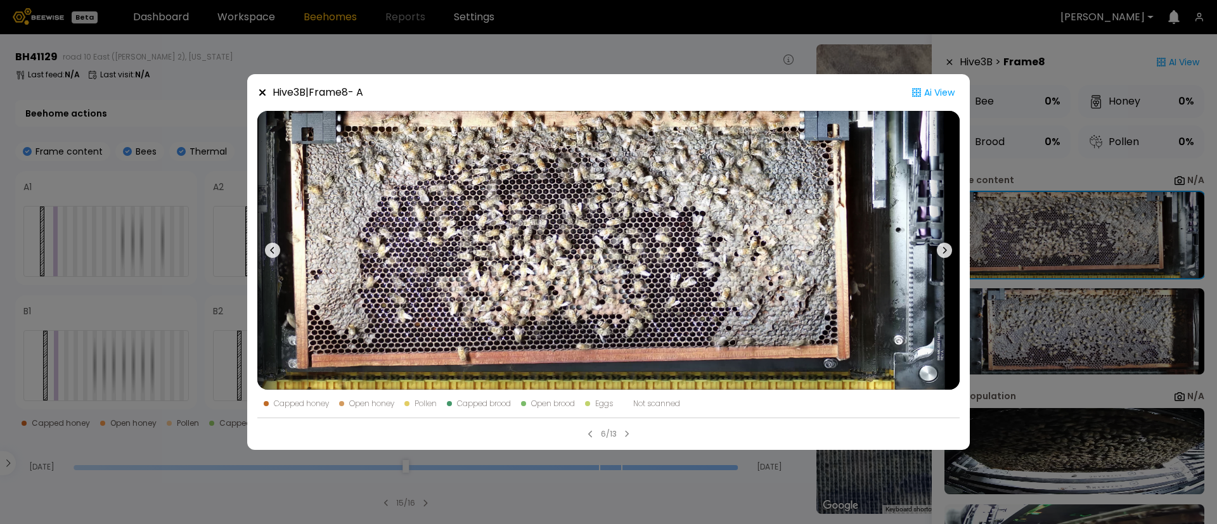
click at [1051, 260] on div "Hive 3 B | Frame 8 - A Ai View Capped honey Open honey Pollen Capped brood Open…" at bounding box center [608, 262] width 1217 height 524
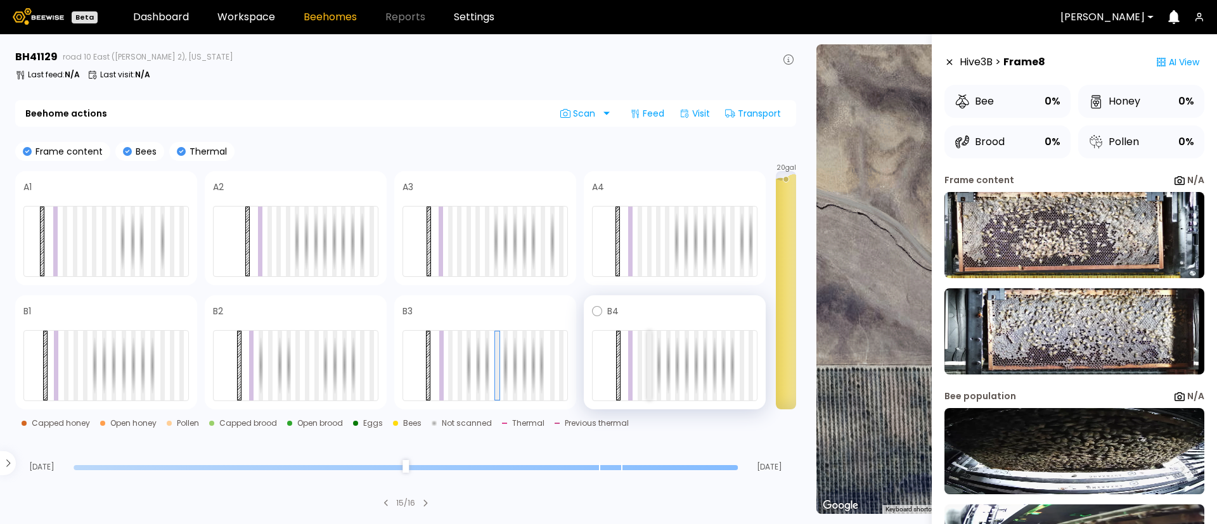
click at [648, 365] on div at bounding box center [649, 366] width 4 height 70
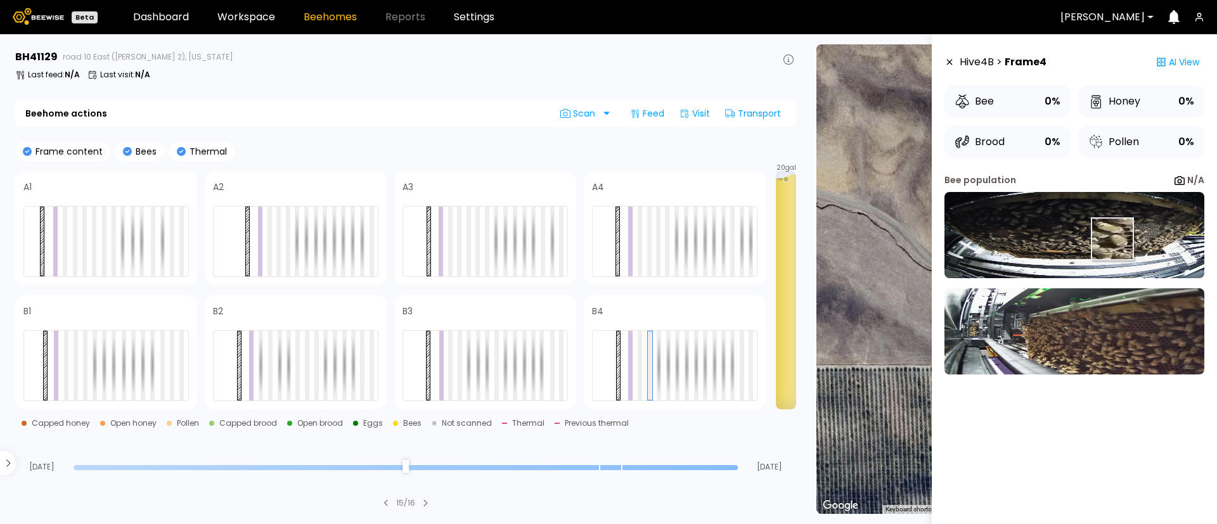
click at [1111, 239] on img at bounding box center [1074, 235] width 260 height 86
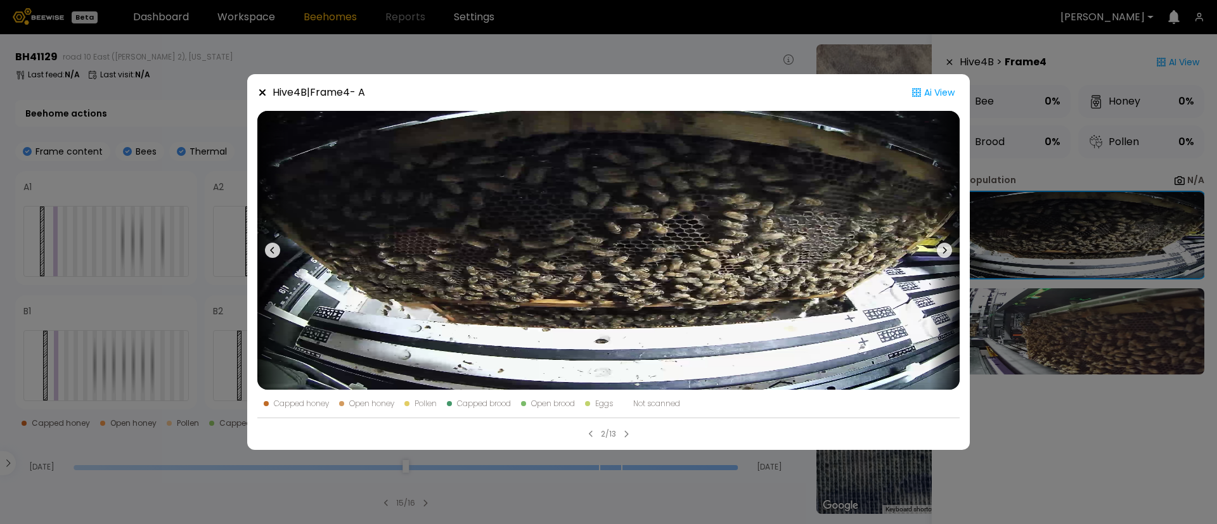
click at [1216, 312] on div "Hive 4 B | Frame 4 - A Ai View Capped honey Open honey Pollen Capped brood Open…" at bounding box center [608, 262] width 1217 height 524
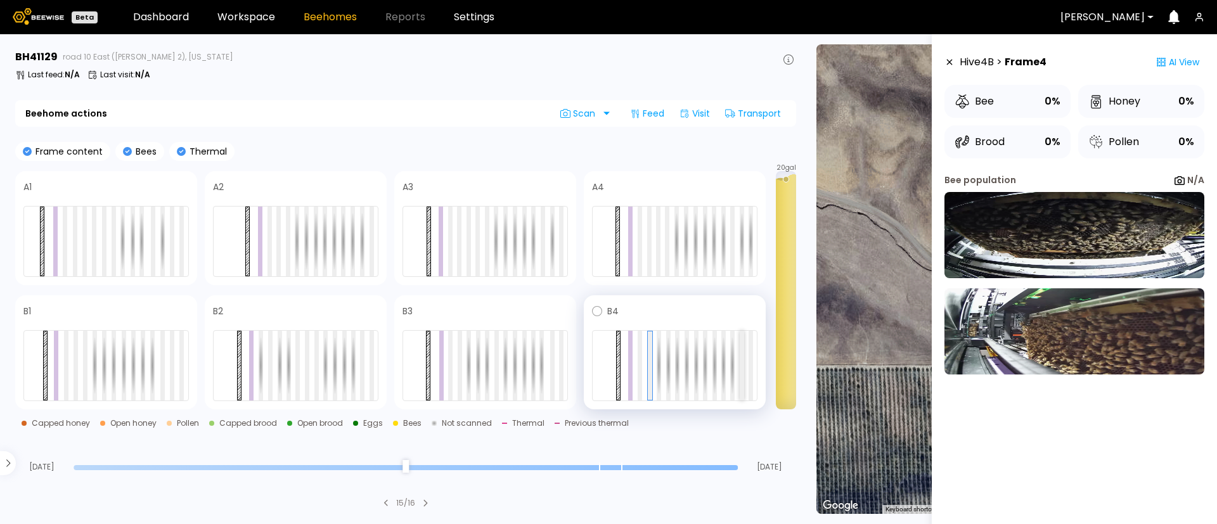
click at [742, 374] on div at bounding box center [741, 366] width 4 height 70
